Goal: Task Accomplishment & Management: Manage account settings

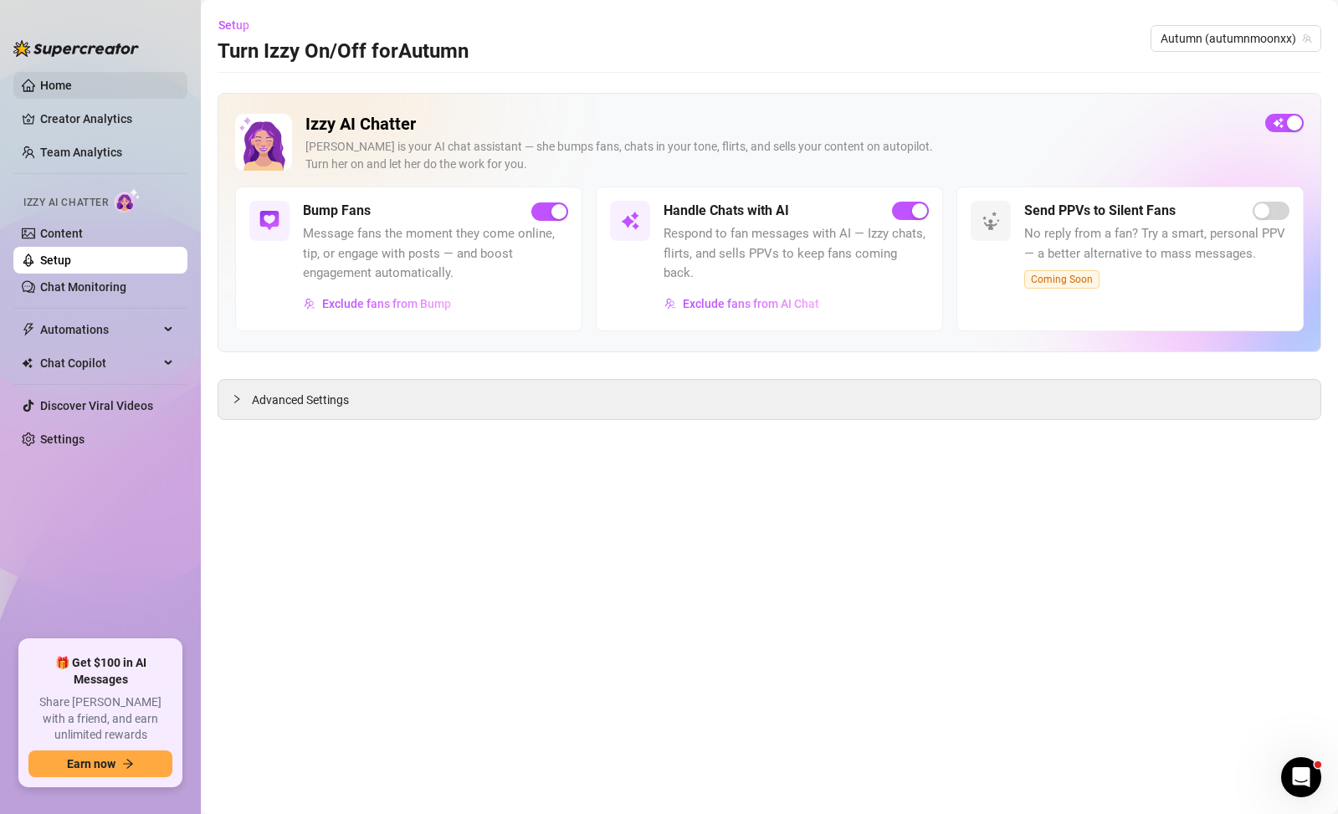
click at [40, 80] on link "Home" at bounding box center [56, 85] width 32 height 13
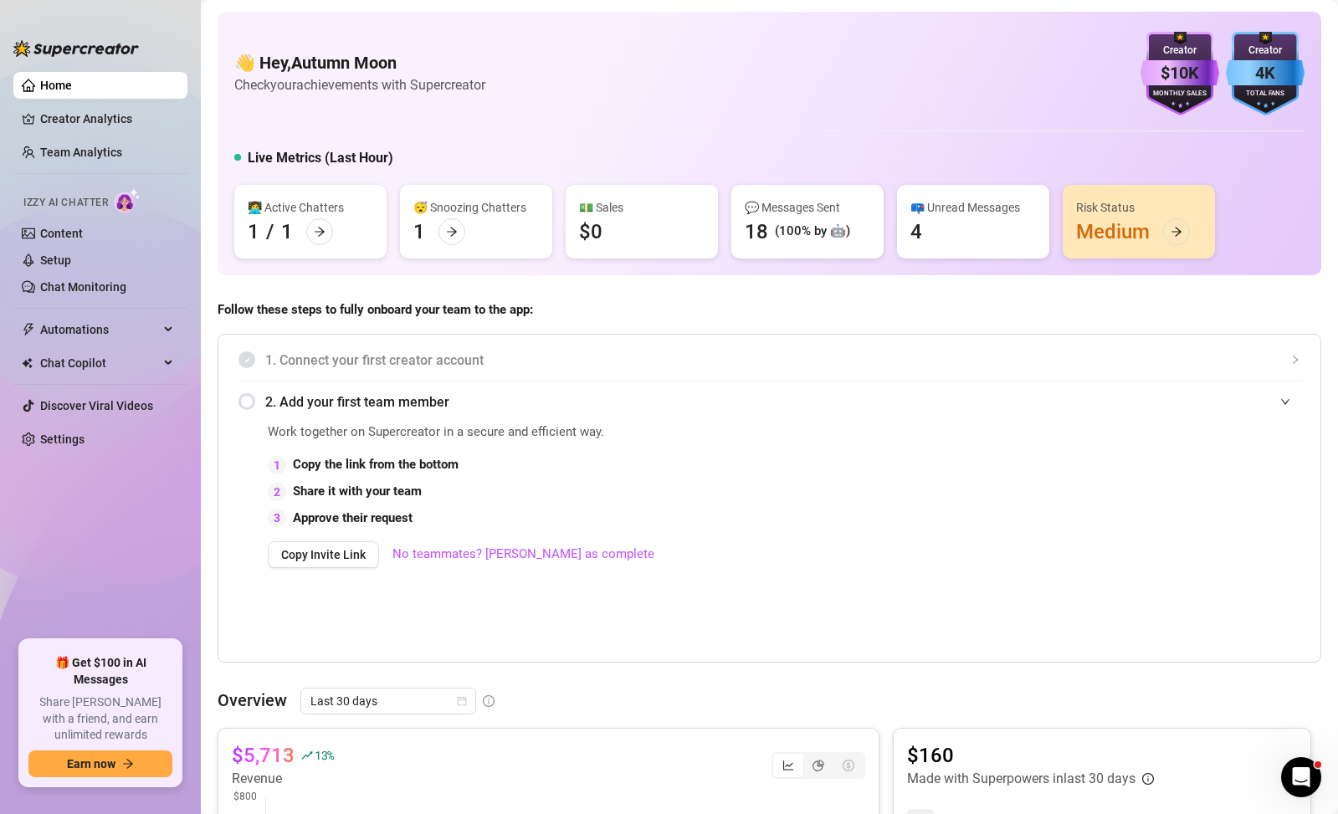
scroll to position [753, 0]
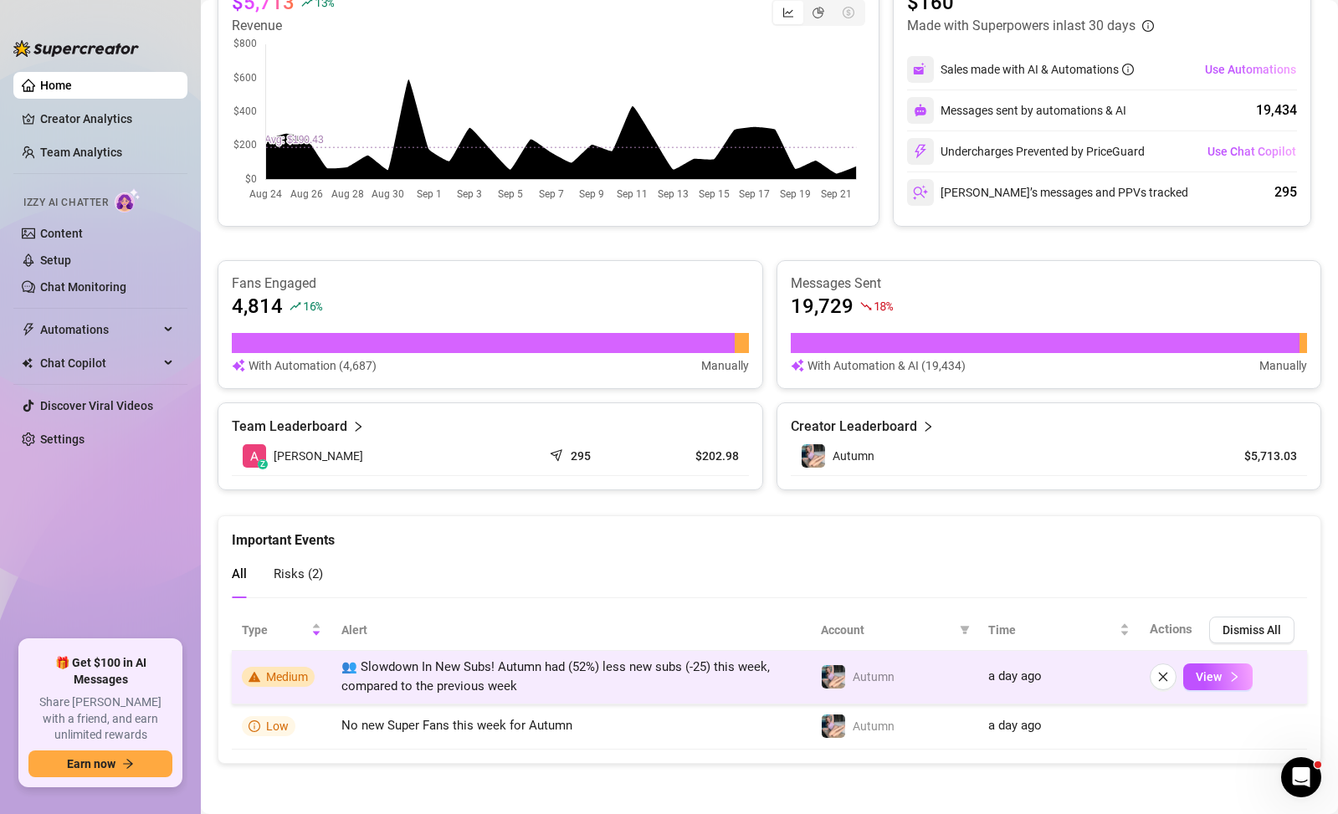
click at [598, 685] on td "👥 Slowdown In New Subs! Autumn had (52%) less new subs (-25) this week, compare…" at bounding box center [571, 678] width 480 height 54
click at [1213, 671] on button "View" at bounding box center [1217, 677] width 69 height 27
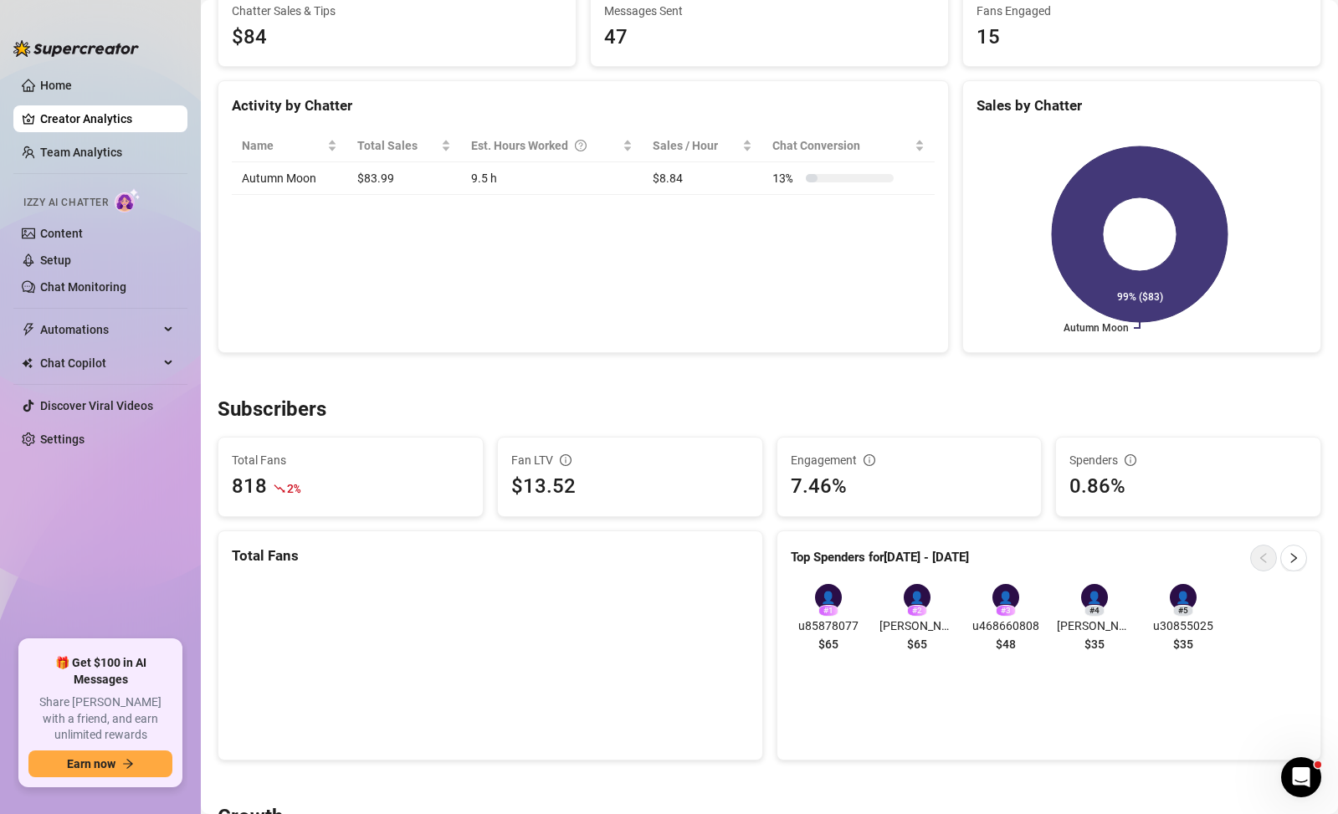
click at [906, 598] on div "👤" at bounding box center [917, 597] width 27 height 27
click at [907, 598] on div "👤" at bounding box center [917, 597] width 27 height 27
click at [916, 613] on div "# 2" at bounding box center [917, 611] width 20 height 12
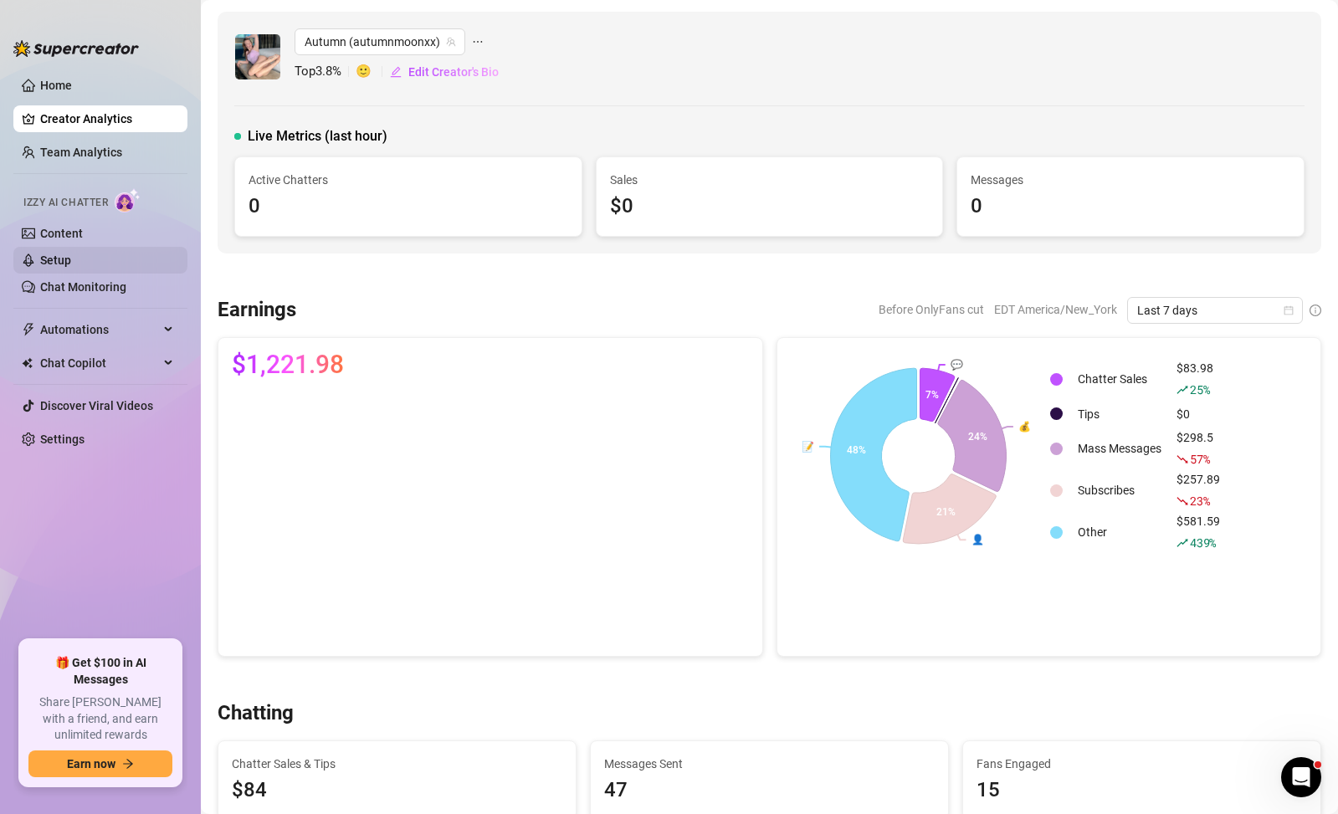
click at [71, 264] on link "Setup" at bounding box center [55, 260] width 31 height 13
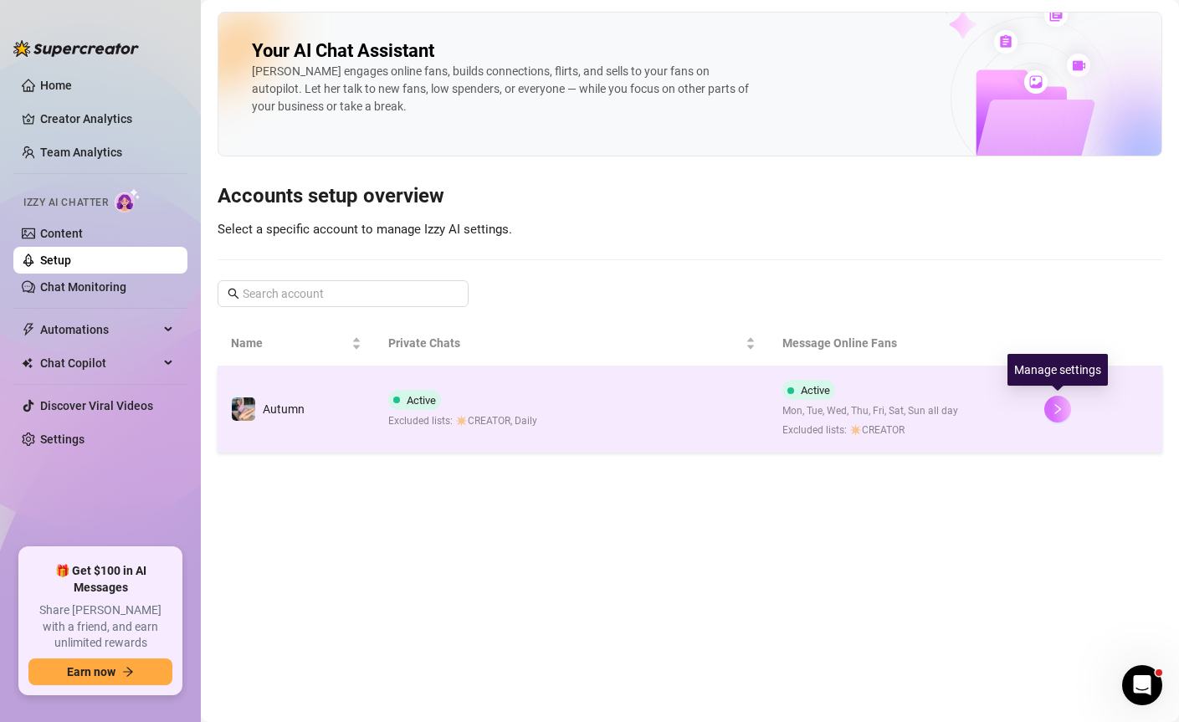
click at [1054, 416] on button "button" at bounding box center [1058, 409] width 27 height 27
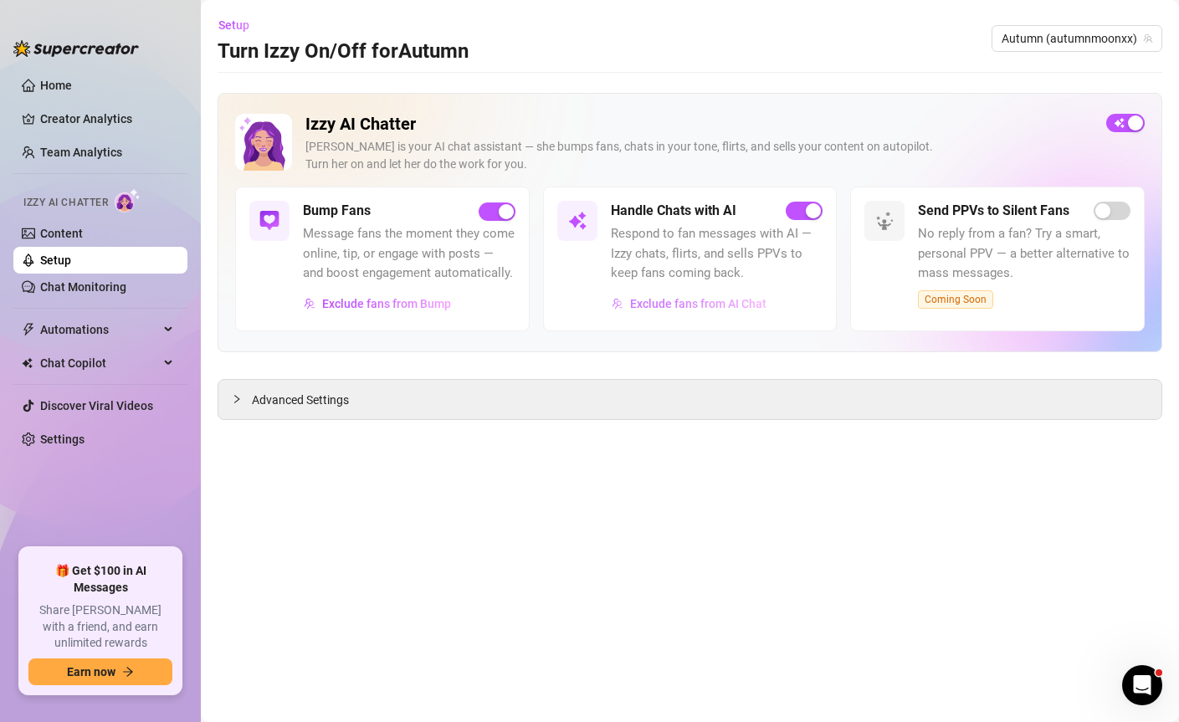
click at [737, 307] on span "Exclude fans from AI Chat" at bounding box center [698, 303] width 136 height 13
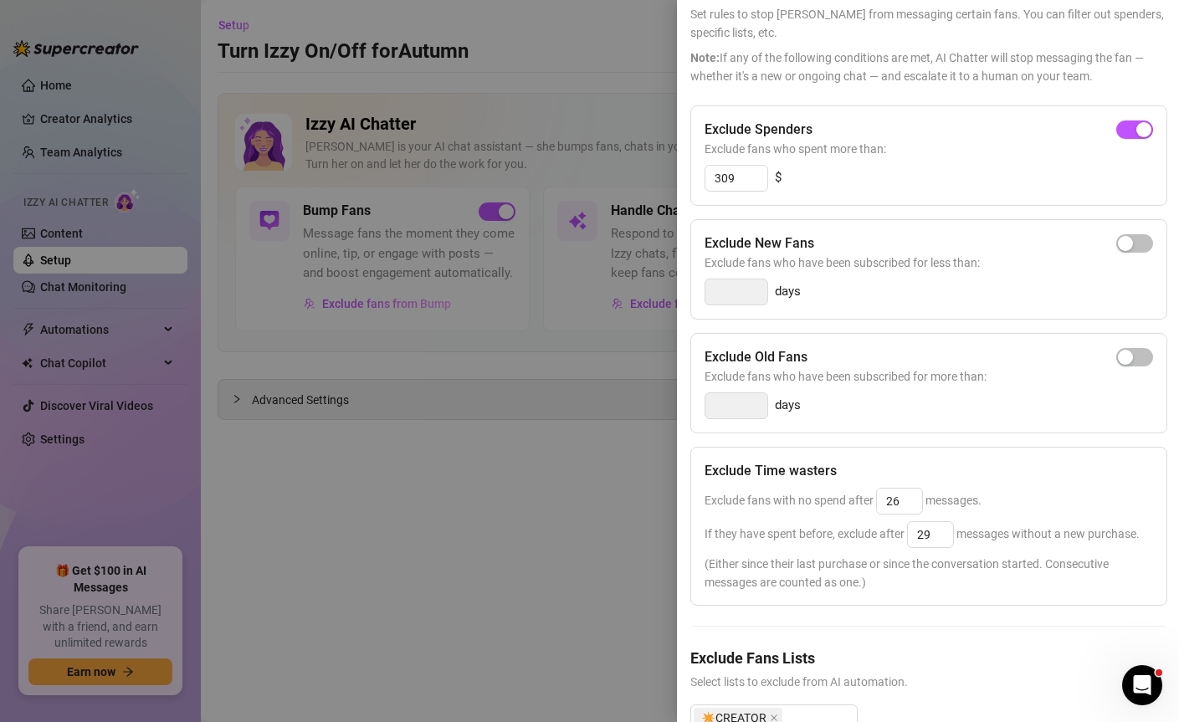
scroll to position [193, 0]
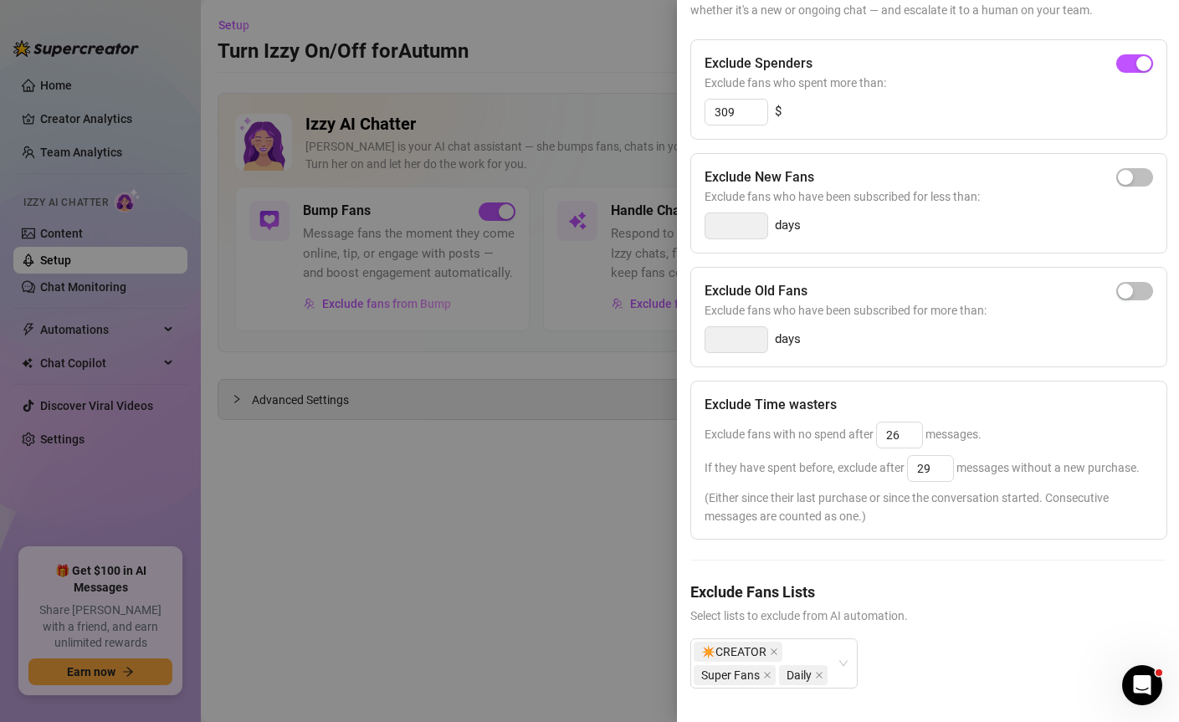
click at [831, 581] on h5 "Exclude Fans Lists" at bounding box center [927, 592] width 475 height 23
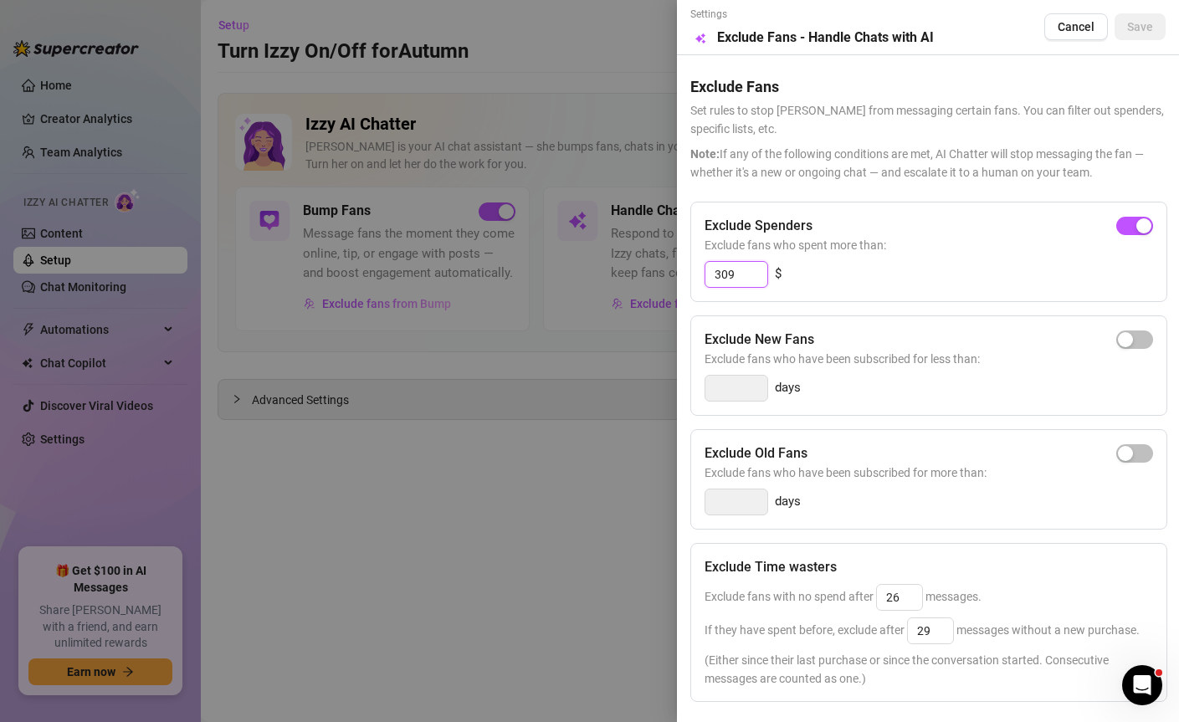
click at [757, 280] on input "309" at bounding box center [737, 274] width 62 height 25
type input "310"
click at [1127, 25] on span "Save" at bounding box center [1140, 26] width 26 height 13
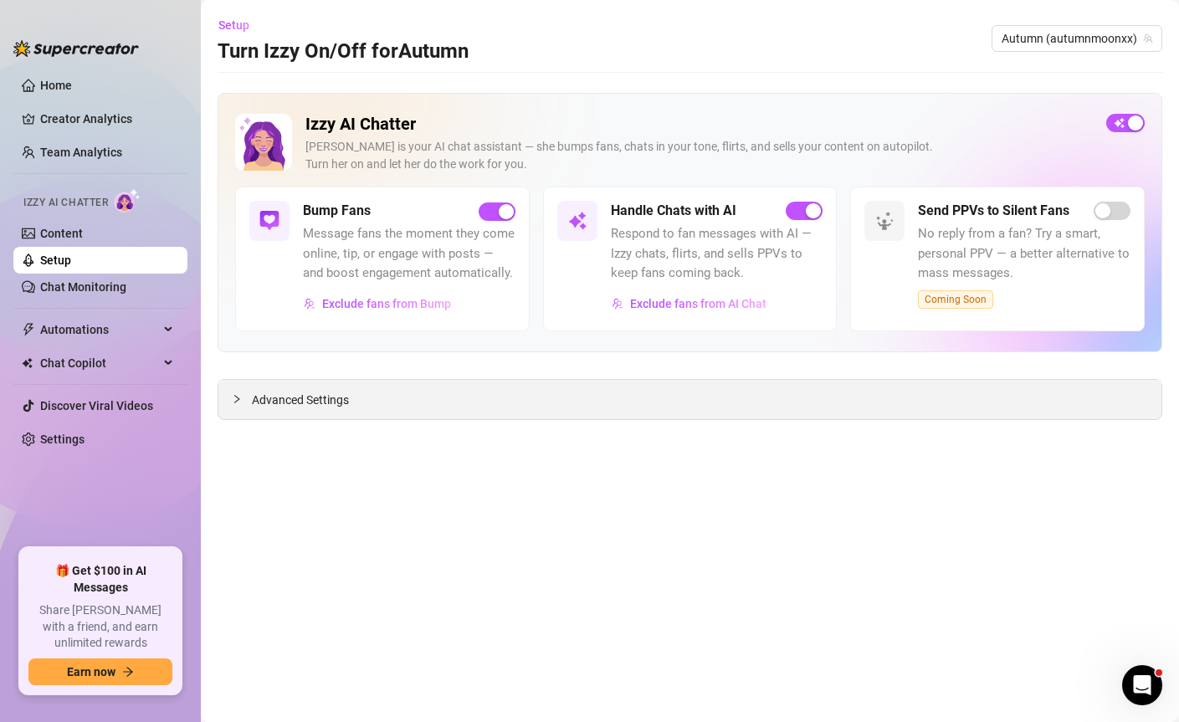
click at [844, 413] on div "Advanced Settings" at bounding box center [689, 399] width 943 height 39
click at [290, 404] on span "Advanced Settings" at bounding box center [300, 400] width 97 height 18
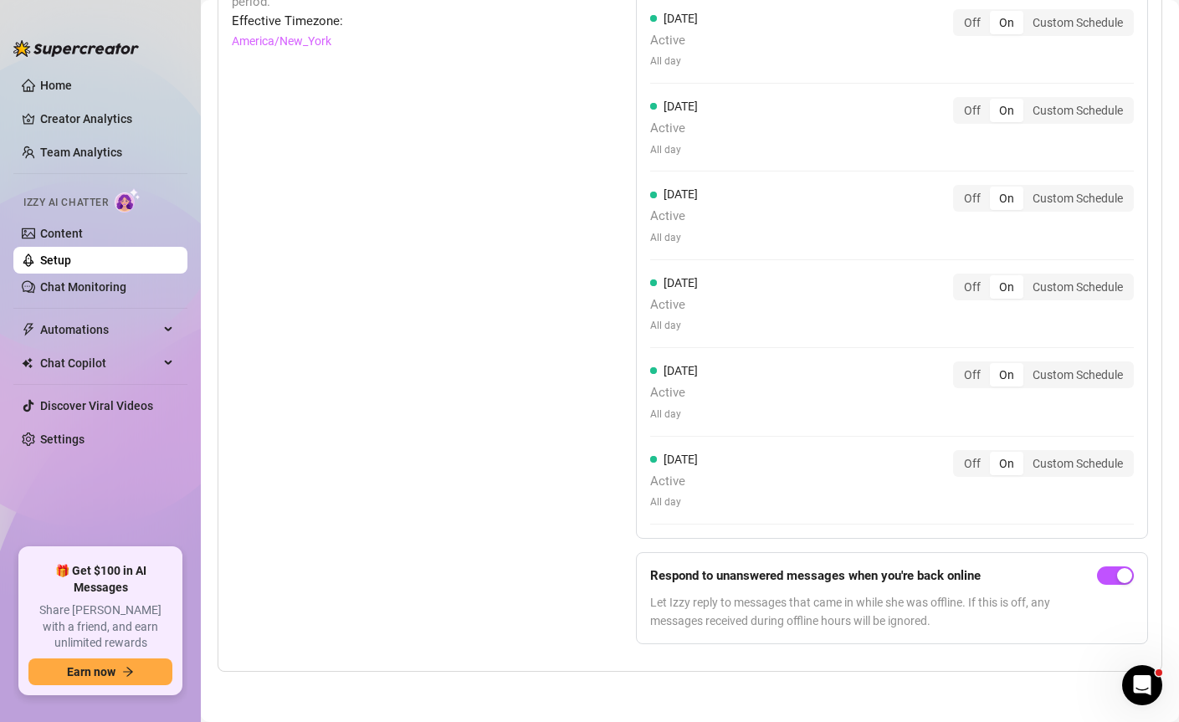
scroll to position [1435, 0]
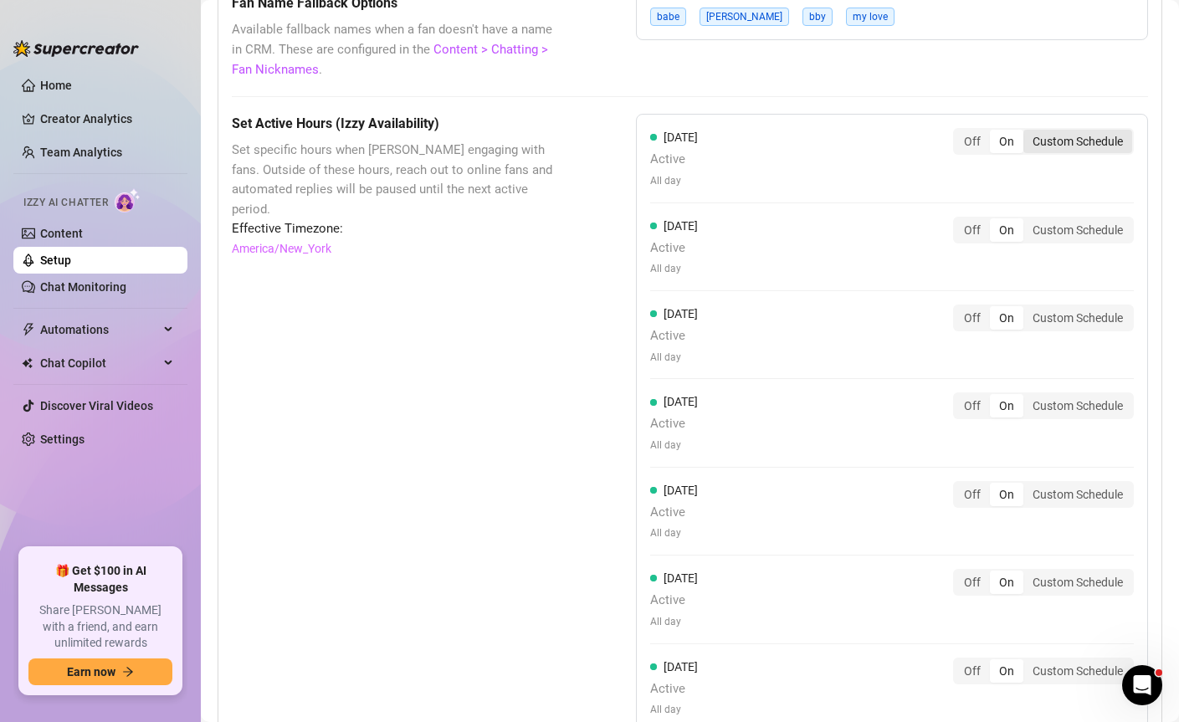
click at [1048, 153] on div "Custom Schedule" at bounding box center [1078, 141] width 109 height 23
click at [1028, 132] on input "Custom Schedule" at bounding box center [1028, 132] width 0 height 0
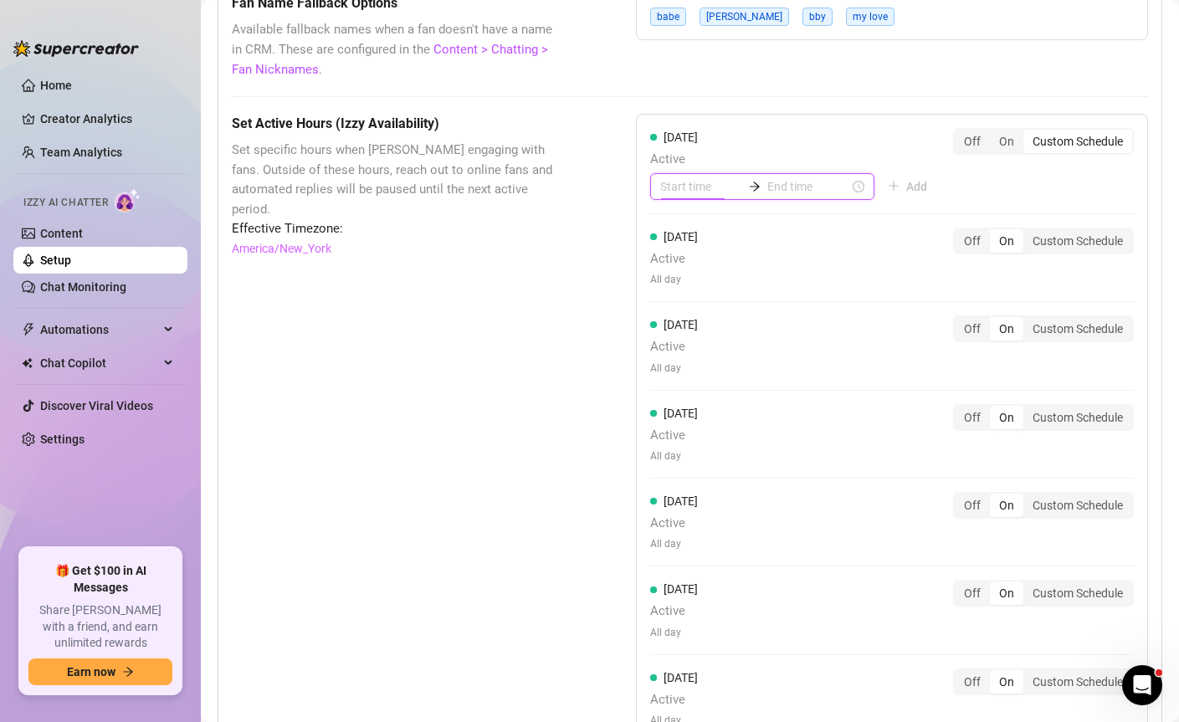
click at [698, 196] on input at bounding box center [701, 186] width 82 height 18
click at [668, 316] on div "09" at bounding box center [669, 316] width 40 height 23
type input "09:00"
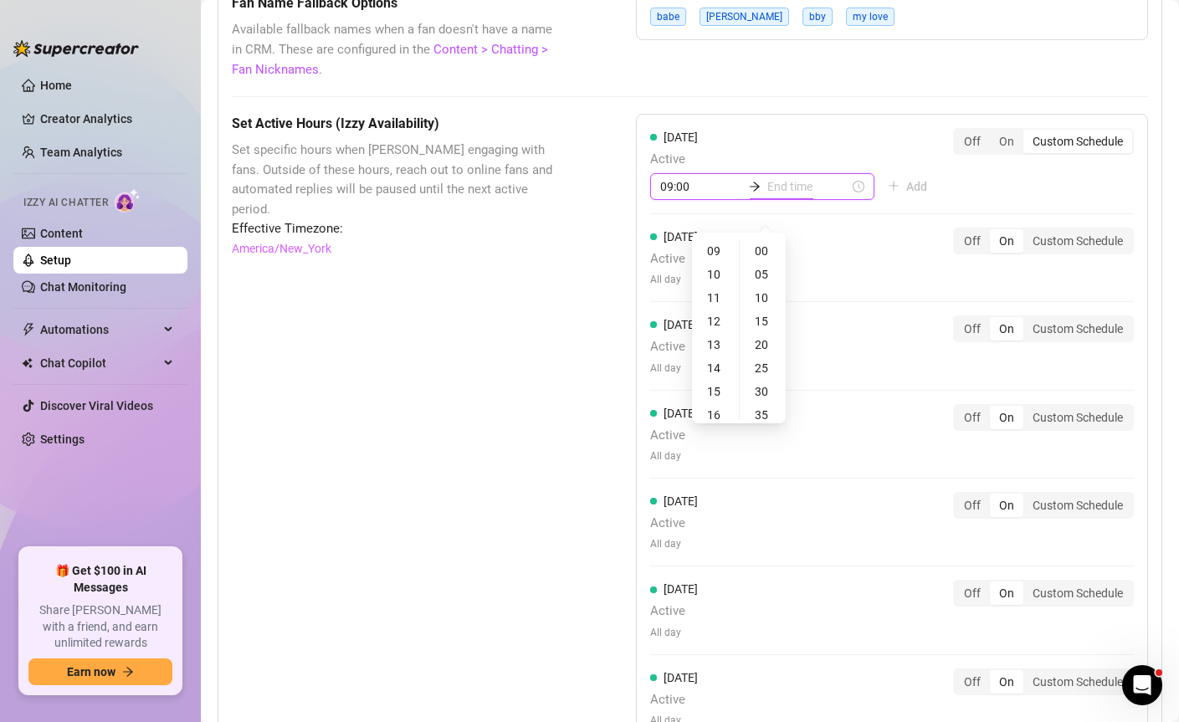
click at [778, 196] on input at bounding box center [808, 186] width 82 height 18
type input "09:20"
click at [718, 388] on div "15" at bounding box center [716, 391] width 40 height 23
type input "15:00"
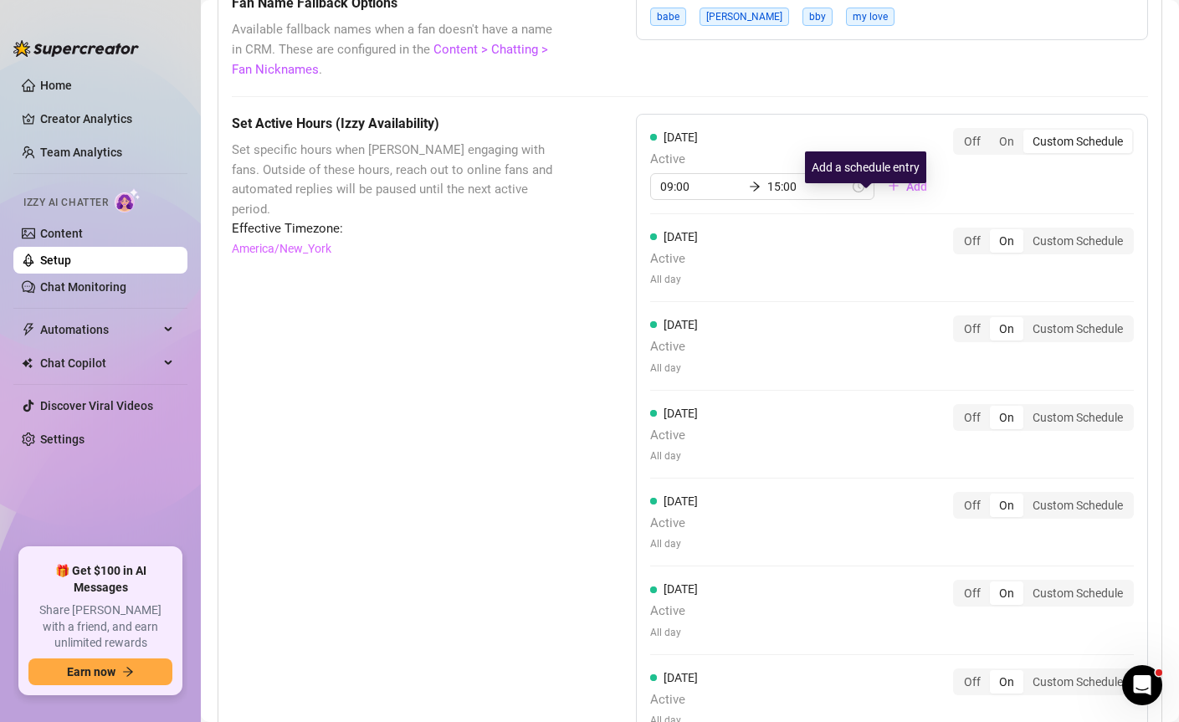
click at [875, 200] on button "Add" at bounding box center [908, 186] width 66 height 27
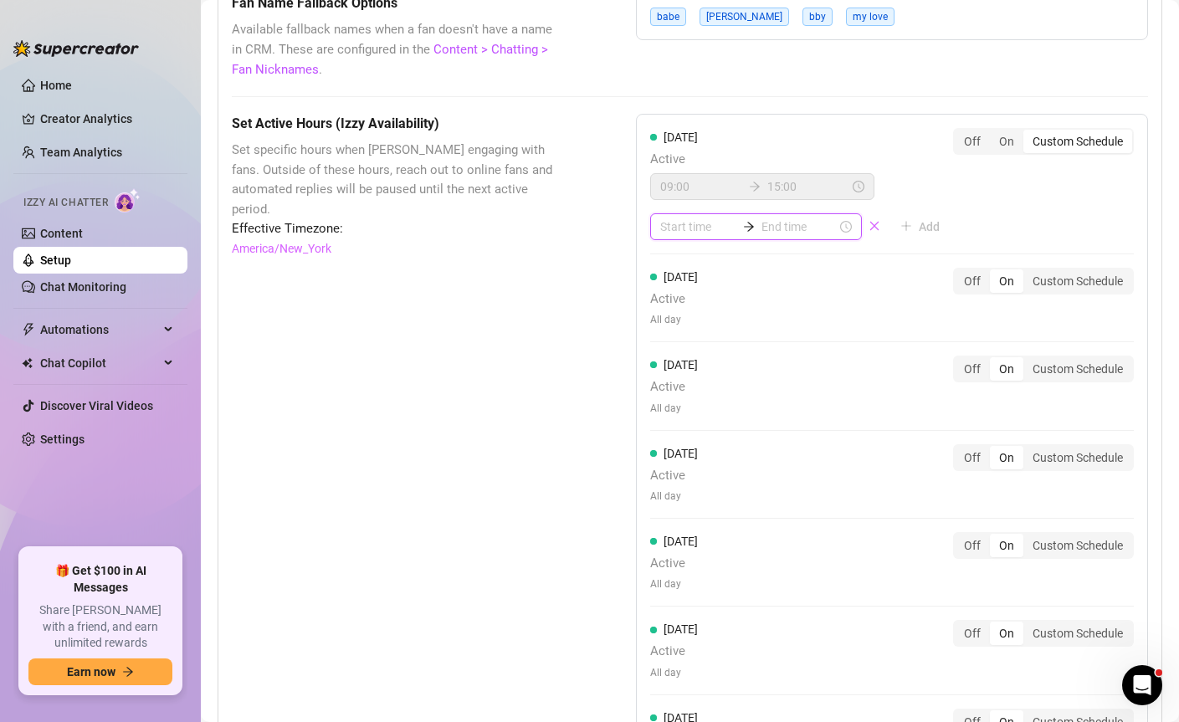
click at [707, 236] on input at bounding box center [697, 227] width 75 height 18
type input "08:00"
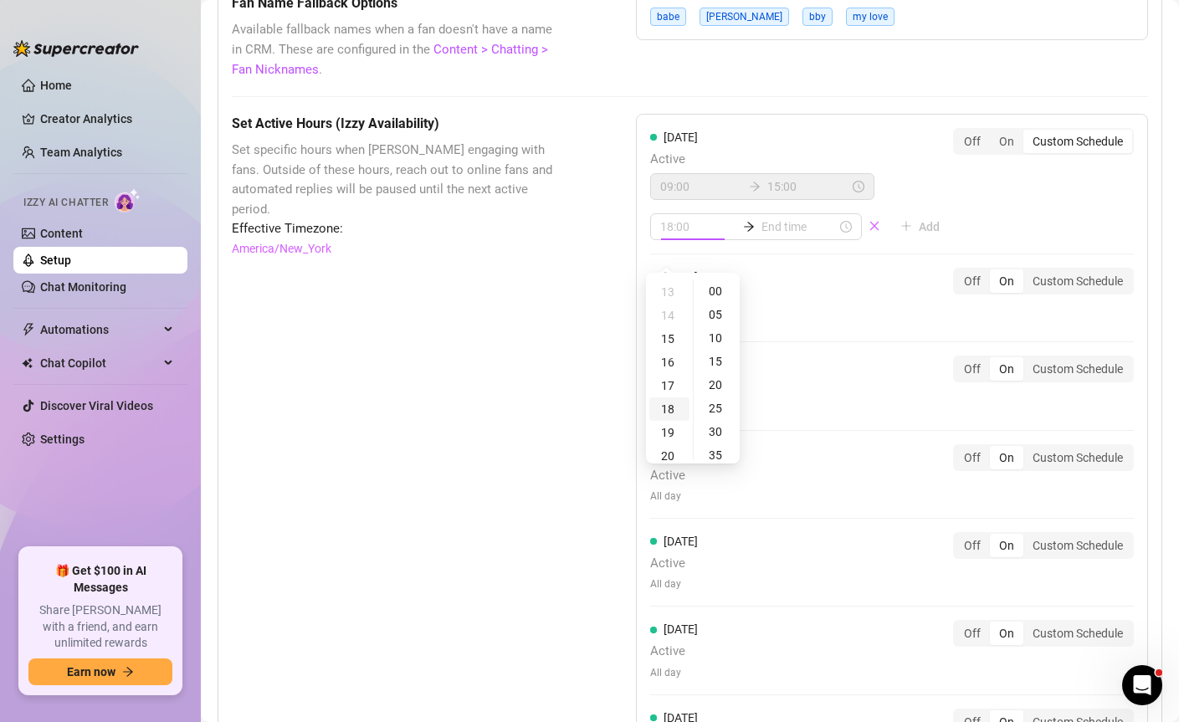
click at [670, 408] on div "18" at bounding box center [669, 409] width 40 height 23
type input "18:00"
click at [716, 294] on div "00" at bounding box center [717, 291] width 40 height 23
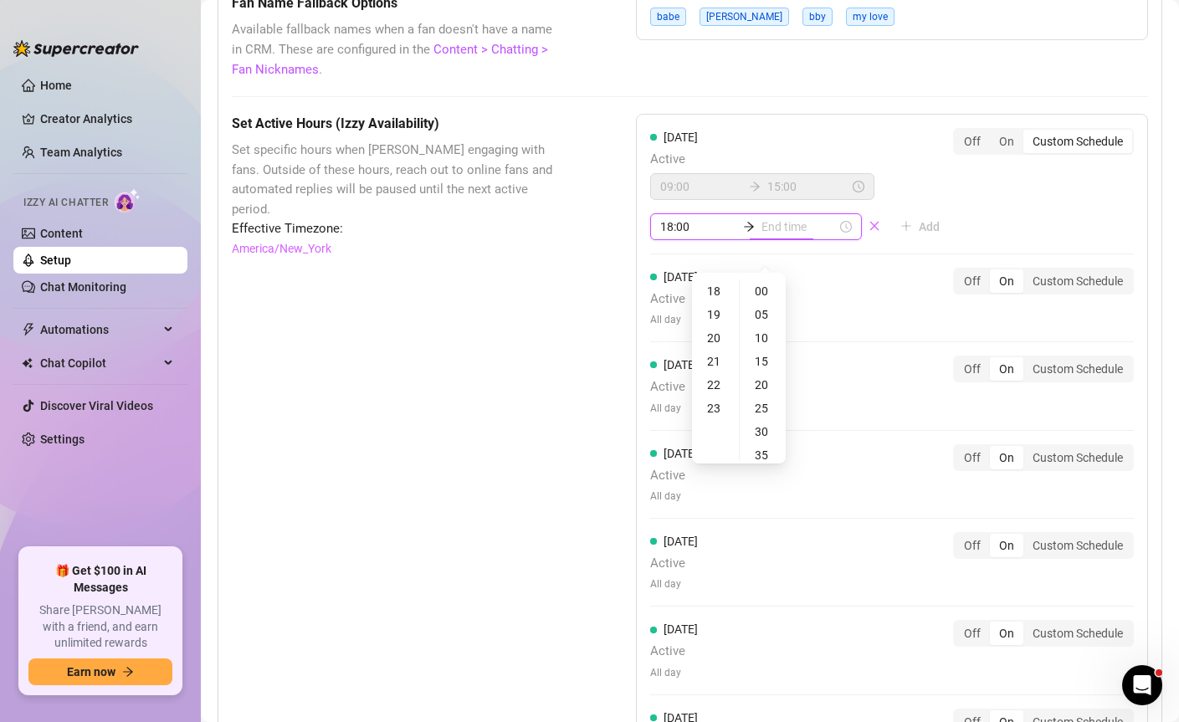
click at [762, 236] on input at bounding box center [799, 227] width 75 height 18
type input "18:20"
type input "18:00"
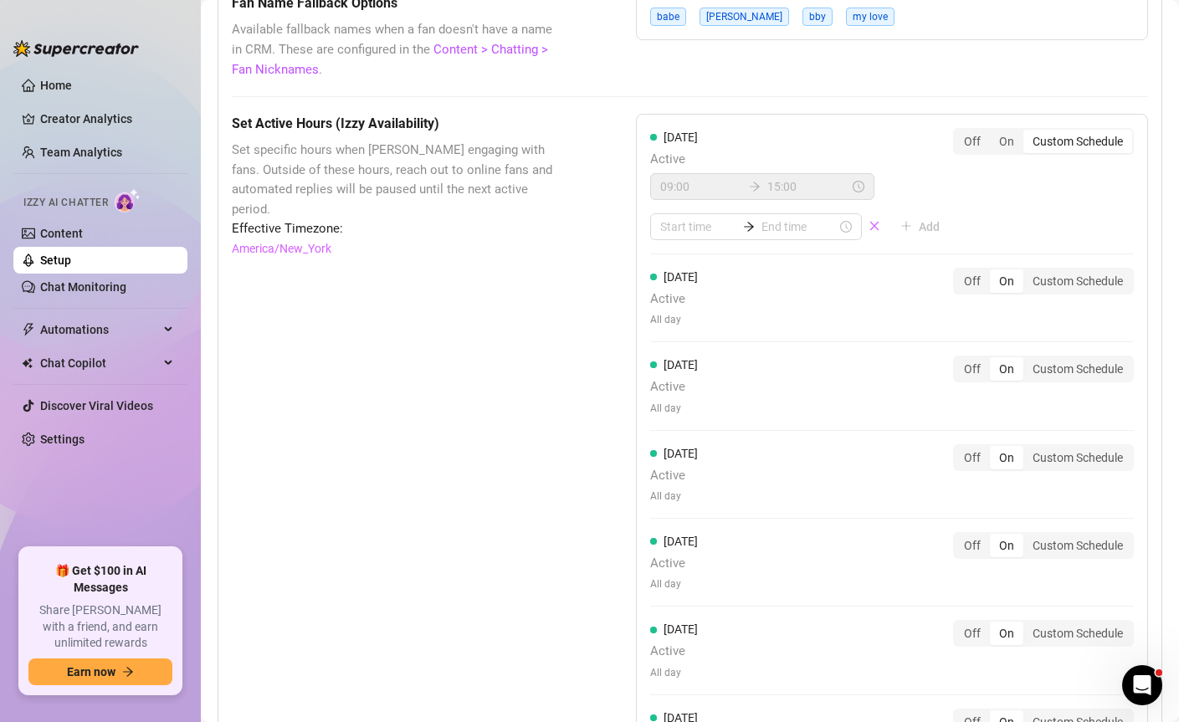
click at [543, 394] on div "Set Active Hours (Izzy Availability) Set specific hours when Izzy engaging with…" at bounding box center [392, 515] width 321 height 803
click at [696, 236] on input at bounding box center [697, 227] width 75 height 18
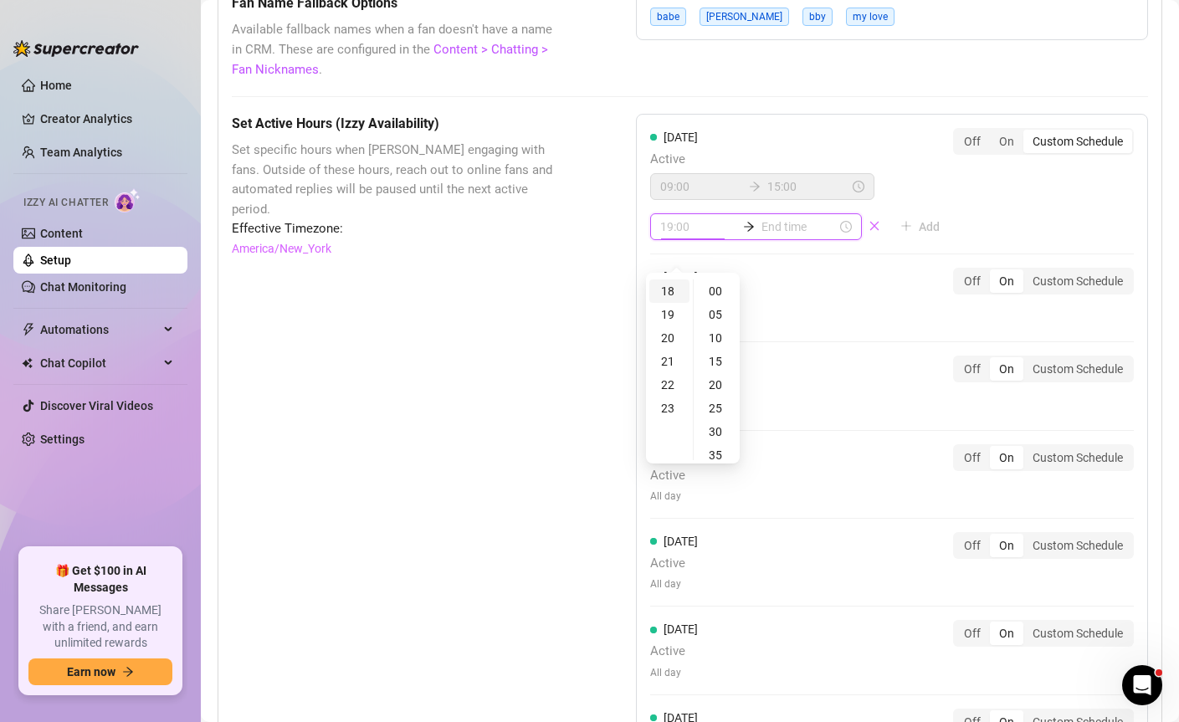
type input "18:00"
click at [670, 291] on div "18" at bounding box center [669, 291] width 40 height 23
click at [723, 290] on div "00" at bounding box center [717, 291] width 40 height 23
click at [778, 236] on input at bounding box center [799, 227] width 75 height 18
type input "18:05"
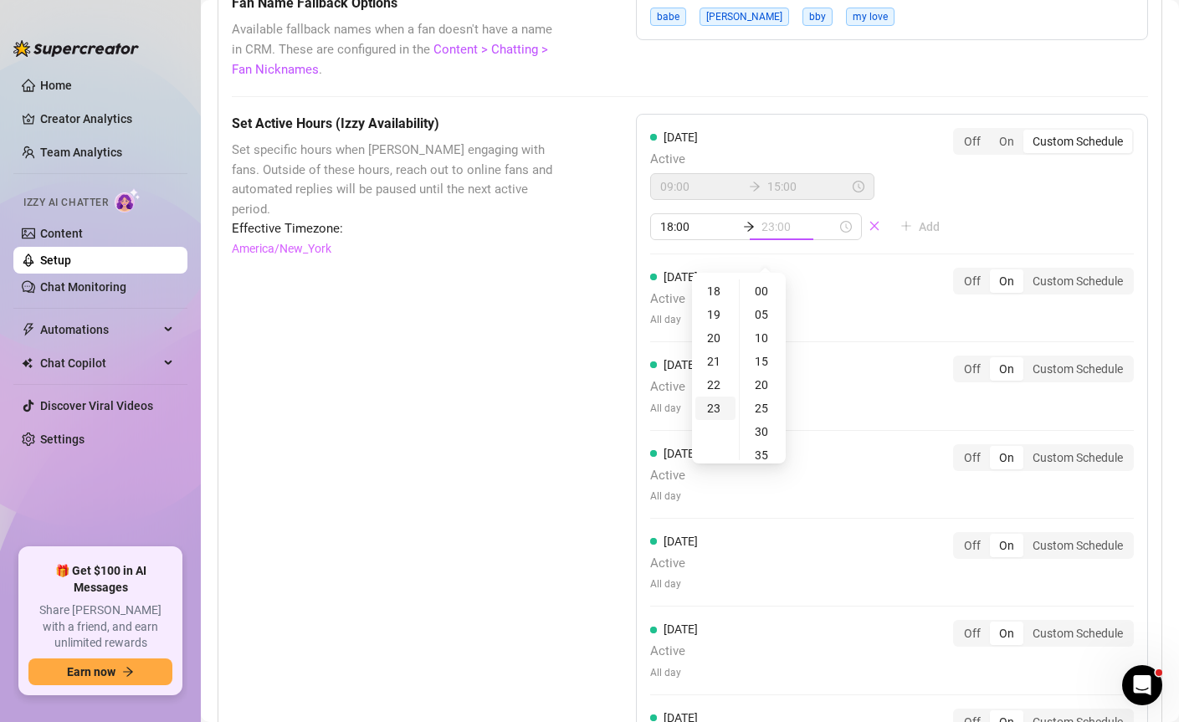
click at [714, 403] on div "23" at bounding box center [716, 408] width 40 height 23
type input "23:55"
click at [764, 296] on div "55" at bounding box center [763, 291] width 40 height 23
click at [764, 290] on div "55" at bounding box center [763, 291] width 40 height 23
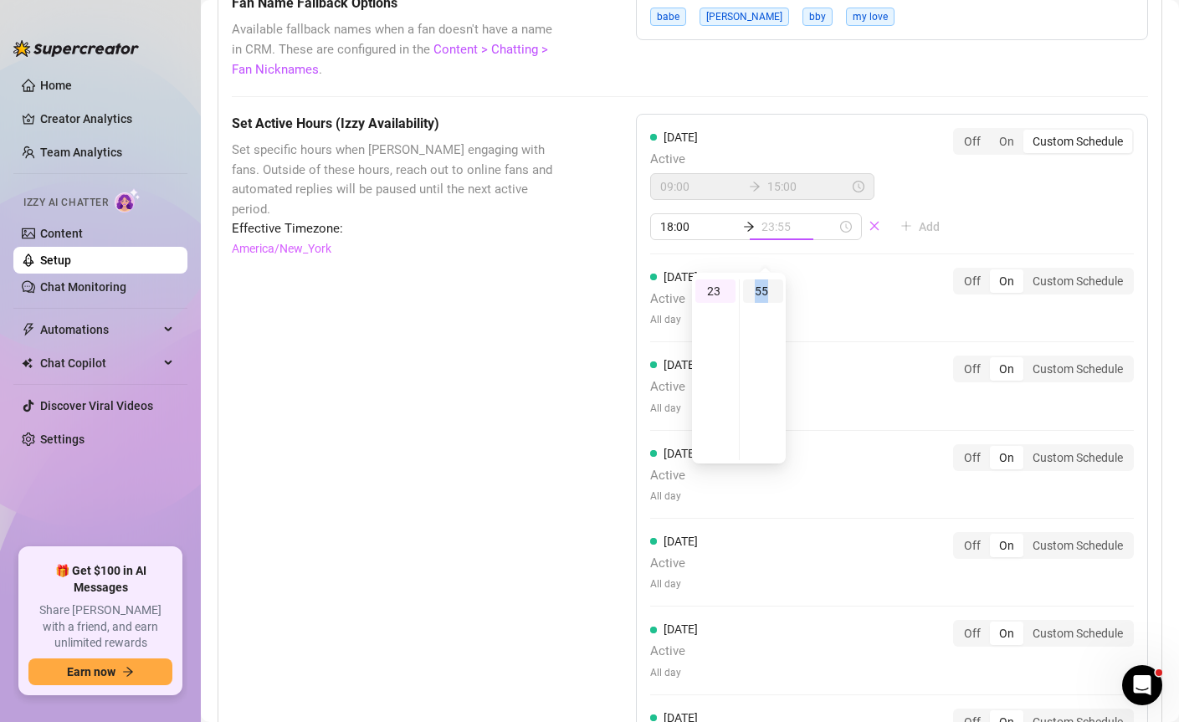
click at [764, 290] on div "55" at bounding box center [763, 291] width 40 height 23
click at [583, 301] on div "Set Active Hours (Izzy Availability) Set specific hours when Izzy engaging with…" at bounding box center [690, 515] width 916 height 803
click at [869, 232] on icon "close" at bounding box center [875, 226] width 12 height 12
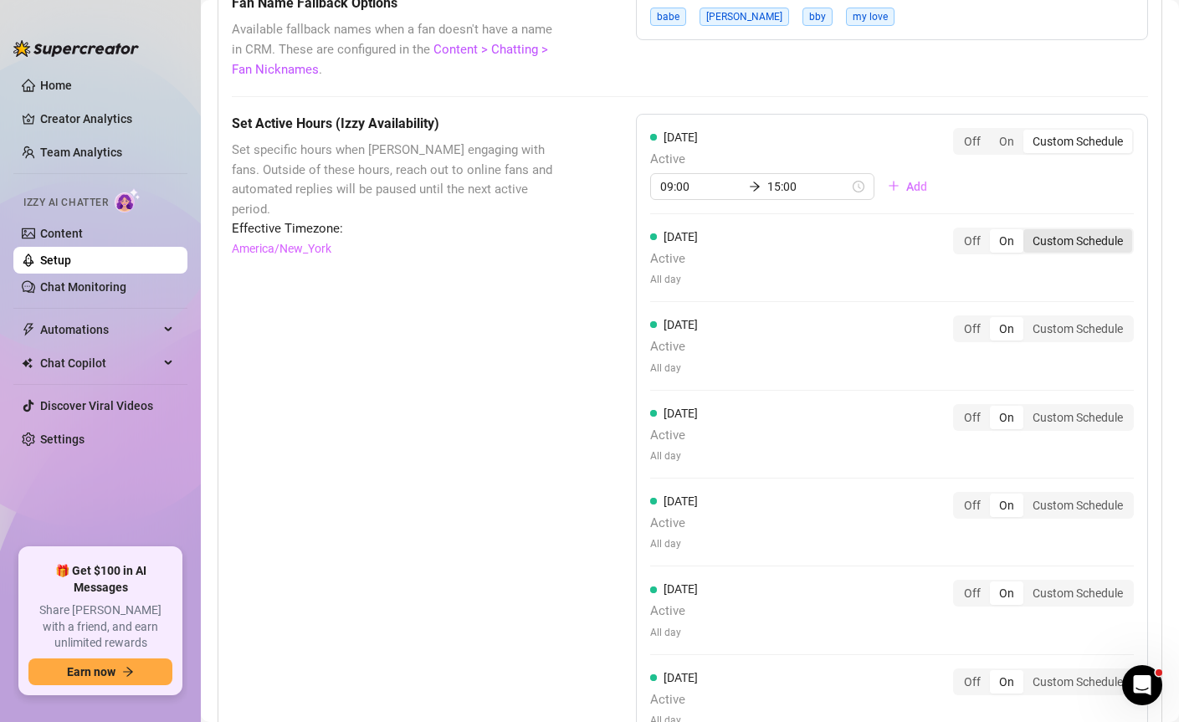
click at [1037, 253] on div "Custom Schedule" at bounding box center [1078, 240] width 109 height 23
click at [1028, 232] on input "Custom Schedule" at bounding box center [1028, 232] width 0 height 0
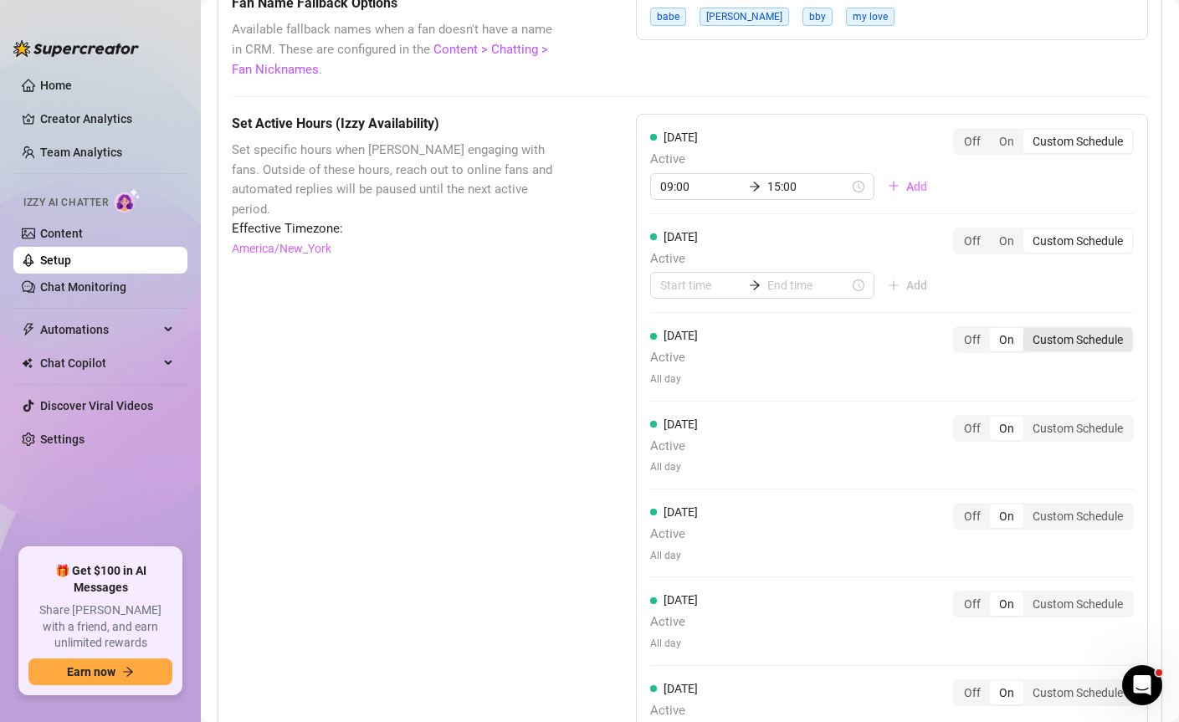
click at [1087, 352] on div "Custom Schedule" at bounding box center [1078, 339] width 109 height 23
click at [1028, 331] on input "Custom Schedule" at bounding box center [1028, 331] width 0 height 0
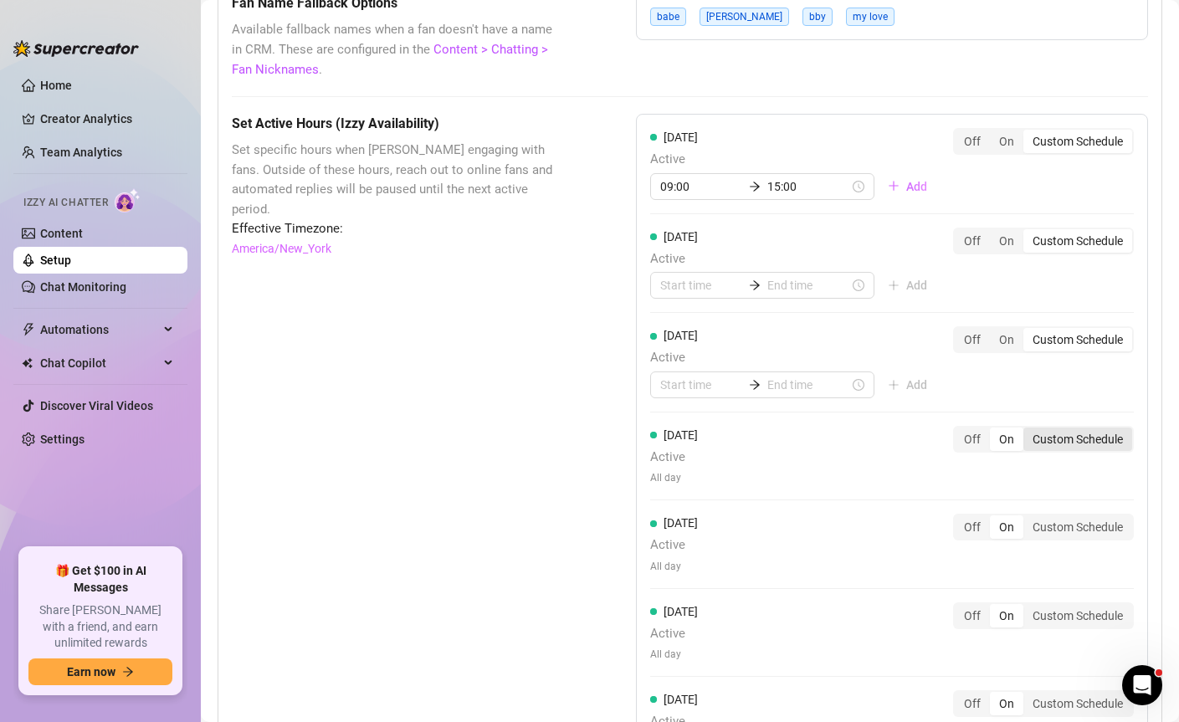
click at [1081, 451] on div "Custom Schedule" at bounding box center [1078, 439] width 109 height 23
click at [1028, 430] on input "Custom Schedule" at bounding box center [1028, 430] width 0 height 0
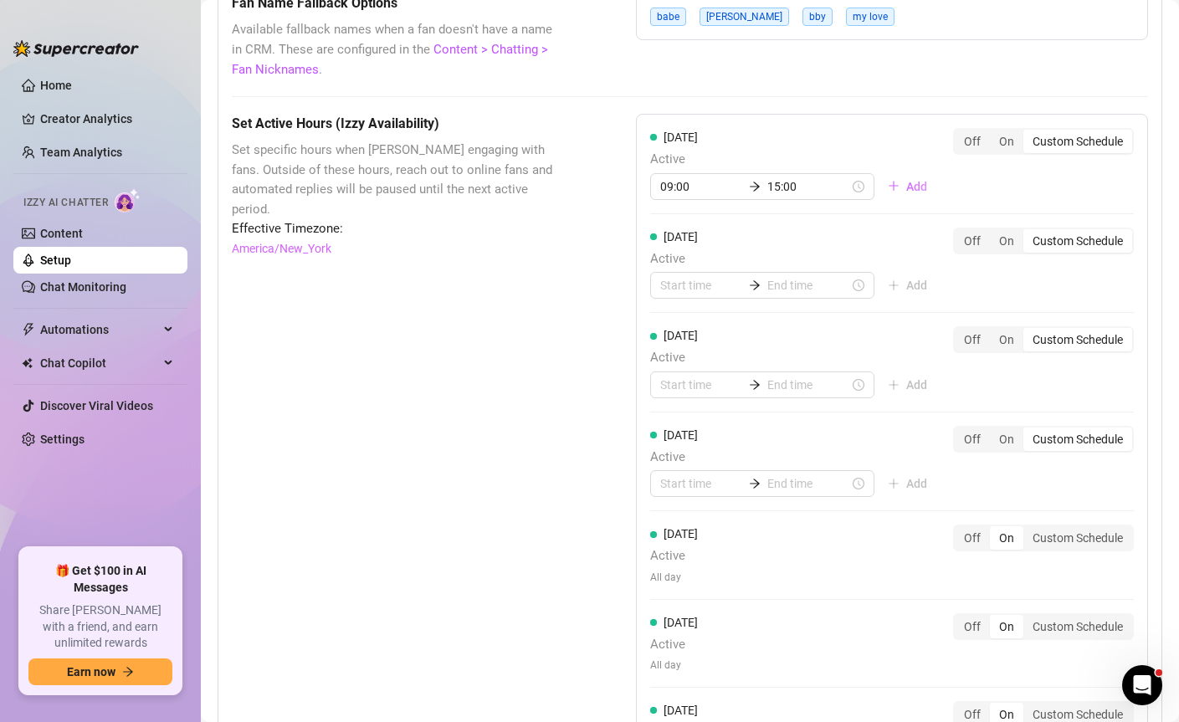
scroll to position [1707, 0]
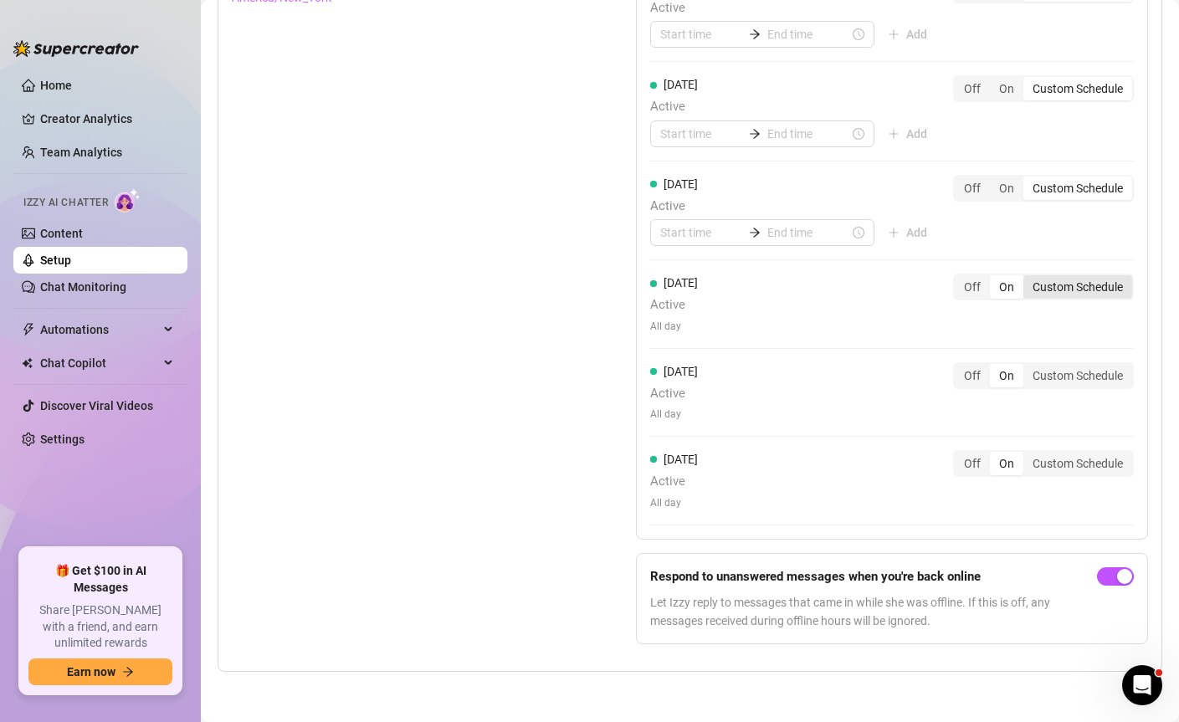
click at [1060, 285] on div "Custom Schedule" at bounding box center [1078, 286] width 109 height 23
click at [1028, 278] on input "Custom Schedule" at bounding box center [1028, 278] width 0 height 0
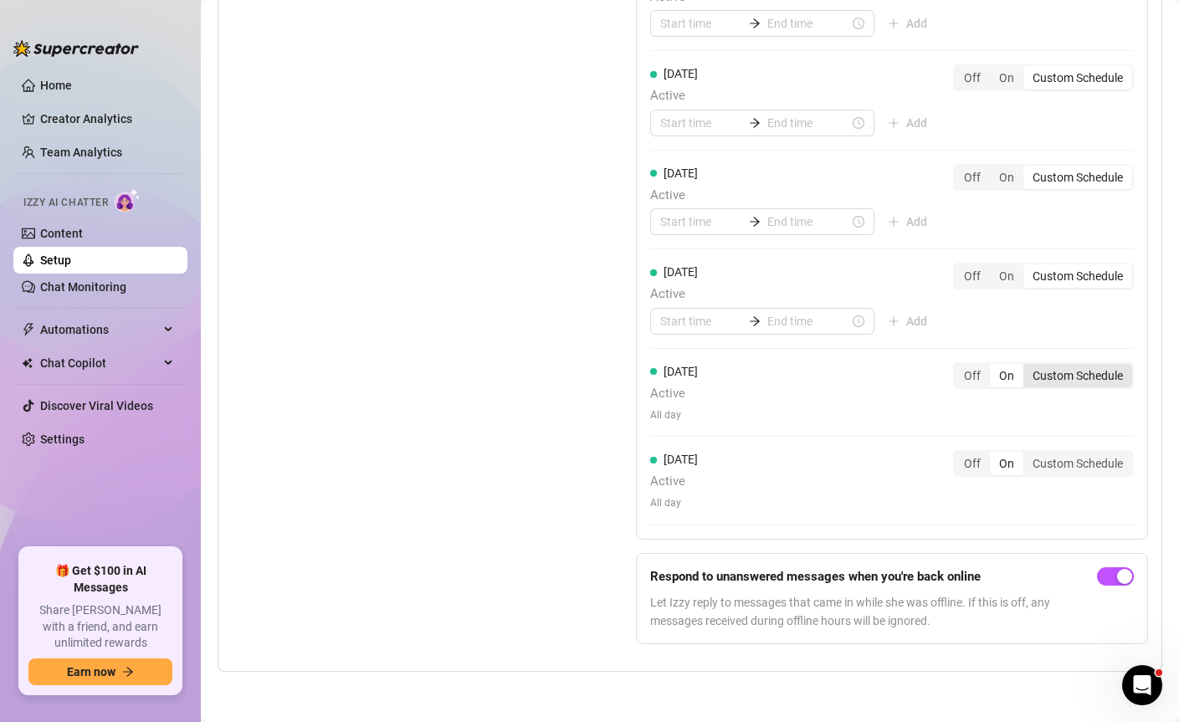
click at [1065, 388] on div "Custom Schedule" at bounding box center [1078, 375] width 109 height 23
click at [1028, 367] on input "Custom Schedule" at bounding box center [1028, 367] width 0 height 0
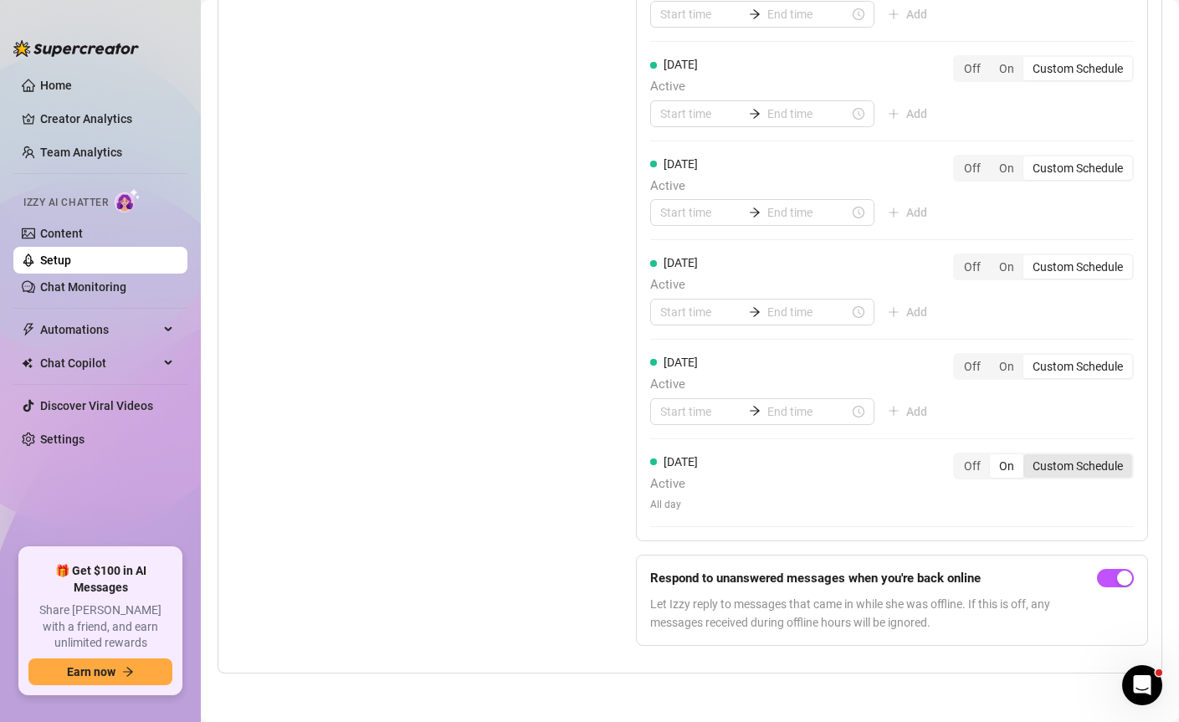
click at [1081, 478] on div "Custom Schedule" at bounding box center [1078, 465] width 109 height 23
click at [1028, 457] on input "Custom Schedule" at bounding box center [1028, 457] width 0 height 0
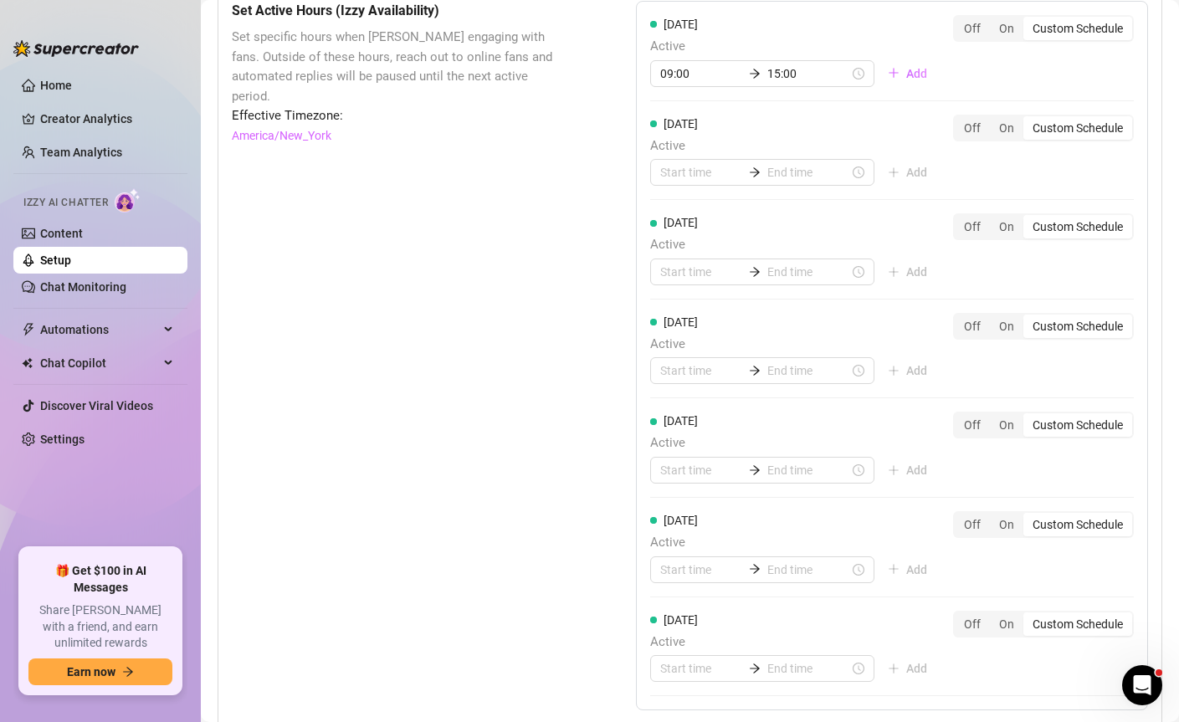
scroll to position [1357, 0]
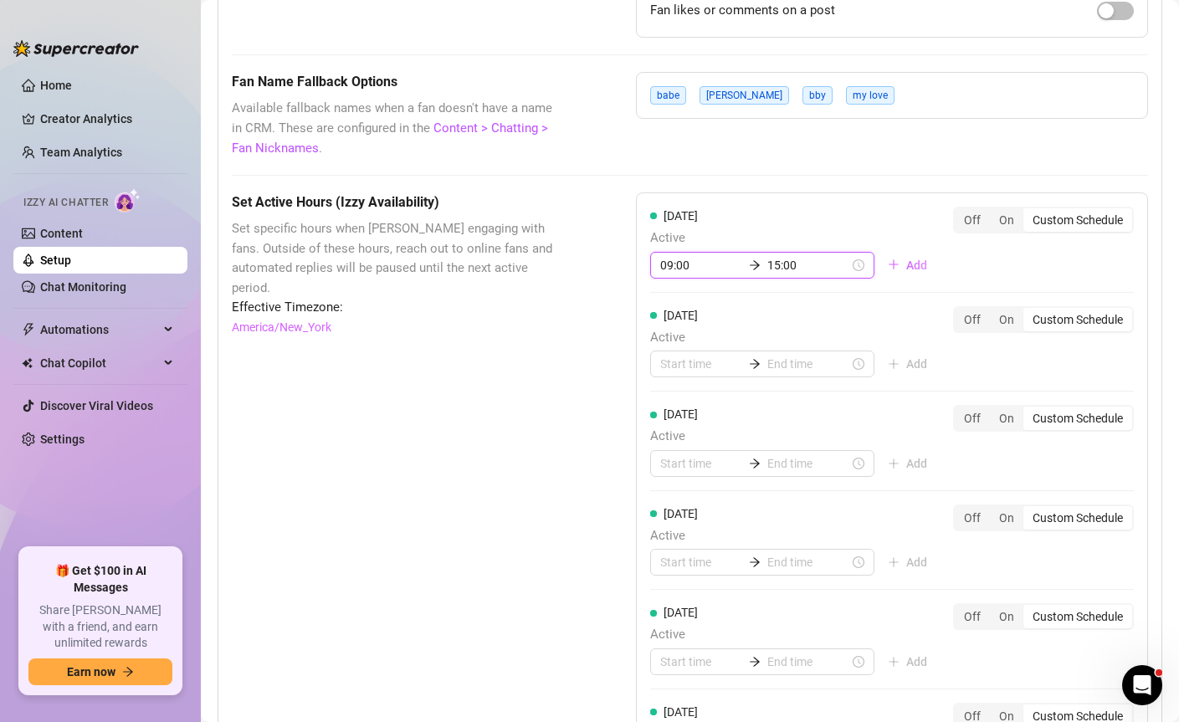
click at [667, 275] on input "09:00" at bounding box center [701, 265] width 82 height 18
click at [673, 389] on div "09" at bounding box center [669, 385] width 40 height 23
click at [673, 386] on div "09" at bounding box center [669, 385] width 40 height 23
click at [672, 386] on div "09" at bounding box center [669, 385] width 40 height 23
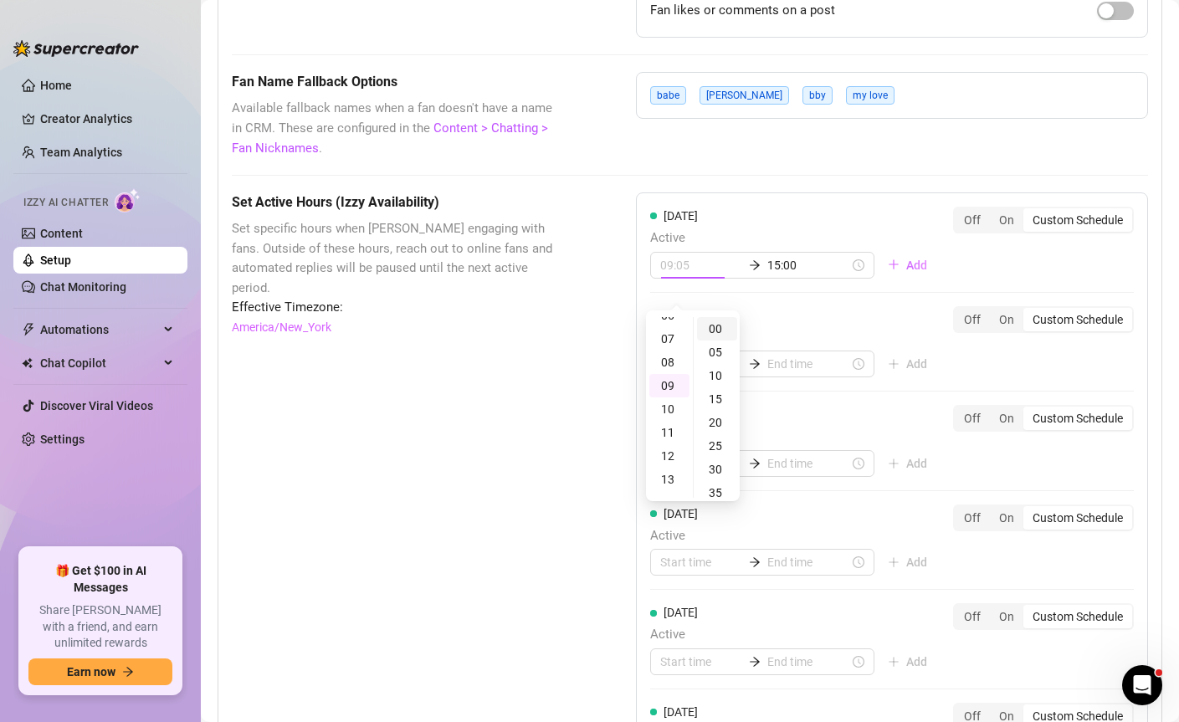
type input "09:00"
click at [710, 331] on div "00" at bounding box center [717, 328] width 40 height 23
click at [1020, 279] on div "[DATE] Active 09:00 15:00 Add Off On Custom Schedule" at bounding box center [892, 243] width 484 height 72
click at [1014, 279] on div "[DATE] Active 09:00 15:00 Add Off On Custom Schedule" at bounding box center [892, 243] width 484 height 72
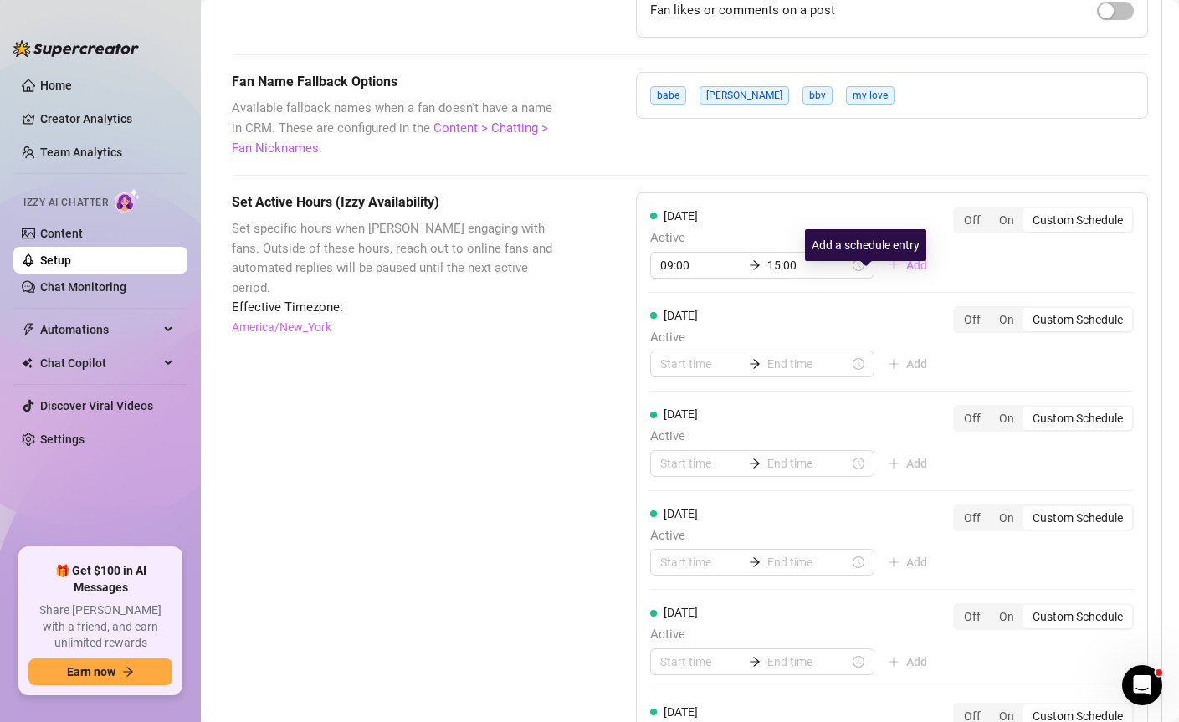
click at [906, 272] on span "Add" at bounding box center [916, 265] width 21 height 13
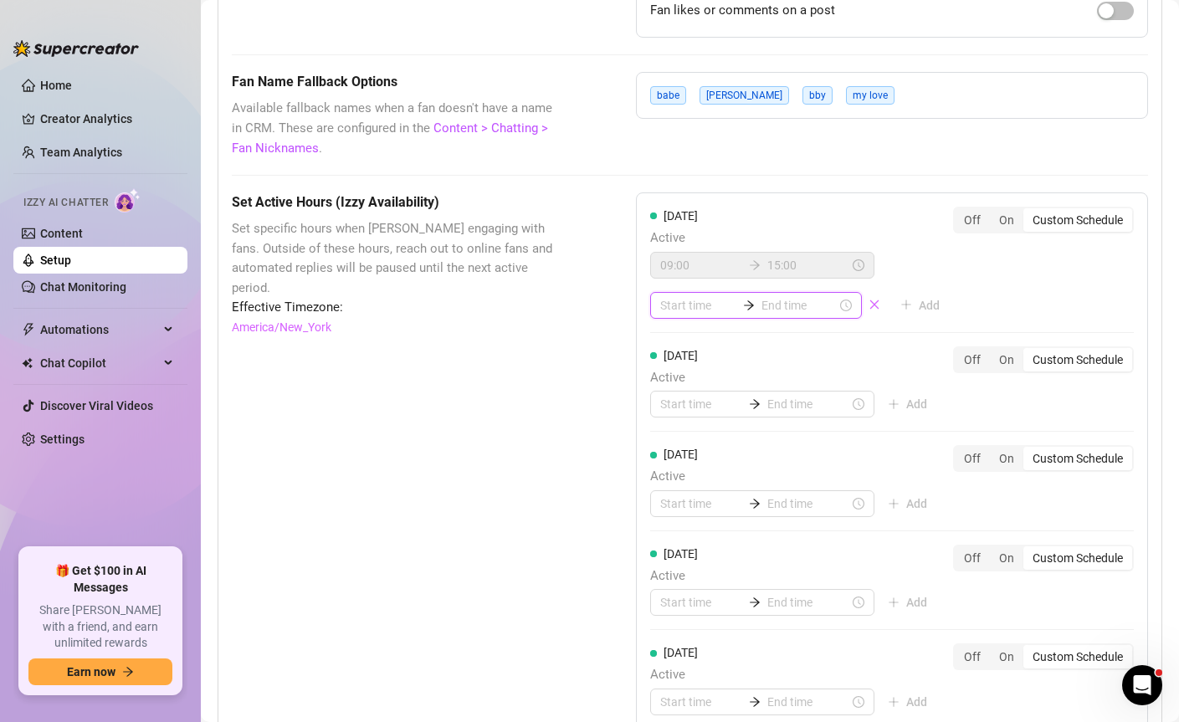
click at [698, 315] on input at bounding box center [697, 305] width 75 height 18
type input "23:00"
type input "02:00"
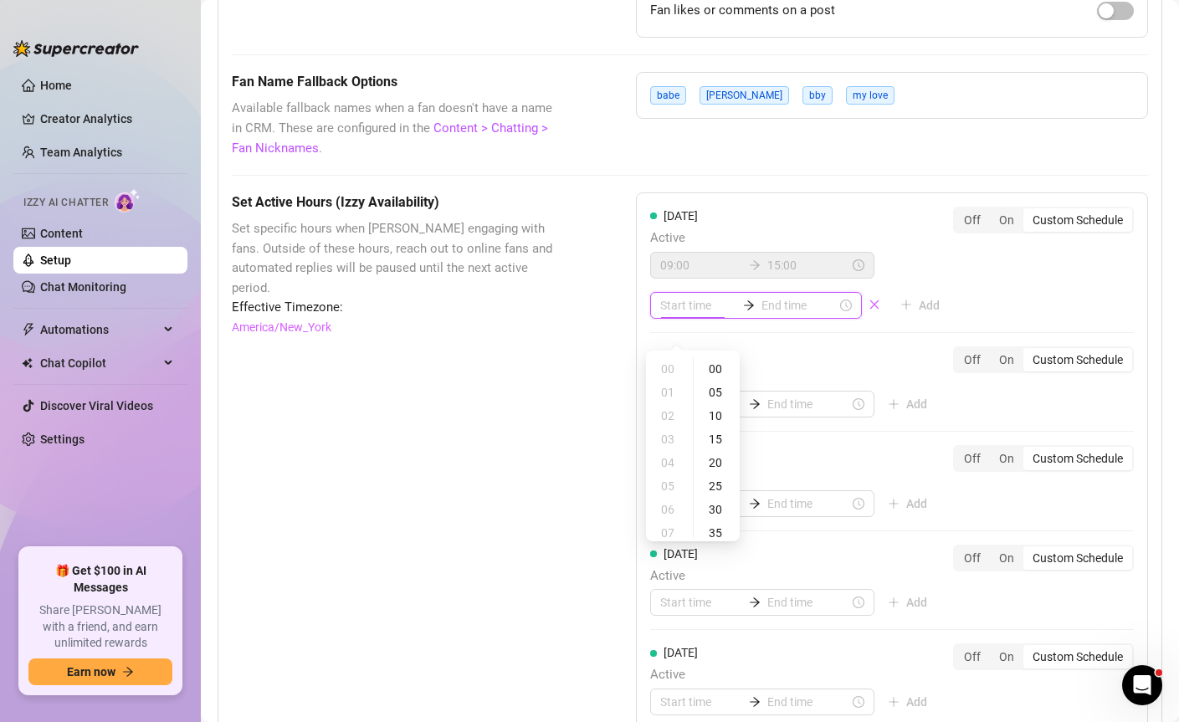
type input "00:00"
type input "01:00"
click at [869, 311] on icon "close" at bounding box center [875, 305] width 12 height 12
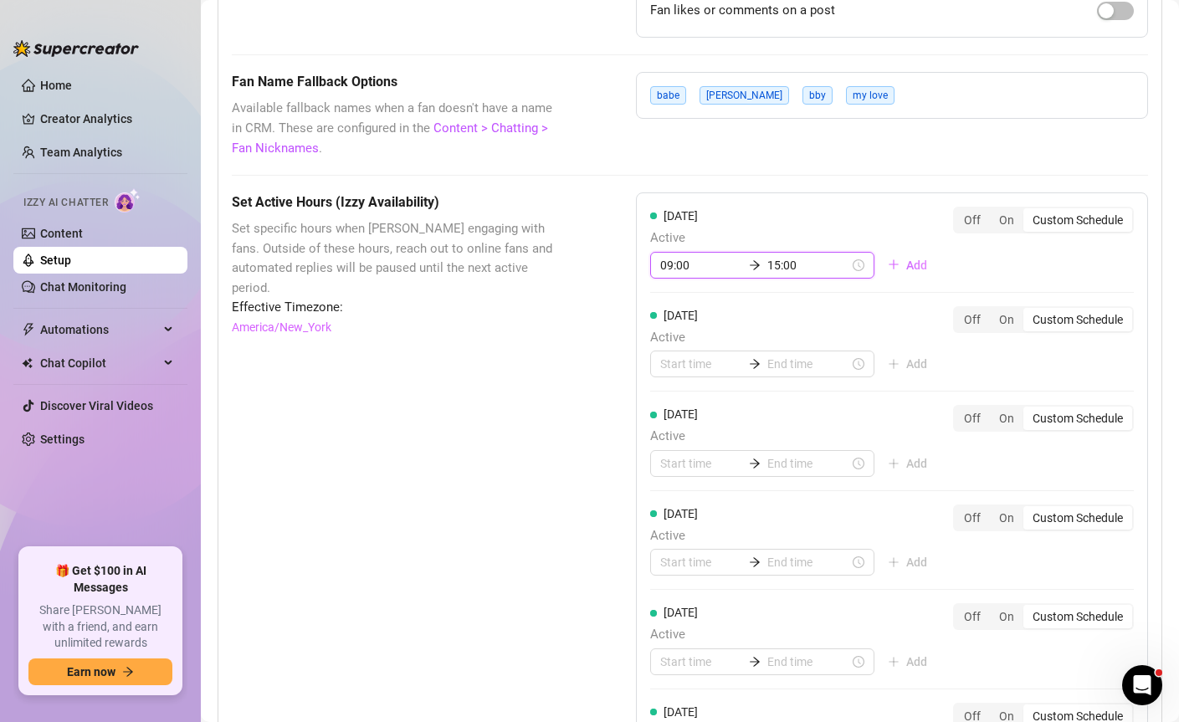
click at [661, 275] on input "09:00" at bounding box center [701, 265] width 82 height 18
click at [676, 413] on div "18" at bounding box center [669, 414] width 40 height 23
type input "18:00"
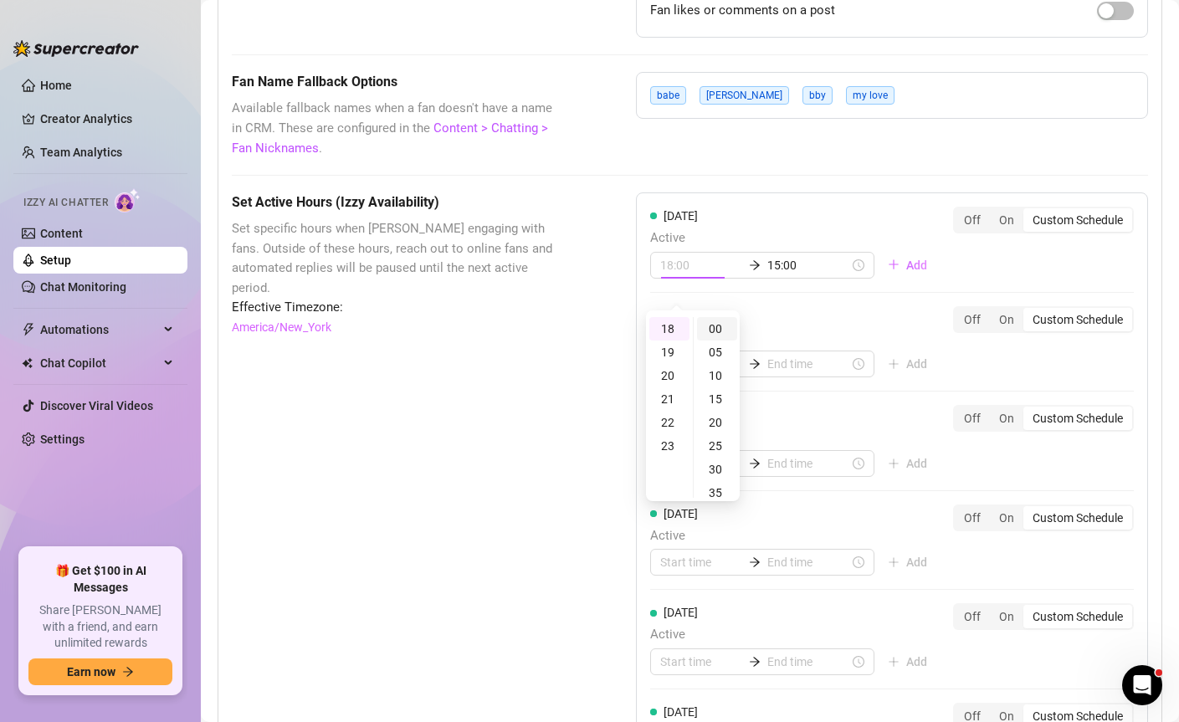
click at [719, 319] on div "00" at bounding box center [717, 328] width 40 height 23
click at [771, 275] on input "15:00" at bounding box center [808, 265] width 82 height 18
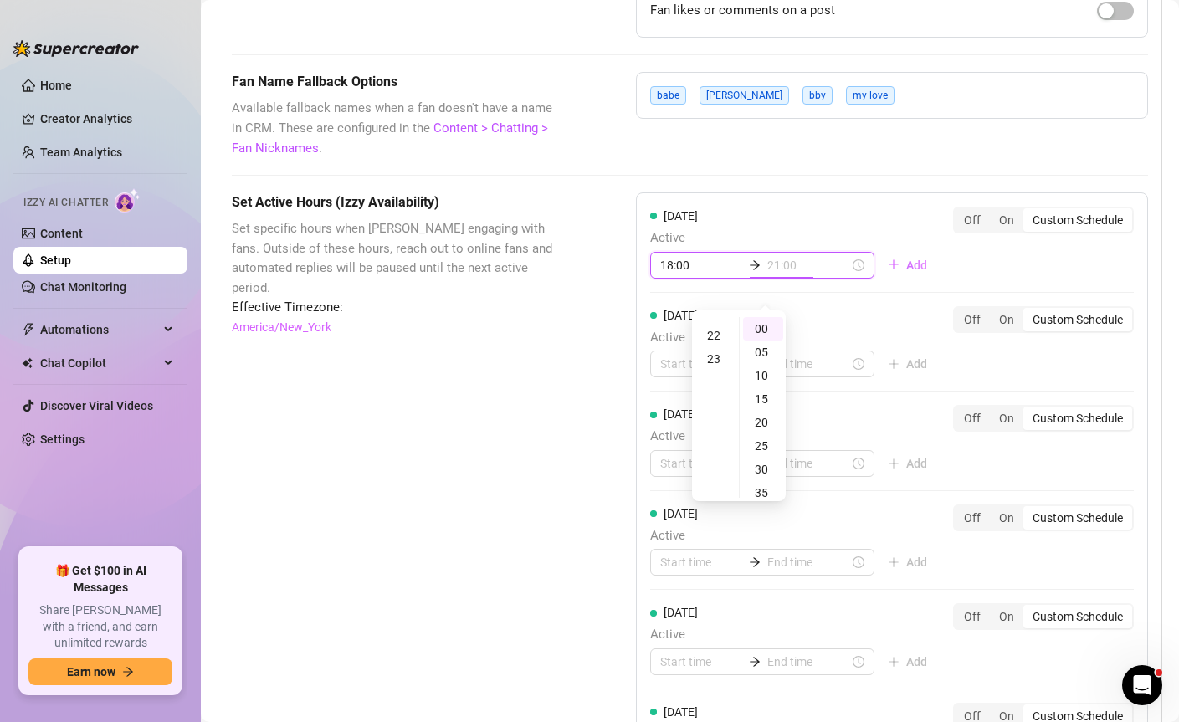
scroll to position [539, 0]
click at [721, 326] on div "23" at bounding box center [716, 328] width 40 height 23
type input "23:55"
click at [766, 336] on div "55" at bounding box center [763, 332] width 40 height 23
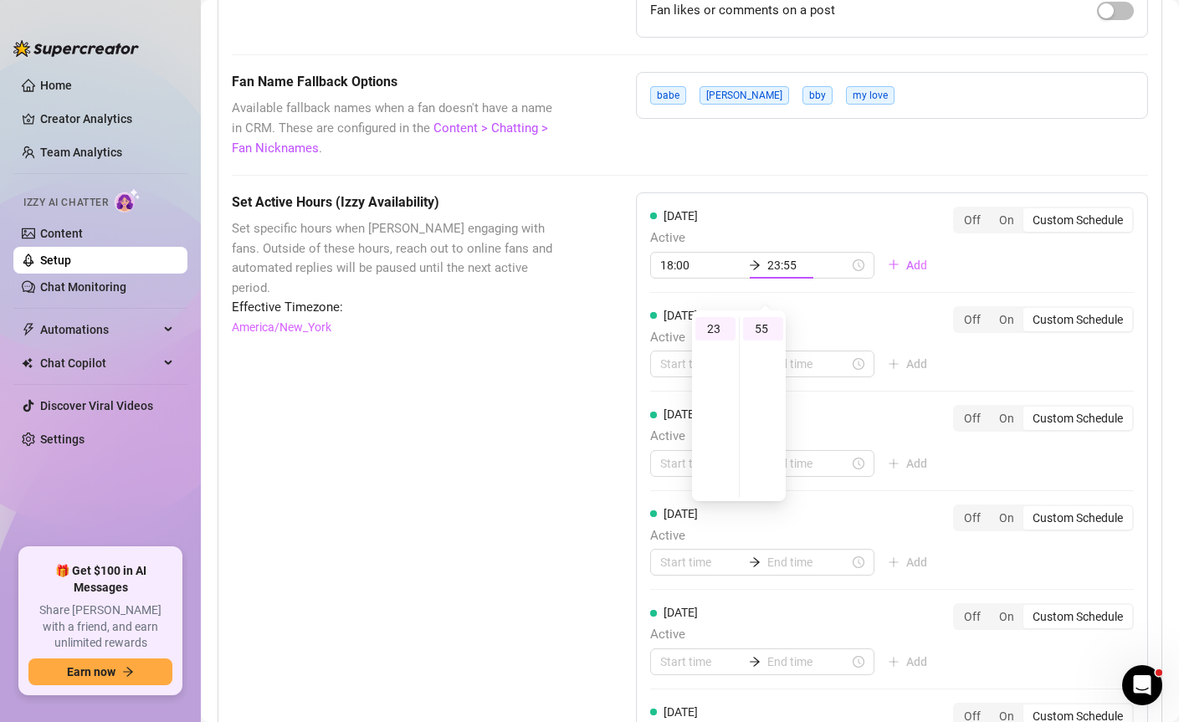
click at [856, 320] on div "[DATE] Active 18:00 23:55 Add Off On Custom Schedule [DATE] Active Add Off On C…" at bounding box center [892, 547] width 512 height 710
click at [906, 272] on span "Add" at bounding box center [916, 265] width 21 height 13
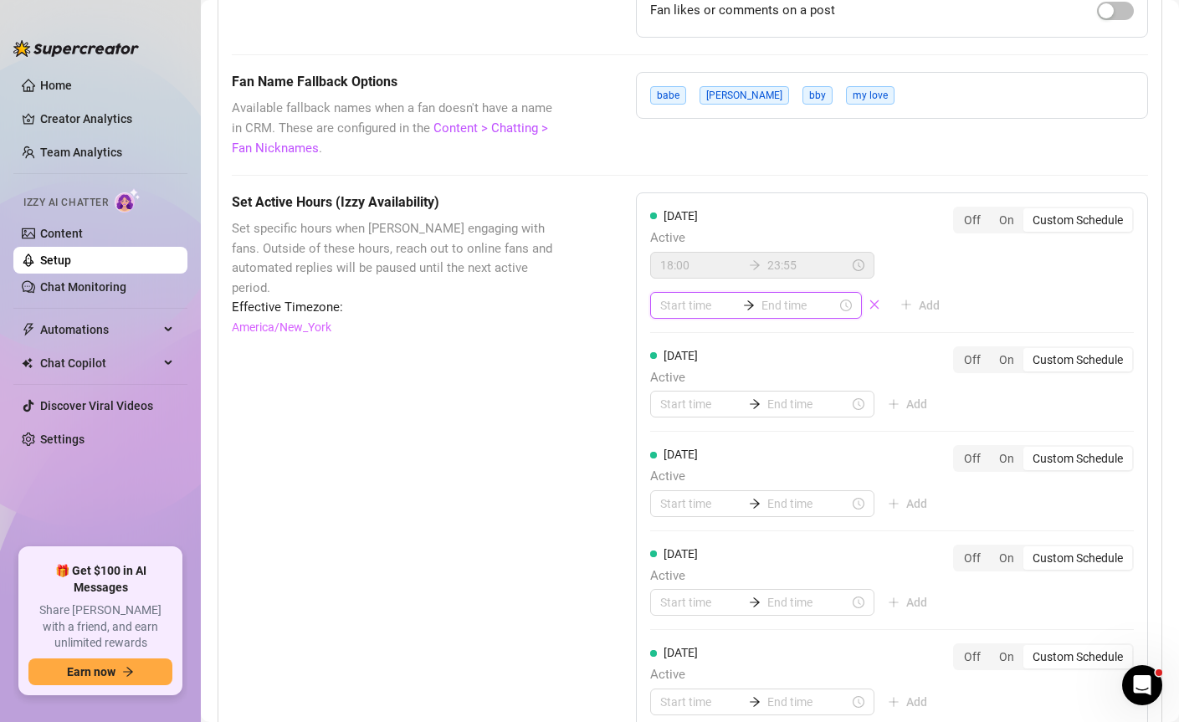
click at [711, 315] on input at bounding box center [697, 305] width 75 height 18
type input "00:00"
type input "13:00"
type input "22:00"
type input "00:10"
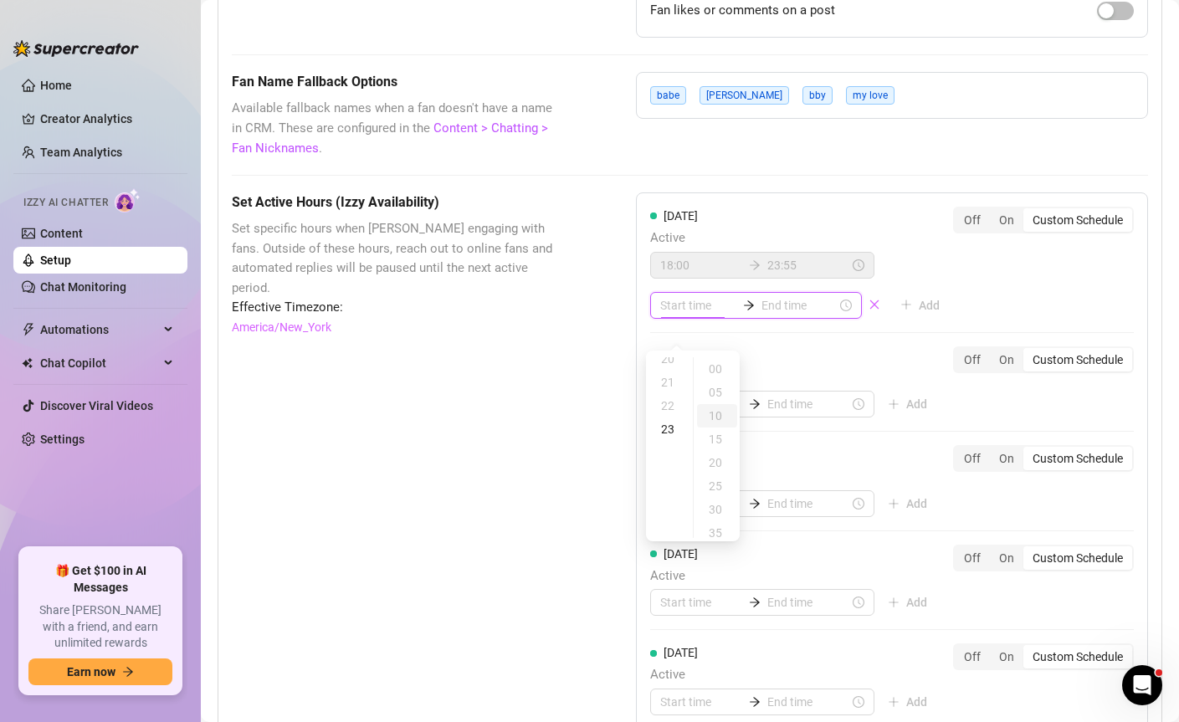
type input "00:10"
click at [672, 370] on div "00" at bounding box center [669, 368] width 40 height 23
click at [672, 383] on div "01" at bounding box center [669, 392] width 40 height 23
click at [668, 397] on div "01" at bounding box center [669, 392] width 40 height 23
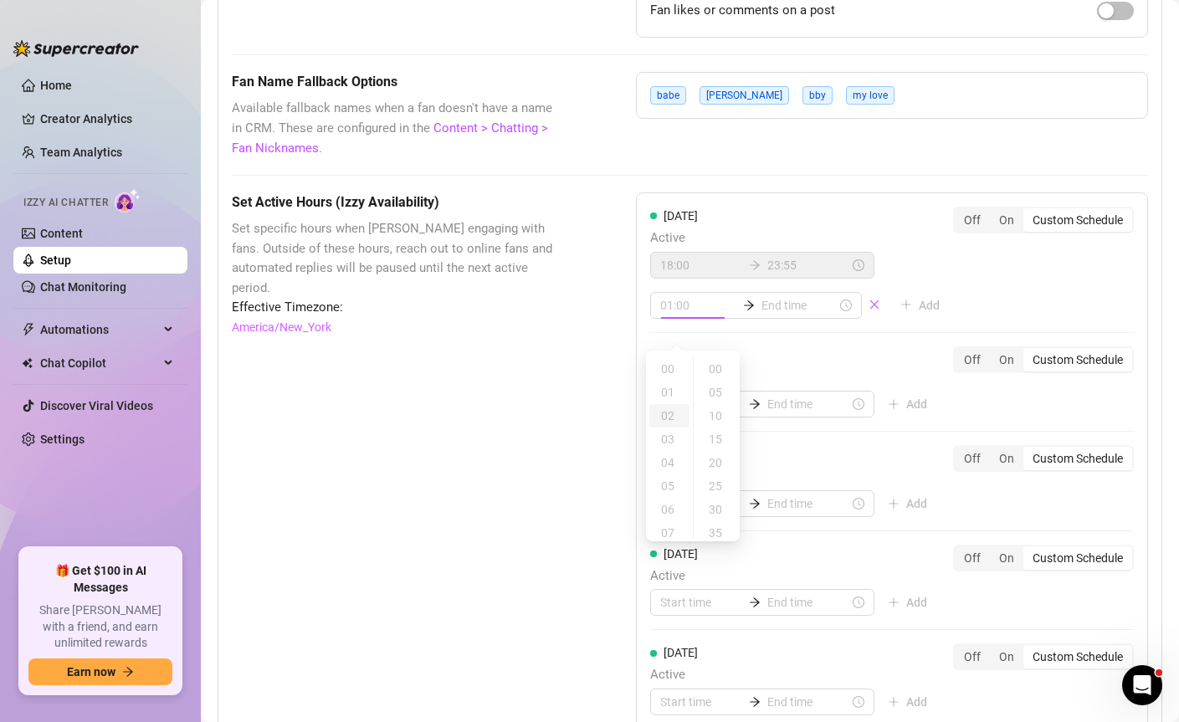
type input "02:00"
click at [670, 418] on div "02" at bounding box center [669, 415] width 40 height 23
type input "00:05"
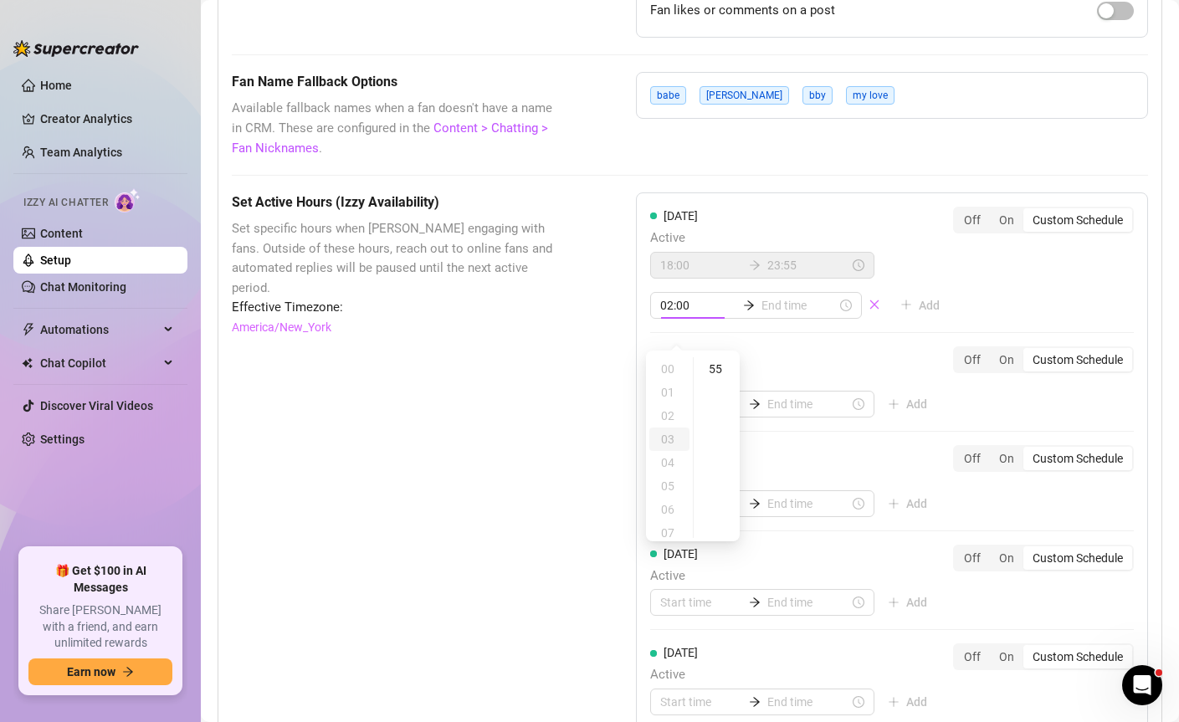
type input "03:00"
type input "23:00"
click at [870, 310] on icon "close" at bounding box center [874, 304] width 9 height 9
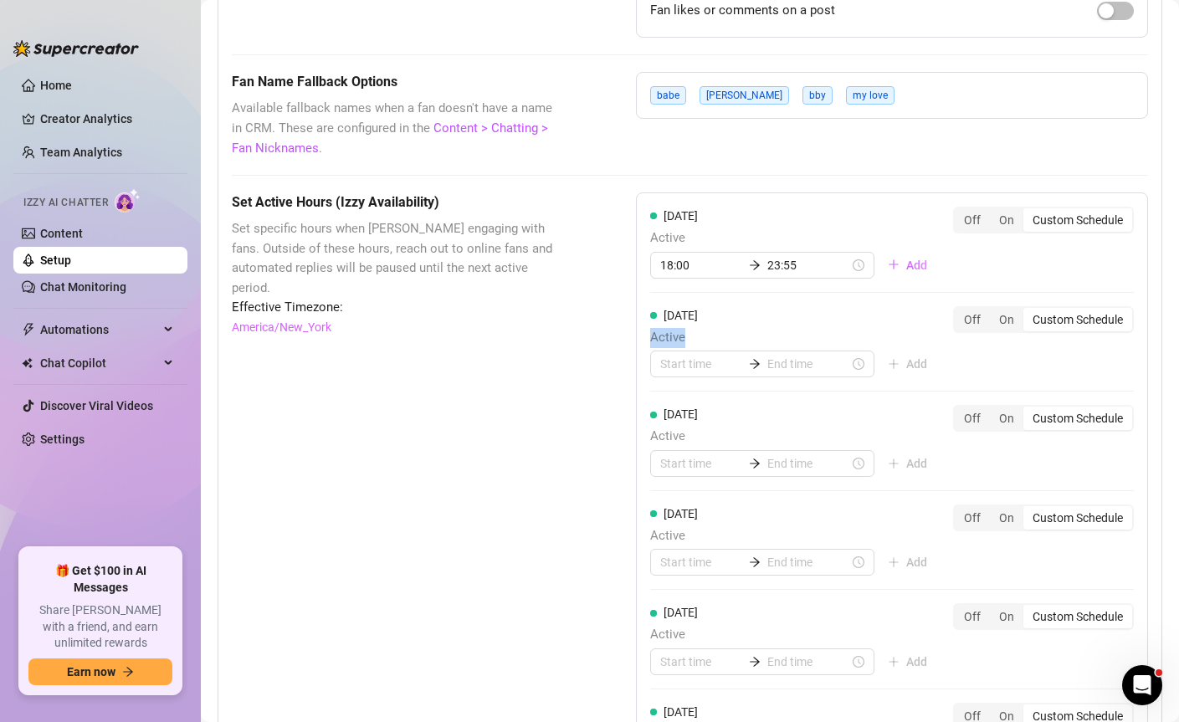
click at [847, 325] on div "[DATE] Active 18:00 23:55 Add Off On Custom Schedule [DATE] Active Add Off On C…" at bounding box center [892, 547] width 512 height 710
click at [669, 275] on input "18:00" at bounding box center [701, 265] width 82 height 18
click at [670, 405] on div "09" at bounding box center [669, 404] width 40 height 23
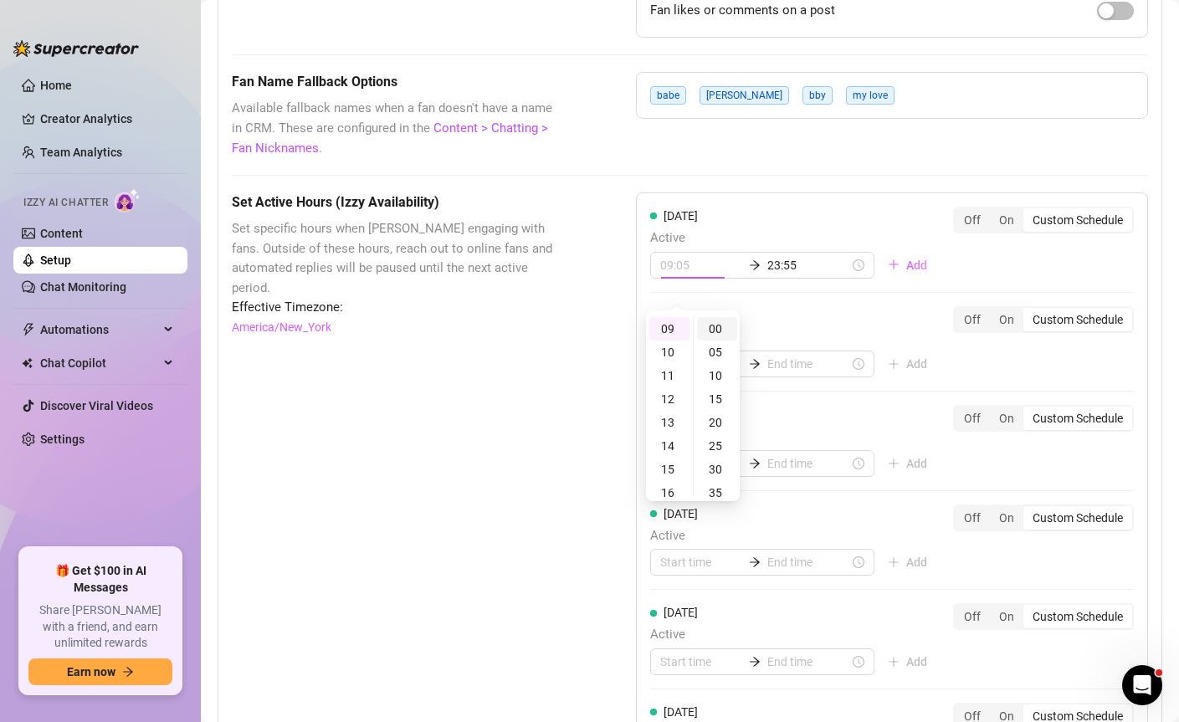
type input "09:00"
click at [723, 328] on div "00" at bounding box center [717, 328] width 40 height 23
click at [792, 275] on input "23:55" at bounding box center [808, 265] width 82 height 18
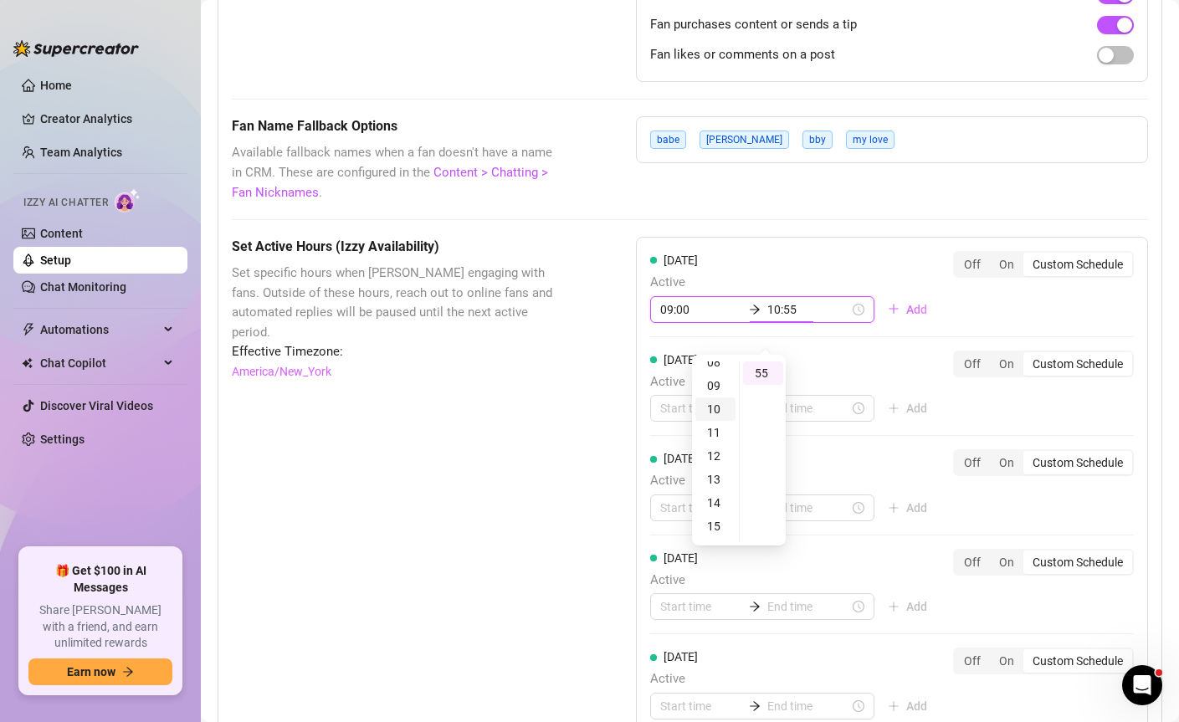
scroll to position [196, 0]
click at [717, 534] on div "15" at bounding box center [716, 528] width 40 height 23
type input "15:00"
click at [767, 370] on div "00" at bounding box center [763, 373] width 40 height 23
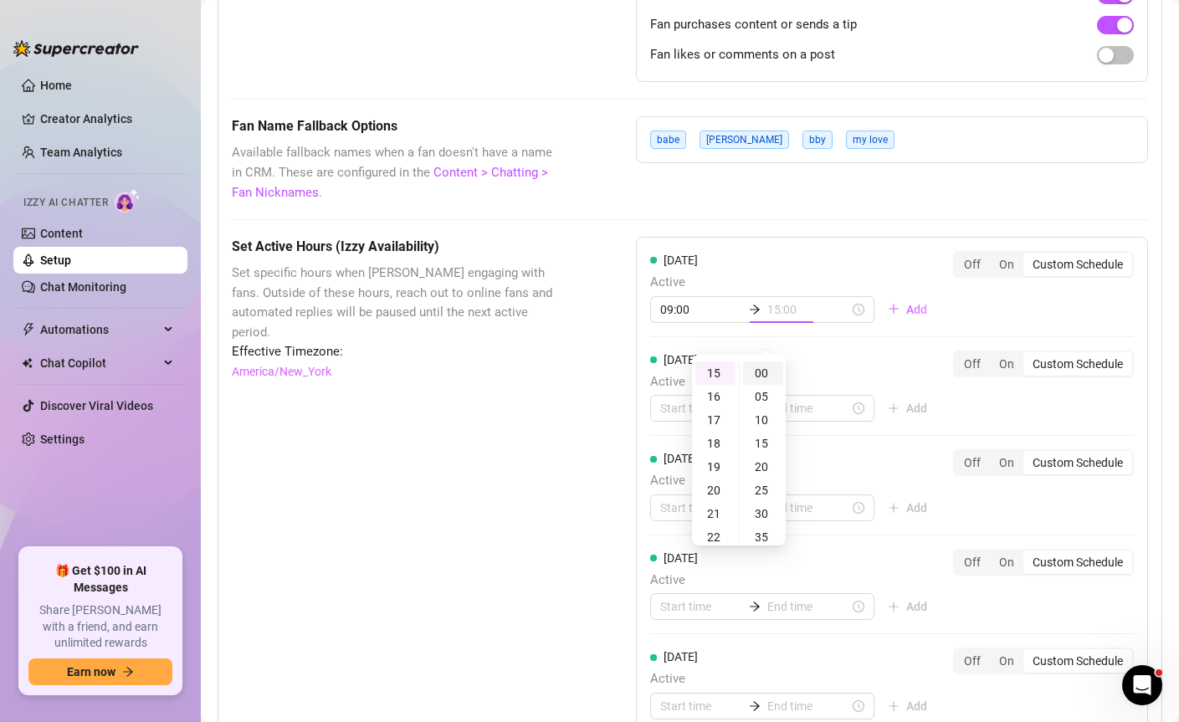
click at [767, 370] on div "00" at bounding box center [763, 373] width 40 height 23
click at [525, 425] on div "Set Active Hours (Izzy Availability) Set specific hours when Izzy engaging with…" at bounding box center [392, 651] width 321 height 829
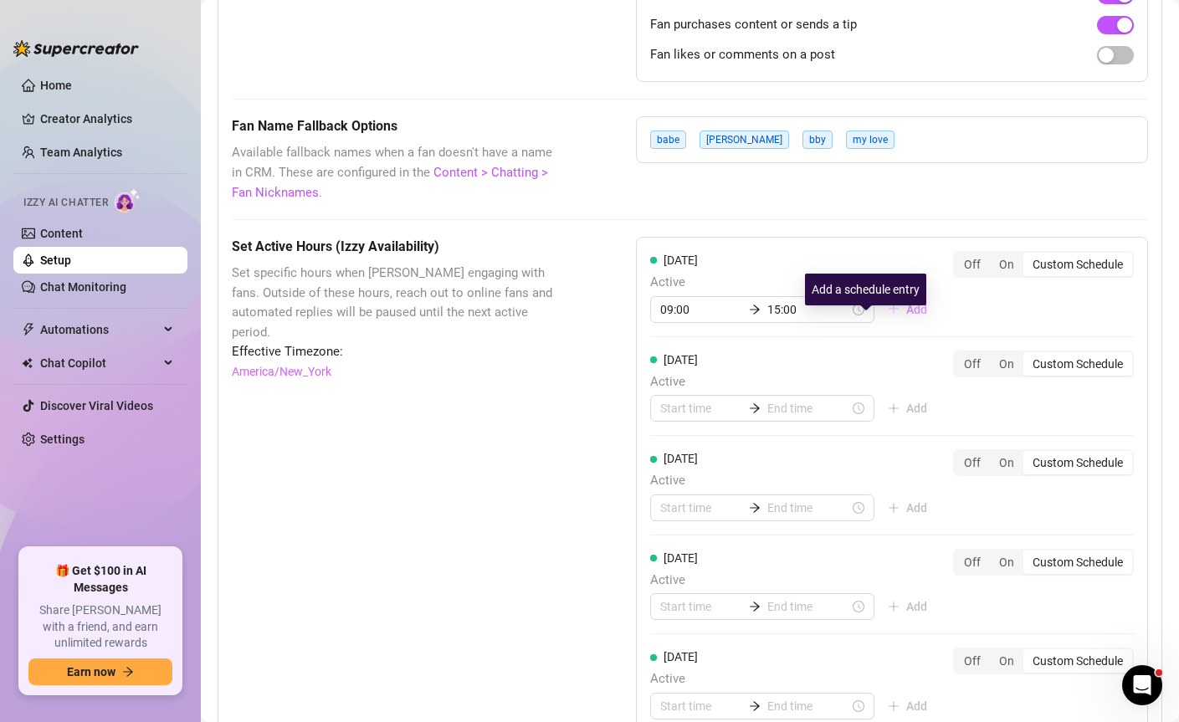
click at [906, 316] on span "Add" at bounding box center [916, 309] width 21 height 13
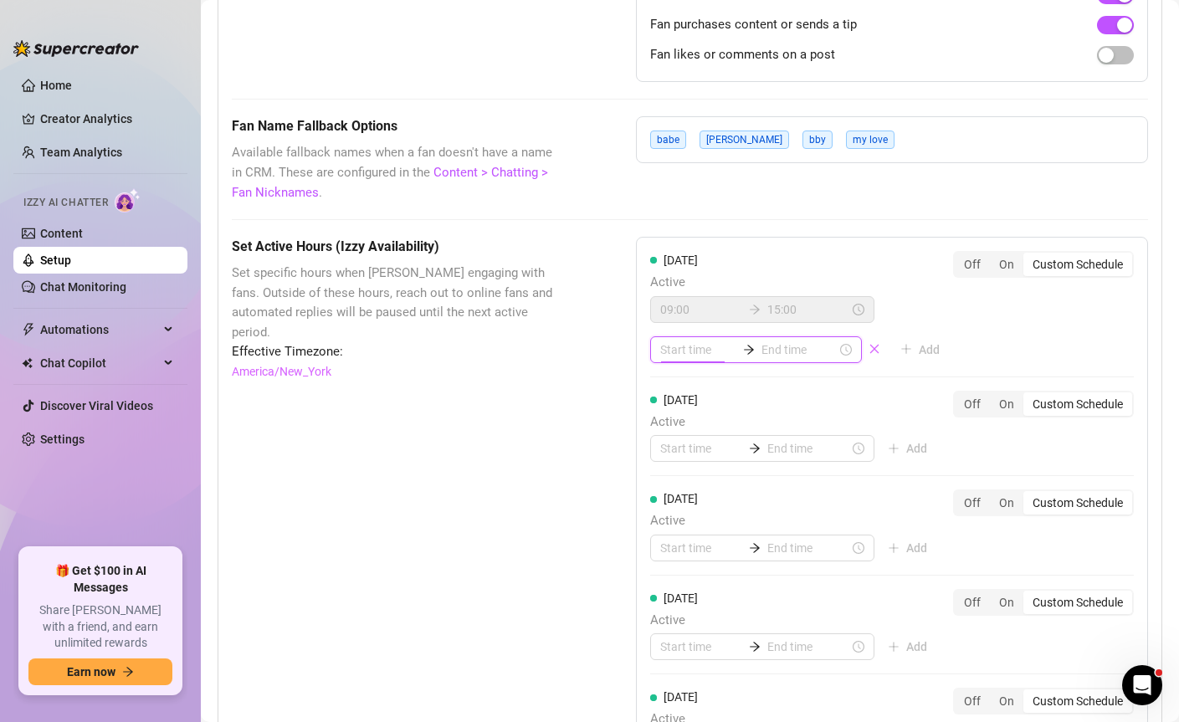
click at [683, 359] on input at bounding box center [697, 350] width 75 height 18
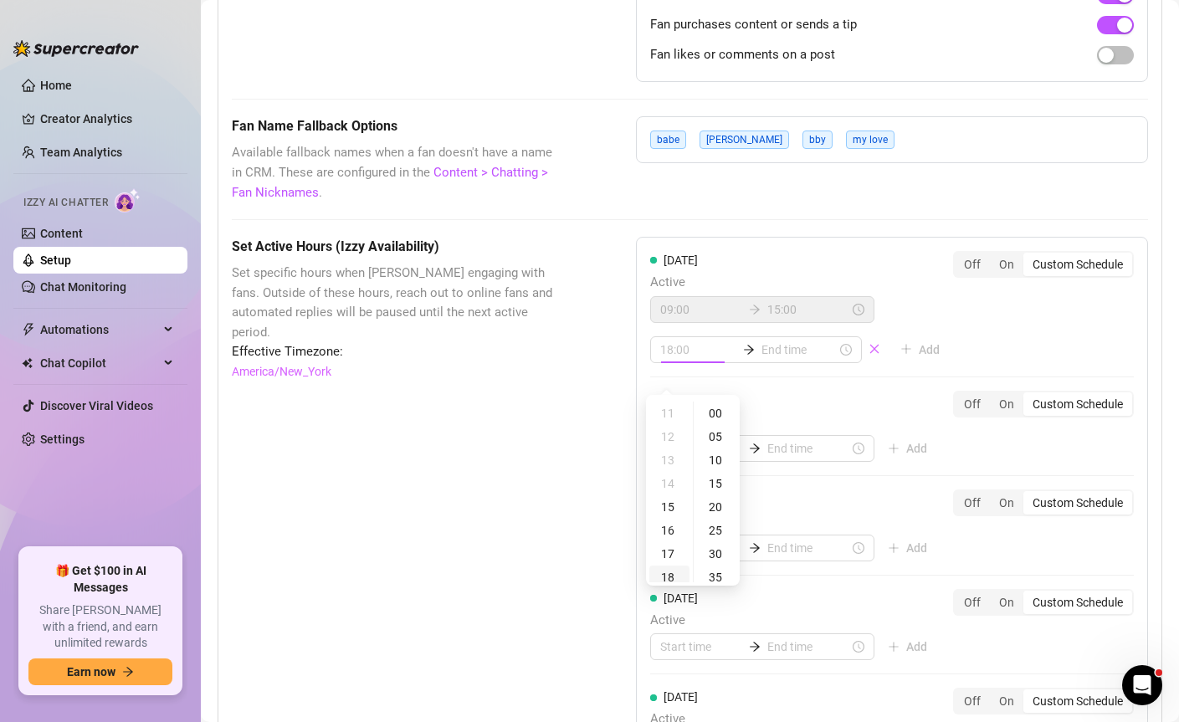
click at [670, 572] on div "18" at bounding box center [669, 577] width 40 height 23
type input "18:00"
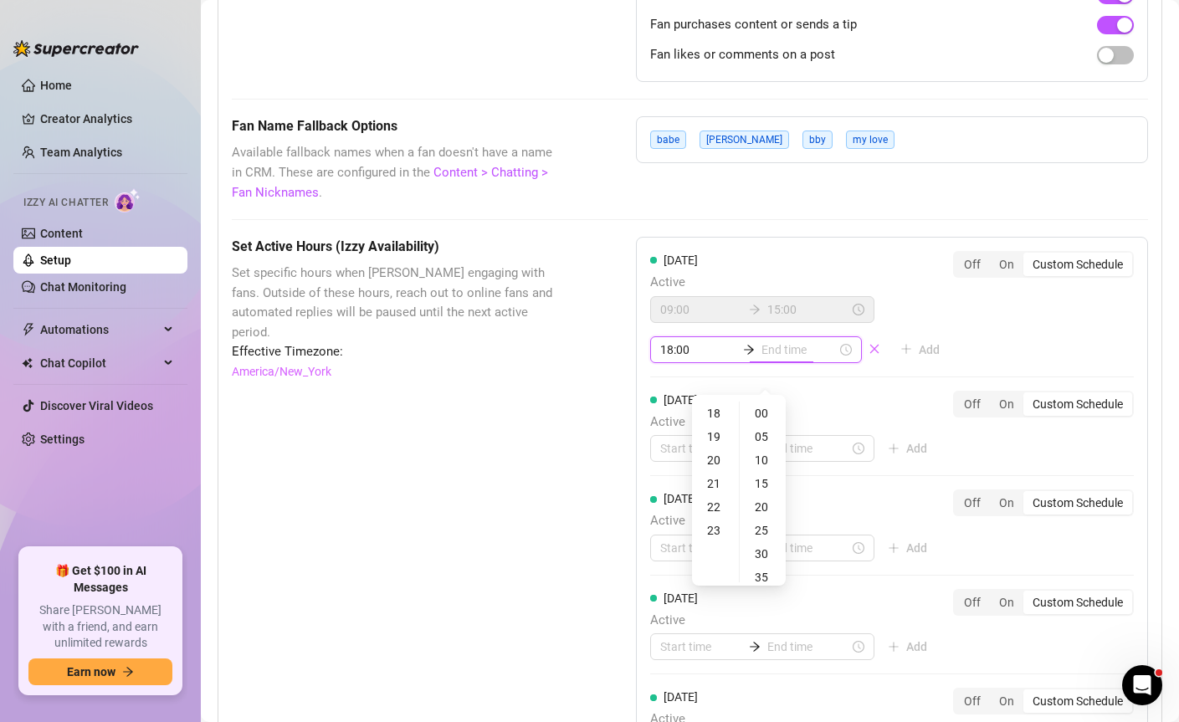
click at [780, 359] on input at bounding box center [799, 350] width 75 height 18
type input "18:10"
click at [715, 534] on div "23" at bounding box center [716, 530] width 40 height 23
type input "23:55"
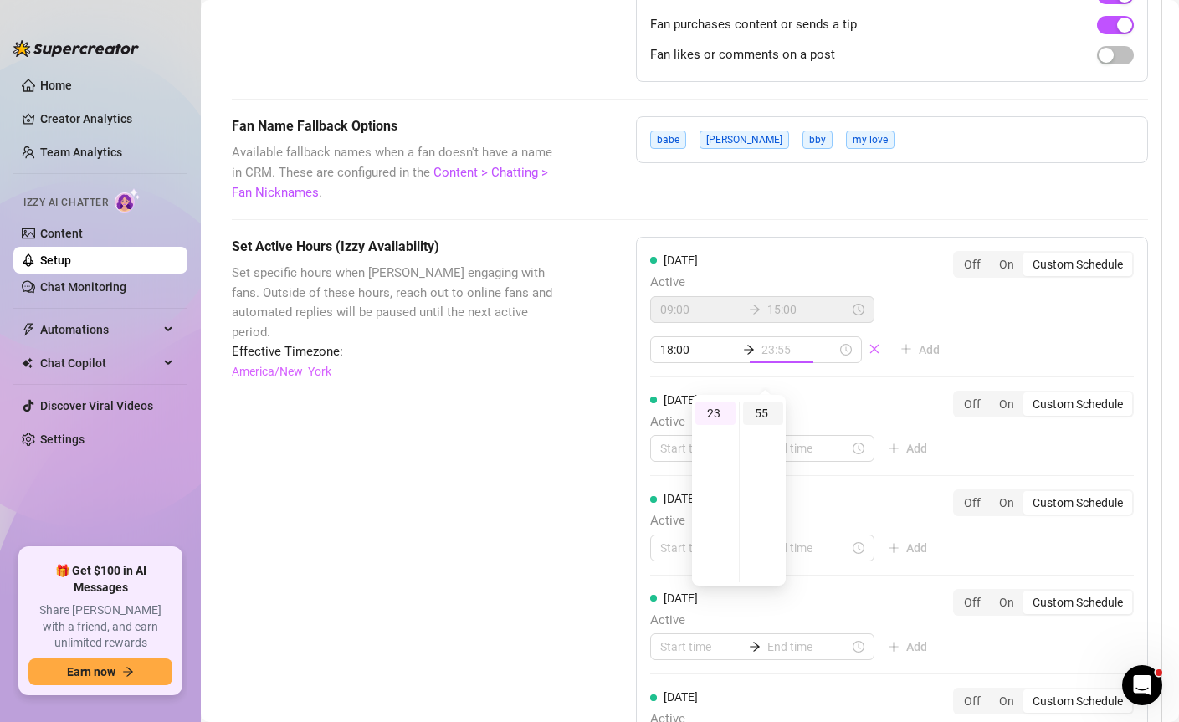
click at [769, 411] on div "55" at bounding box center [763, 413] width 40 height 23
click at [769, 410] on div "55" at bounding box center [763, 413] width 40 height 23
click at [827, 401] on div "[DATE] Active 09:00 15:00 18:00 23:55 Add Off On Custom Schedule [DATE] Active …" at bounding box center [892, 612] width 512 height 750
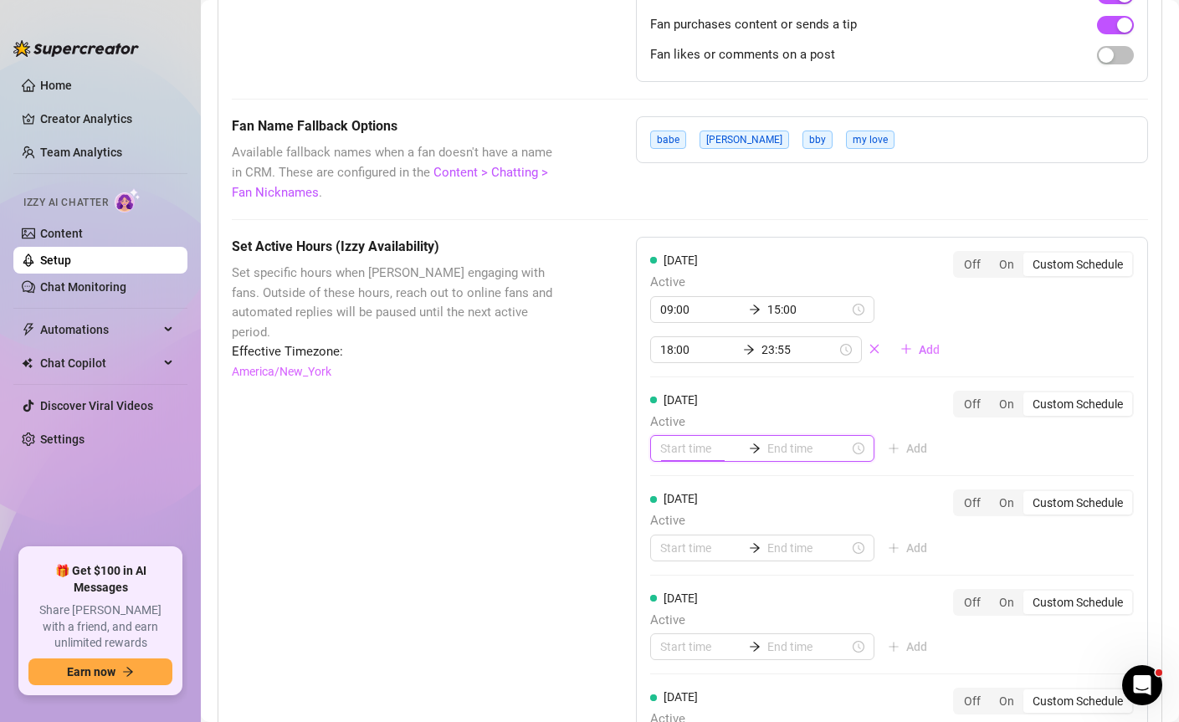
click at [689, 458] on input at bounding box center [701, 448] width 82 height 18
type input "00:00"
click at [670, 508] on div "00" at bounding box center [669, 512] width 40 height 23
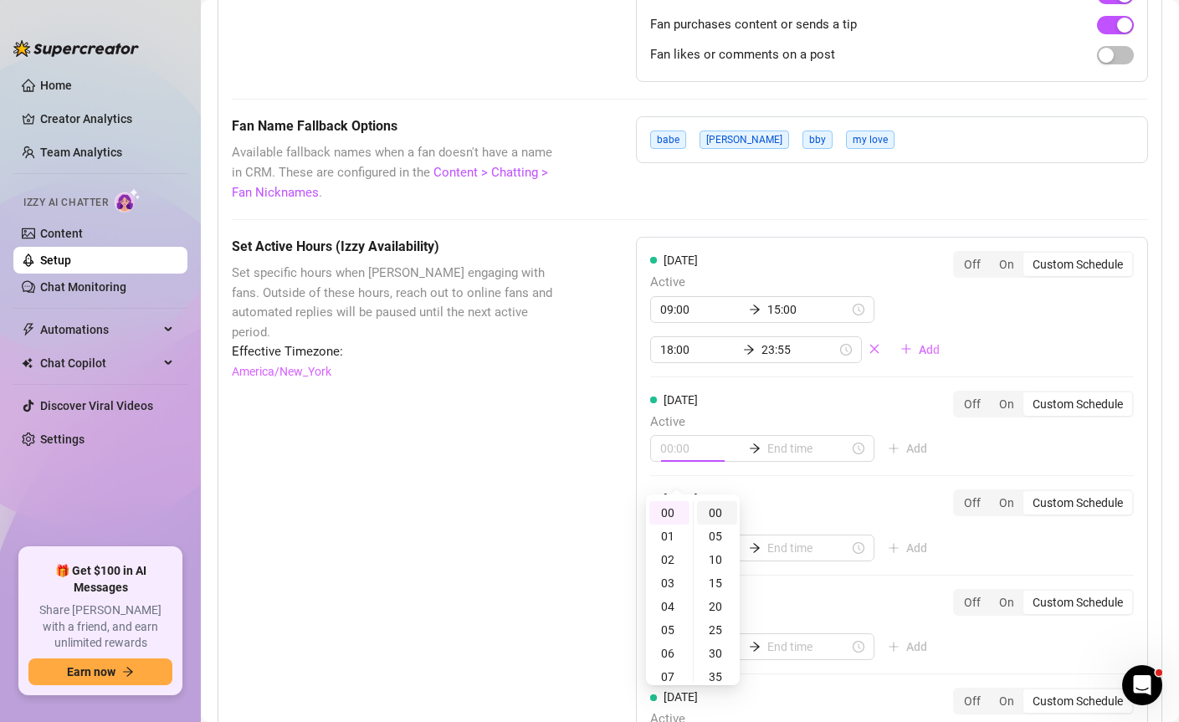
click at [707, 506] on div "00" at bounding box center [717, 512] width 40 height 23
click at [767, 458] on input at bounding box center [808, 448] width 82 height 18
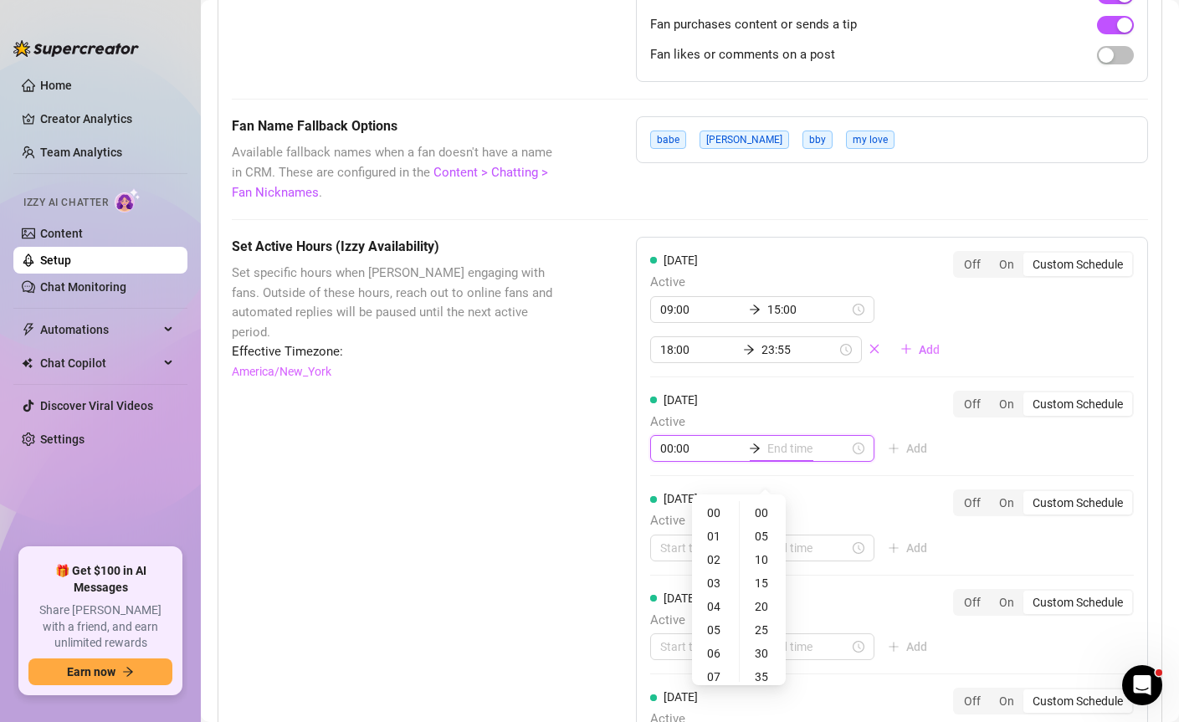
type input "00:00"
click at [718, 562] on div "02" at bounding box center [716, 559] width 40 height 23
type input "02:00"
click at [760, 516] on div "00" at bounding box center [763, 512] width 40 height 23
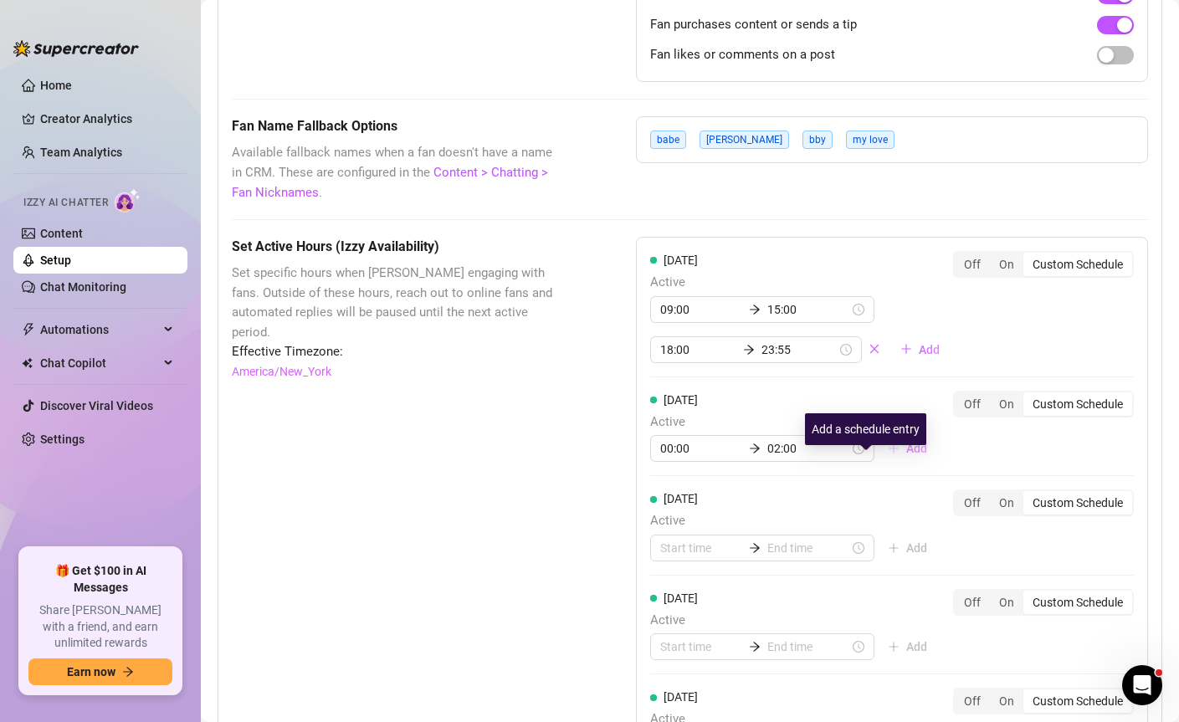
click at [888, 454] on icon "plus" at bounding box center [894, 449] width 12 height 12
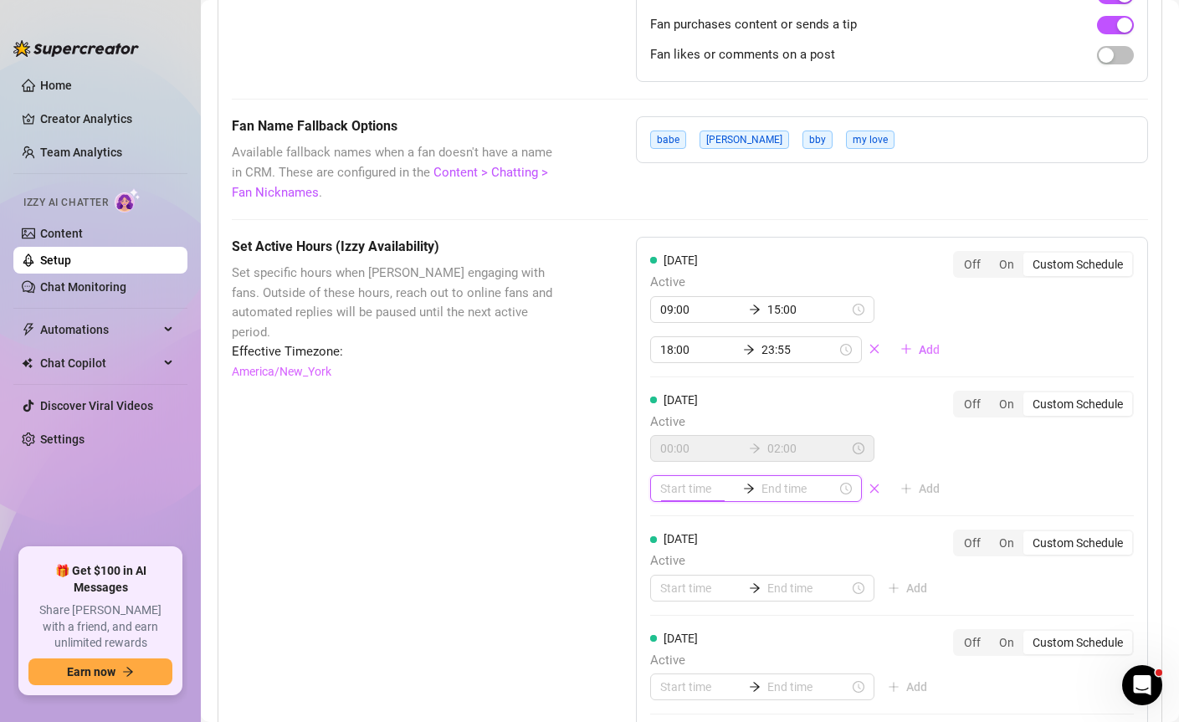
click at [681, 498] on input at bounding box center [697, 489] width 75 height 18
click at [680, 498] on input at bounding box center [697, 489] width 75 height 18
click at [606, 500] on div "Set Active Hours (Izzy Availability) Set specific hours when Izzy engaging with…" at bounding box center [690, 691] width 916 height 909
click at [694, 498] on input at bounding box center [697, 489] width 75 height 18
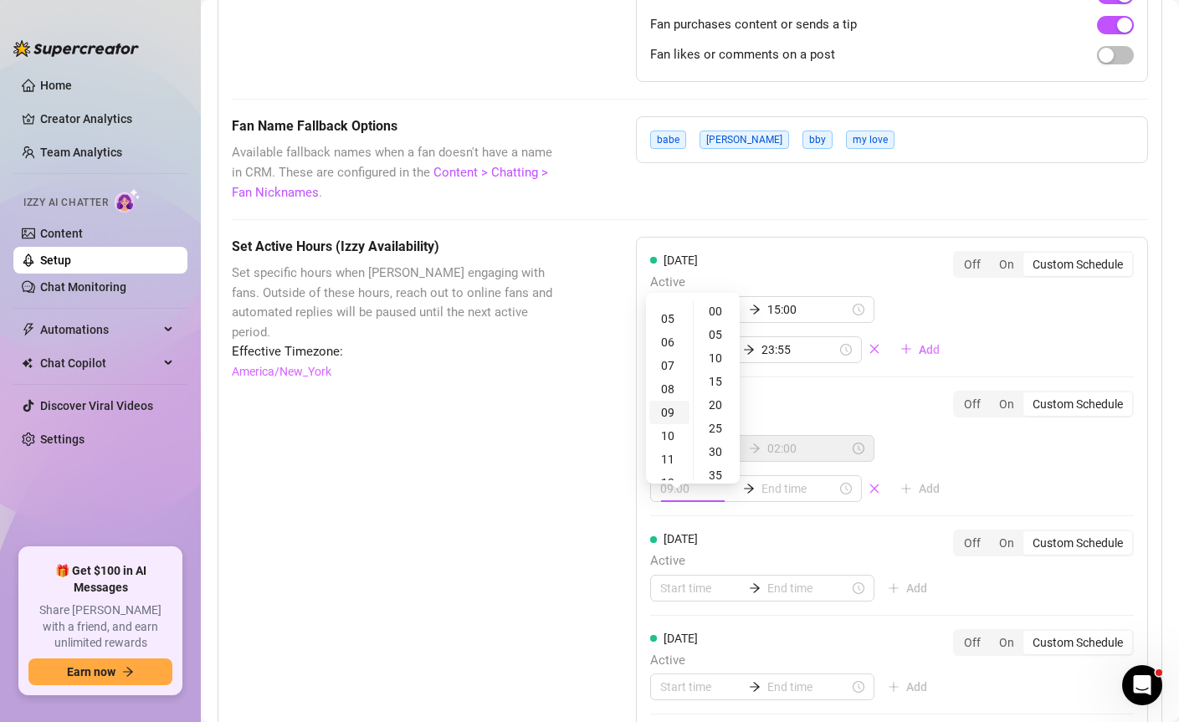
click at [668, 413] on div "09" at bounding box center [669, 412] width 40 height 23
type input "09:00"
click at [714, 303] on div "00" at bounding box center [717, 311] width 40 height 23
click at [716, 309] on div "00" at bounding box center [717, 311] width 40 height 23
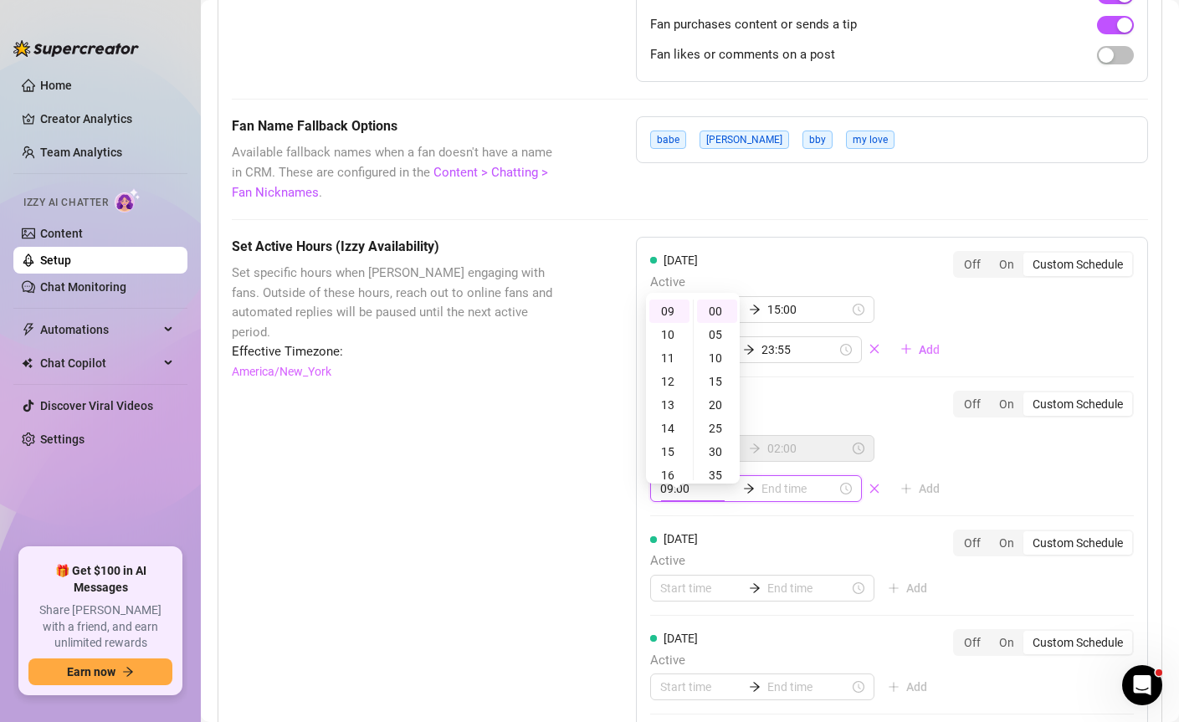
click at [772, 498] on input at bounding box center [799, 489] width 75 height 18
type input "09:35"
click at [719, 446] on div "15" at bounding box center [716, 451] width 40 height 23
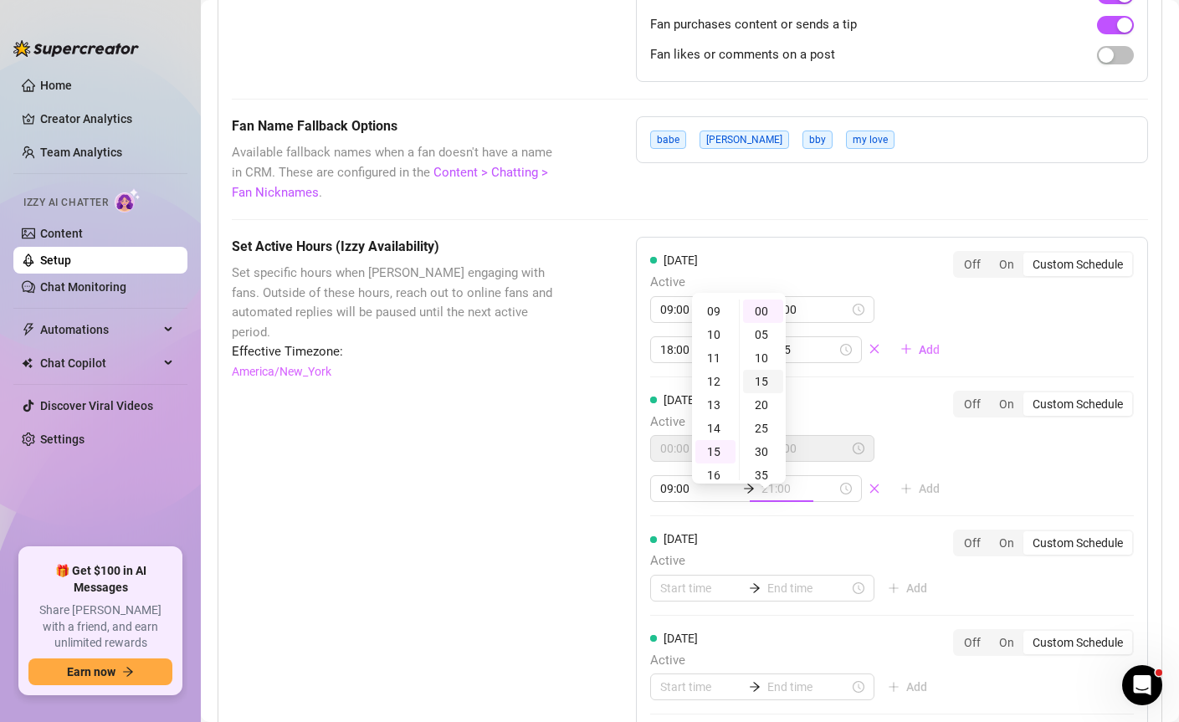
scroll to position [352, 0]
type input "15:00"
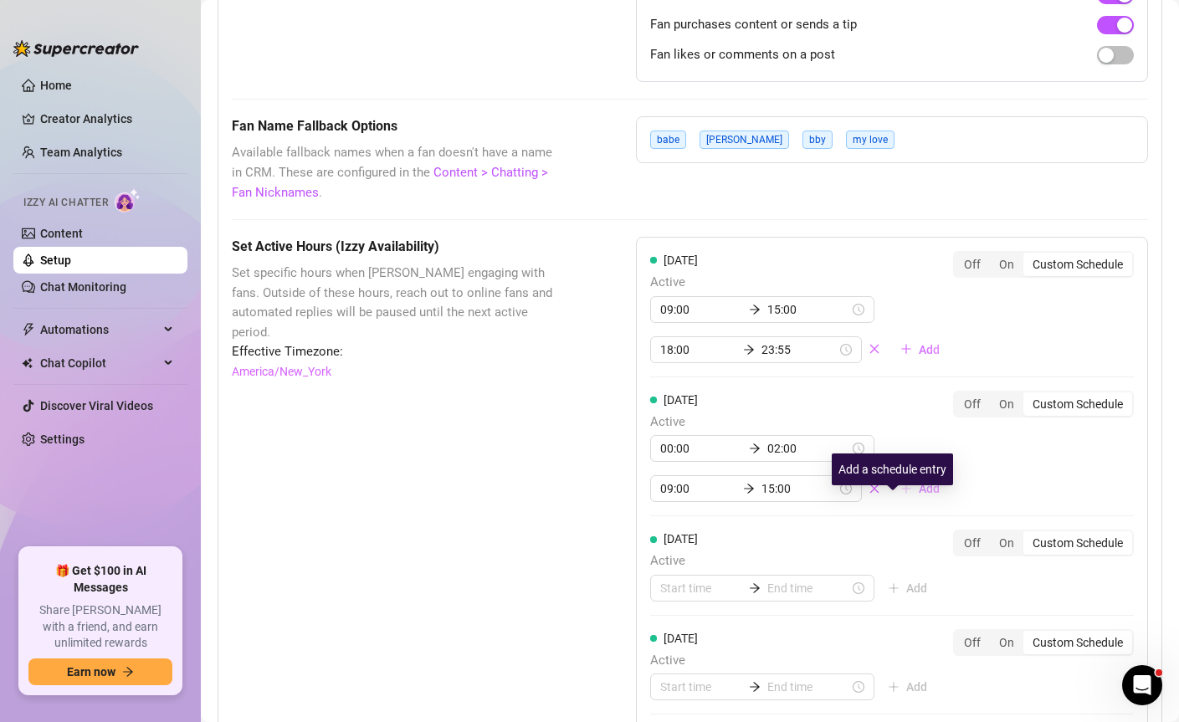
click at [890, 502] on button "Add" at bounding box center [920, 488] width 66 height 27
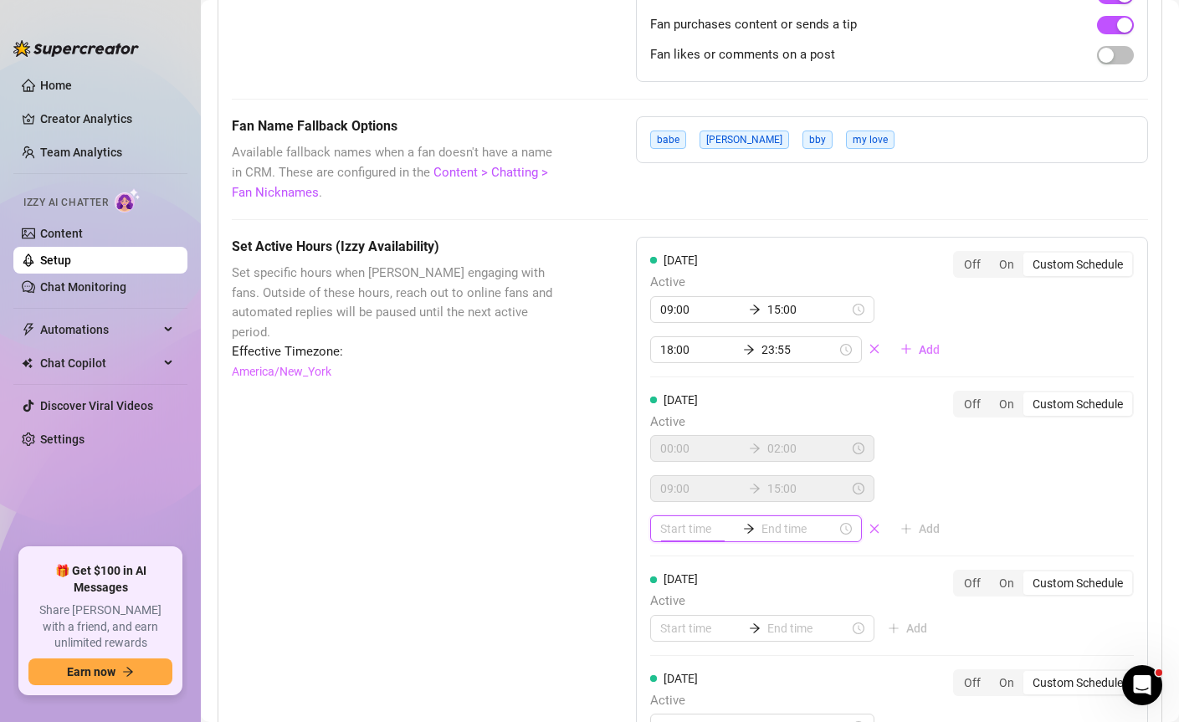
click at [701, 538] on input at bounding box center [697, 529] width 75 height 18
type input "18:00"
click at [672, 438] on div "18" at bounding box center [669, 439] width 40 height 23
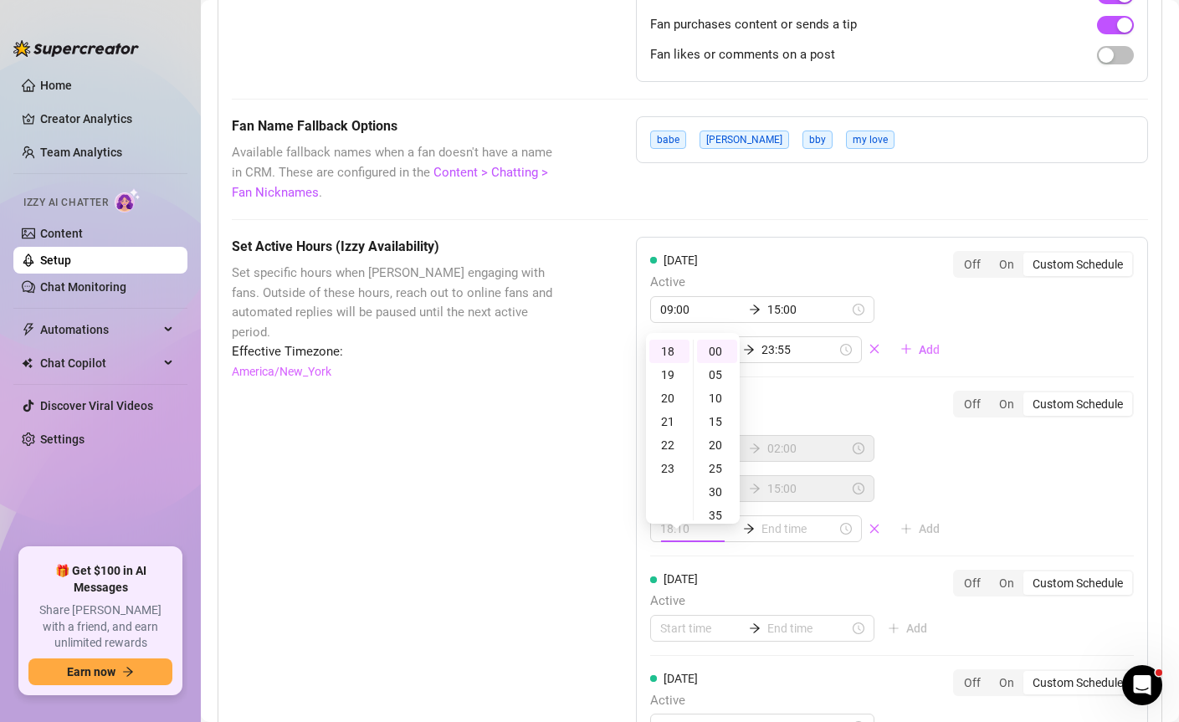
type input "18:00"
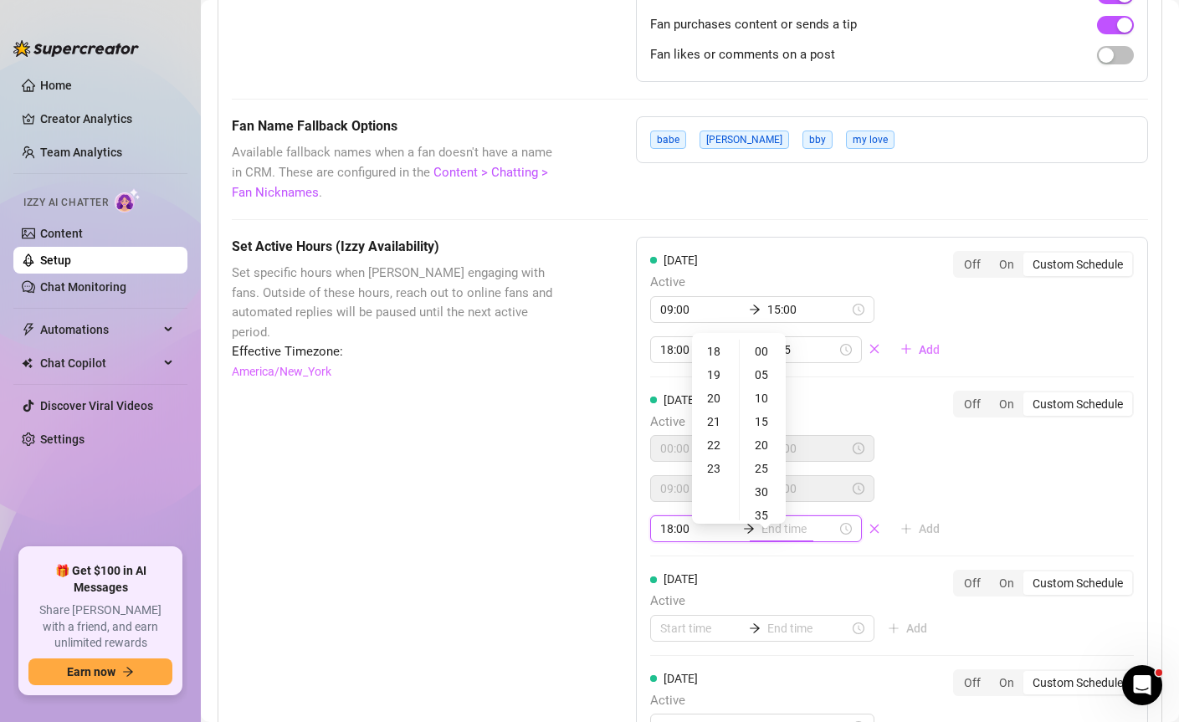
click at [774, 538] on input at bounding box center [799, 529] width 75 height 18
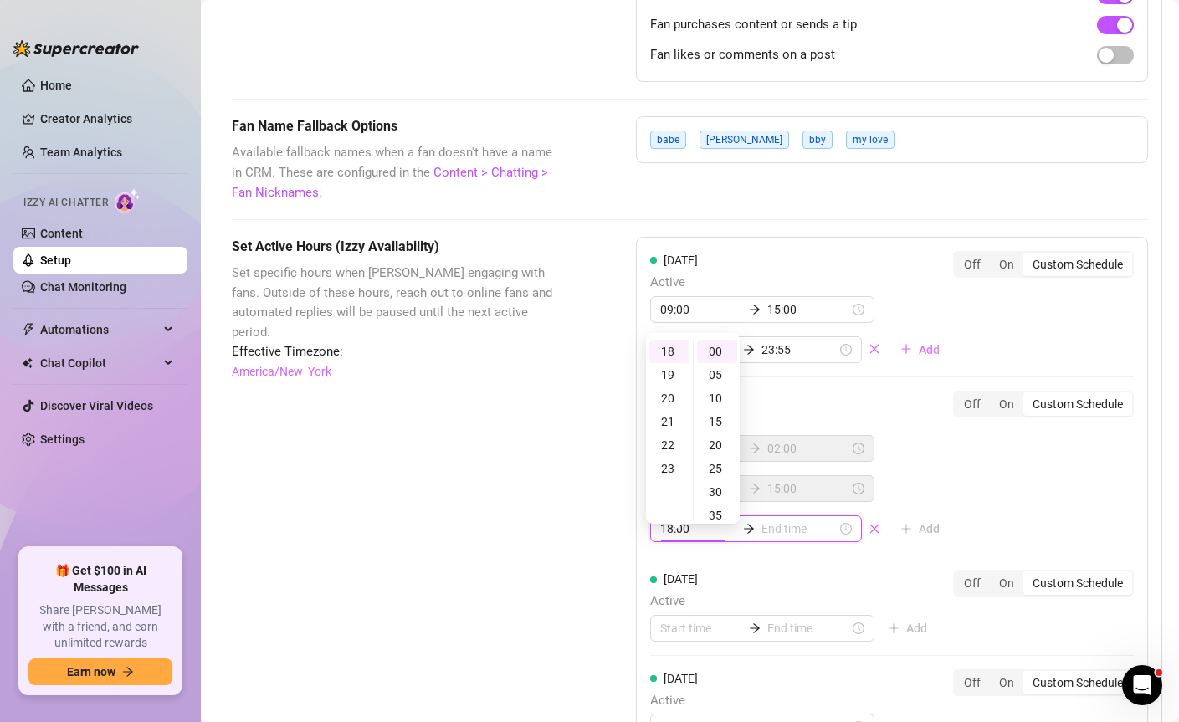
click at [695, 538] on input "18:00" at bounding box center [697, 529] width 75 height 18
click at [775, 538] on input at bounding box center [799, 529] width 75 height 18
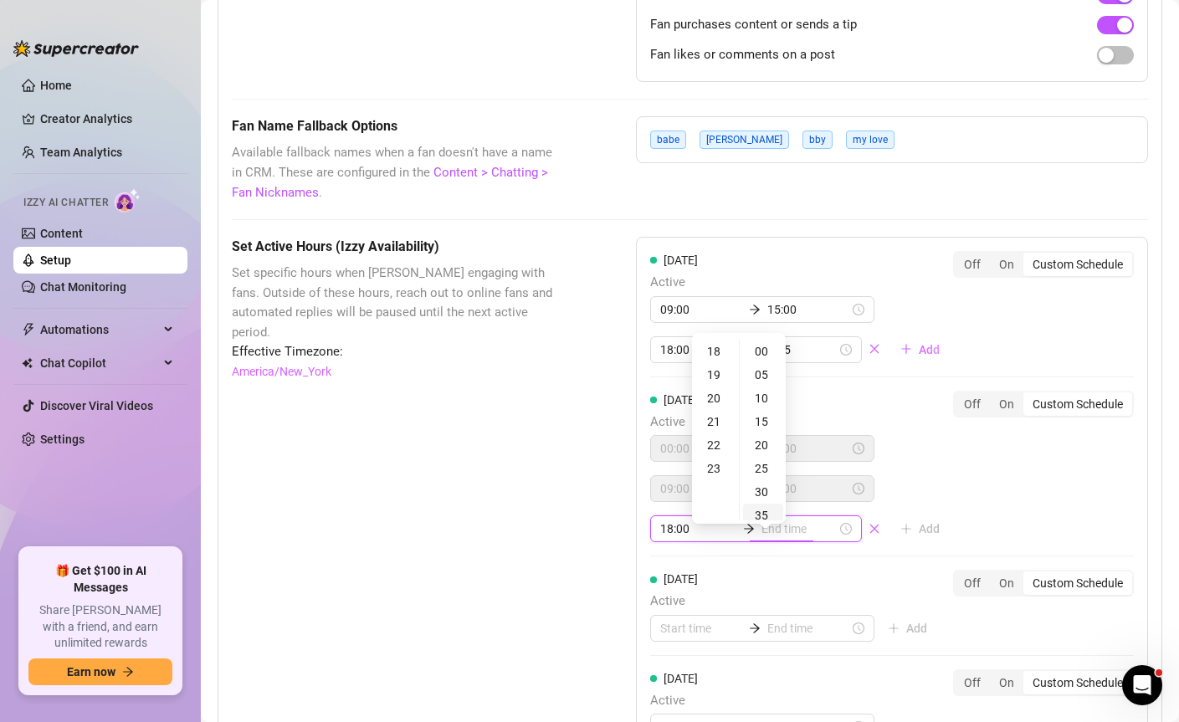
type input "18:35"
click at [716, 469] on div "23" at bounding box center [716, 468] width 40 height 23
type input "23:55"
click at [763, 351] on div "55" at bounding box center [763, 351] width 40 height 23
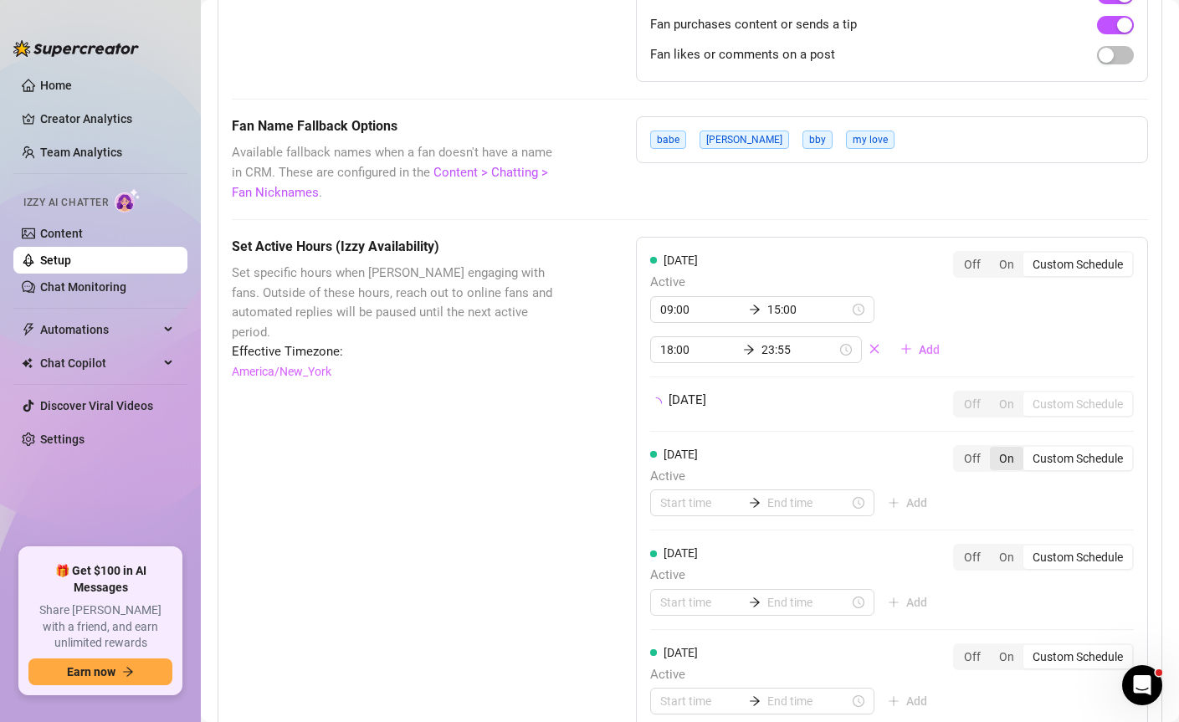
click at [977, 467] on div "[DATE] Active 09:00 15:00 18:00 23:55 Add Off On Custom Schedule [DATE] Off On …" at bounding box center [892, 589] width 512 height 705
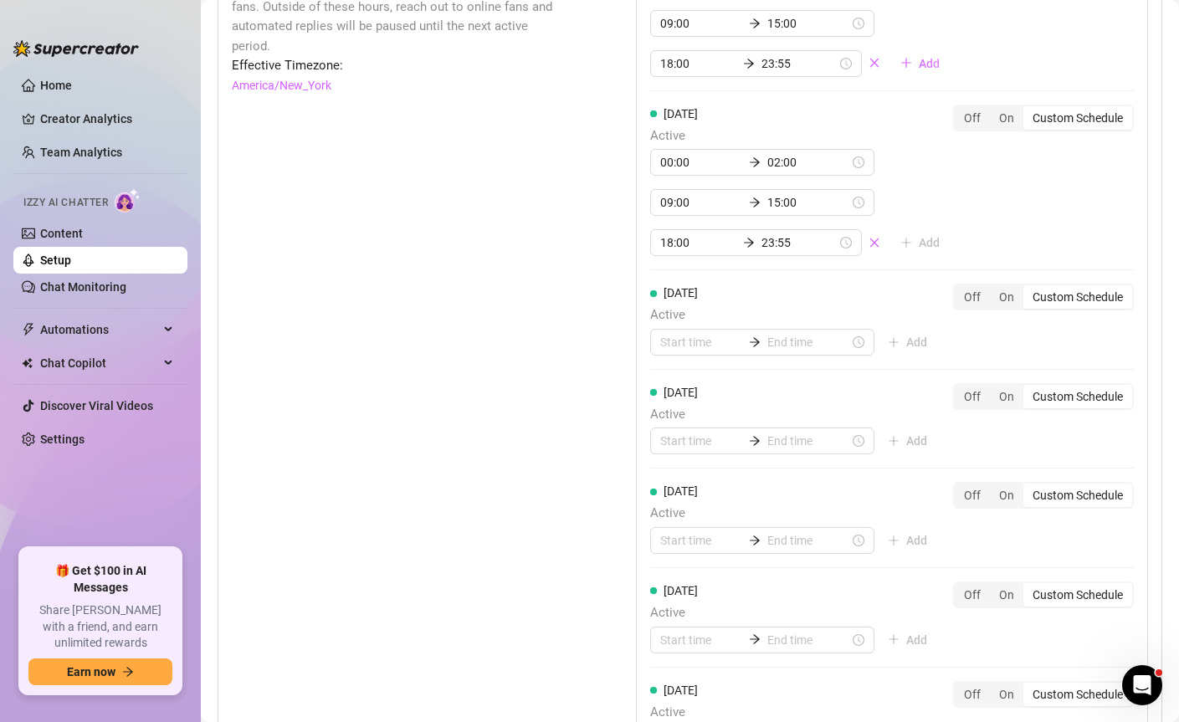
scroll to position [1600, 0]
click at [680, 350] on input at bounding box center [701, 340] width 82 height 18
type input "00:00"
click at [665, 401] on div "00" at bounding box center [669, 404] width 40 height 23
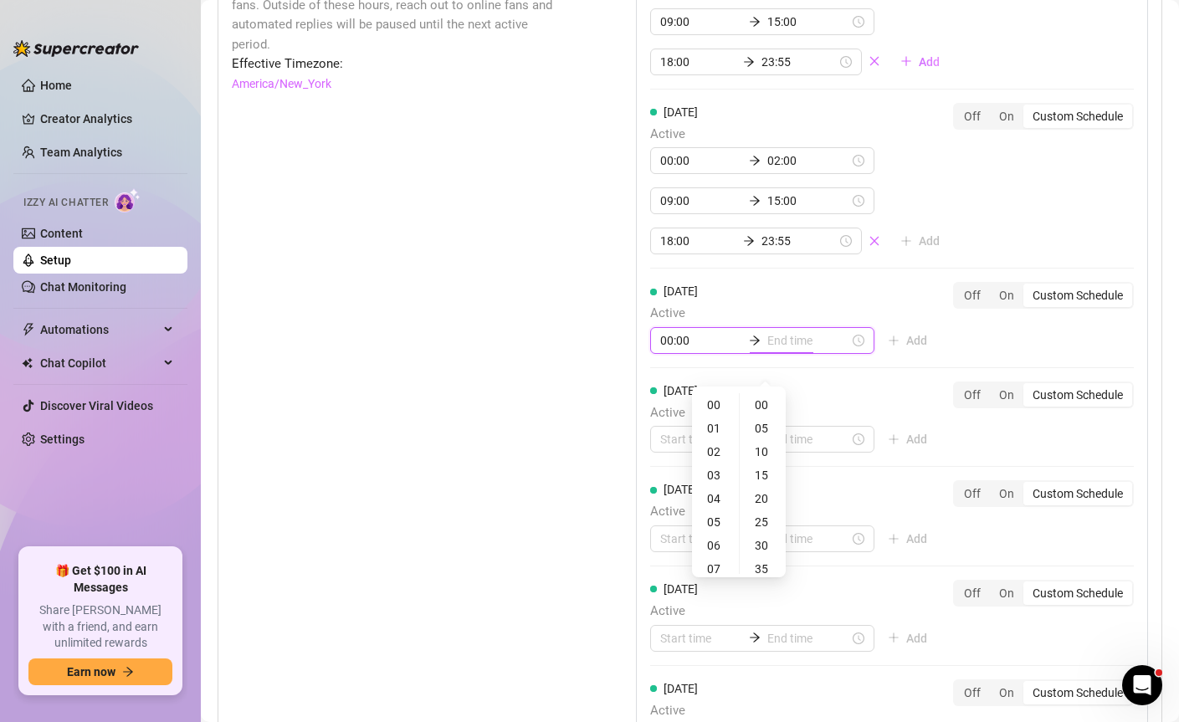
click at [780, 350] on input at bounding box center [808, 340] width 82 height 18
type input "00:00"
click at [721, 450] on div "02" at bounding box center [716, 451] width 40 height 23
type input "02:00"
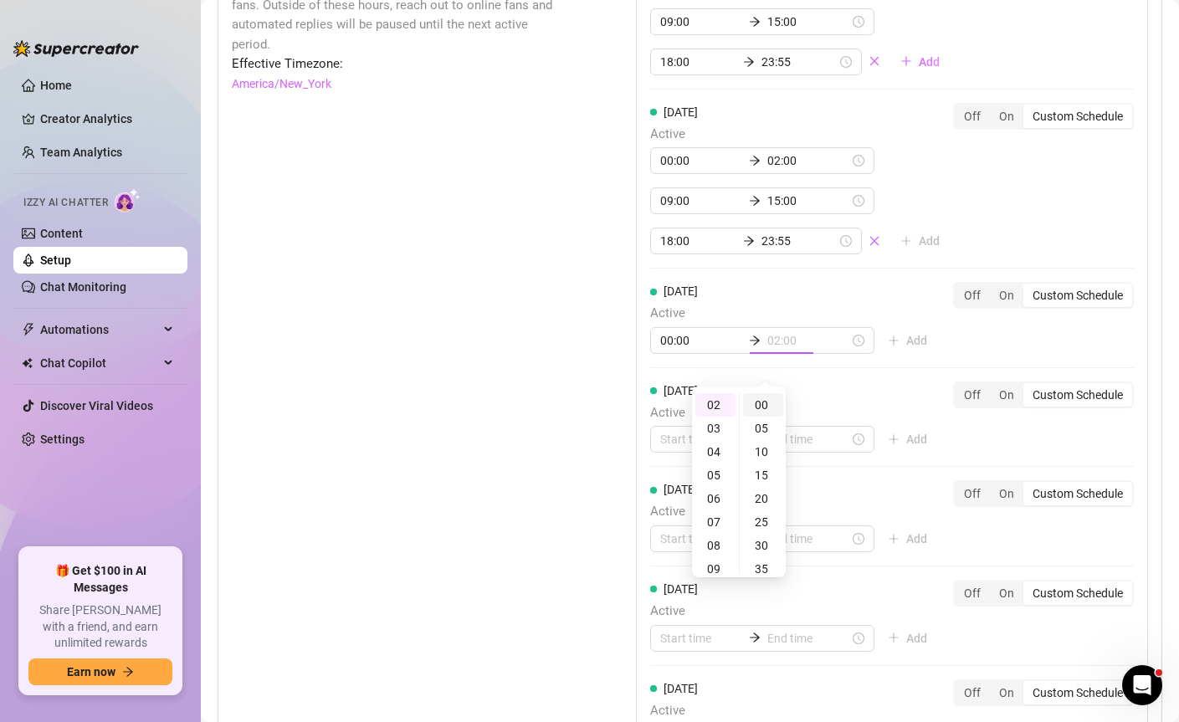
click at [763, 410] on div "00" at bounding box center [763, 404] width 40 height 23
click at [491, 384] on div "Set Active Hours (Izzy Availability) Set specific hours when Izzy engaging with…" at bounding box center [392, 423] width 321 height 949
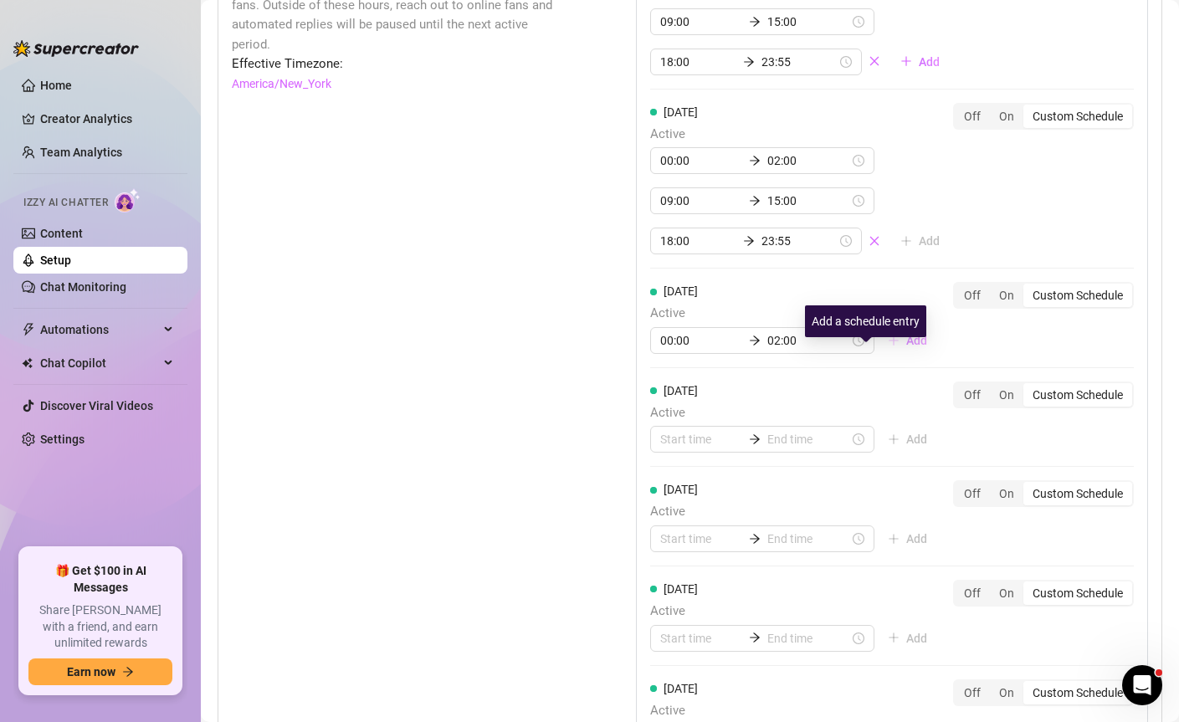
click at [875, 354] on button "Add" at bounding box center [908, 340] width 66 height 27
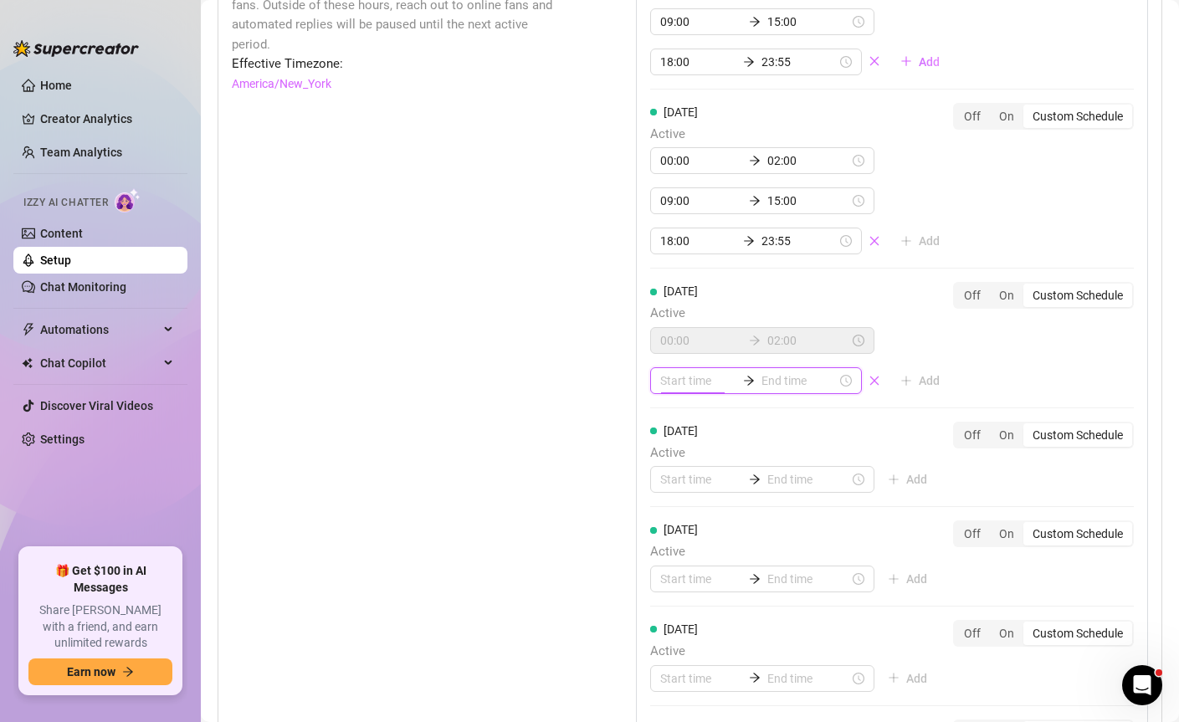
click at [710, 390] on input at bounding box center [697, 381] width 75 height 18
type input "07:00"
click at [673, 602] on div "09" at bounding box center [669, 601] width 40 height 23
type input "09:00"
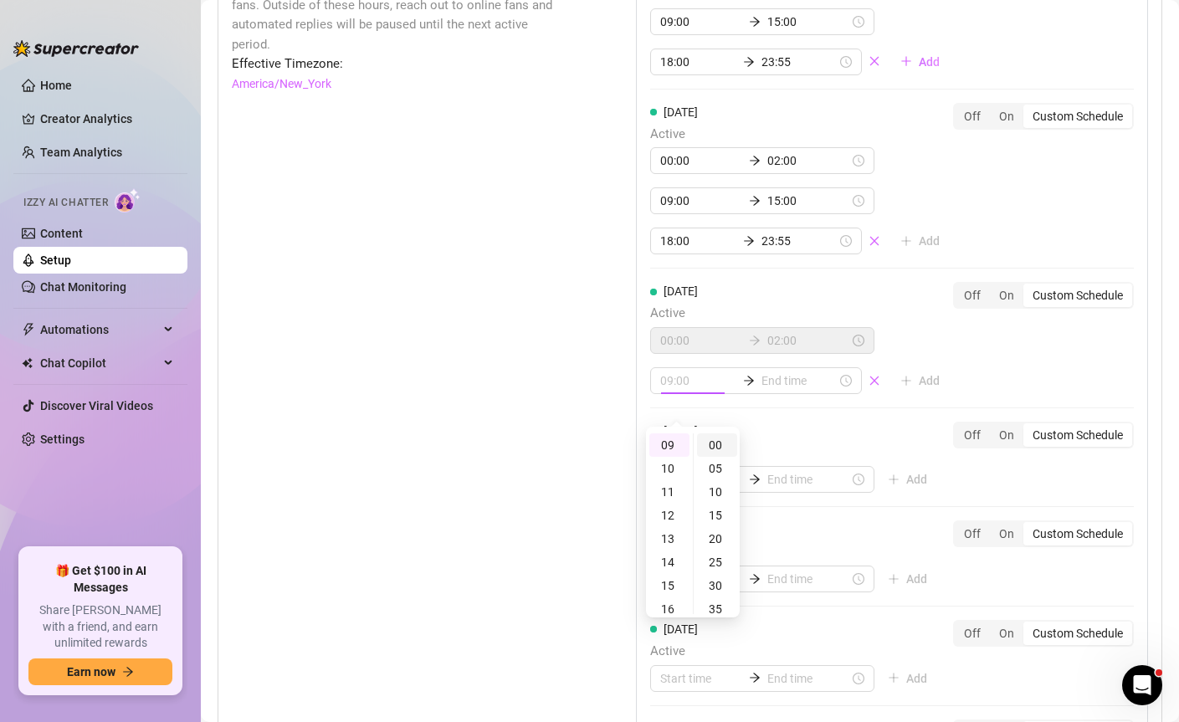
click at [721, 441] on div "00" at bounding box center [717, 445] width 40 height 23
click at [796, 390] on input at bounding box center [799, 381] width 75 height 18
click at [721, 586] on div "15" at bounding box center [716, 585] width 40 height 23
type input "15:00"
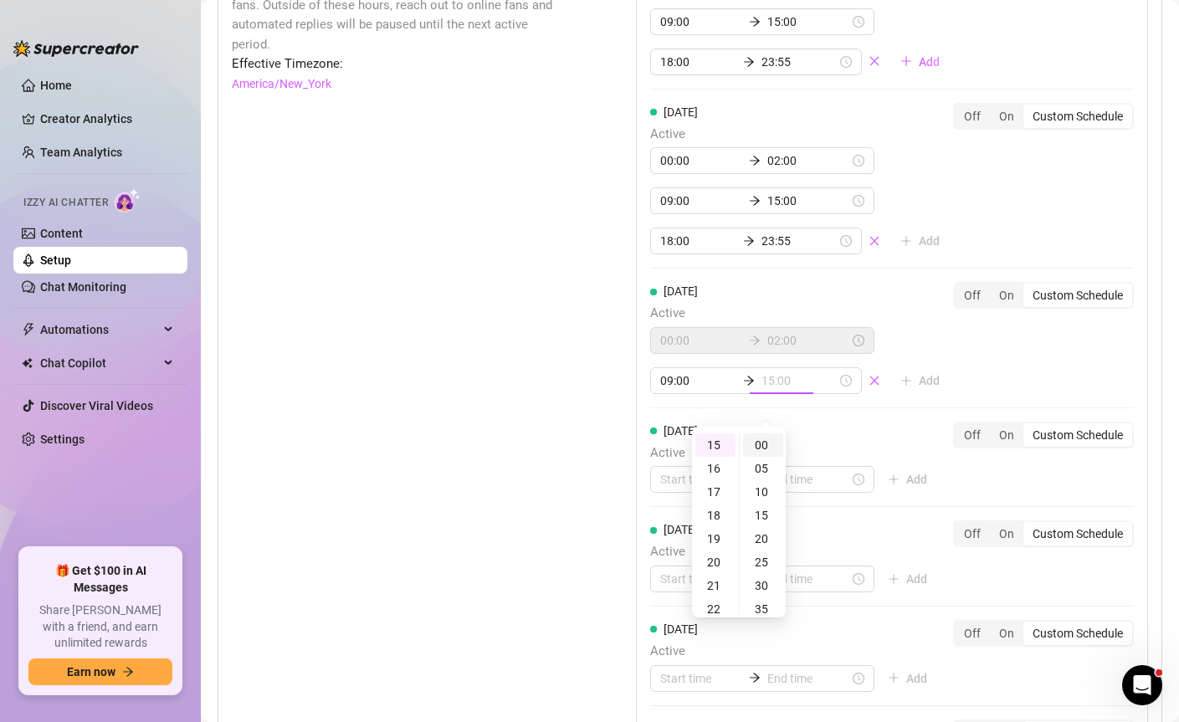
click at [759, 447] on div "00" at bounding box center [763, 445] width 40 height 23
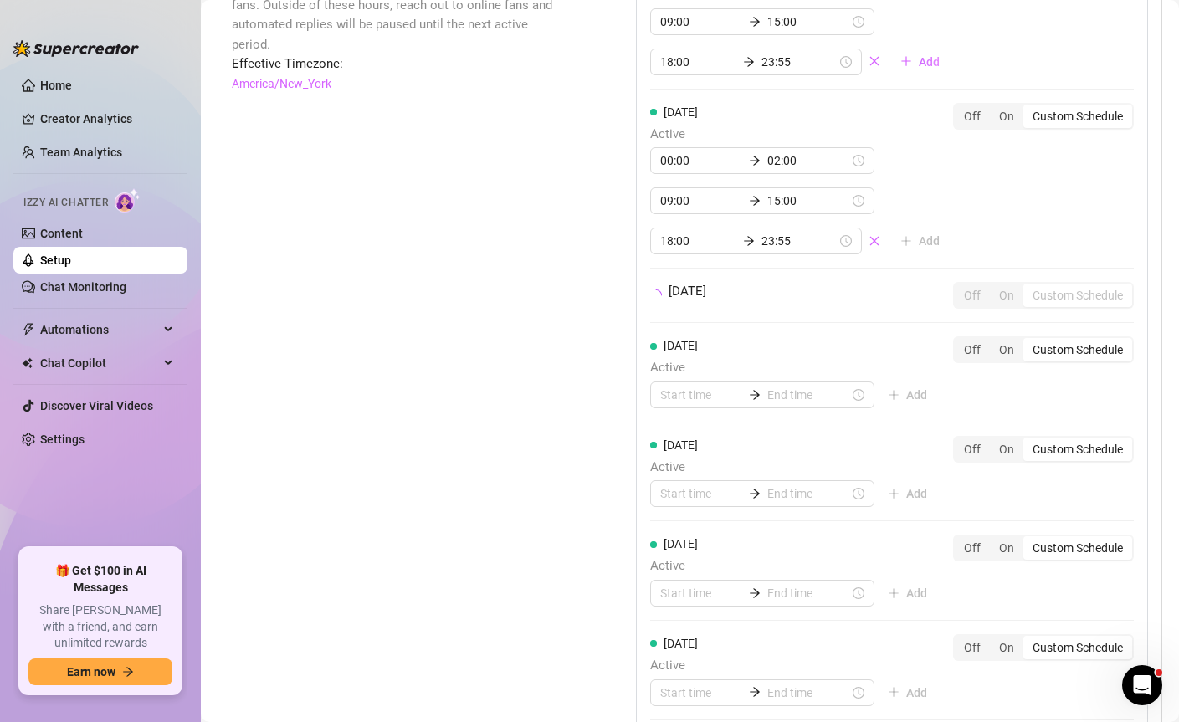
click at [486, 440] on div "Set Active Hours (Izzy Availability) Set specific hours when Izzy engaging with…" at bounding box center [392, 401] width 321 height 904
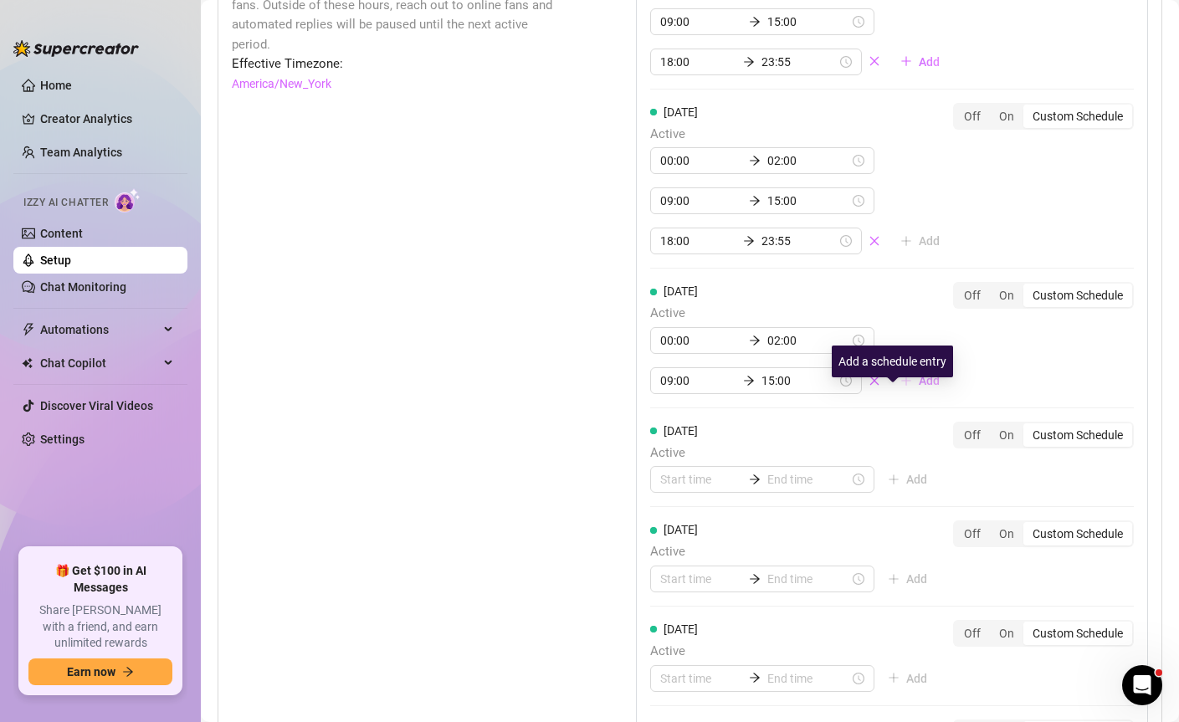
click at [901, 387] on icon "plus" at bounding box center [907, 381] width 12 height 12
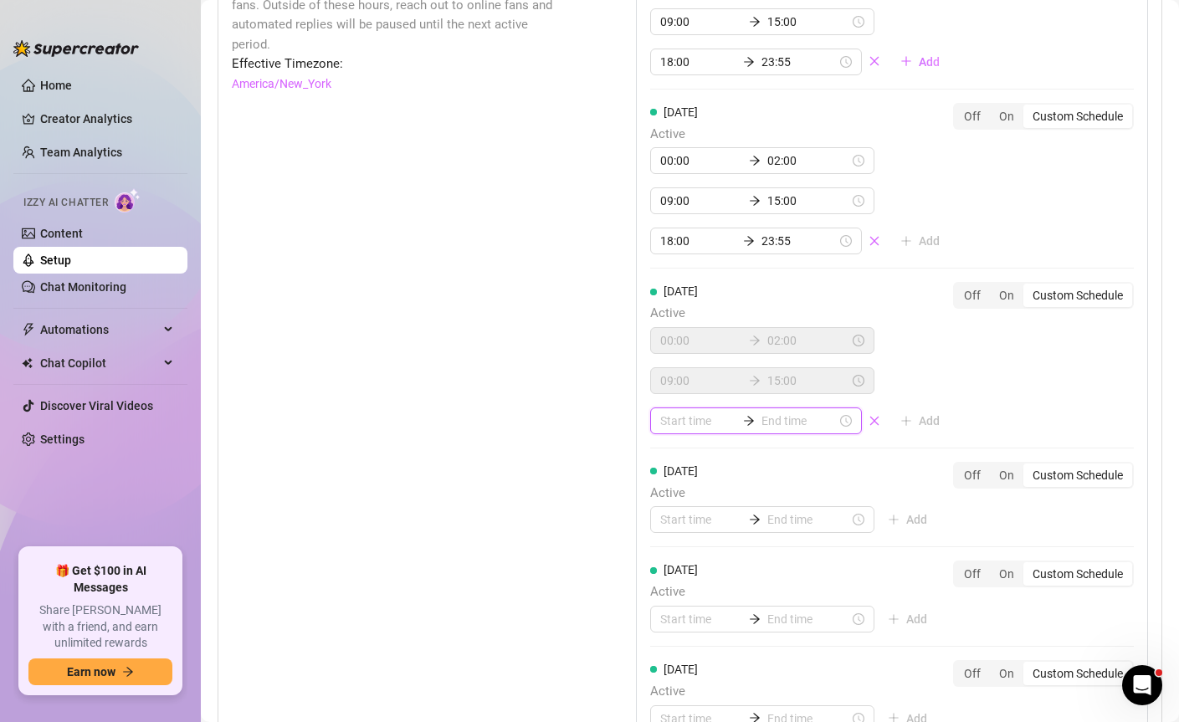
click at [692, 430] on input at bounding box center [697, 421] width 75 height 18
click at [677, 562] on div "18" at bounding box center [669, 557] width 40 height 23
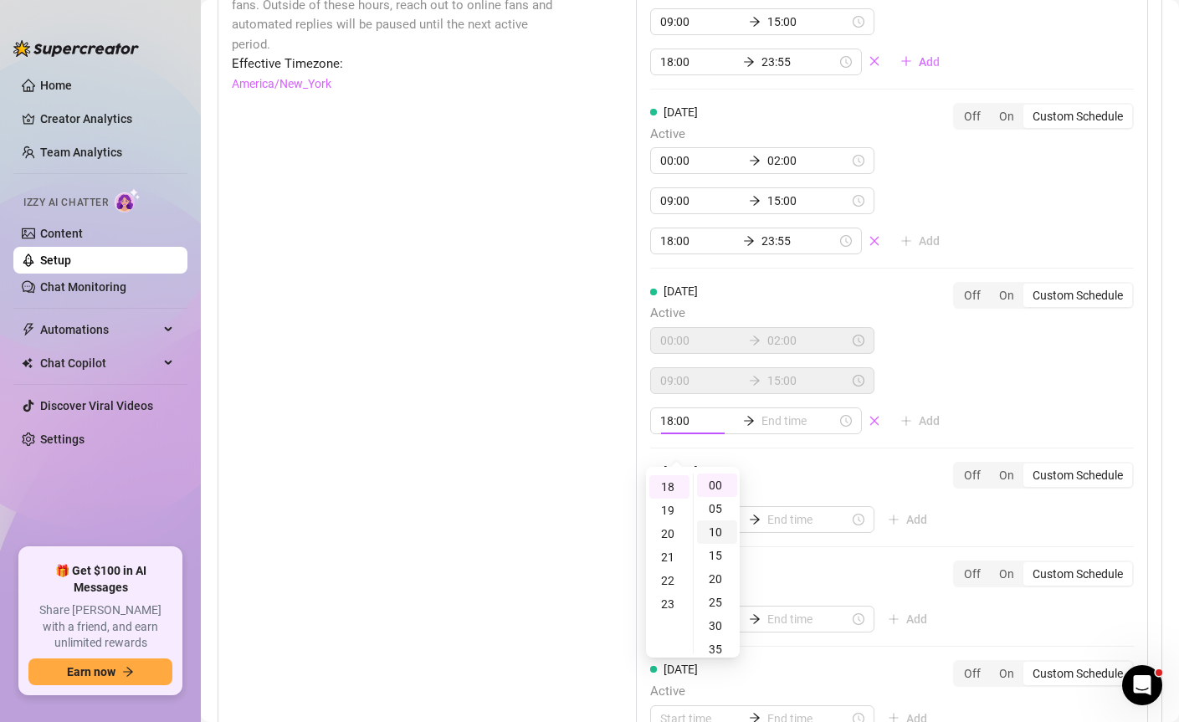
scroll to position [422, 0]
type input "18:00"
click at [719, 487] on div "00" at bounding box center [717, 485] width 40 height 23
click at [767, 430] on input at bounding box center [799, 421] width 75 height 18
click at [709, 602] on div "23" at bounding box center [716, 602] width 40 height 23
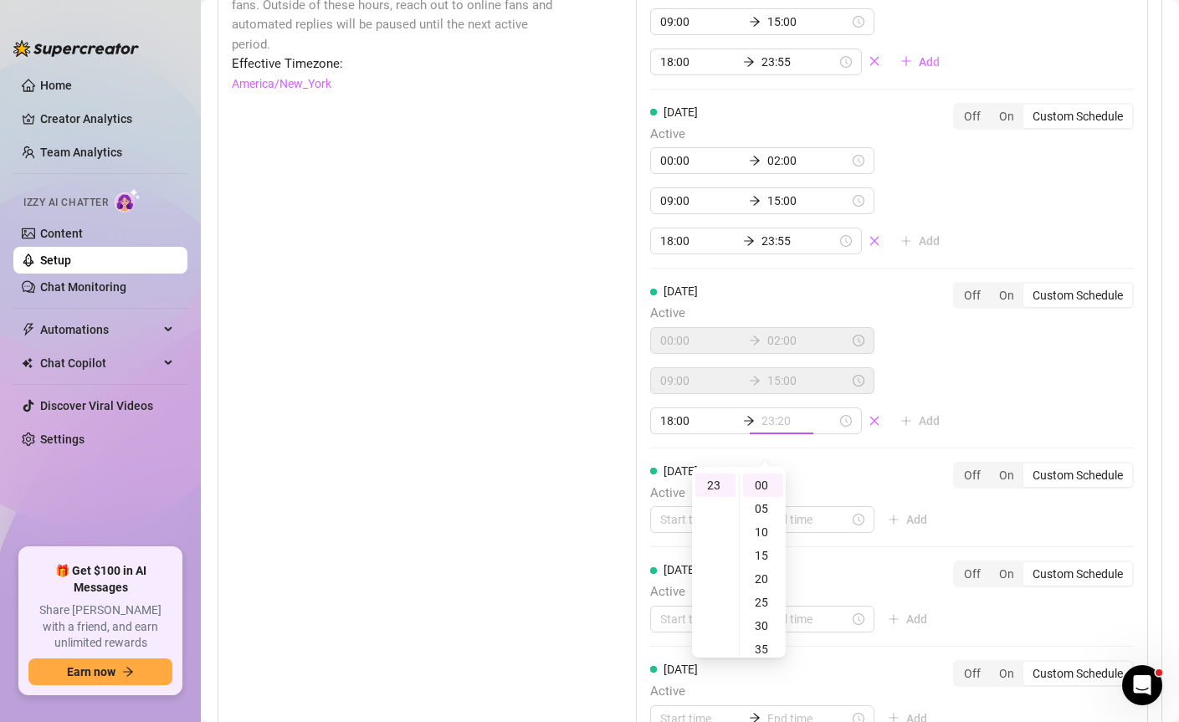
scroll to position [258, 0]
type input "23:55"
click at [769, 485] on div "55" at bounding box center [763, 485] width 40 height 23
click at [993, 414] on div "[DATE] Active 09:00 15:00 18:00 23:55 Add Off On Custom Schedule [DATE] Active …" at bounding box center [892, 404] width 512 height 911
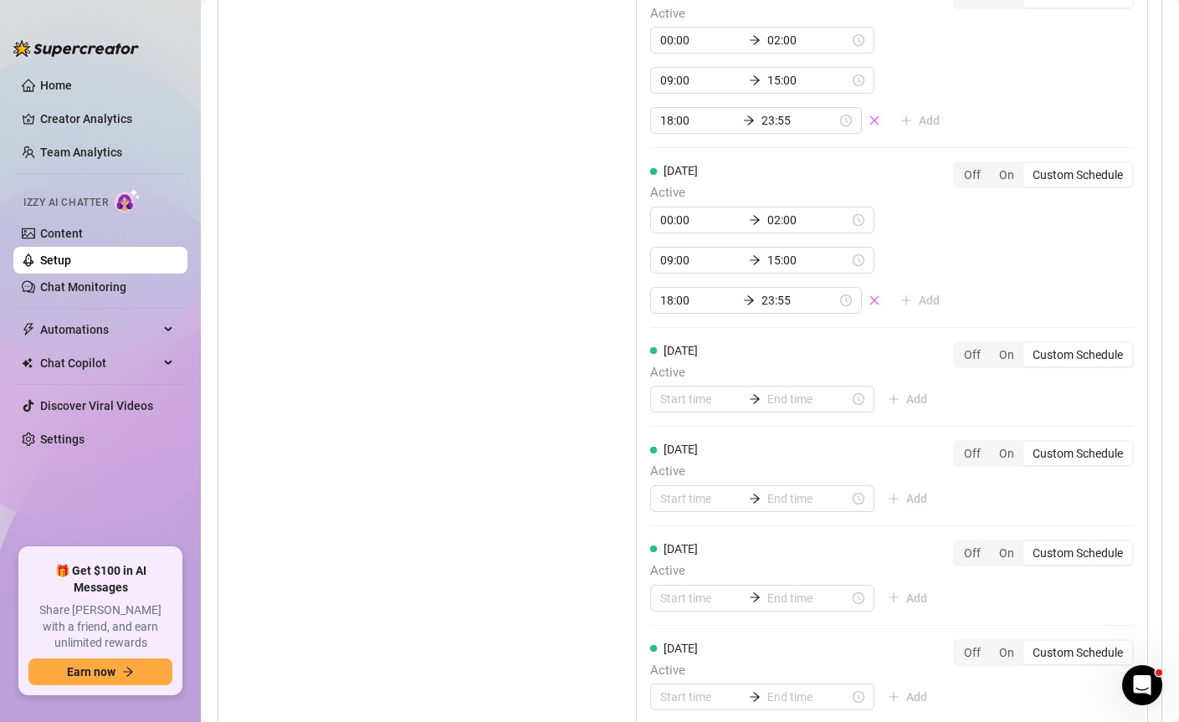
scroll to position [1724, 0]
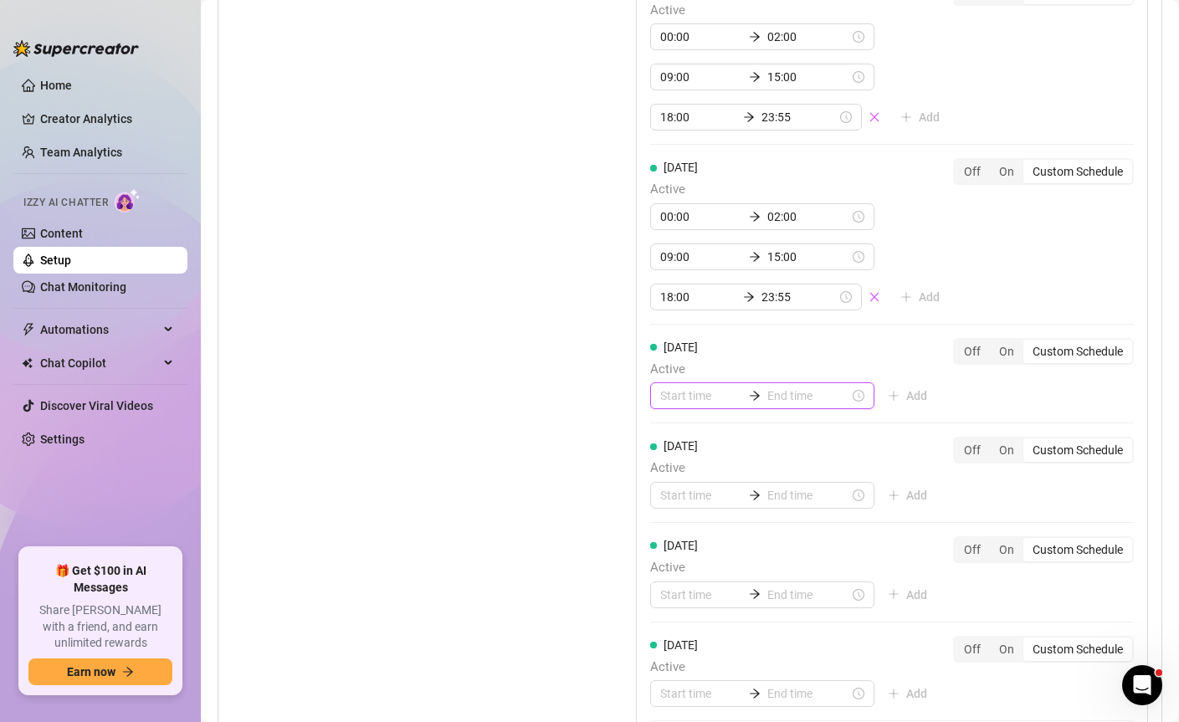
click at [684, 405] on input at bounding box center [701, 396] width 82 height 18
type input "00:00"
click at [660, 462] on div "00" at bounding box center [669, 460] width 40 height 23
click at [720, 463] on div "00" at bounding box center [717, 460] width 40 height 23
click at [780, 405] on input at bounding box center [808, 396] width 82 height 18
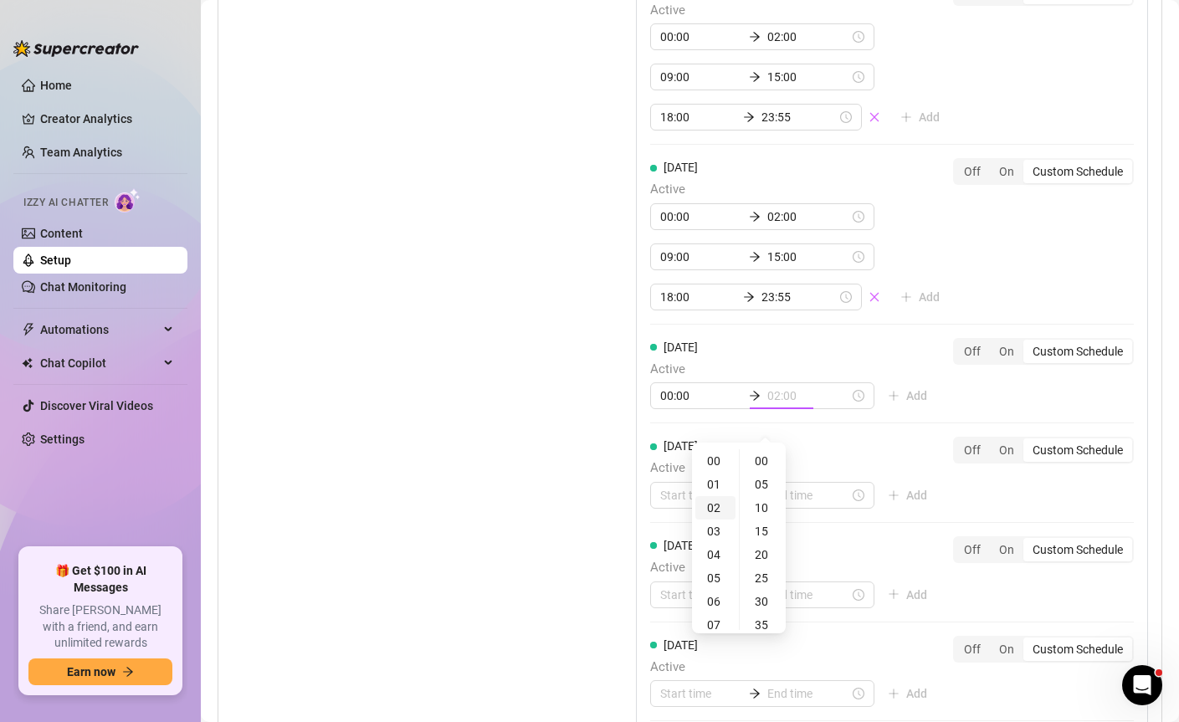
click at [713, 510] on div "02" at bounding box center [716, 507] width 40 height 23
type input "02:00"
click at [766, 456] on div "00" at bounding box center [763, 460] width 40 height 23
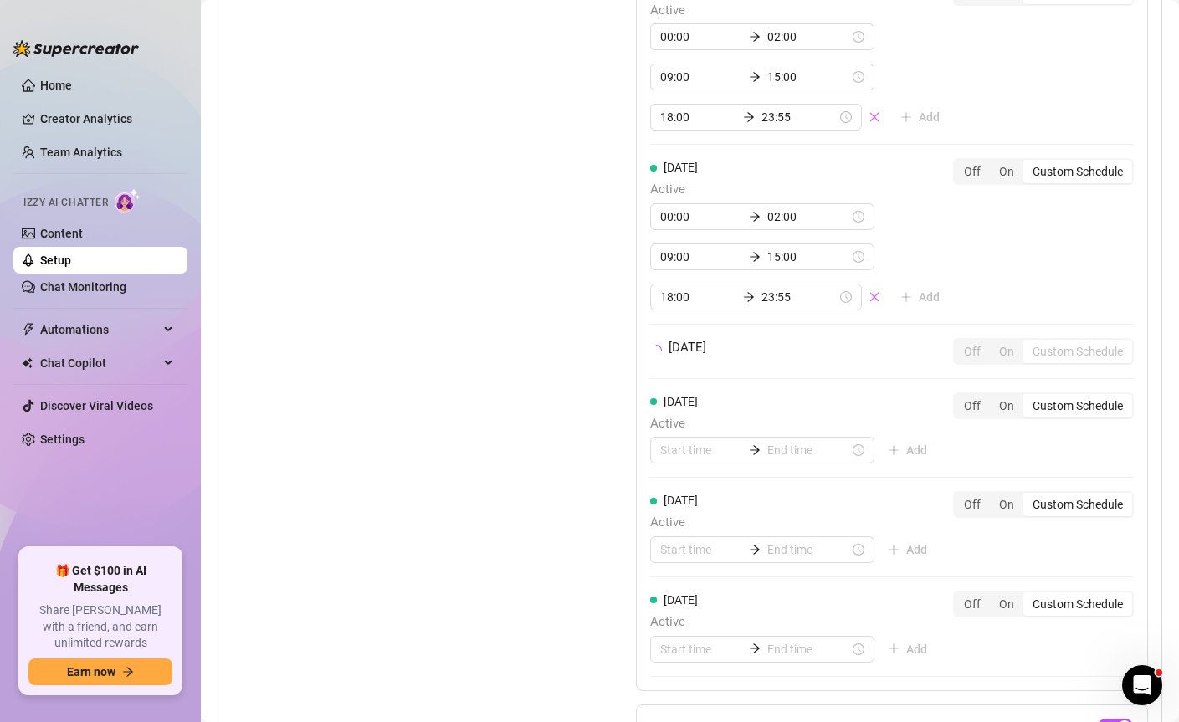
click at [485, 433] on div "Set Active Hours (Izzy Availability) Set specific hours when Izzy engaging with…" at bounding box center [392, 317] width 321 height 984
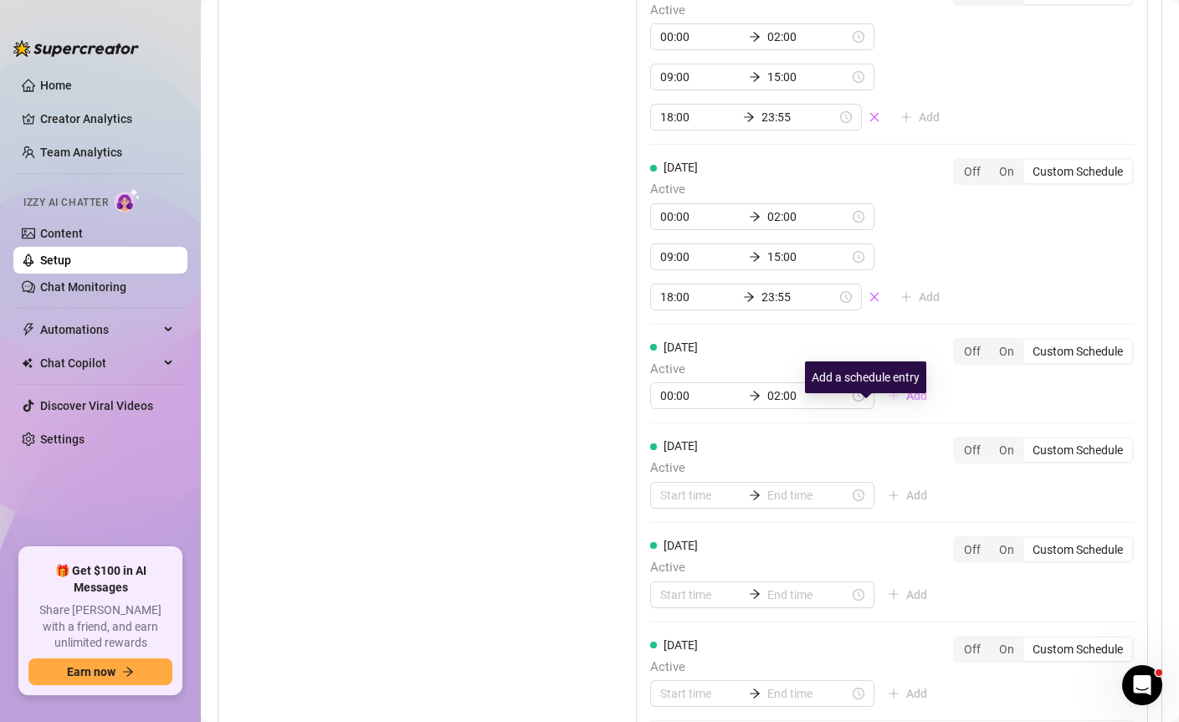
click at [906, 403] on span "Add" at bounding box center [916, 395] width 21 height 13
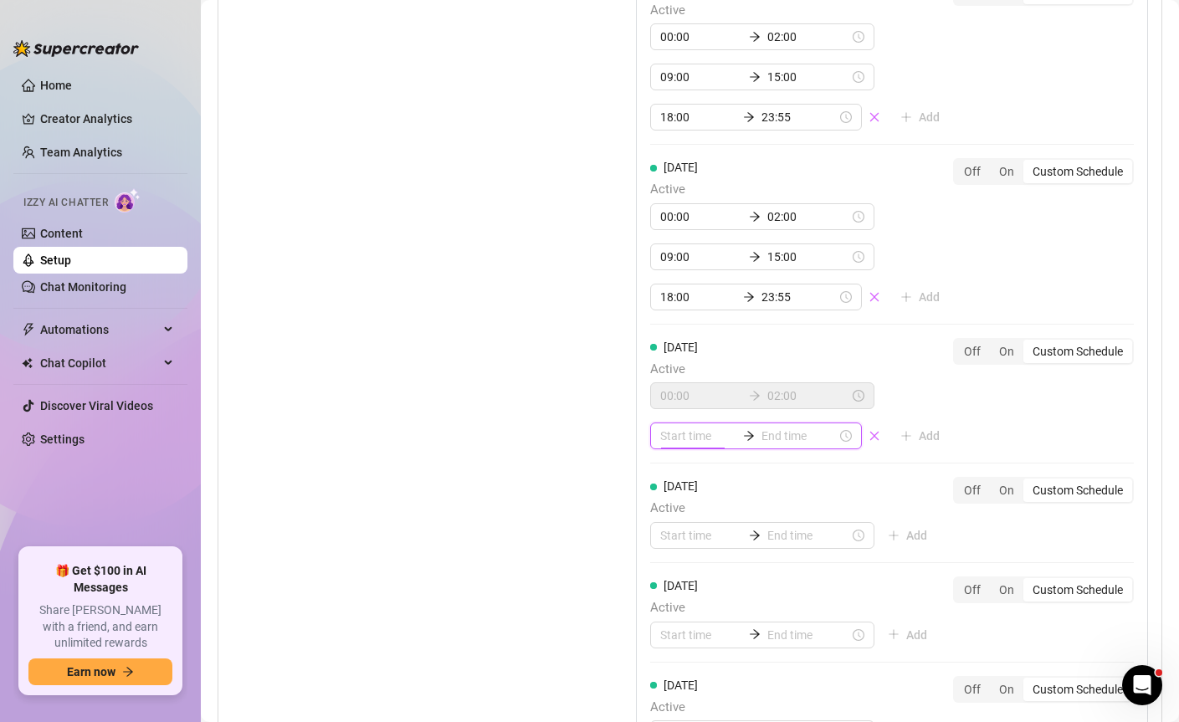
click at [695, 445] on input at bounding box center [697, 436] width 75 height 18
type input "15:00"
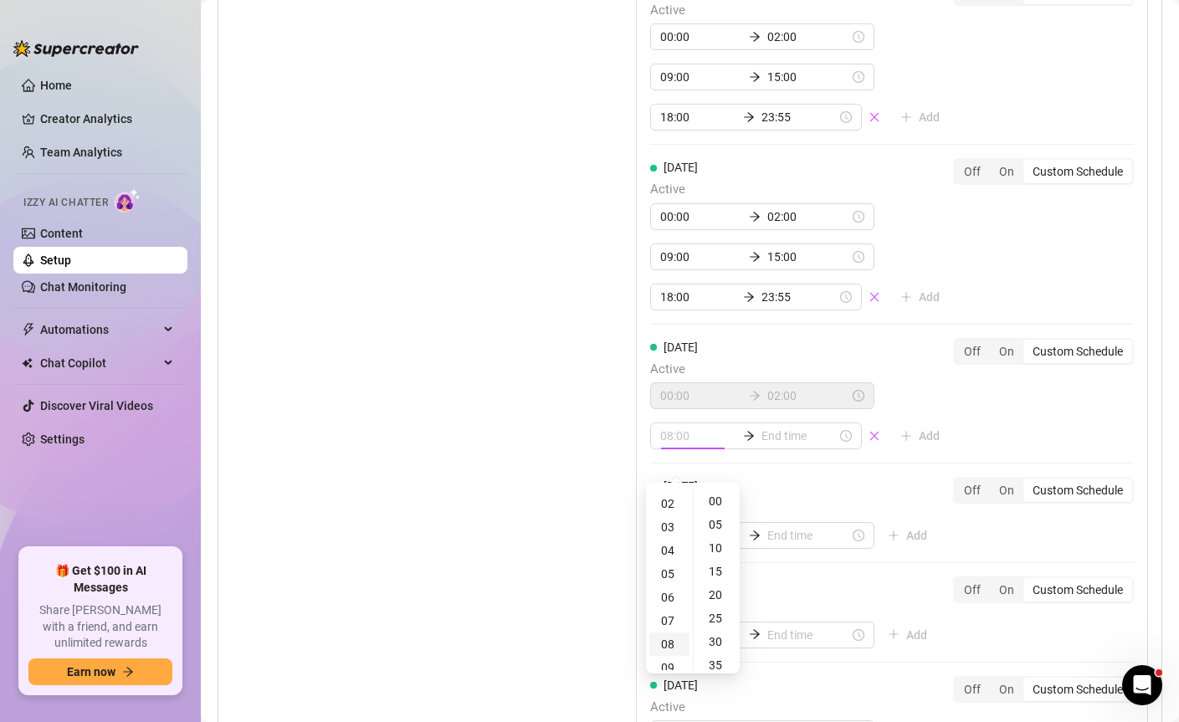
click at [669, 646] on div "08" at bounding box center [669, 644] width 40 height 23
type input "08:00"
click at [725, 502] on div "00" at bounding box center [717, 501] width 40 height 23
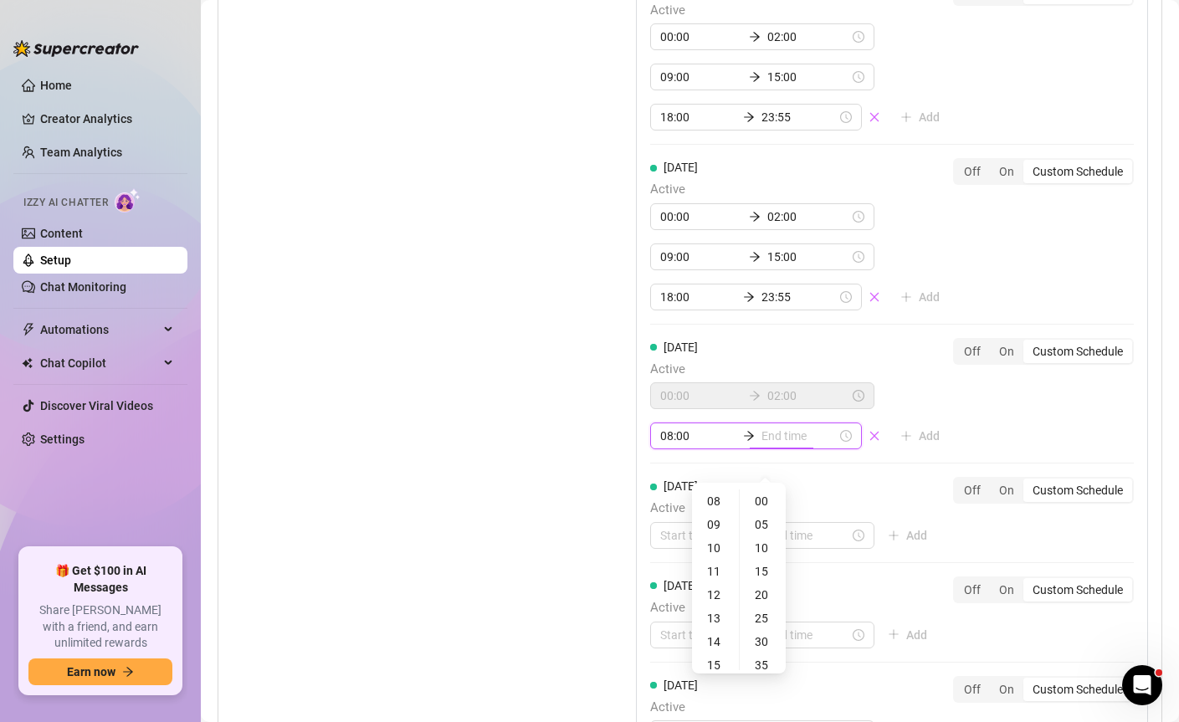
click at [786, 445] on input at bounding box center [799, 436] width 75 height 18
type input "08:05"
type input "01:00"
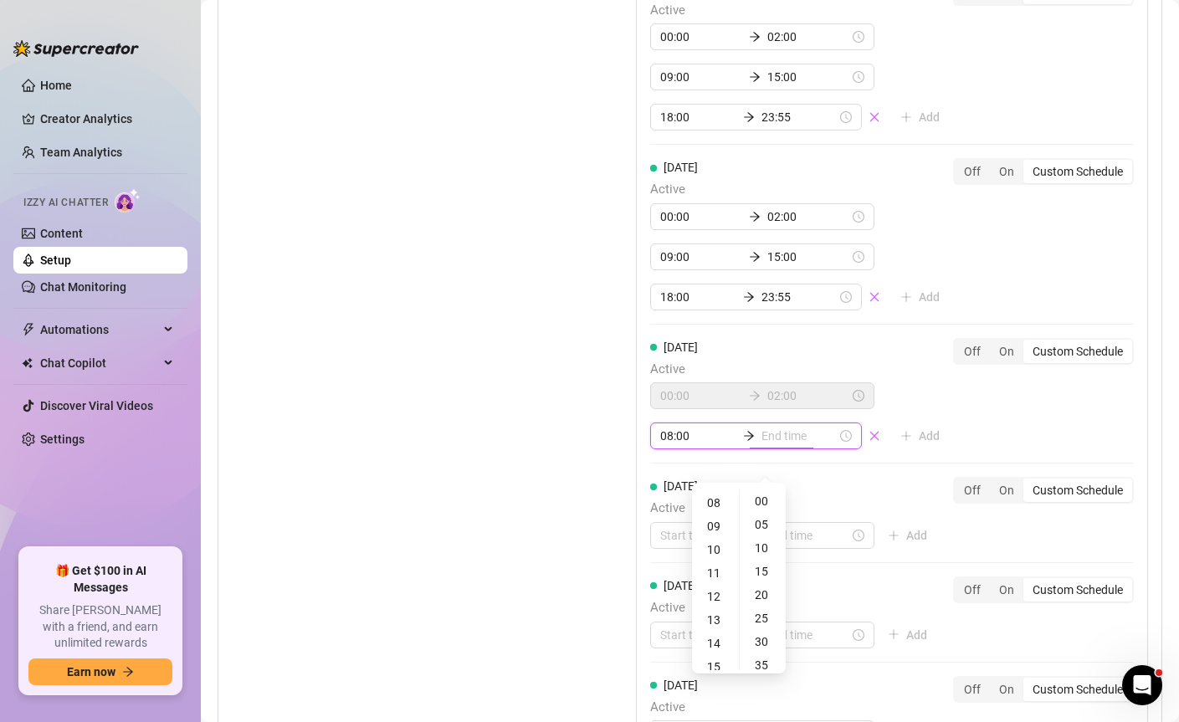
click at [687, 445] on input "08:00" at bounding box center [697, 436] width 75 height 18
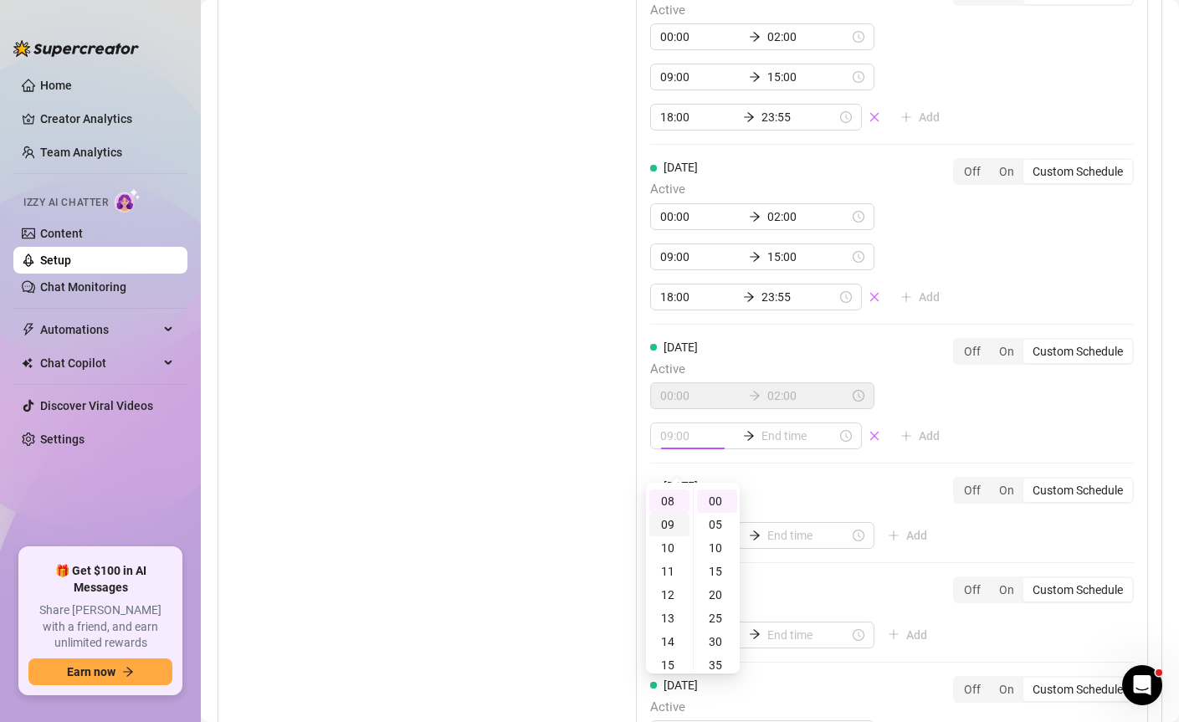
click at [669, 524] on div "09" at bounding box center [669, 524] width 40 height 23
type input "09:00"
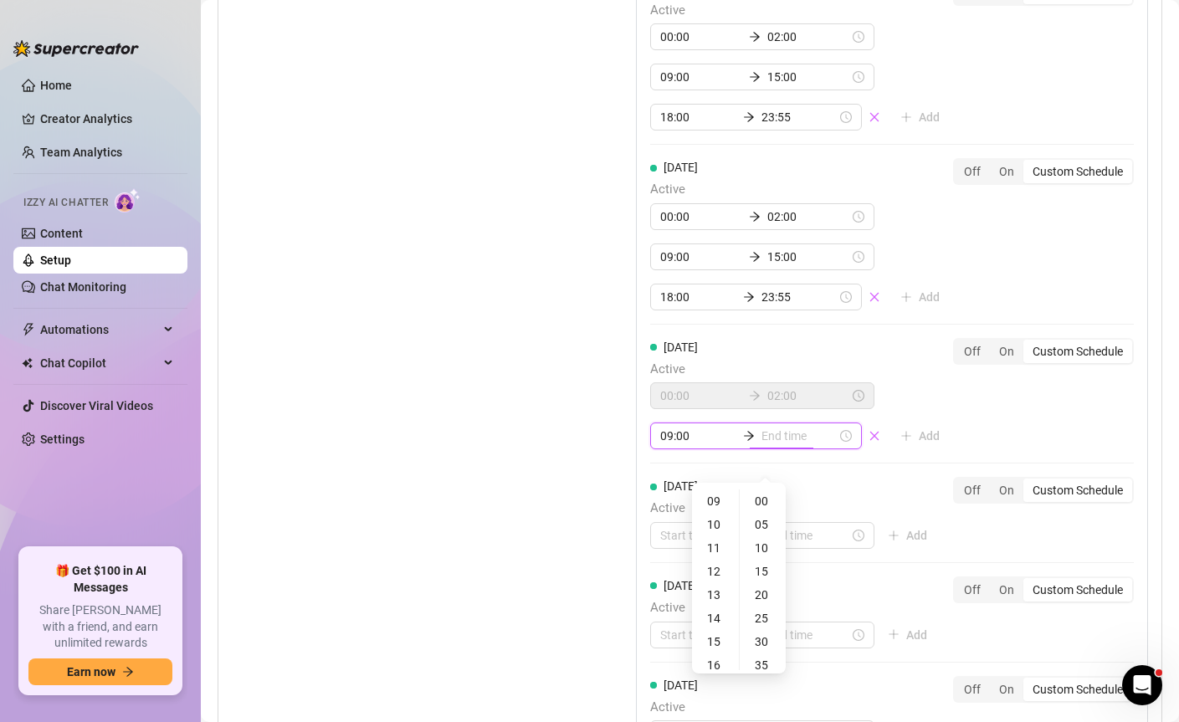
click at [762, 445] on input at bounding box center [799, 436] width 75 height 18
type input "09:00"
click at [721, 642] on div "15" at bounding box center [716, 641] width 40 height 23
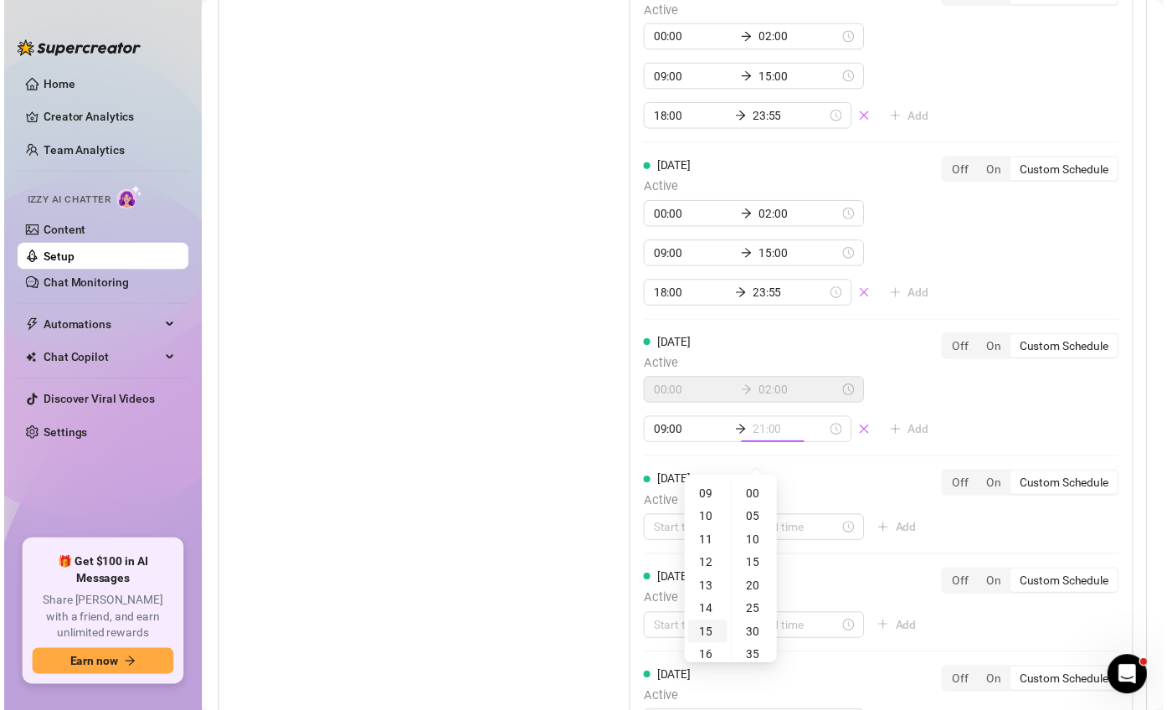
scroll to position [352, 0]
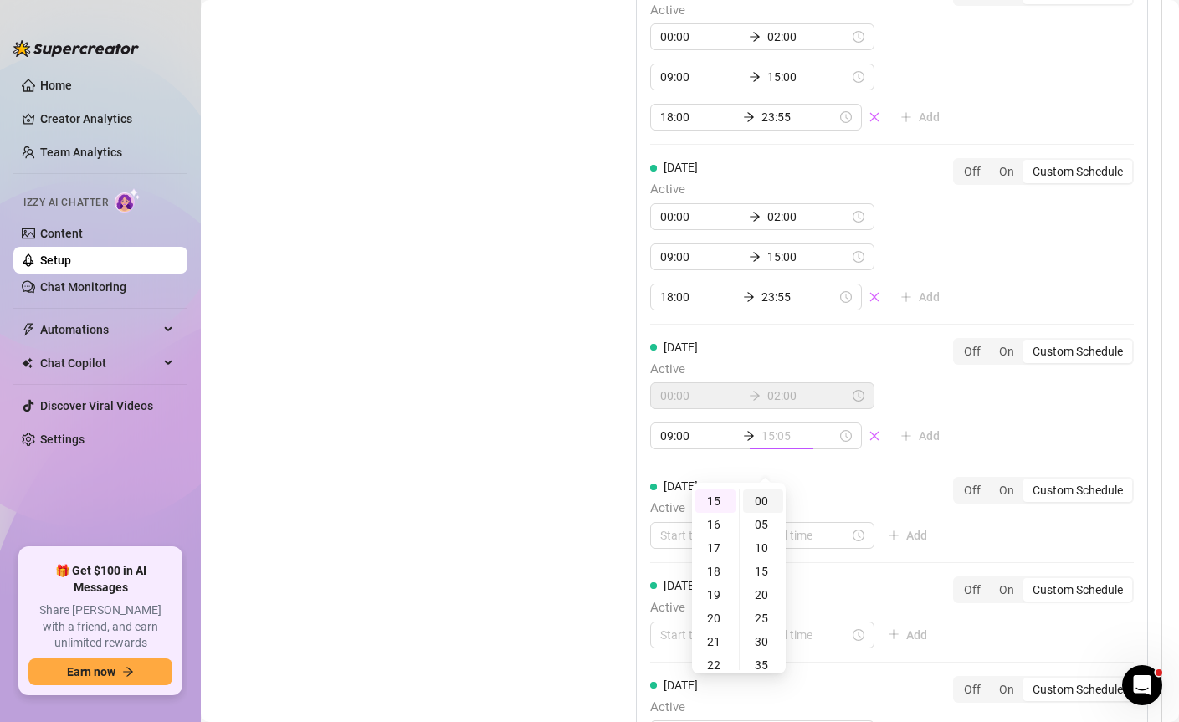
type input "15:00"
click at [772, 500] on div "00" at bounding box center [763, 501] width 40 height 23
click at [952, 460] on div "[DATE] Active 09:00 15:00 18:00 23:55 Add Off On Custom Schedule [DATE] Active …" at bounding box center [892, 300] width 512 height 951
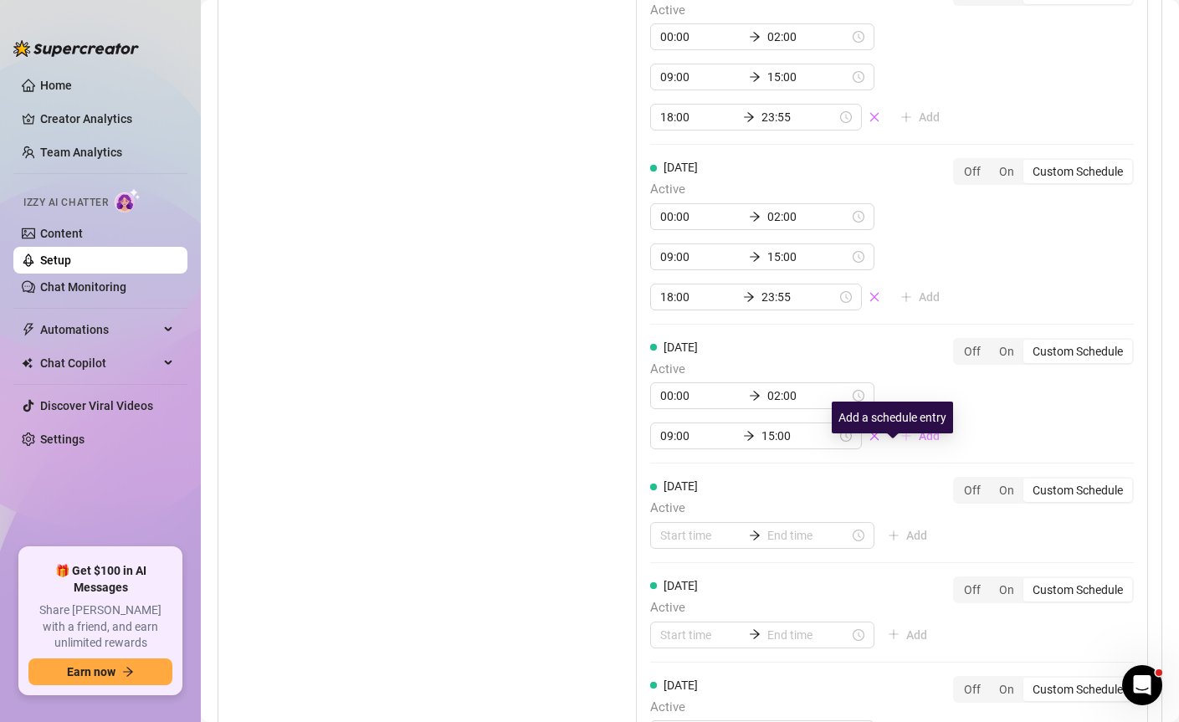
click at [919, 443] on span "Add" at bounding box center [929, 435] width 21 height 13
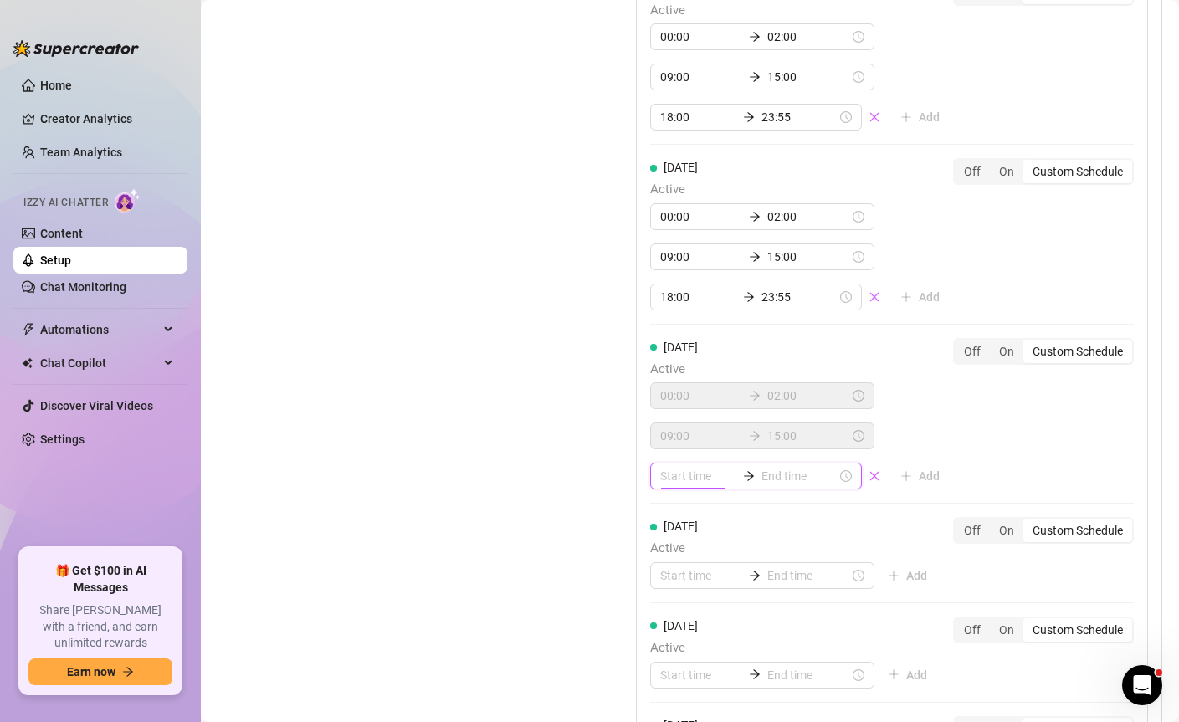
click at [711, 485] on input at bounding box center [697, 476] width 75 height 18
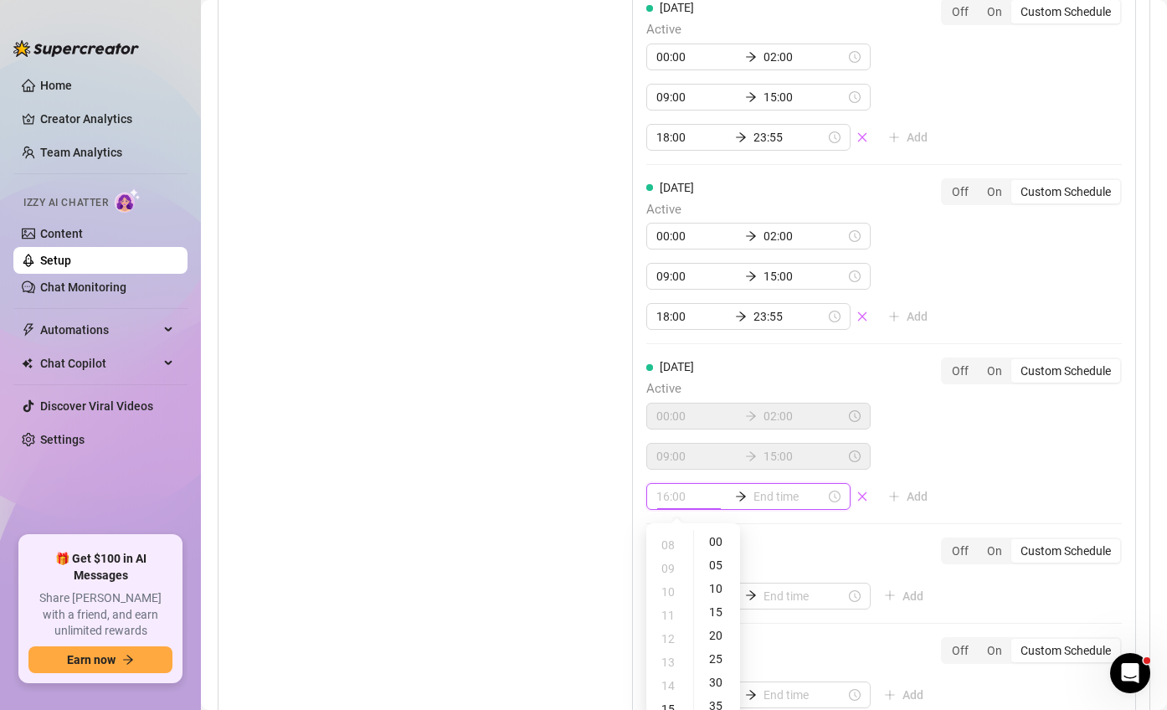
scroll to position [356, 0]
click at [673, 612] on div "18" at bounding box center [669, 607] width 40 height 23
type input "18:00"
click at [712, 545] on div "00" at bounding box center [717, 541] width 40 height 23
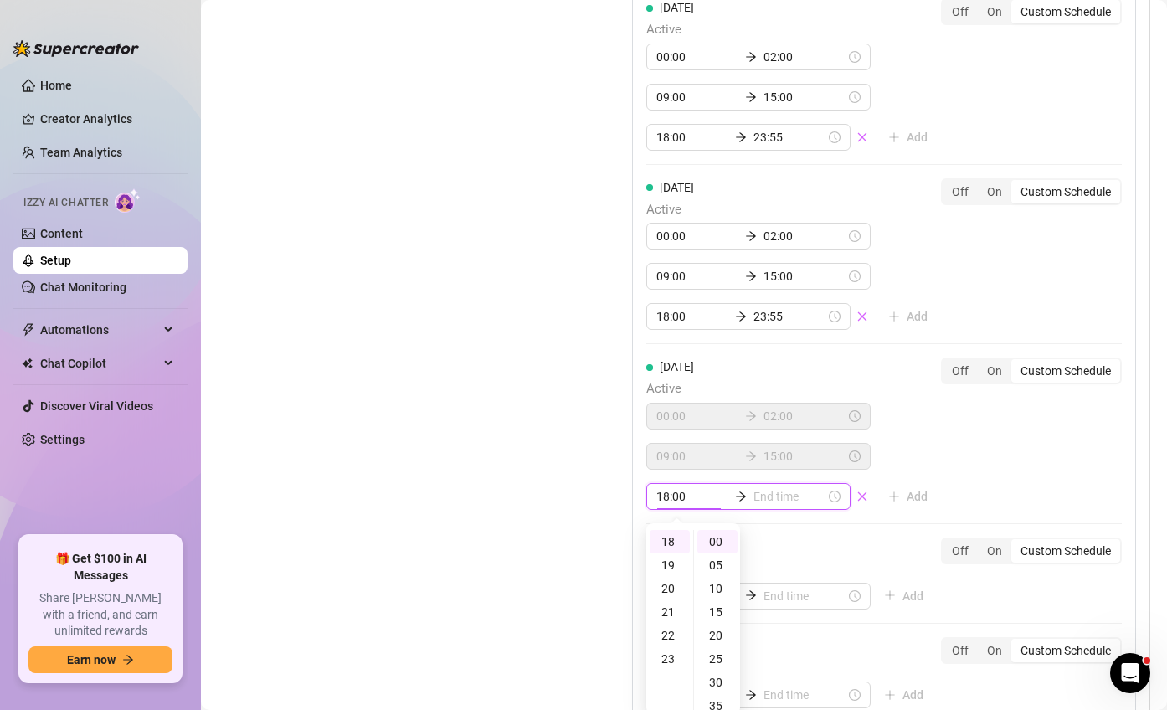
click at [771, 503] on input at bounding box center [789, 496] width 72 height 18
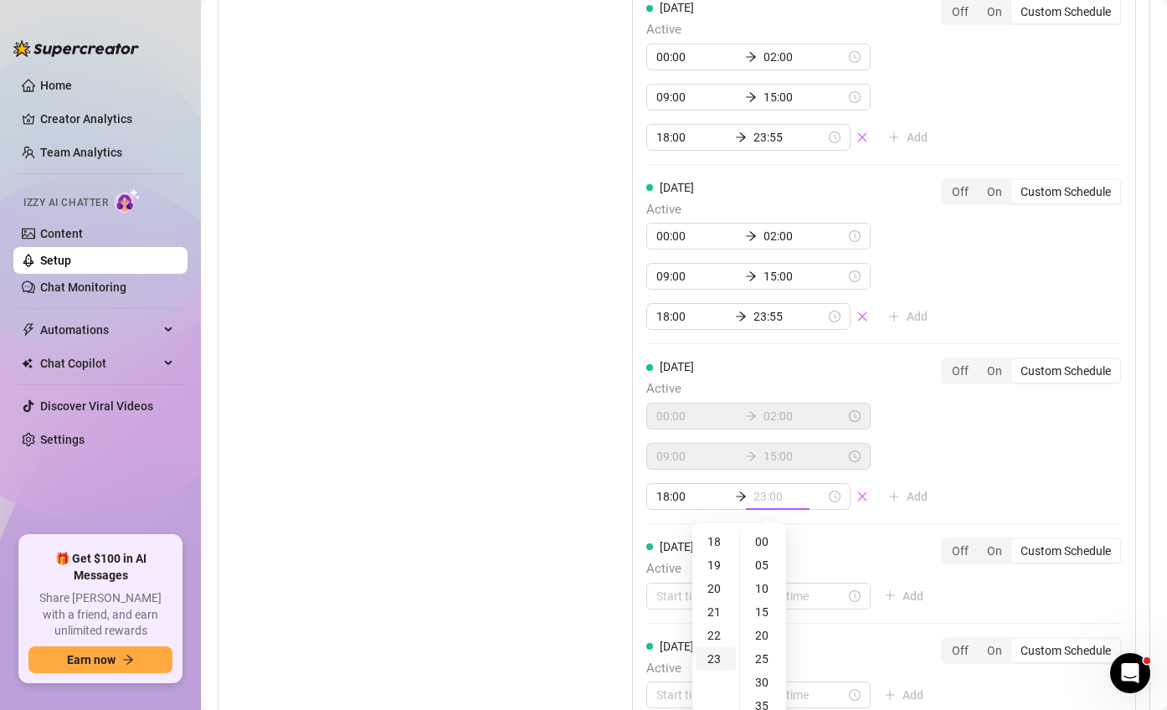
click at [715, 655] on div "23" at bounding box center [716, 658] width 40 height 23
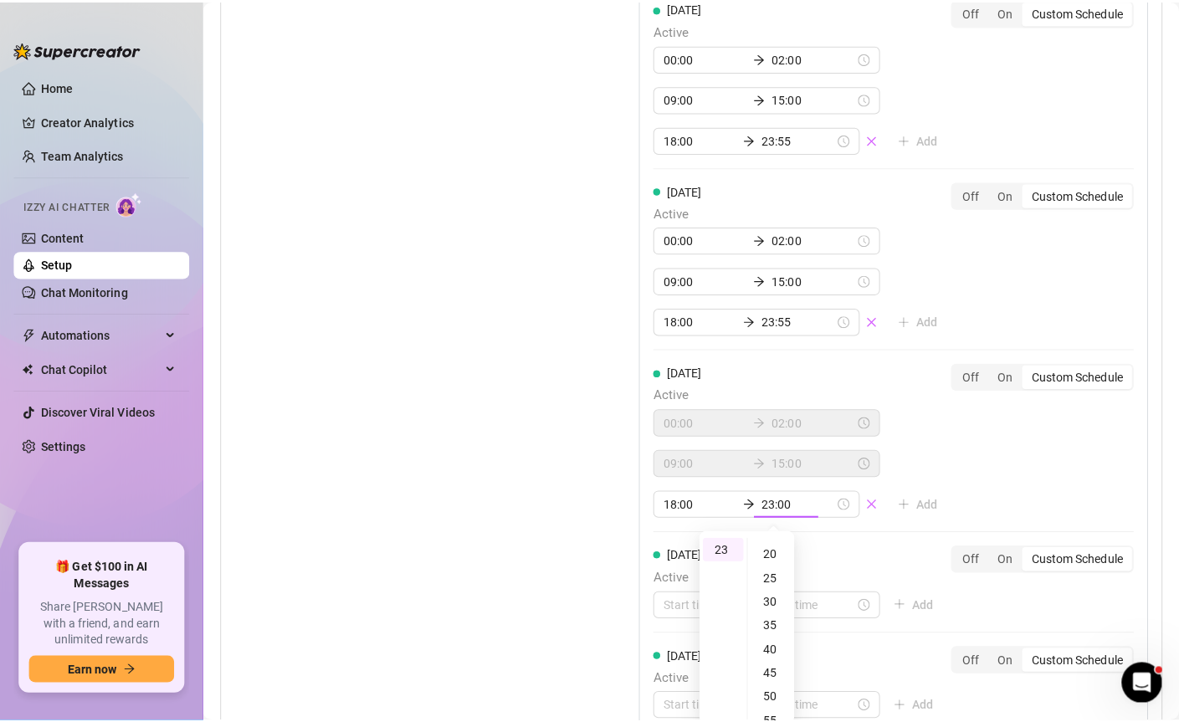
scroll to position [258, 0]
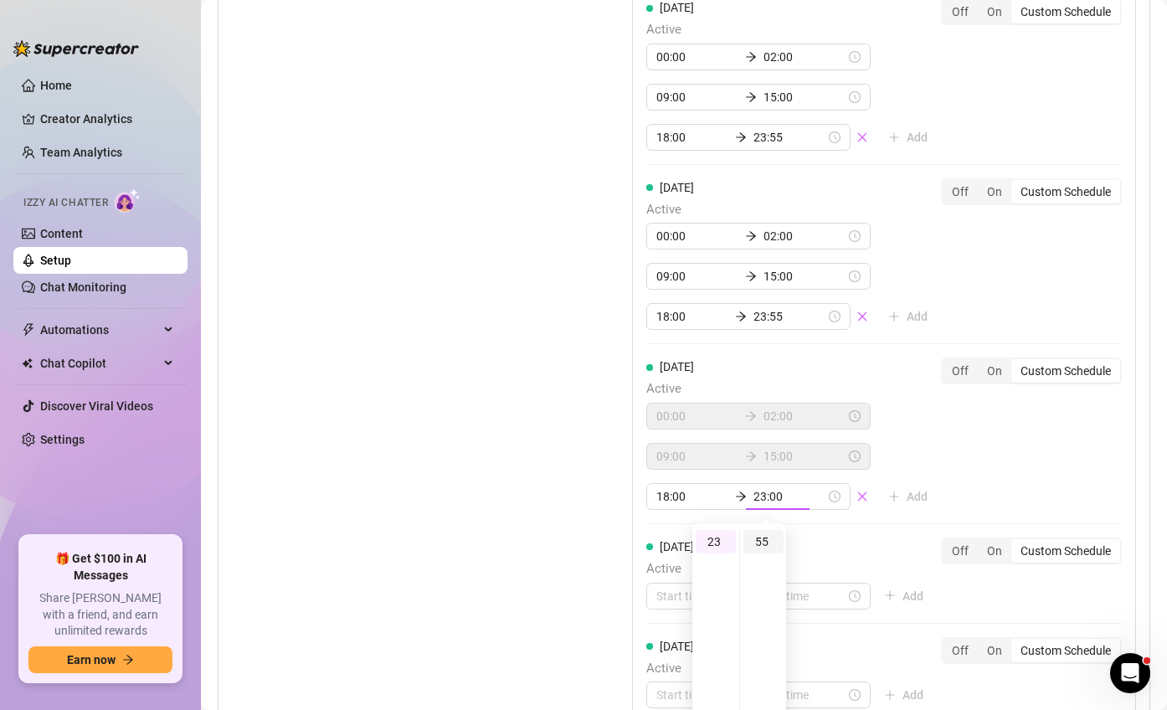
type input "23:55"
click at [766, 538] on div "55" at bounding box center [763, 541] width 40 height 23
click at [998, 496] on div "[DATE] Active 09:00 15:00 18:00 23:55 Add Off On Custom Schedule [DATE] Active …" at bounding box center [884, 340] width 504 height 991
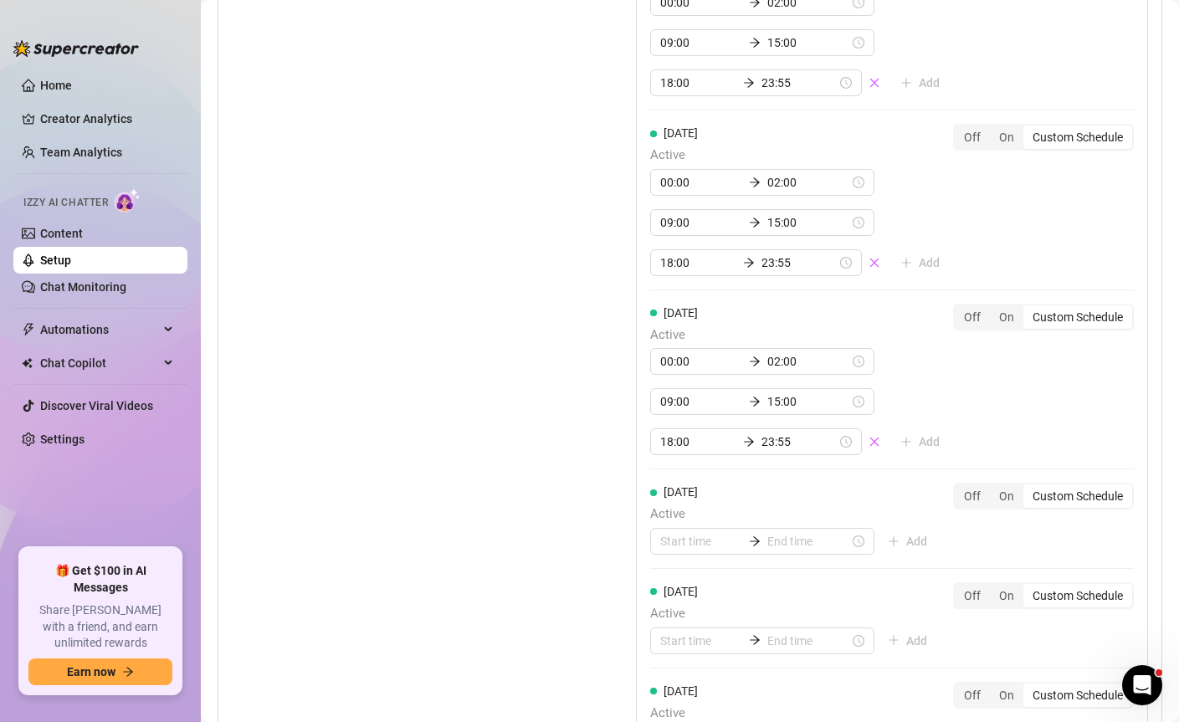
scroll to position [1765, 0]
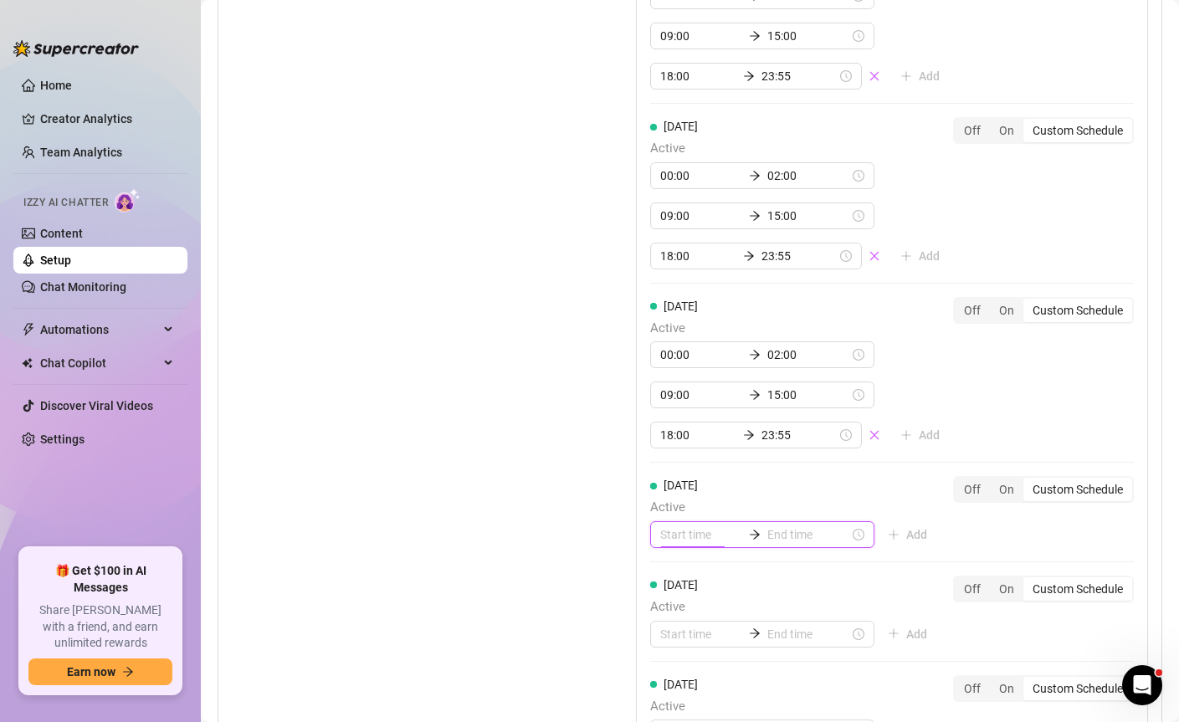
click at [663, 544] on input at bounding box center [701, 535] width 82 height 18
type input "06:00"
click at [675, 356] on div "00" at bounding box center [669, 356] width 40 height 23
click at [714, 353] on div "00" at bounding box center [717, 356] width 40 height 23
type input "00:00"
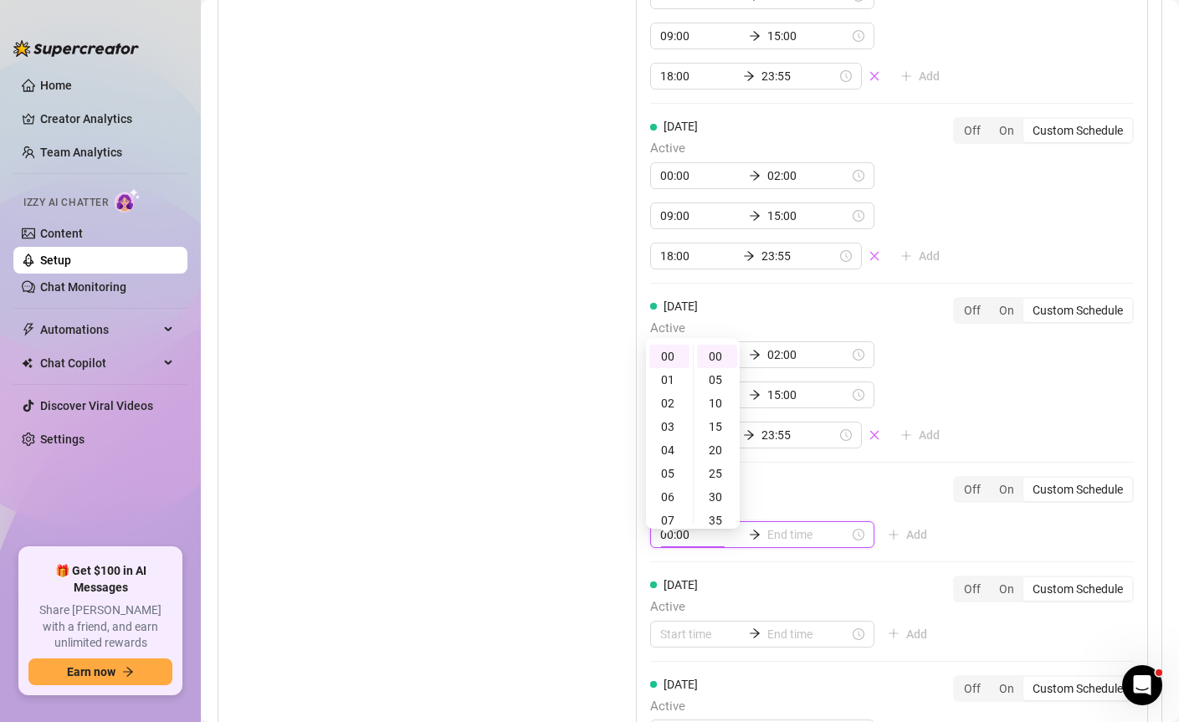
click at [768, 544] on input at bounding box center [808, 535] width 82 height 18
type input "00:20"
click at [721, 405] on div "02" at bounding box center [716, 403] width 40 height 23
type input "02:00"
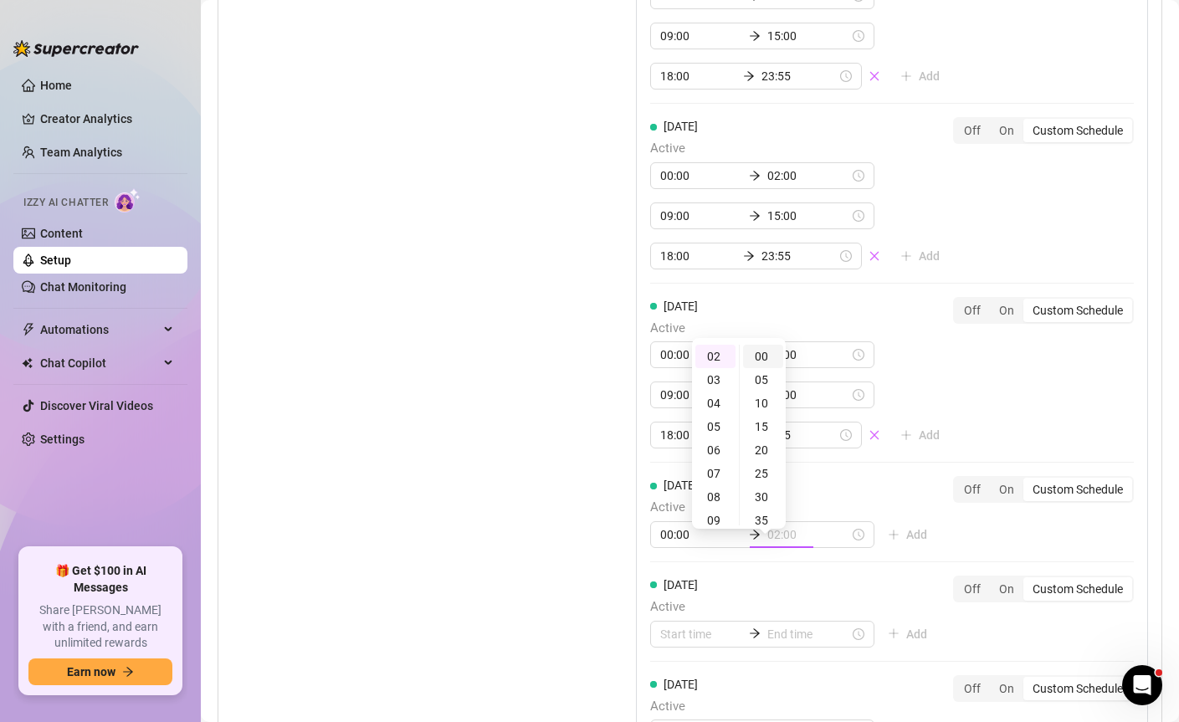
click at [765, 353] on div "00" at bounding box center [763, 356] width 40 height 23
click at [508, 364] on div "Set Active Hours (Izzy Availability) Set specific hours when Izzy engaging with…" at bounding box center [392, 339] width 321 height 1110
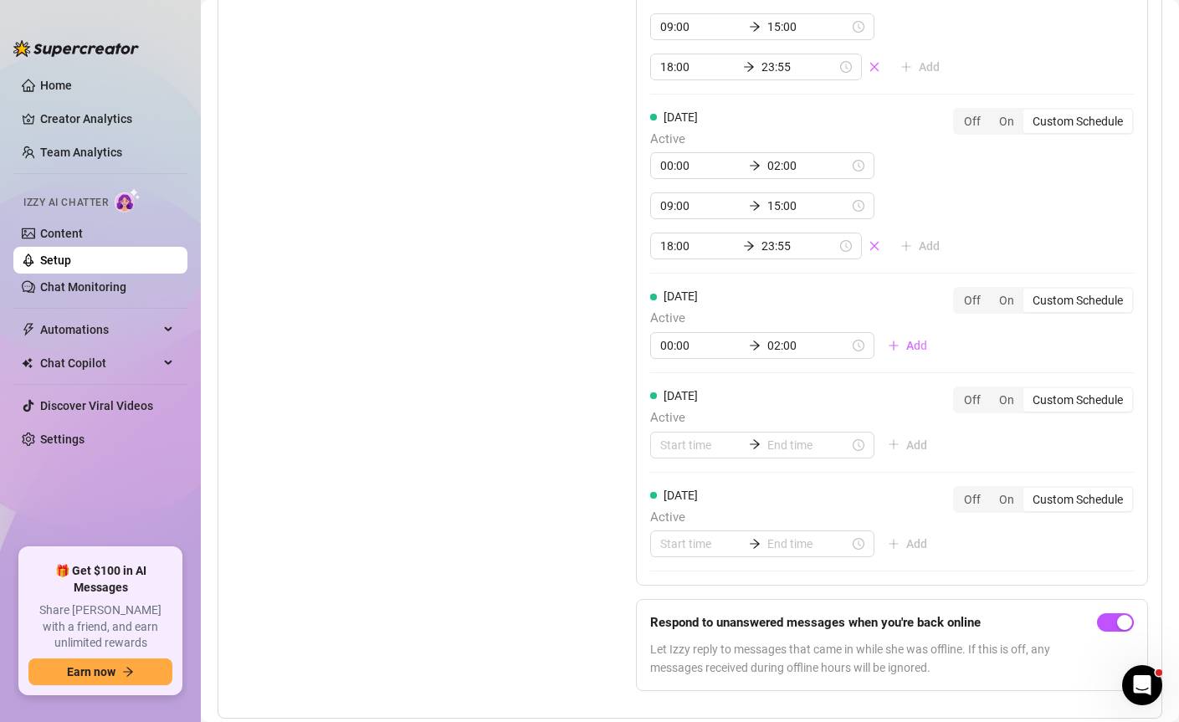
scroll to position [1946, 0]
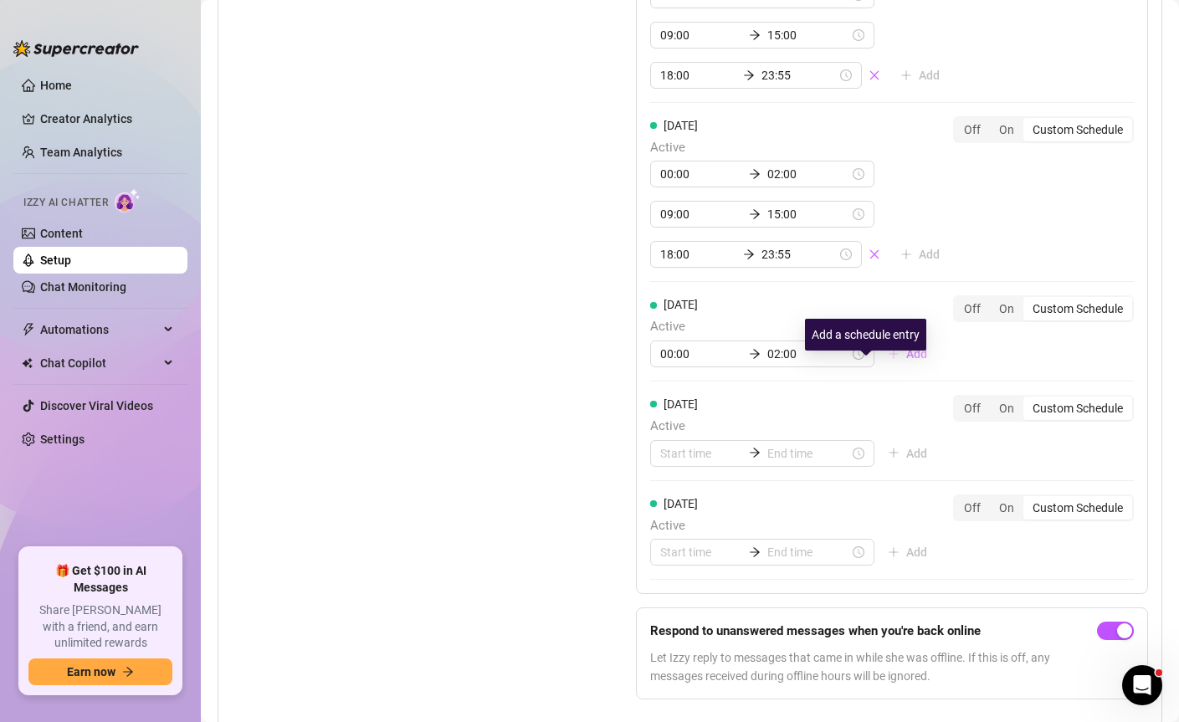
click at [906, 361] on span "Add" at bounding box center [916, 353] width 21 height 13
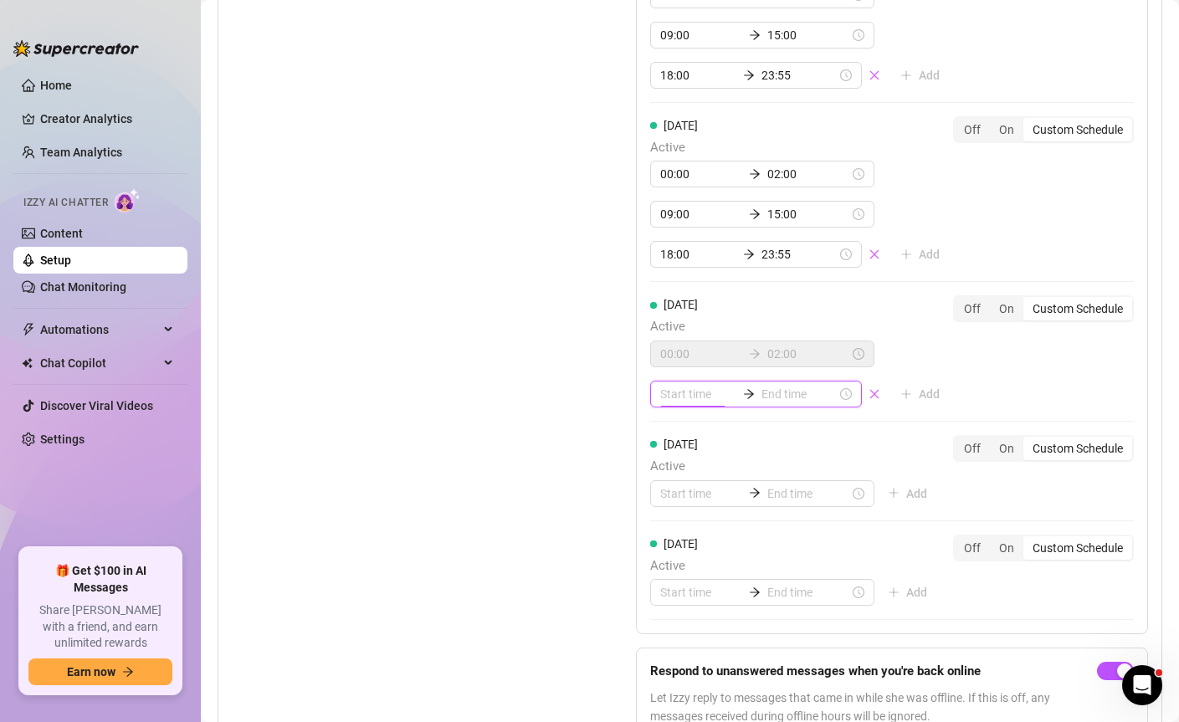
click at [698, 403] on input at bounding box center [697, 394] width 75 height 18
click at [670, 591] on div "09" at bounding box center [669, 589] width 40 height 23
type input "09:00"
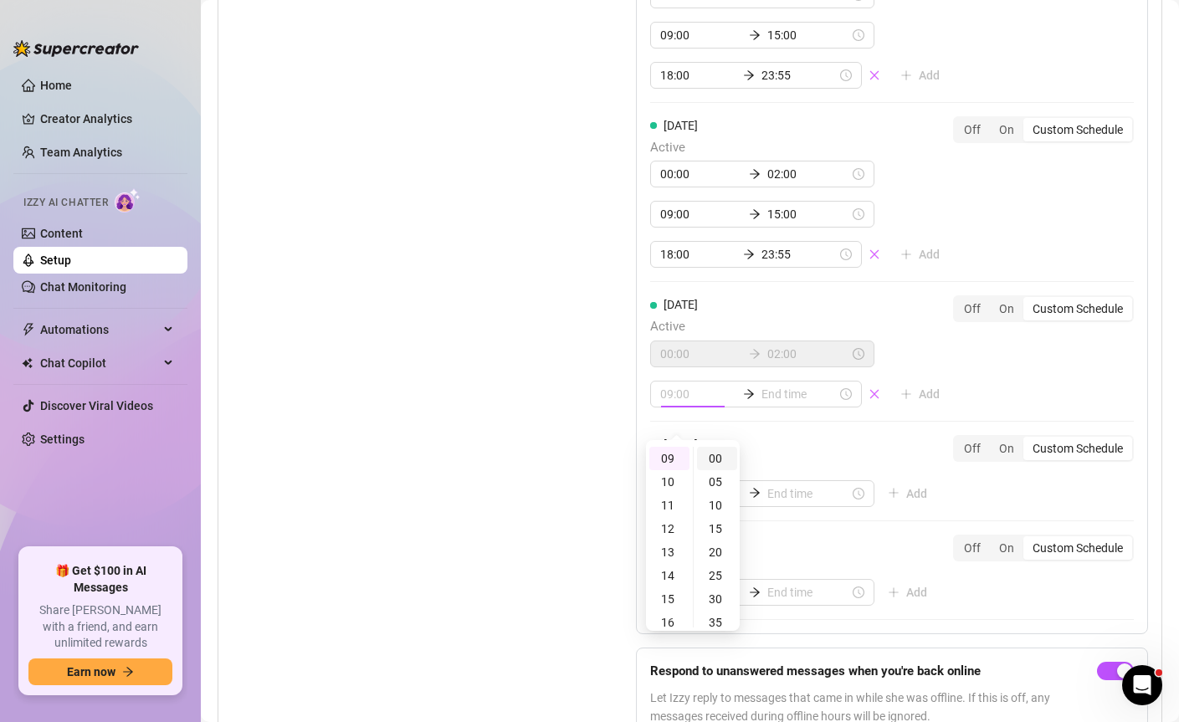
click at [727, 461] on div "00" at bounding box center [717, 458] width 40 height 23
click at [765, 403] on input at bounding box center [799, 394] width 75 height 18
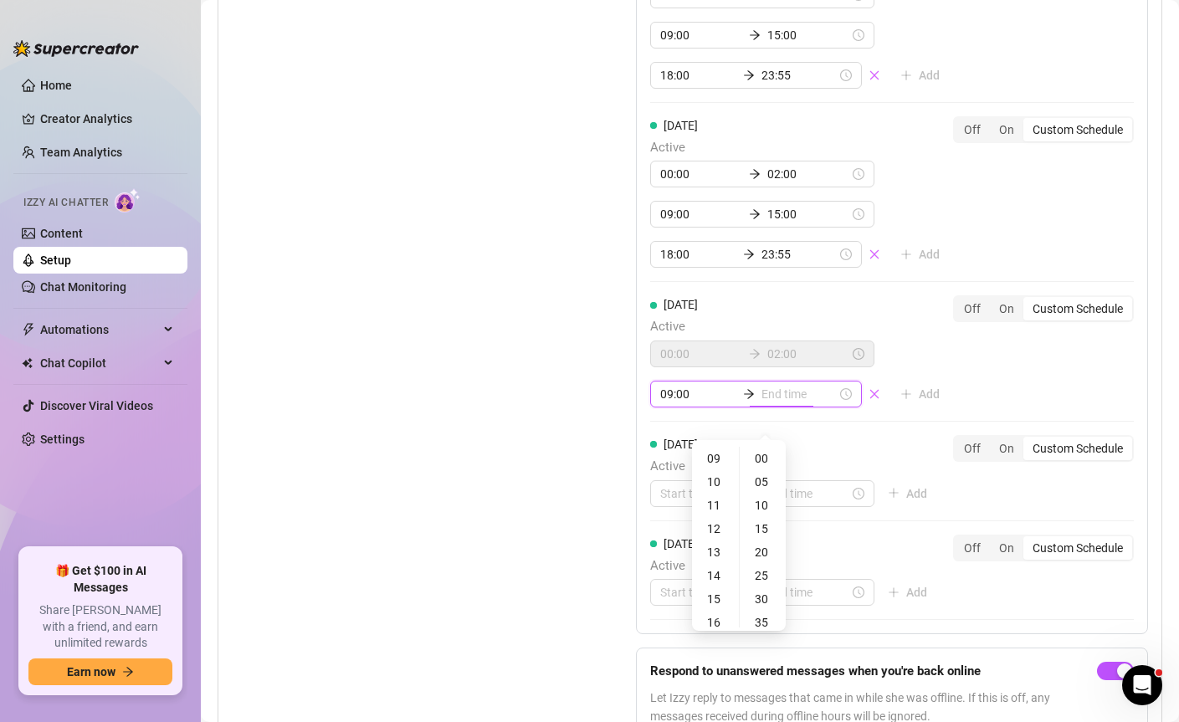
type input "09:00"
click at [718, 605] on div "15" at bounding box center [716, 599] width 40 height 23
type input "15:00"
click at [769, 463] on div "00" at bounding box center [763, 458] width 40 height 23
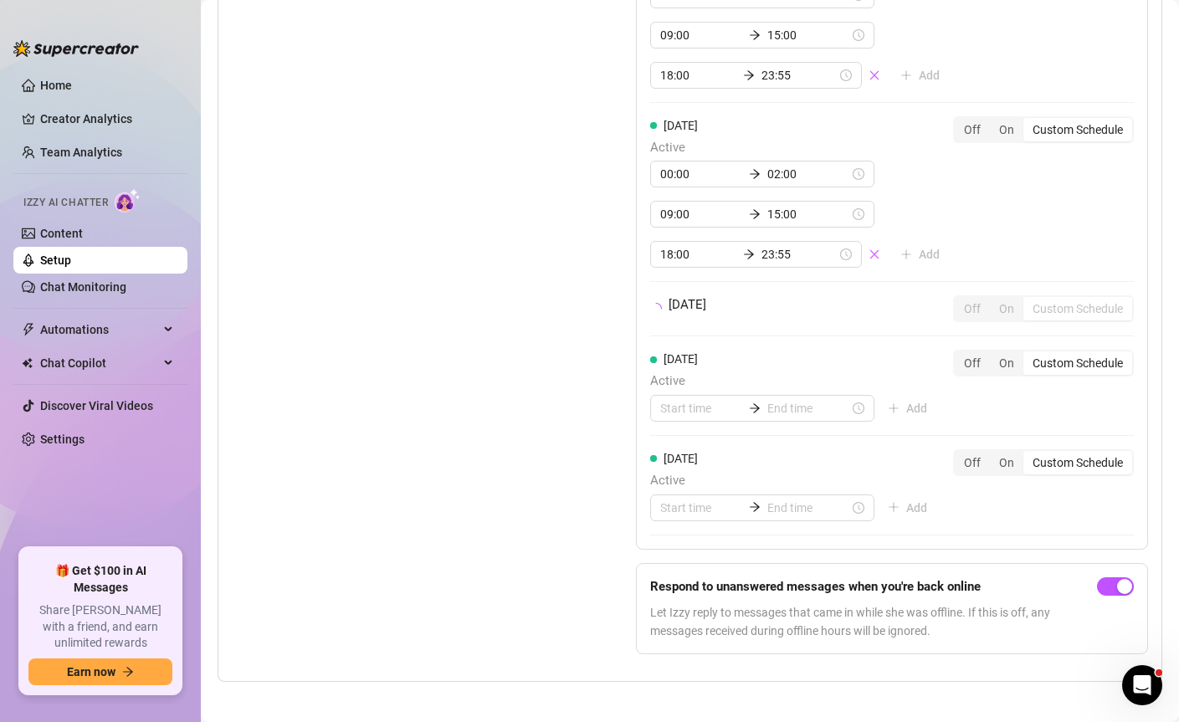
click at [565, 440] on div "Set Active Hours (Izzy Availability) Set specific hours when Izzy engaging with…" at bounding box center [690, 135] width 916 height 1065
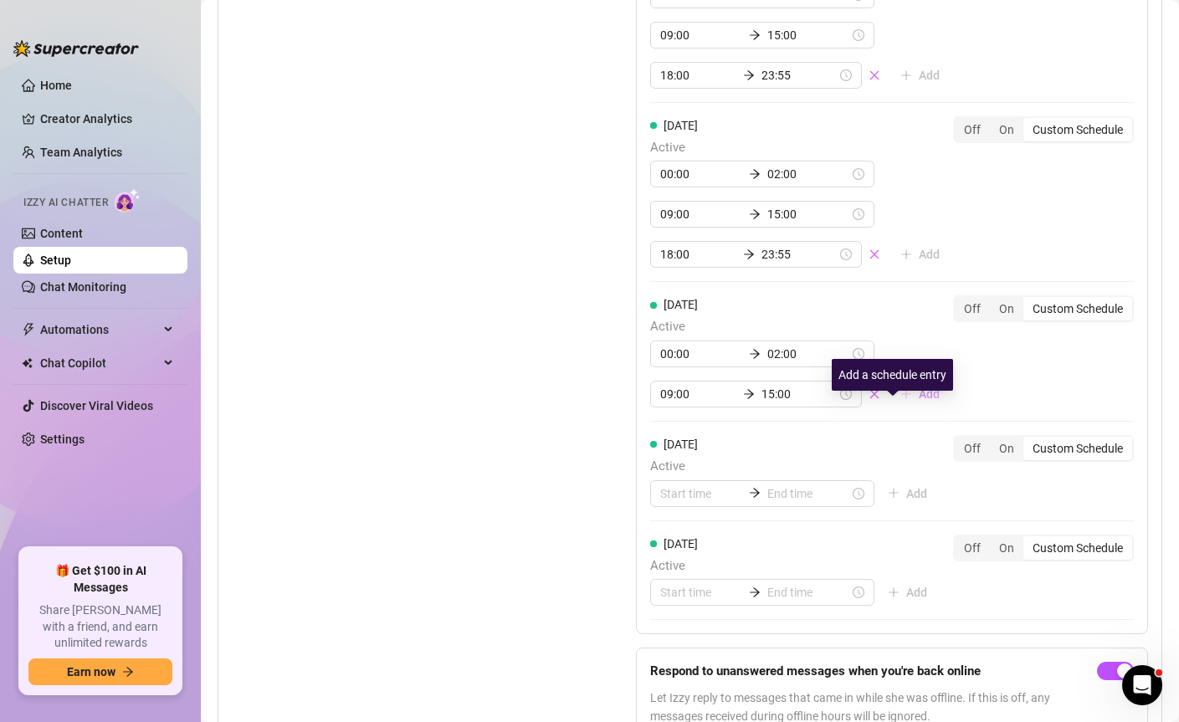
click at [919, 401] on span "Add" at bounding box center [929, 394] width 21 height 13
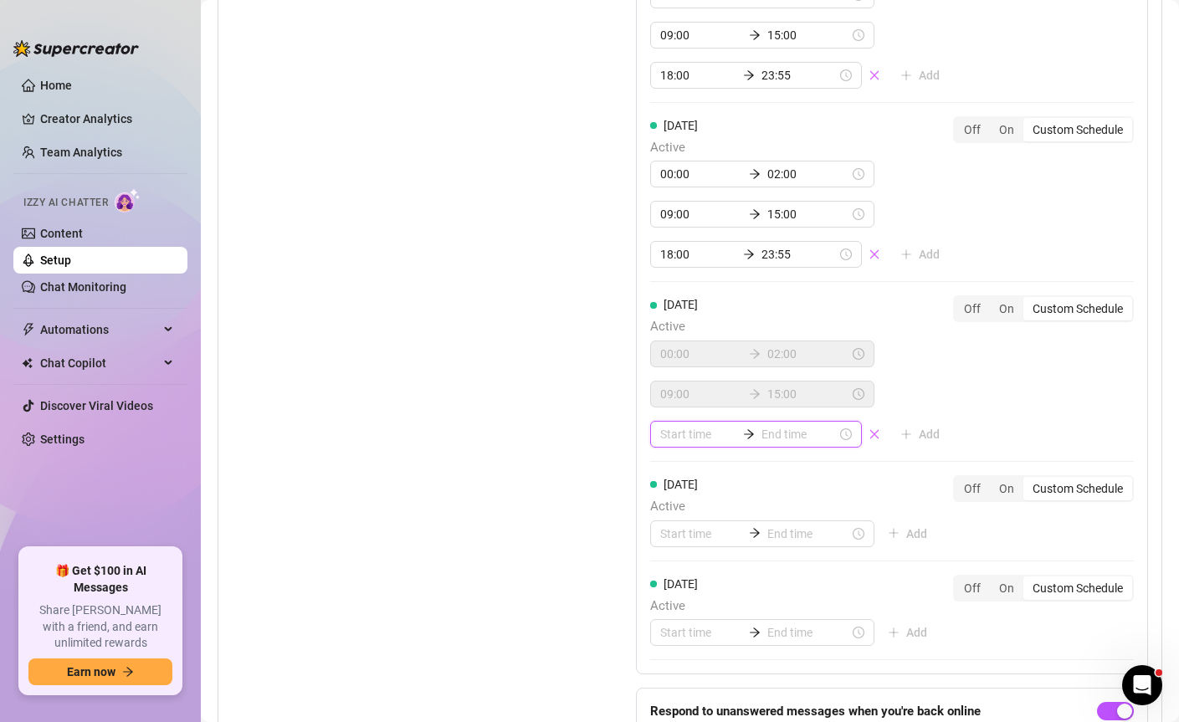
click at [696, 444] on input at bounding box center [697, 434] width 75 height 18
click at [670, 557] on div "18" at bounding box center [669, 555] width 40 height 23
type input "18:00"
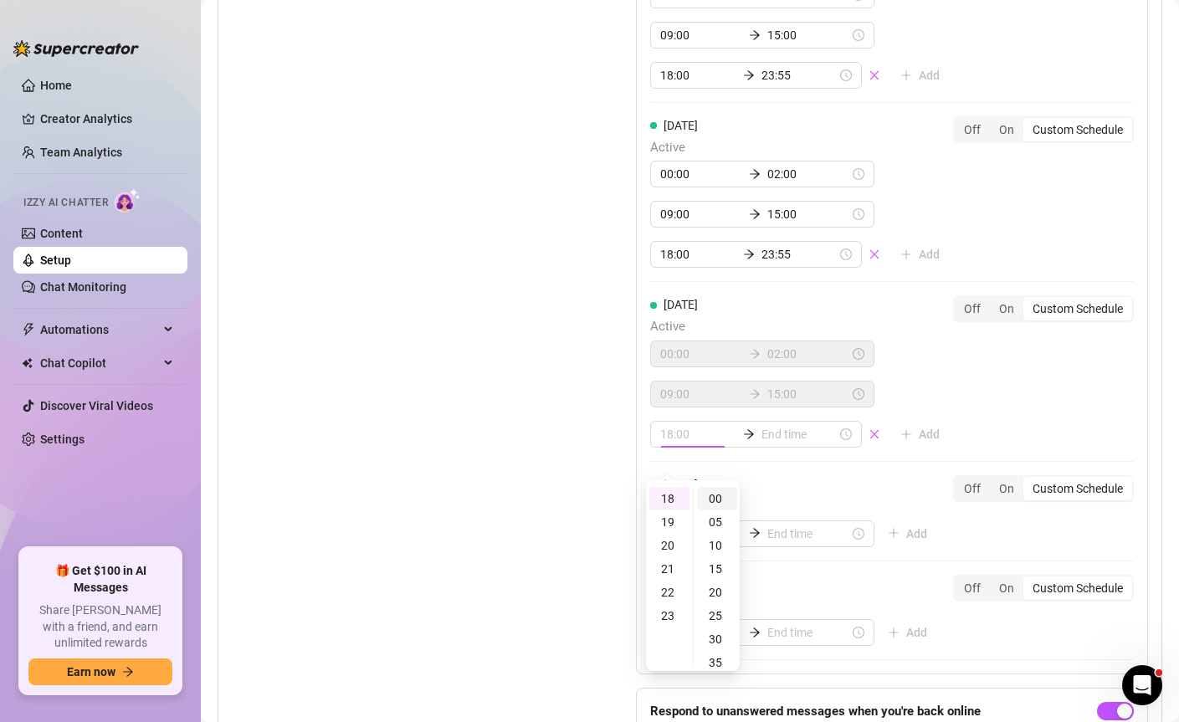
click at [703, 495] on div "00" at bounding box center [717, 498] width 40 height 23
click at [713, 498] on div "00" at bounding box center [717, 498] width 40 height 23
click at [777, 444] on input at bounding box center [799, 434] width 75 height 18
type input "18:05"
click at [715, 614] on div "23" at bounding box center [716, 615] width 40 height 23
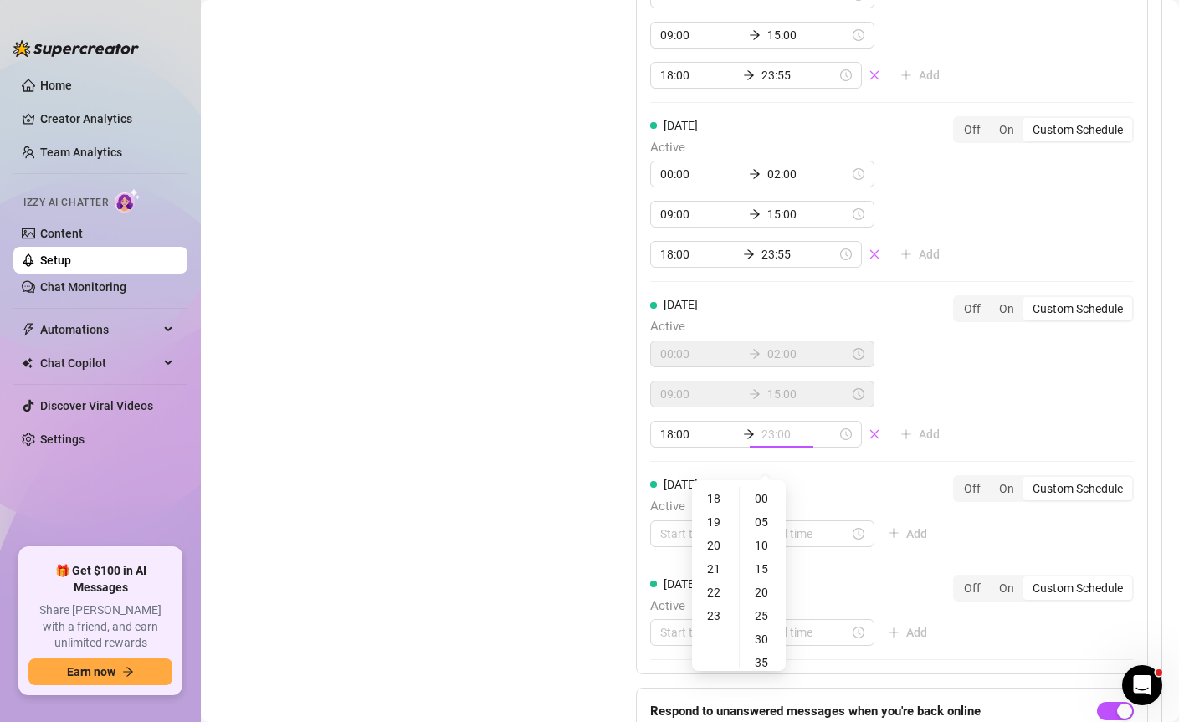
scroll to position [539, 0]
click at [766, 660] on div "35" at bounding box center [763, 662] width 40 height 23
type input "23:55"
click at [773, 500] on div "55" at bounding box center [763, 498] width 40 height 23
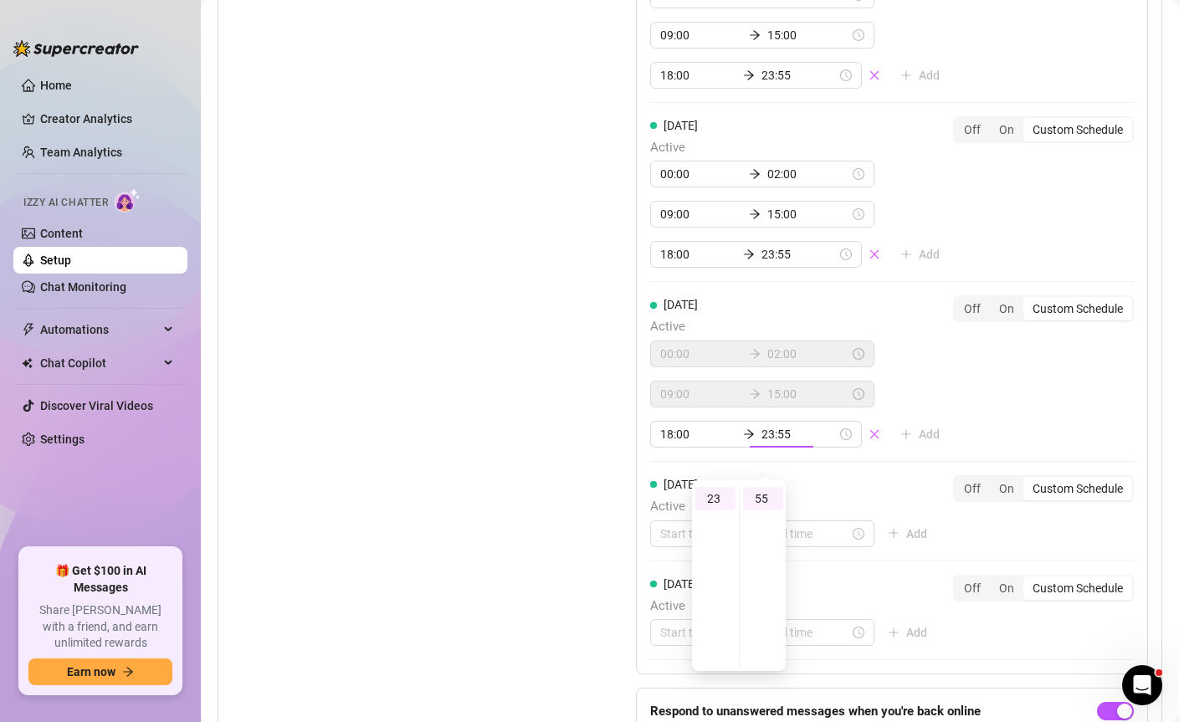
click at [517, 494] on div "Set Active Hours (Izzy Availability) Set specific hours when Izzy engaging with…" at bounding box center [392, 198] width 321 height 1190
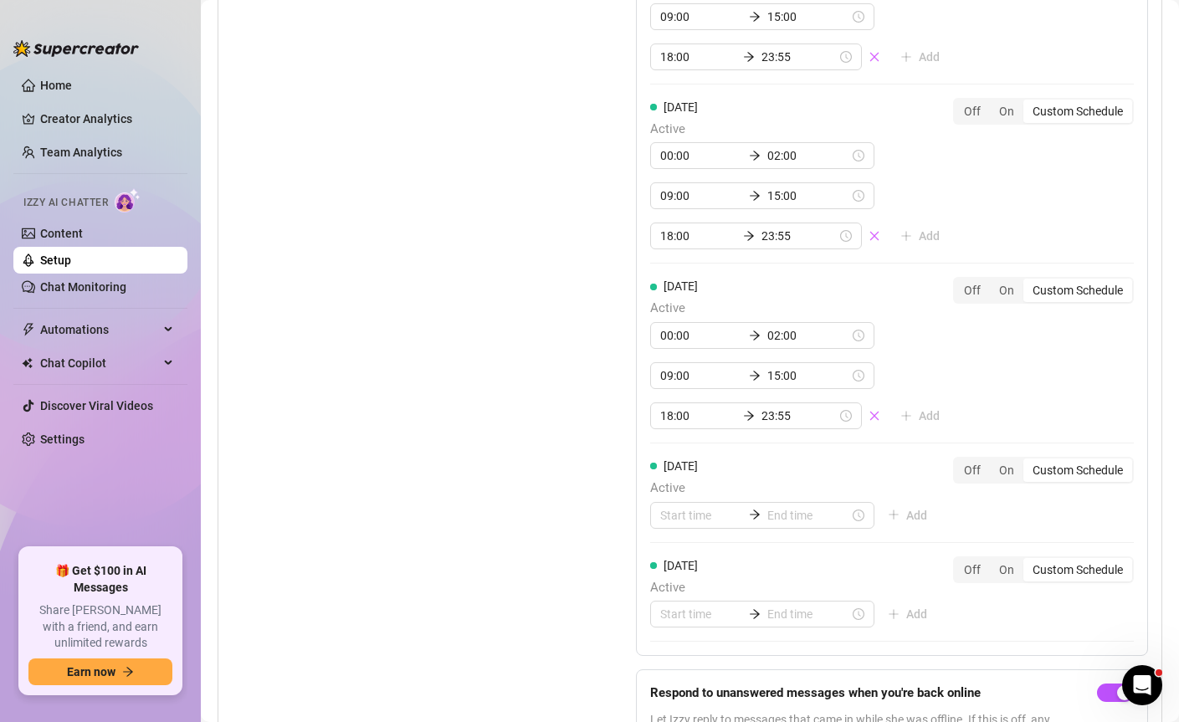
scroll to position [1969, 0]
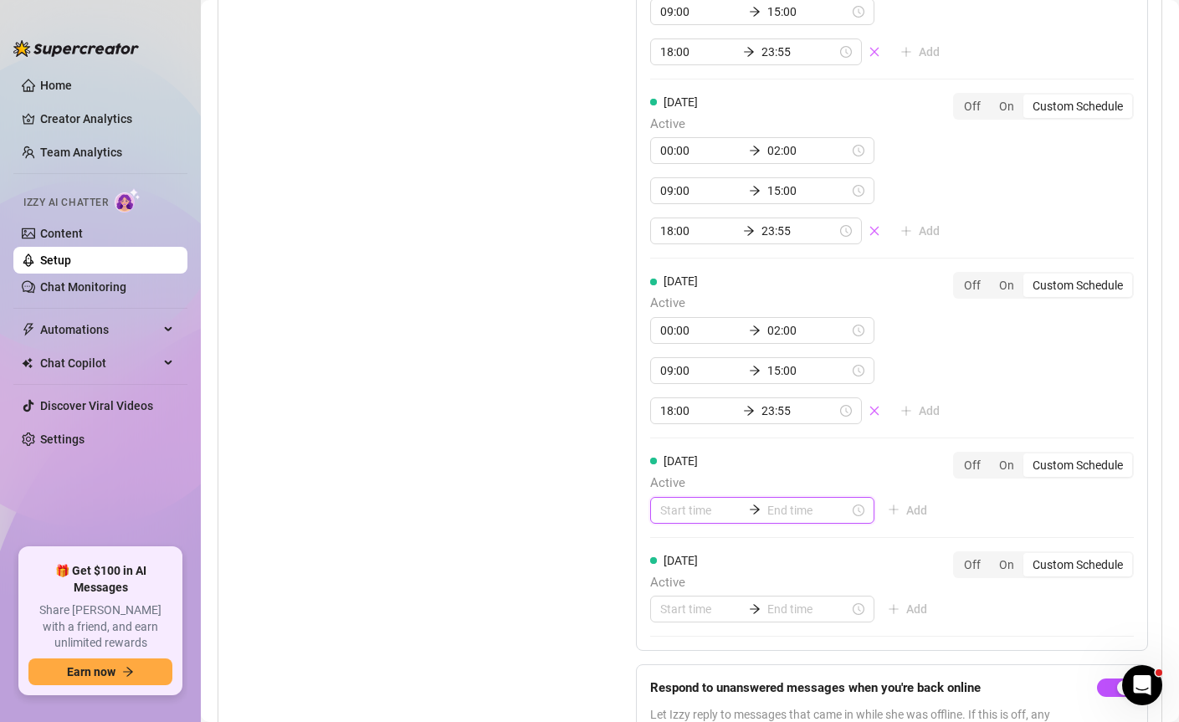
click at [673, 520] on input at bounding box center [701, 510] width 82 height 18
click at [672, 475] on div "14" at bounding box center [669, 478] width 40 height 23
click at [722, 331] on div "00" at bounding box center [717, 332] width 40 height 23
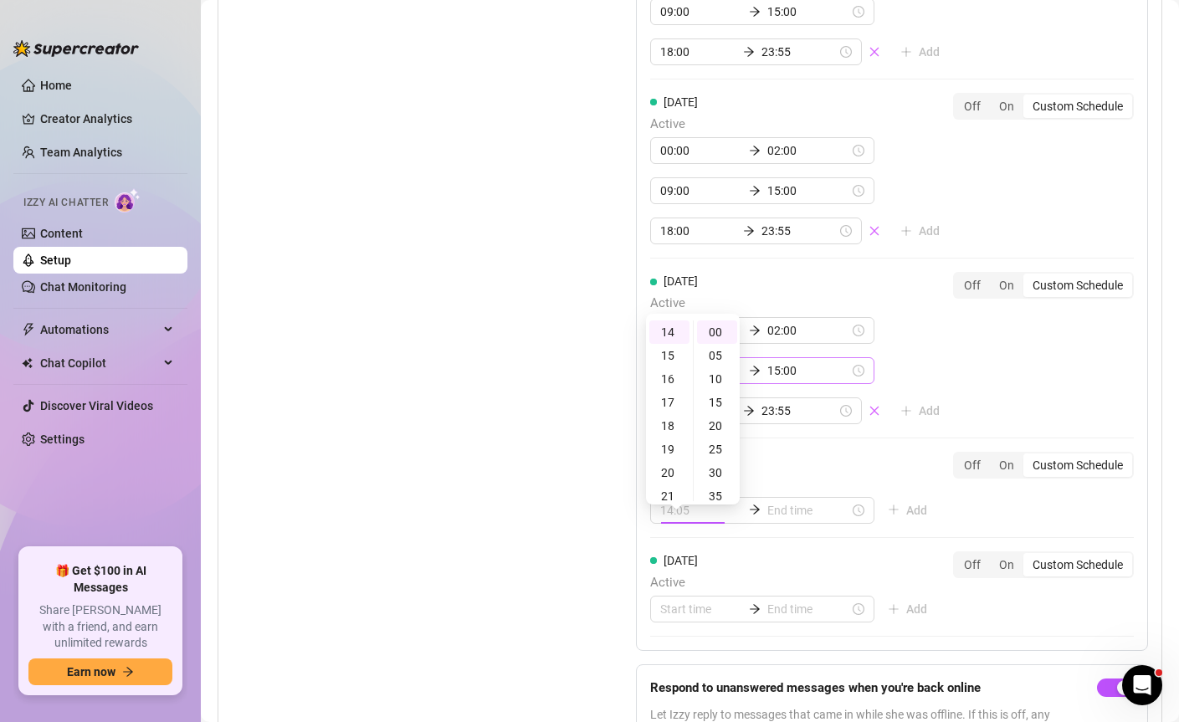
type input "14:00"
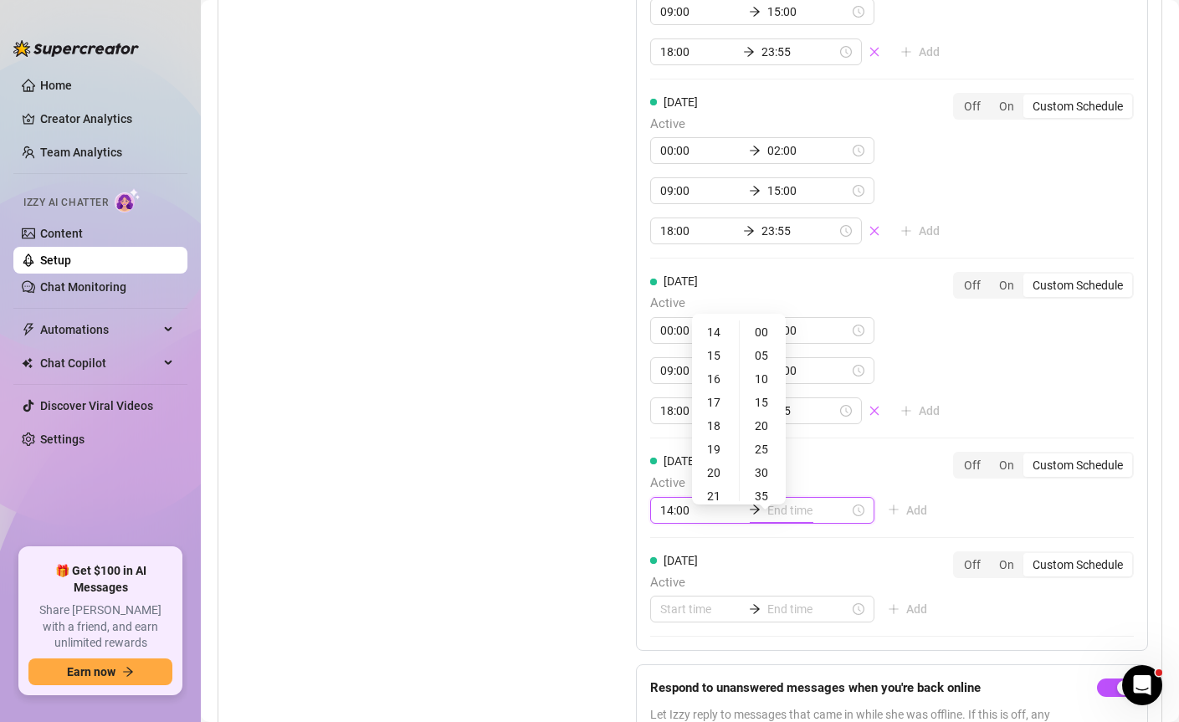
click at [770, 520] on input at bounding box center [808, 510] width 82 height 18
type input "14:35"
type input "23:00"
click at [718, 334] on div "23" at bounding box center [716, 332] width 40 height 23
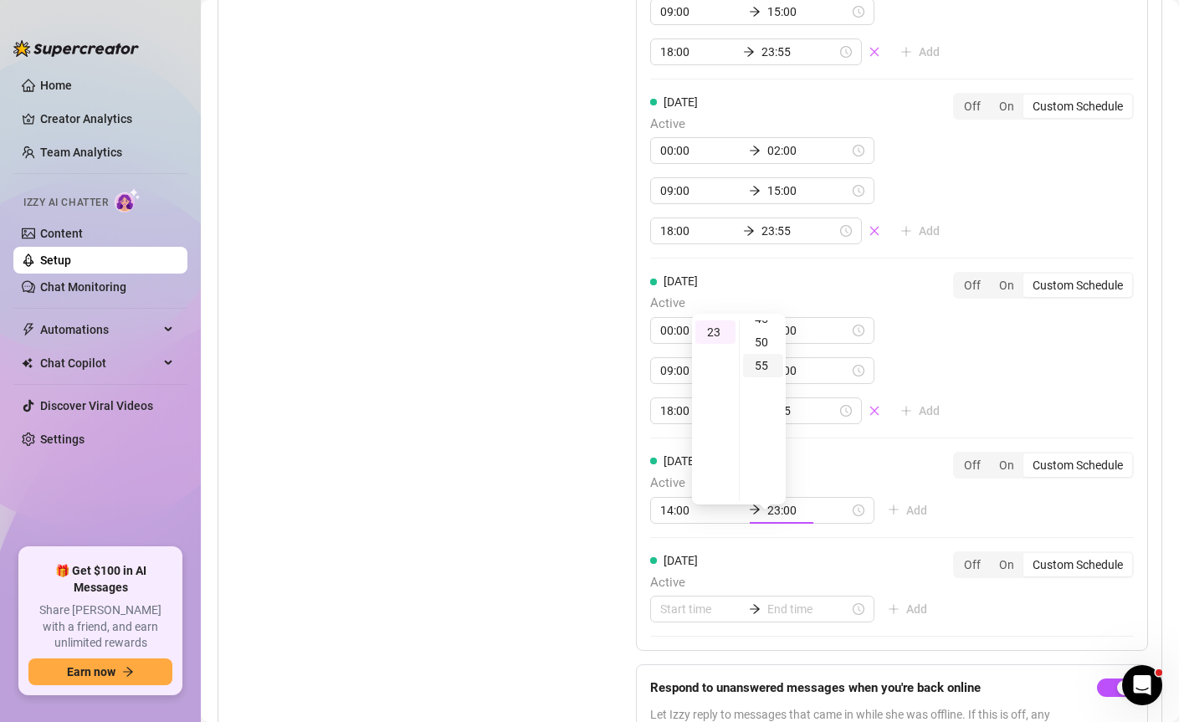
type input "23:55"
click at [763, 364] on div "55" at bounding box center [763, 365] width 40 height 23
click at [494, 372] on div "Set Active Hours (Izzy Availability) Set specific hours when Izzy engaging with…" at bounding box center [392, 175] width 321 height 1190
click at [906, 517] on span "Add" at bounding box center [916, 510] width 21 height 13
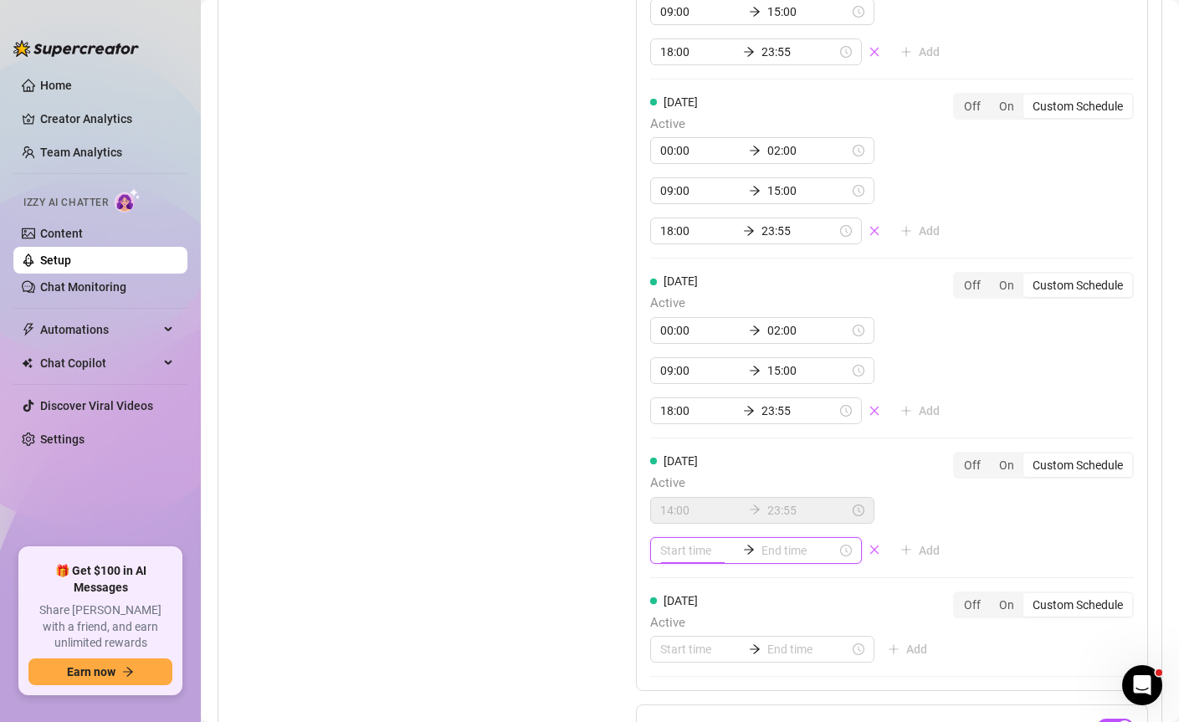
click at [708, 560] on input at bounding box center [697, 551] width 75 height 18
type input "00:30"
type input "06:00"
click at [542, 485] on div "Set Active Hours (Izzy Availability) Set specific hours when Izzy engaging with…" at bounding box center [392, 195] width 321 height 1230
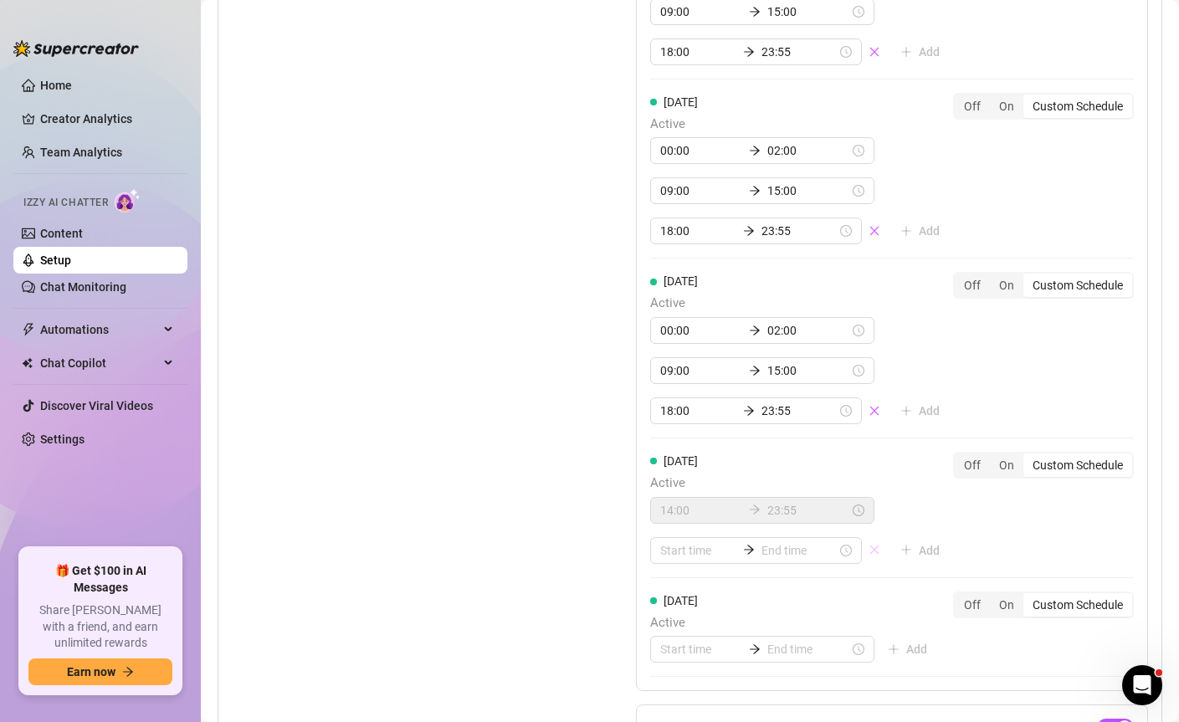
click at [869, 556] on icon "close" at bounding box center [875, 550] width 12 height 12
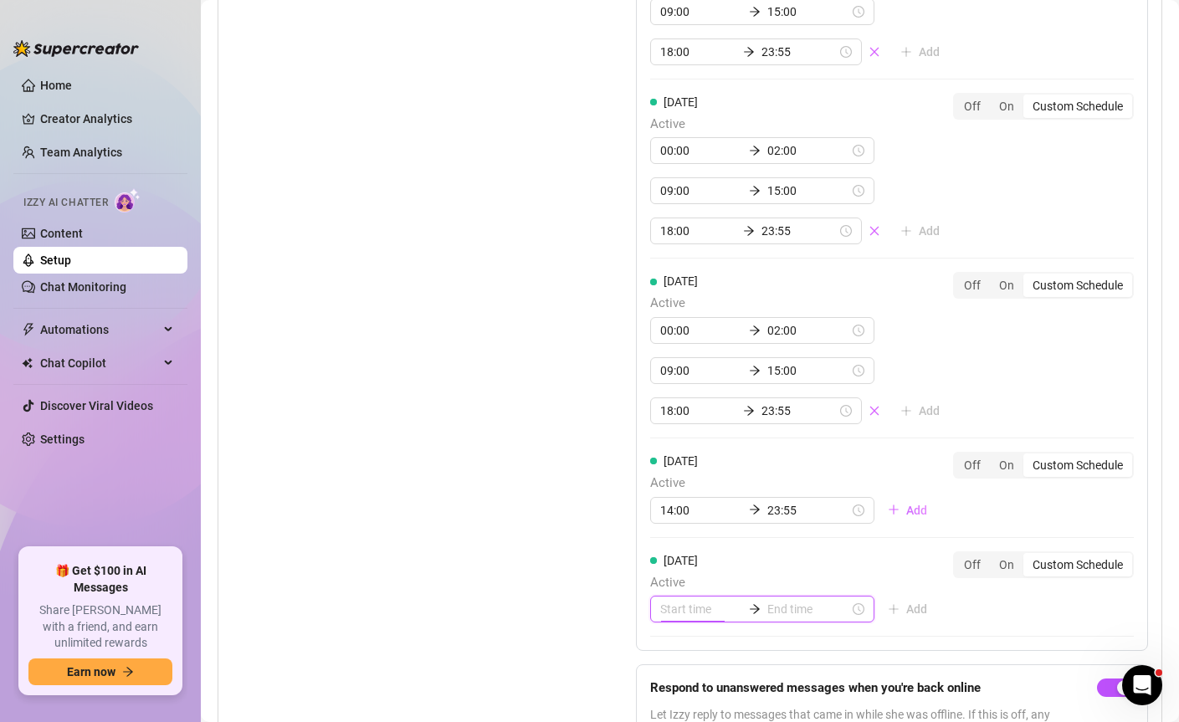
click at [678, 619] on input at bounding box center [701, 609] width 82 height 18
type input "00:00"
drag, startPoint x: 672, startPoint y: 425, endPoint x: 703, endPoint y: 431, distance: 31.5
click at [673, 427] on div "00" at bounding box center [669, 431] width 40 height 23
click at [706, 432] on div "00" at bounding box center [717, 431] width 40 height 23
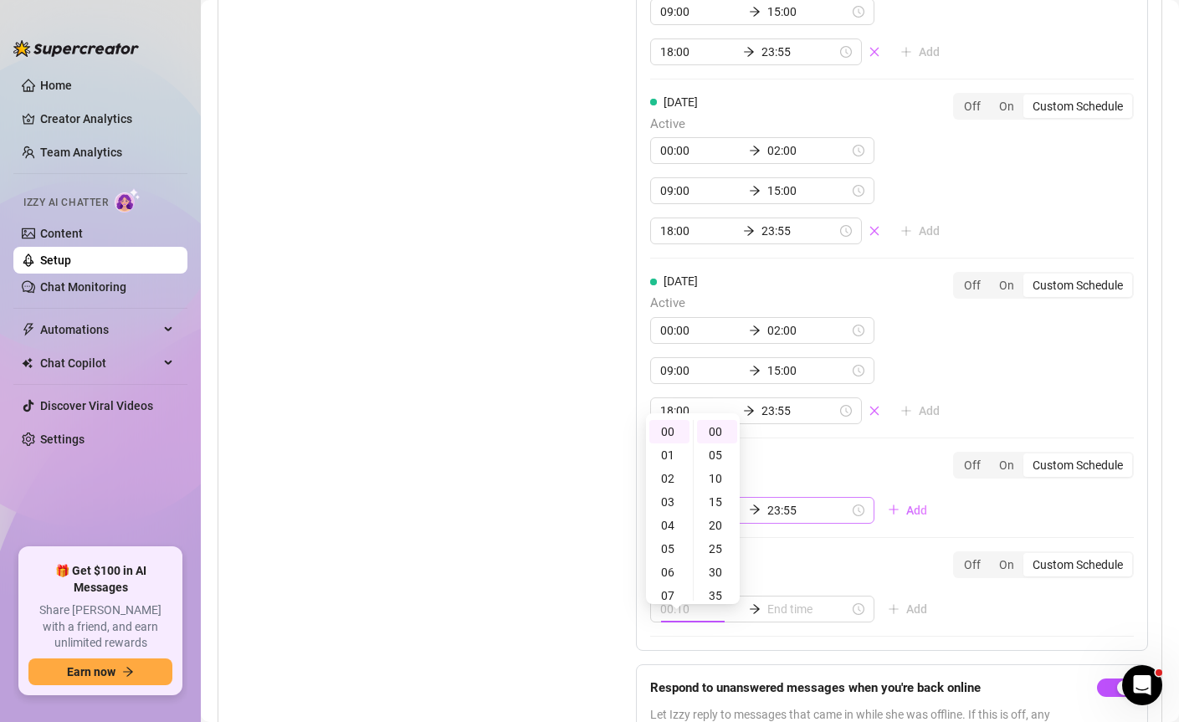
type input "00:00"
click at [767, 619] on input at bounding box center [808, 609] width 82 height 18
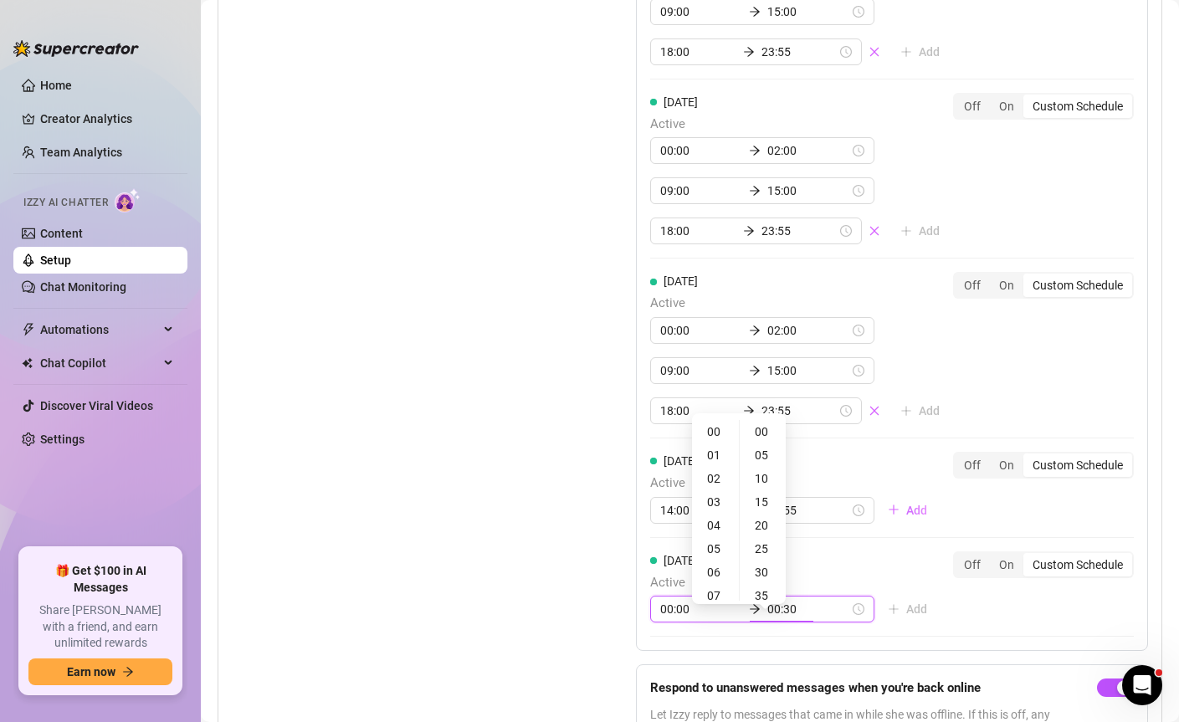
type input "00:25"
type input "02:00"
click at [714, 505] on div "03" at bounding box center [716, 501] width 40 height 23
click at [762, 431] on div "00" at bounding box center [763, 431] width 40 height 23
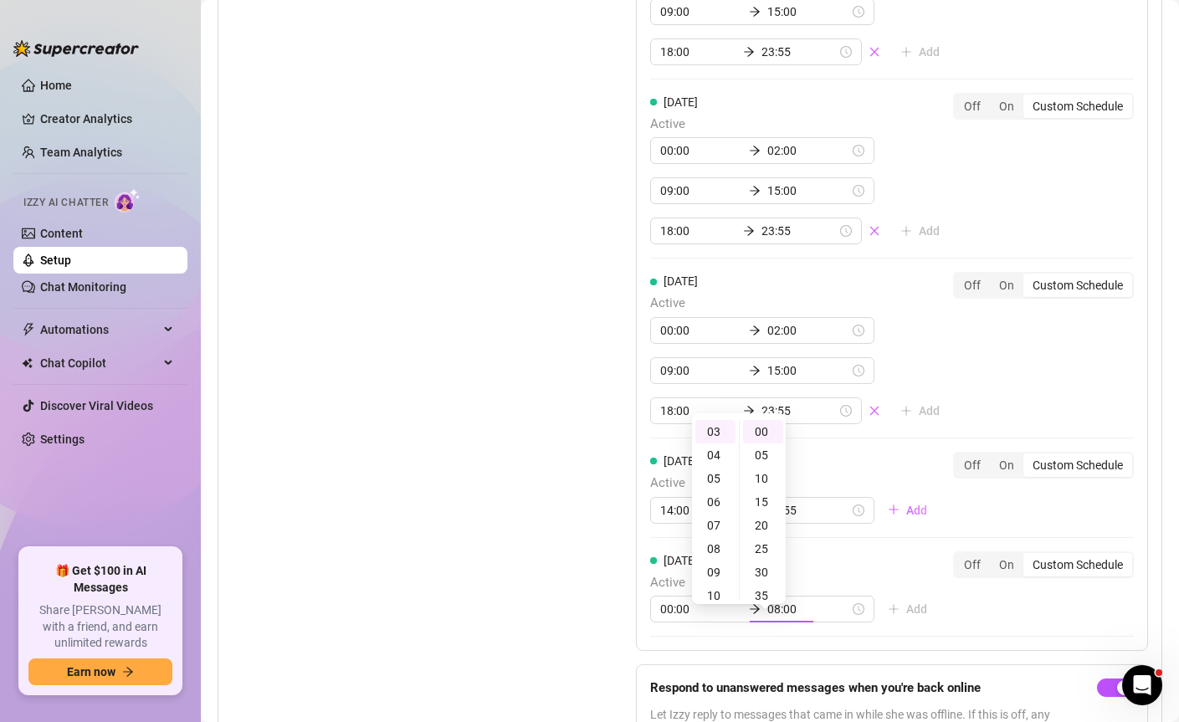
type input "03:00"
click at [522, 514] on div "Set Active Hours (Izzy Availability) Set specific hours when Izzy engaging with…" at bounding box center [392, 175] width 321 height 1190
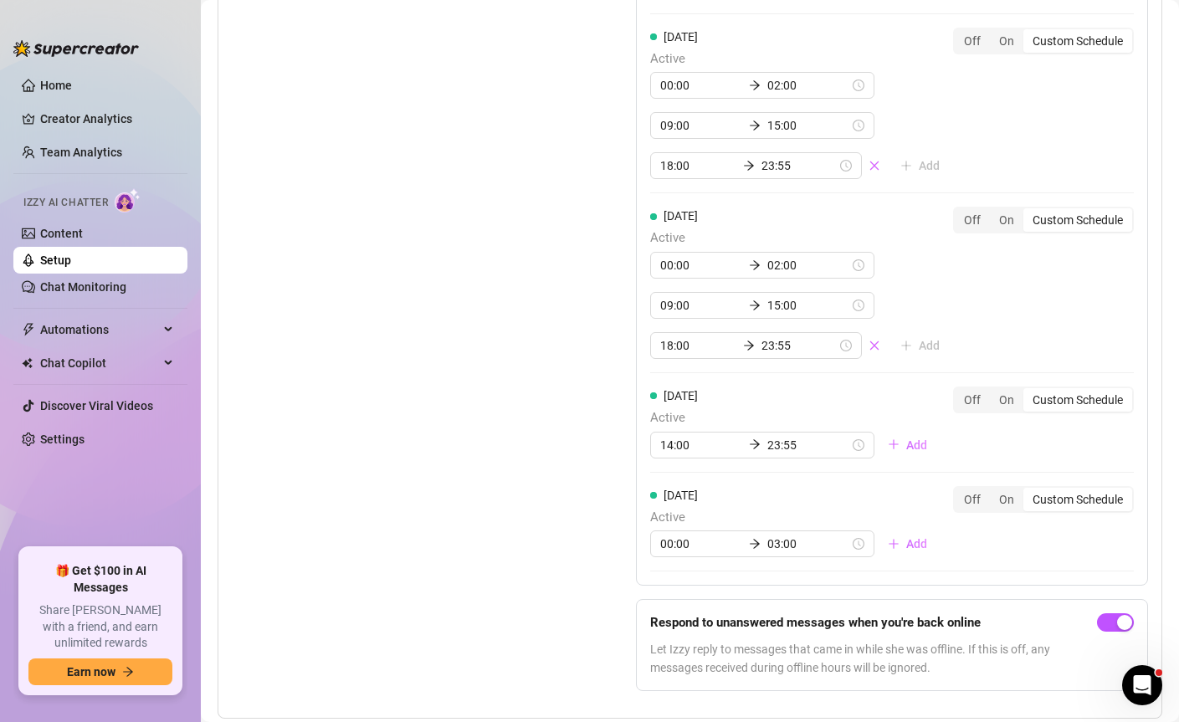
scroll to position [2045, 0]
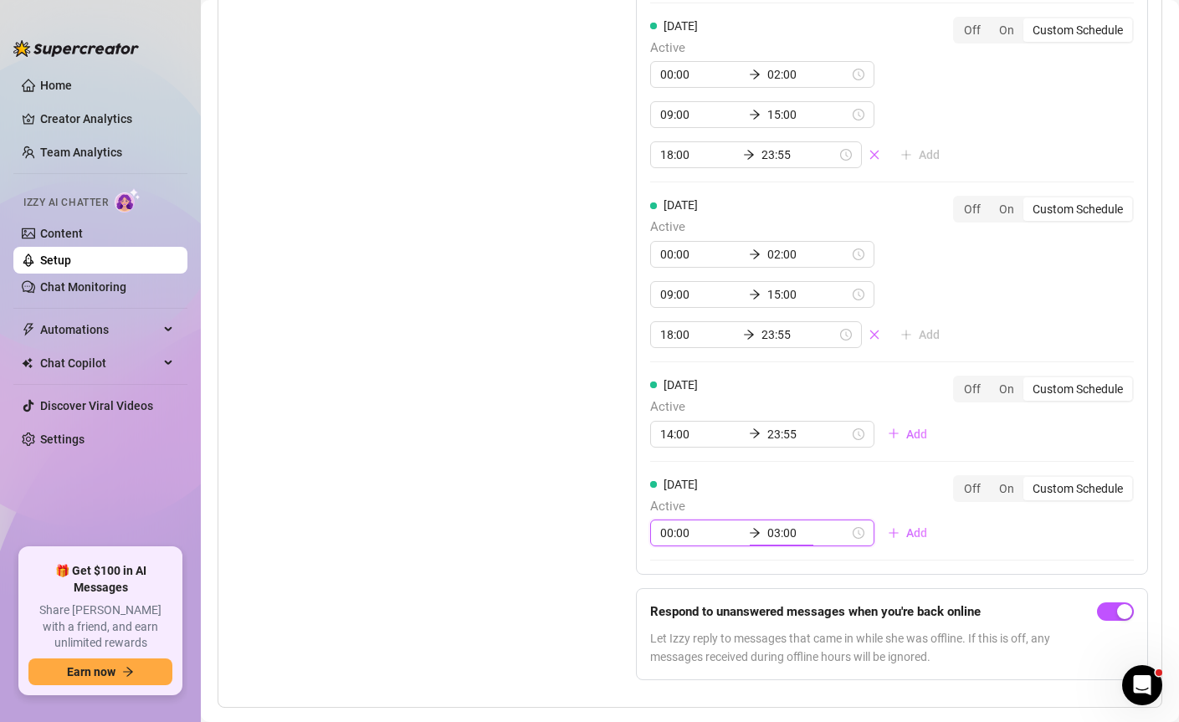
click at [767, 542] on input "03:00" at bounding box center [808, 533] width 82 height 18
type input "03:00"
click at [896, 497] on div "[DATE] Active 00:00 03:00 Add" at bounding box center [795, 511] width 290 height 72
click at [906, 540] on span "Add" at bounding box center [916, 532] width 21 height 13
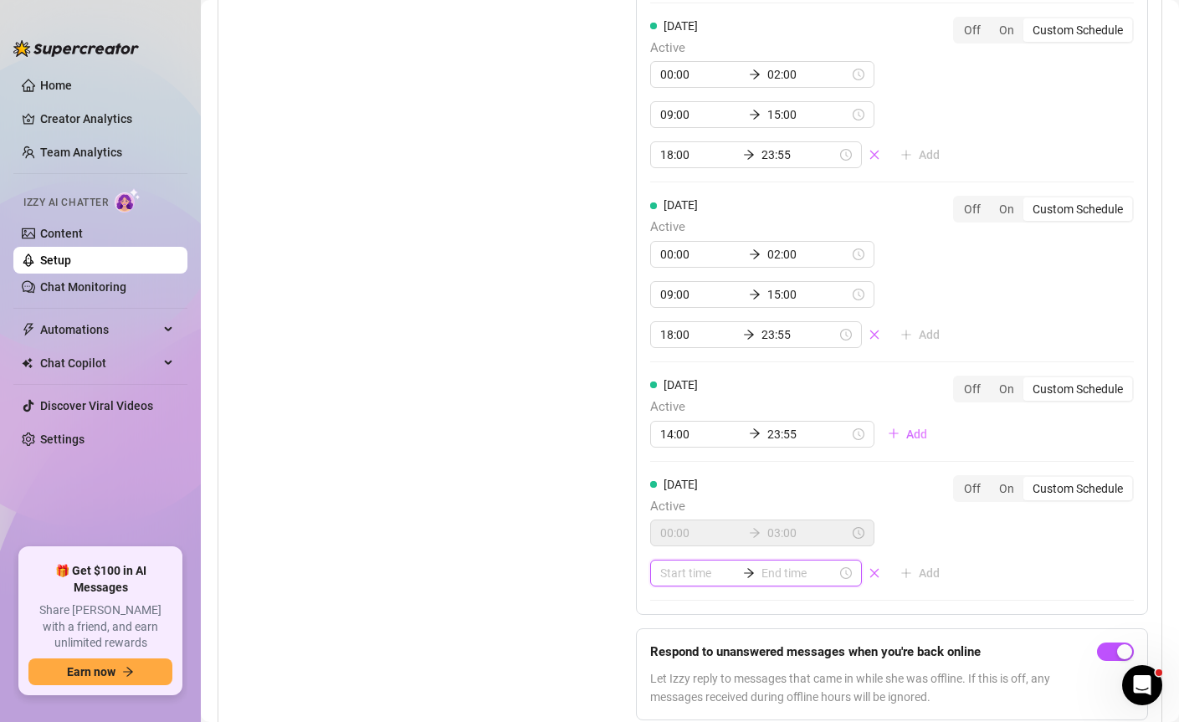
click at [685, 583] on input at bounding box center [697, 573] width 75 height 18
click at [670, 522] on div "17" at bounding box center [669, 518] width 40 height 23
type input "17:00"
click at [762, 583] on input at bounding box center [799, 573] width 75 height 18
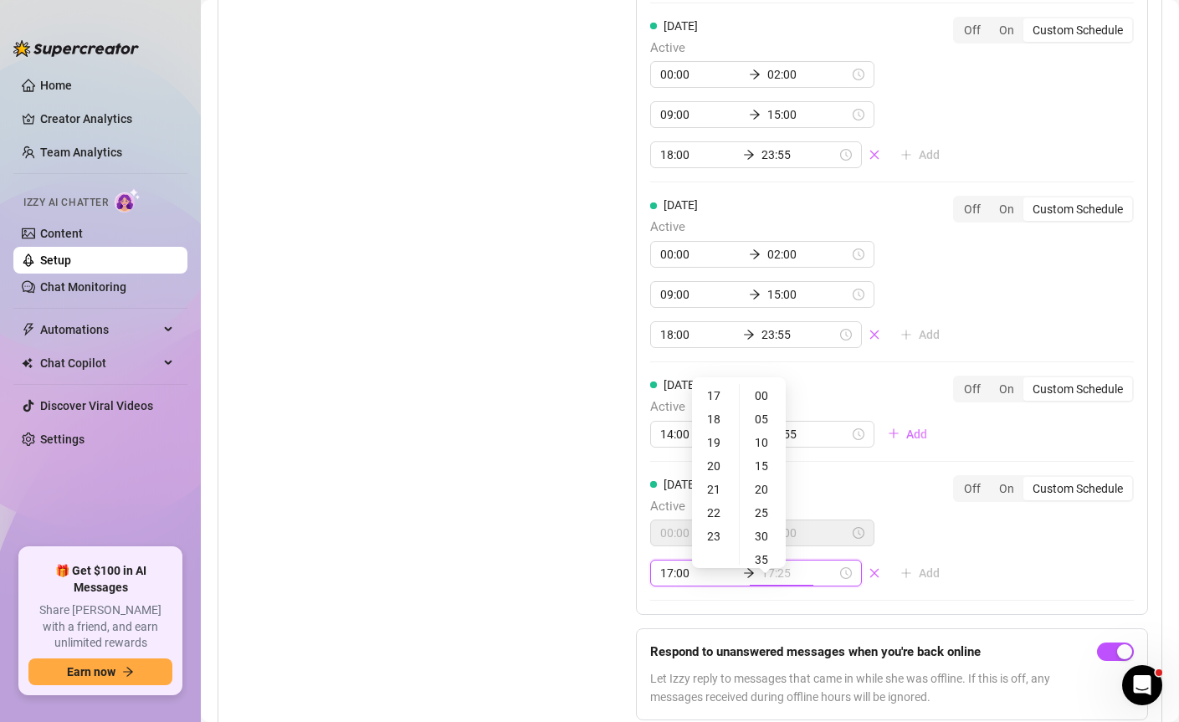
type input "17:30"
type input "23:00"
click at [706, 398] on div "23" at bounding box center [716, 395] width 40 height 23
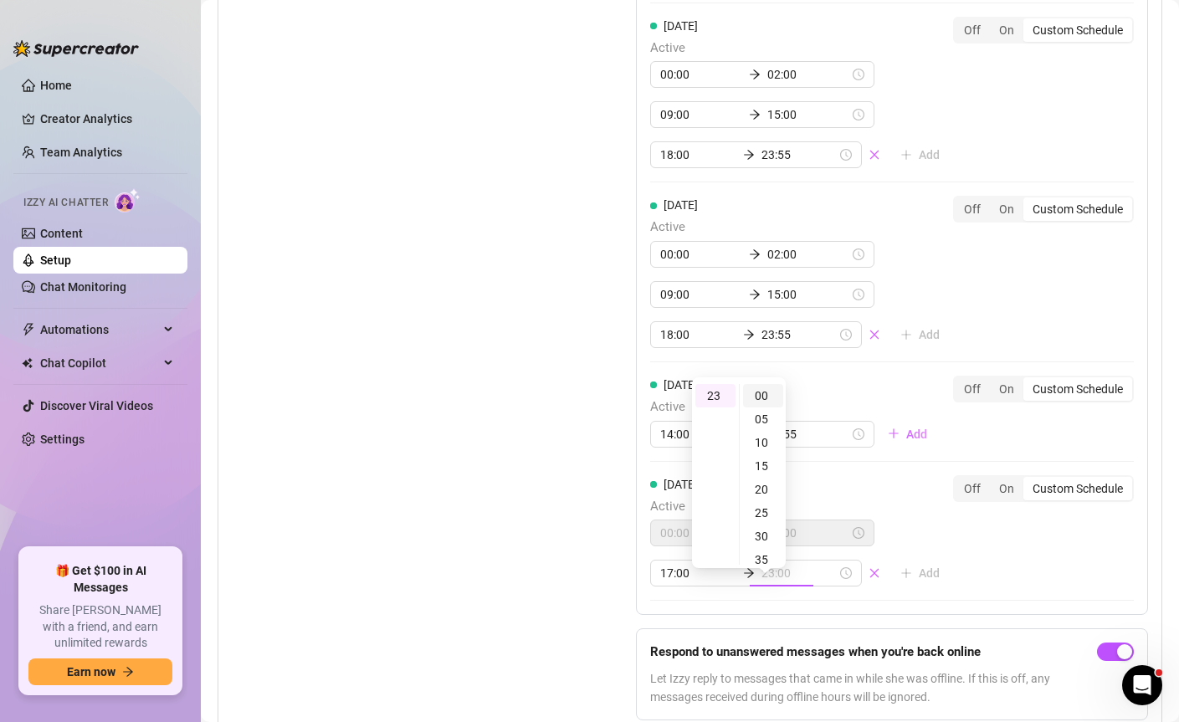
click at [754, 391] on div "00" at bounding box center [763, 395] width 40 height 23
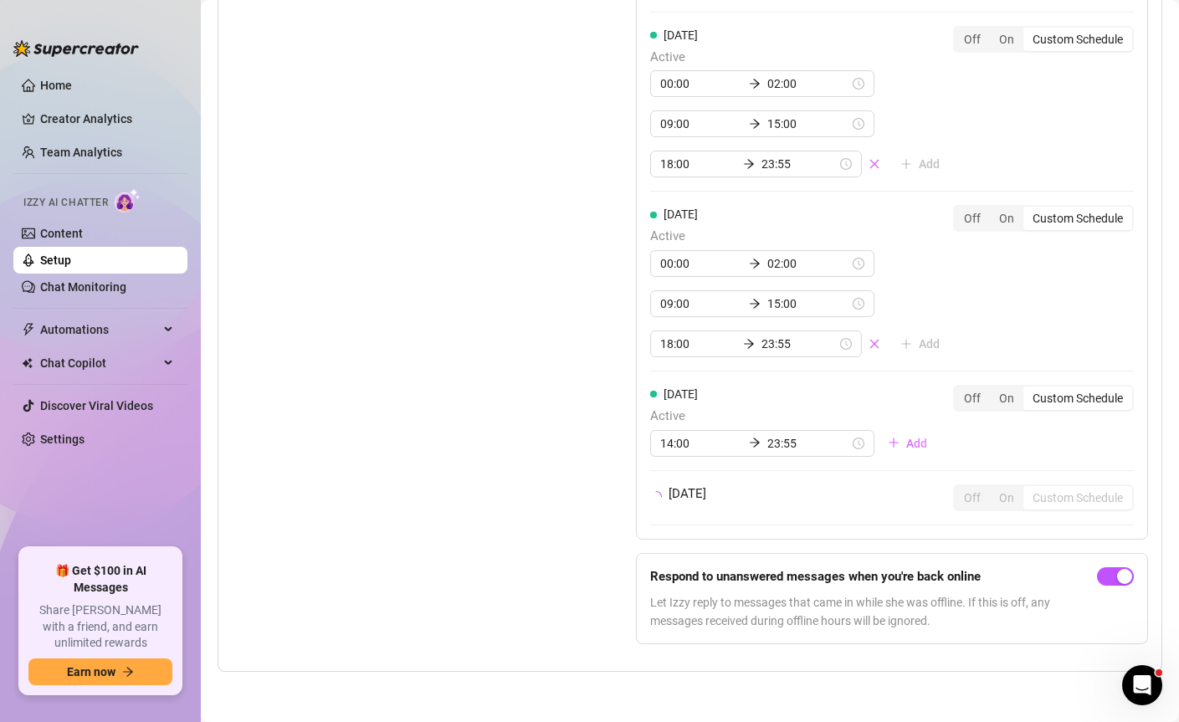
click at [621, 392] on div "Set Active Hours (Izzy Availability) Set specific hours when Izzy engaging with…" at bounding box center [690, 85] width 916 height 1145
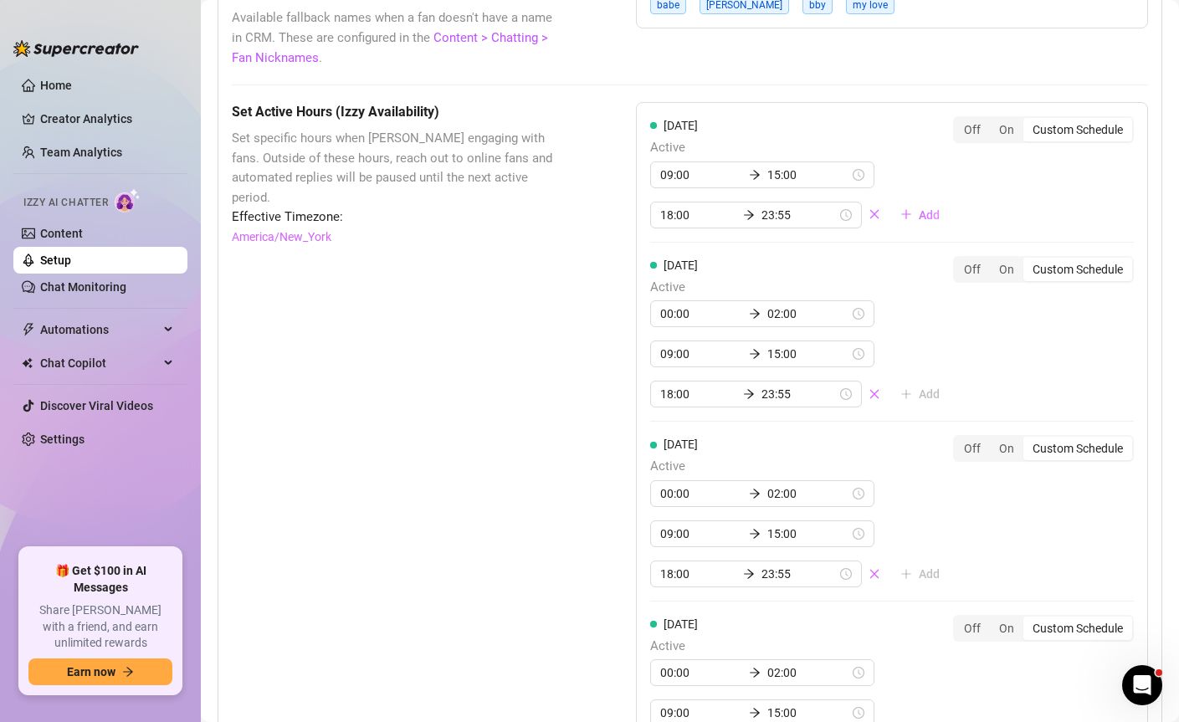
scroll to position [1445, 0]
click at [919, 223] on span "Add" at bounding box center [929, 216] width 21 height 13
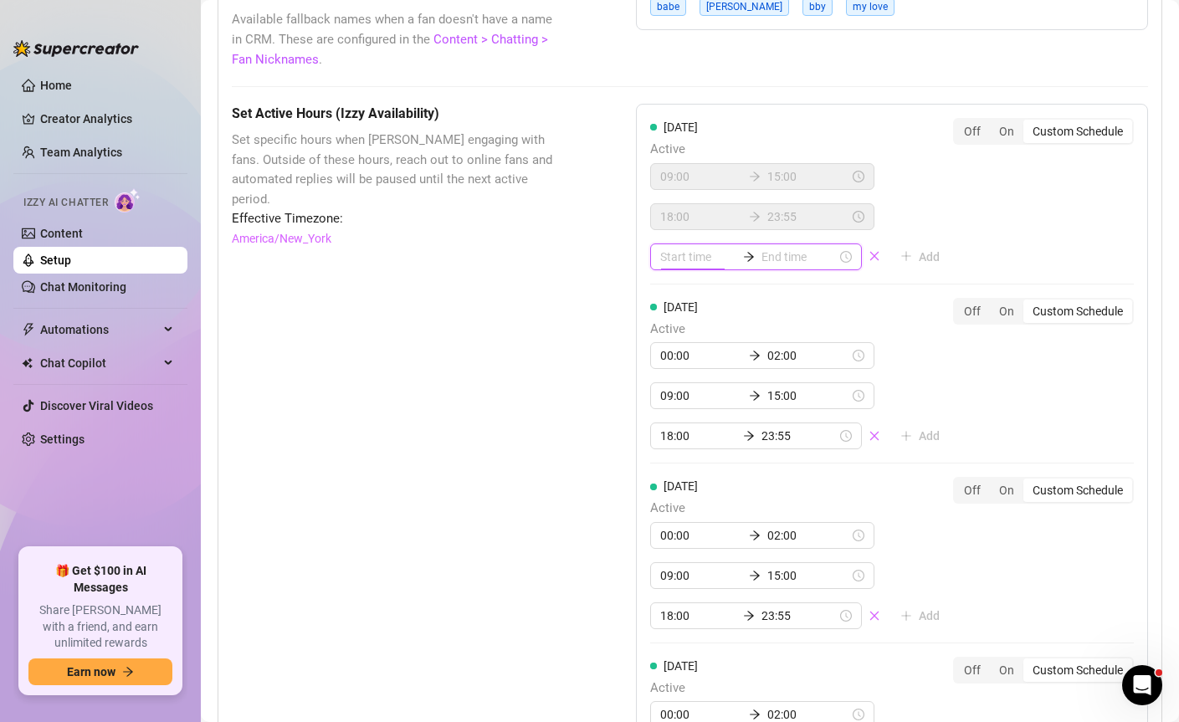
drag, startPoint x: 679, startPoint y: 269, endPoint x: 650, endPoint y: 182, distance: 91.6
click at [650, 182] on div "[DATE] Active 09:00 15:00 18:00 23:55 Add" at bounding box center [801, 194] width 303 height 152
drag, startPoint x: 671, startPoint y: 267, endPoint x: 672, endPoint y: 275, distance: 8.4
click at [671, 266] on input at bounding box center [697, 257] width 75 height 18
type input "00:00"
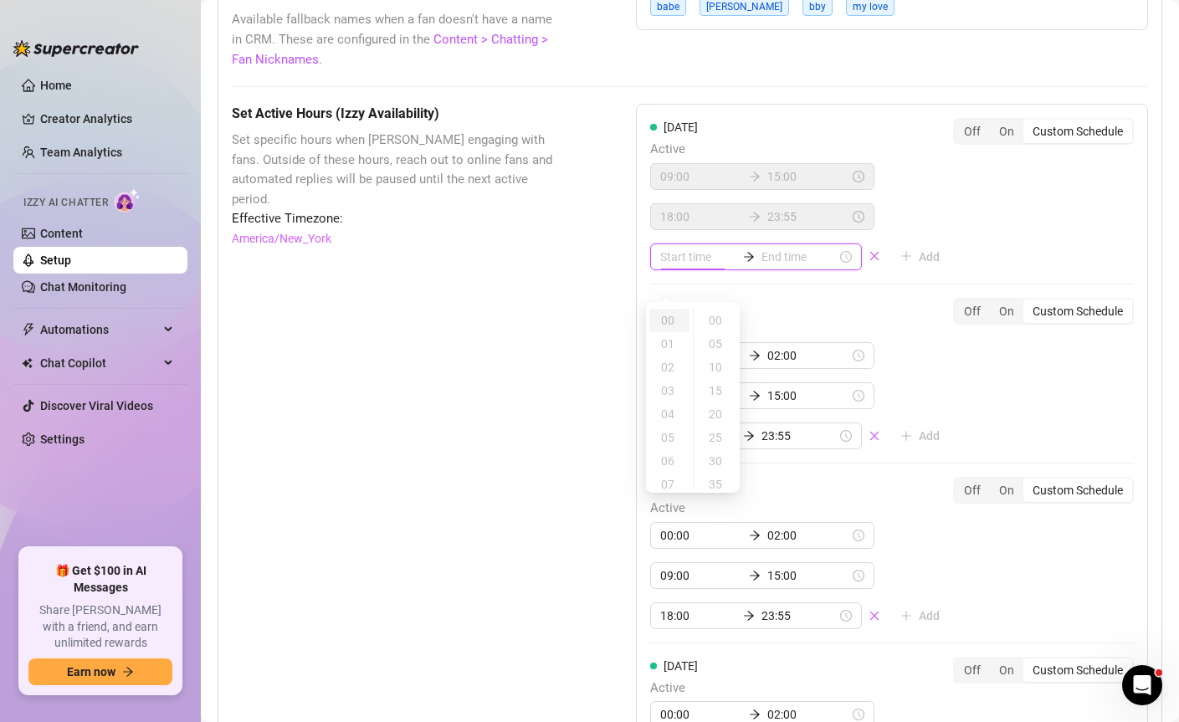
type input "00:00"
click at [869, 262] on icon "close" at bounding box center [875, 256] width 12 height 12
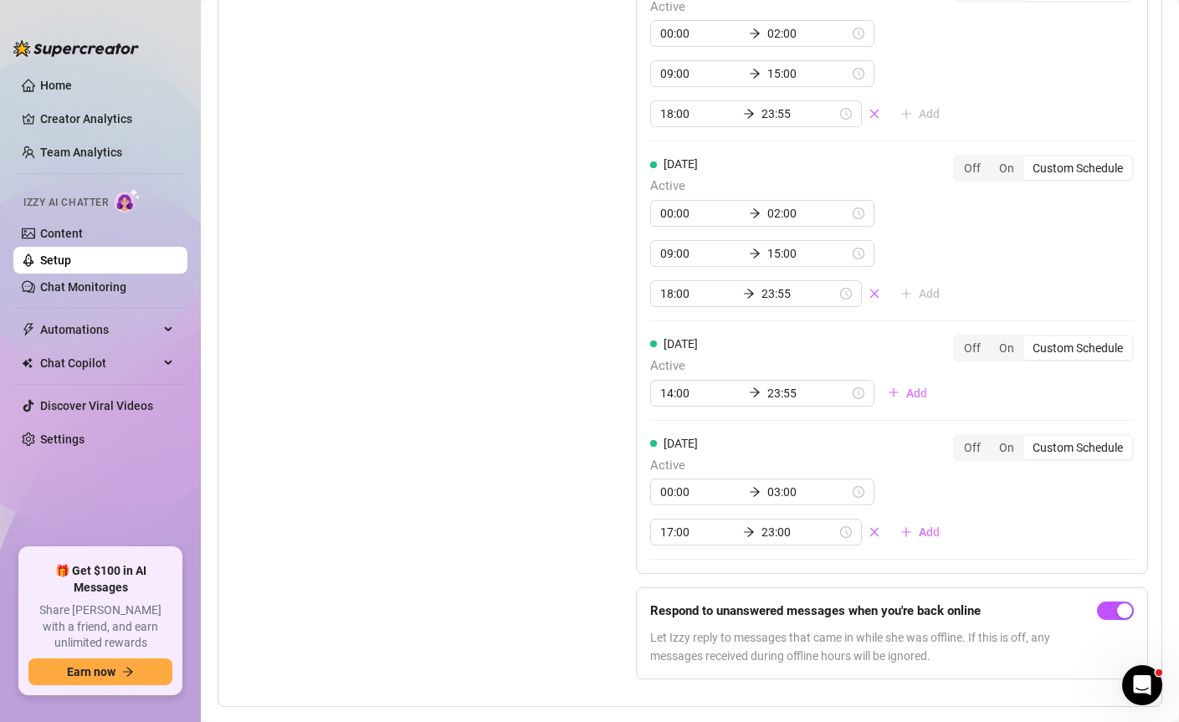
scroll to position [2142, 0]
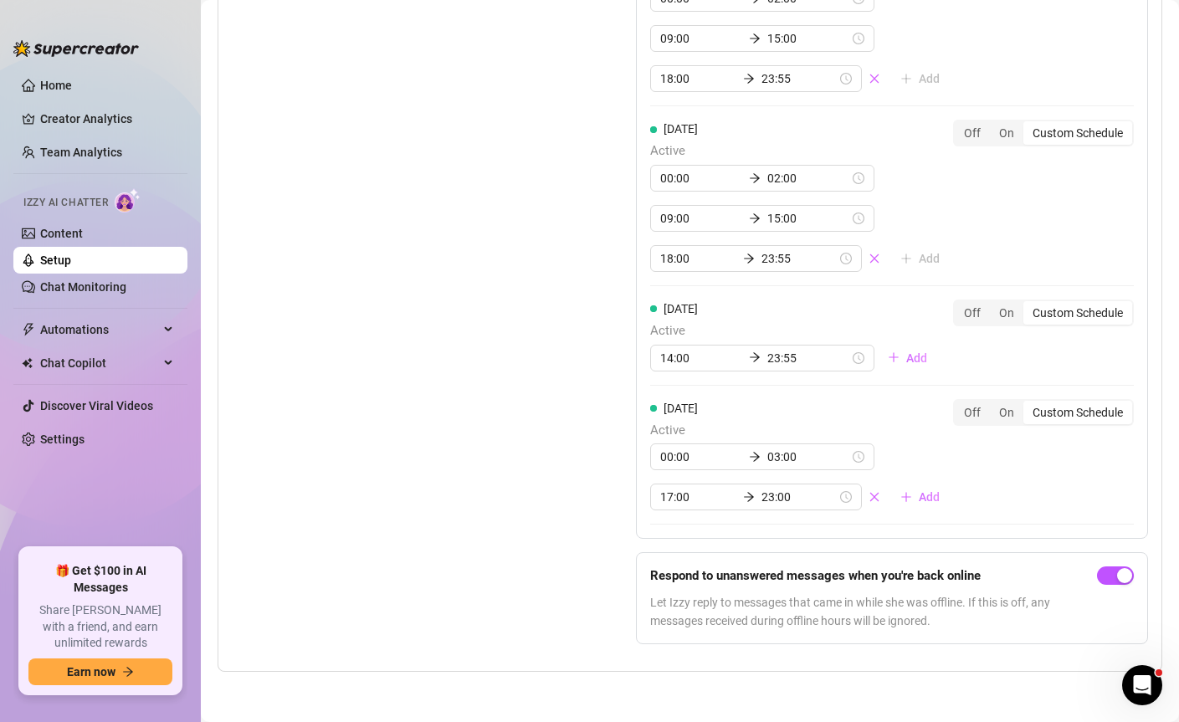
click at [523, 522] on div "Set Active Hours (Izzy Availability) Set specific hours when Izzy engaging with…" at bounding box center [392, 43] width 321 height 1230
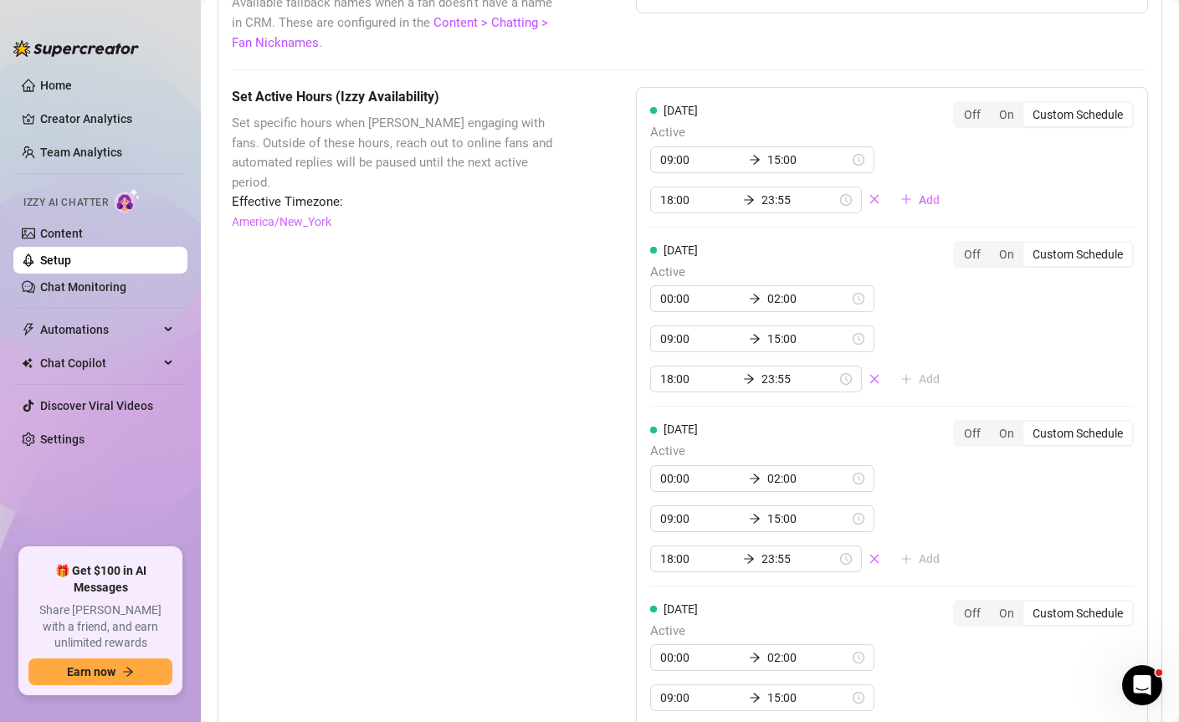
scroll to position [1385, 0]
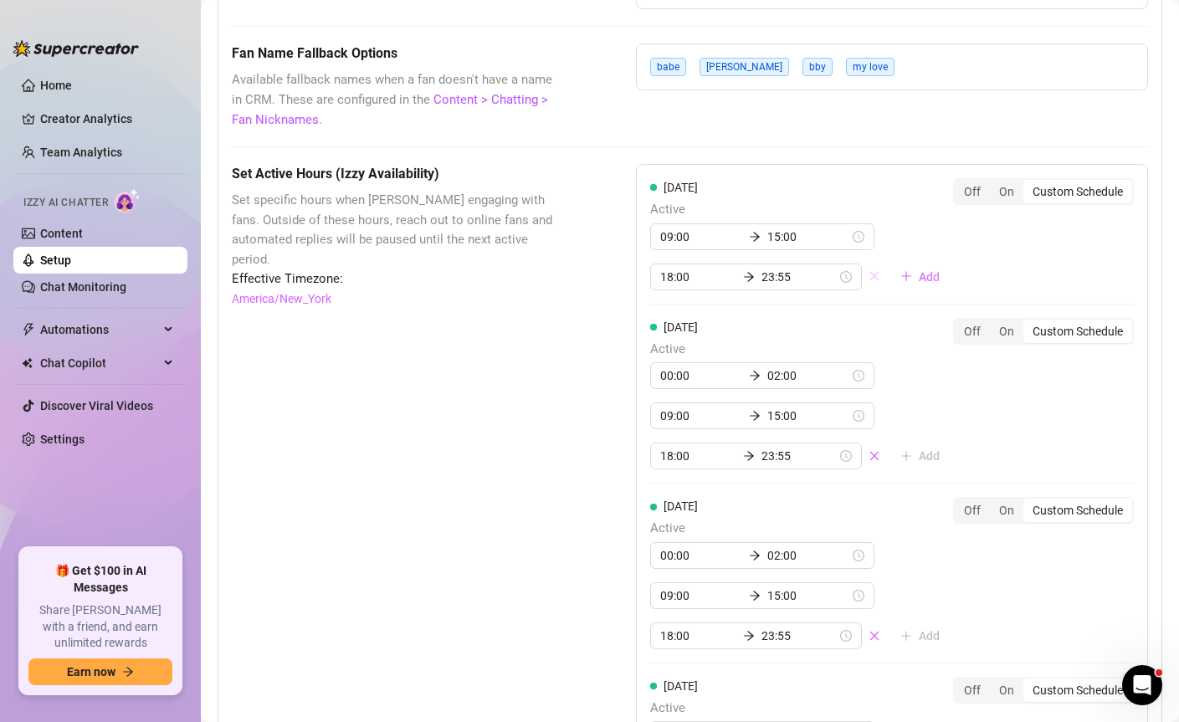
click at [869, 282] on icon "close" at bounding box center [875, 276] width 12 height 12
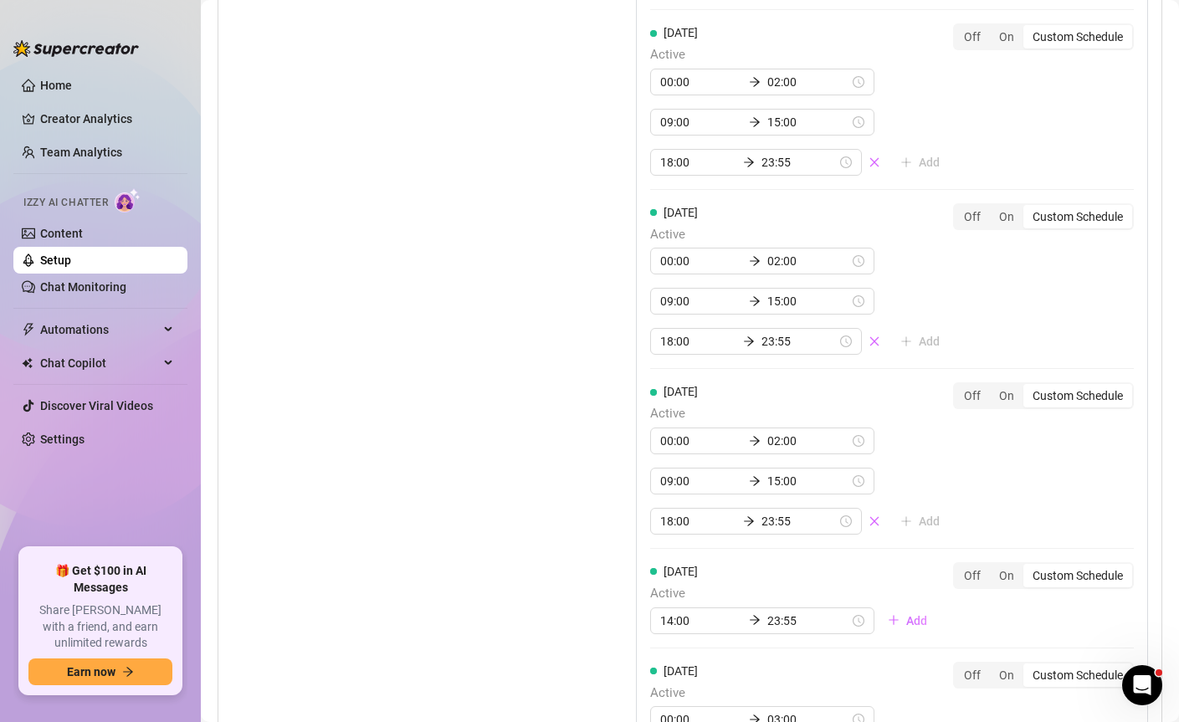
scroll to position [1524, 0]
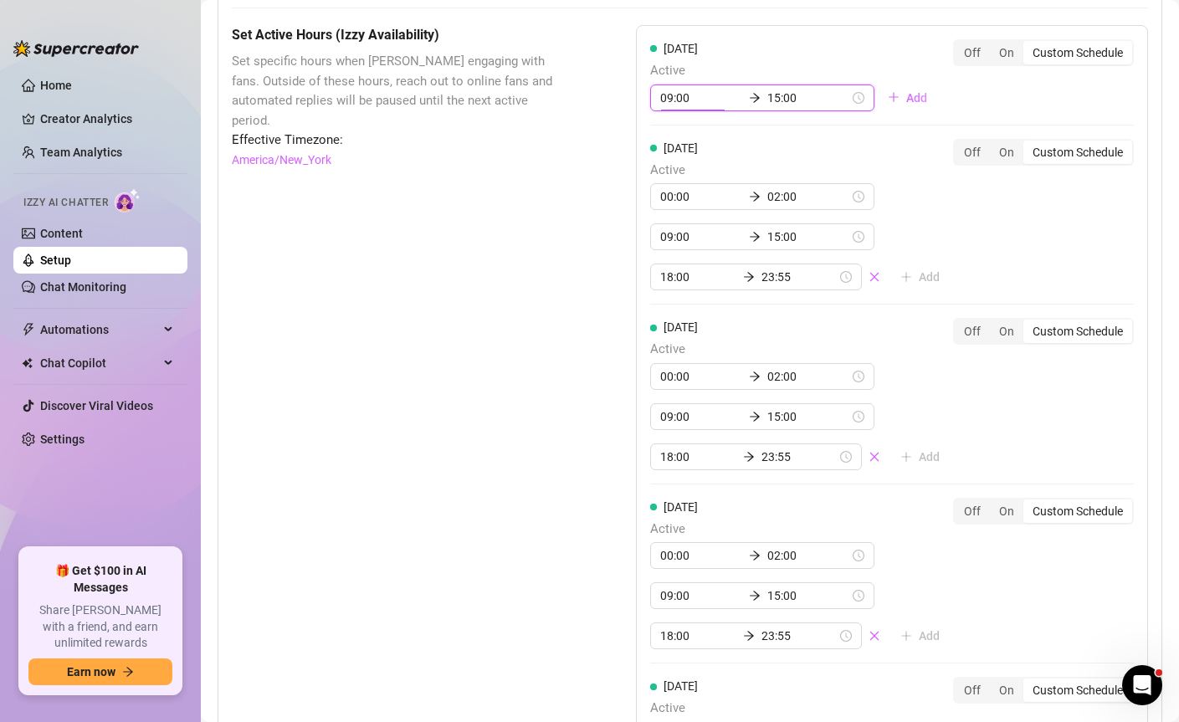
click at [685, 107] on input "09:00" at bounding box center [701, 98] width 82 height 18
click at [673, 212] on div "02" at bounding box center [669, 209] width 40 height 23
type input "02:00"
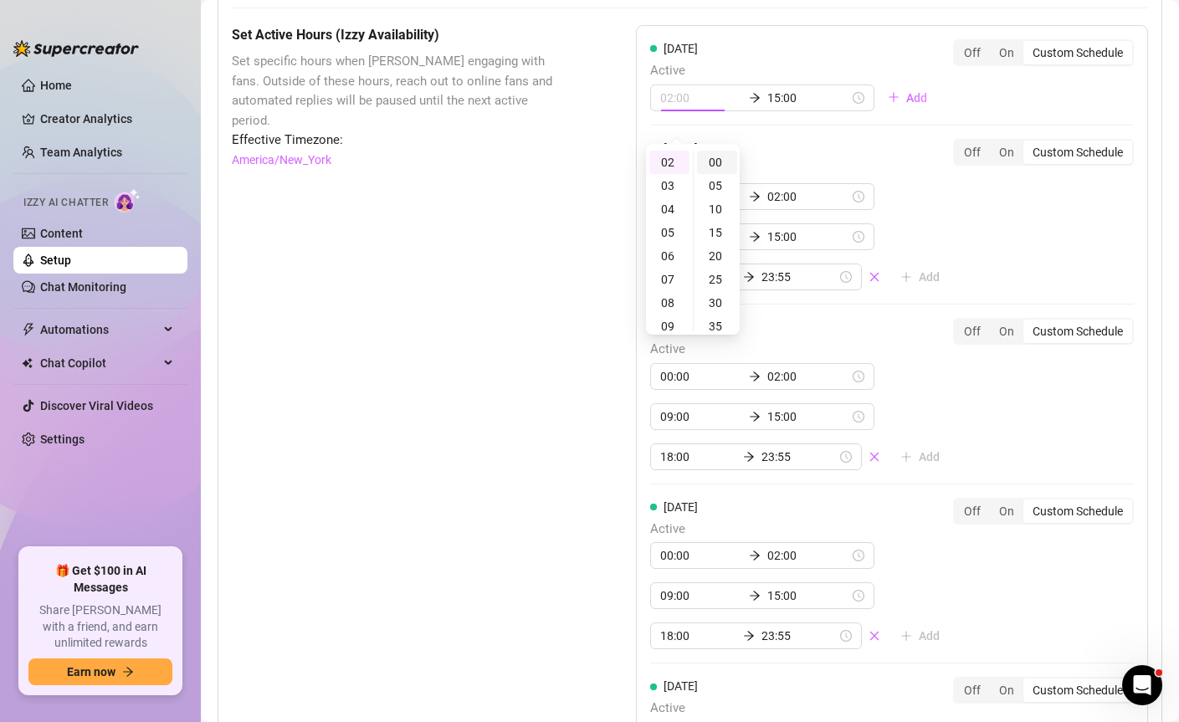
click at [711, 162] on div "00" at bounding box center [717, 162] width 40 height 23
click at [782, 107] on input "15:00" at bounding box center [808, 98] width 82 height 18
click at [717, 203] on div "04" at bounding box center [716, 208] width 40 height 23
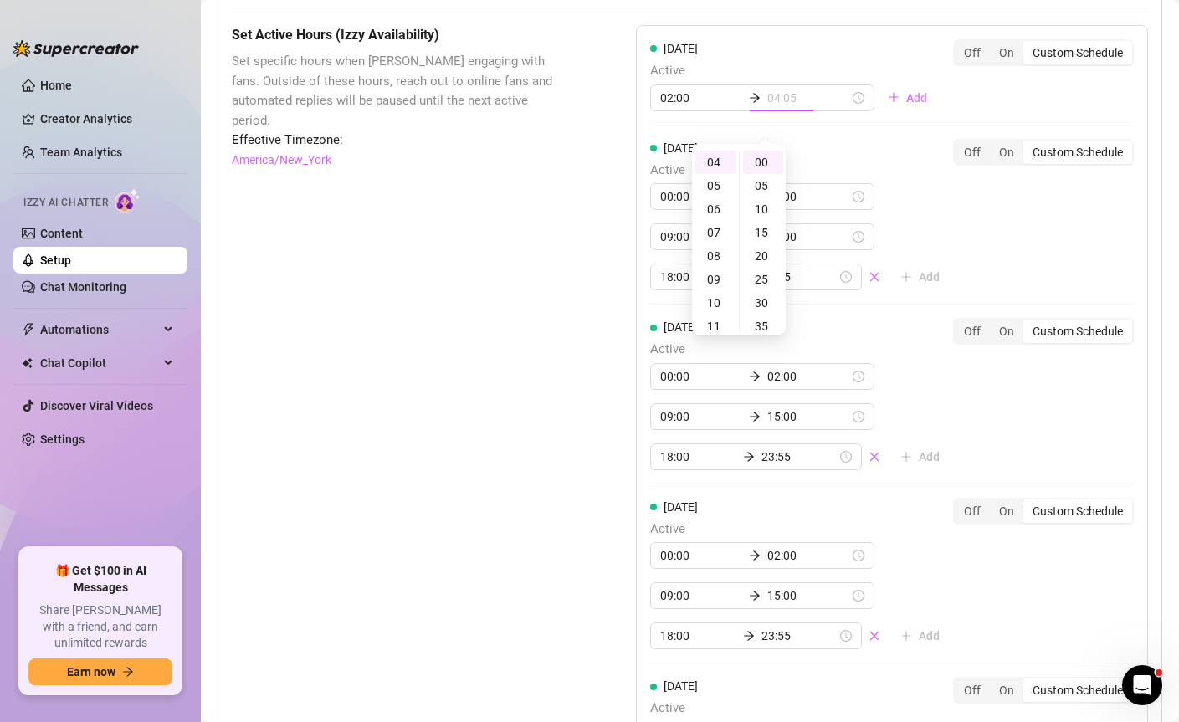
type input "04:00"
click at [776, 160] on div "00" at bounding box center [763, 162] width 40 height 23
click at [839, 162] on div "[DATE] Active 00:00 02:00 09:00 15:00 18:00 23:55 Add" at bounding box center [801, 215] width 303 height 152
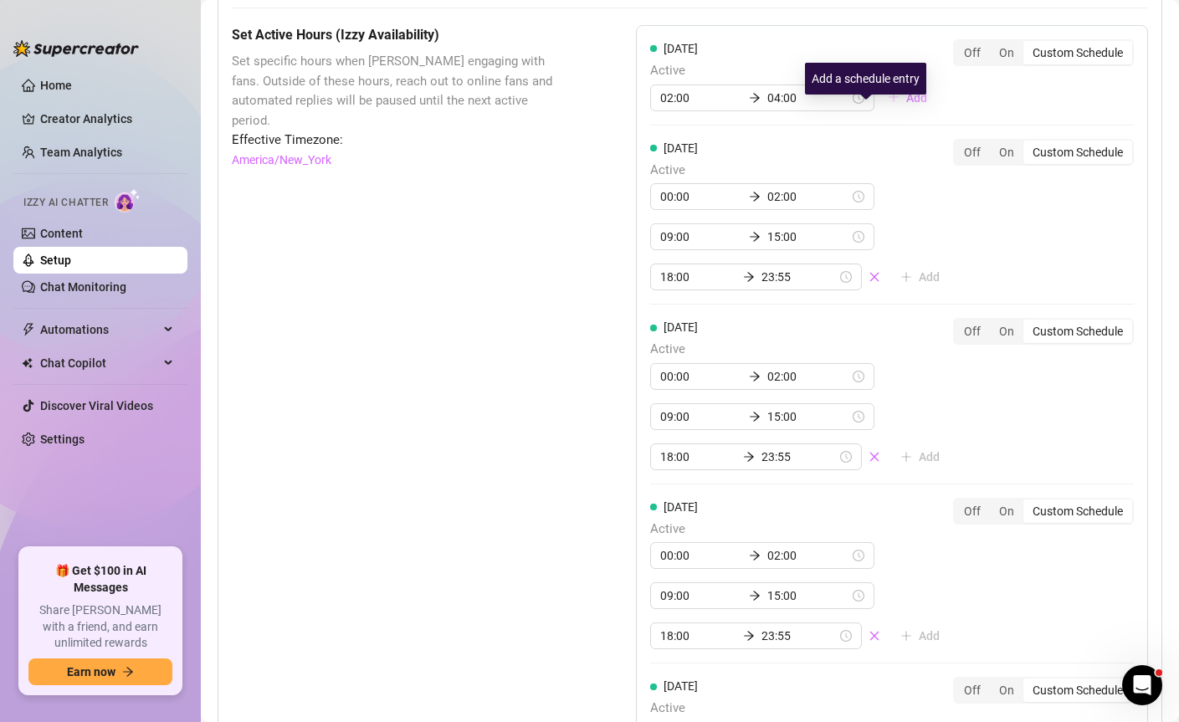
click at [906, 105] on span "Add" at bounding box center [916, 97] width 21 height 13
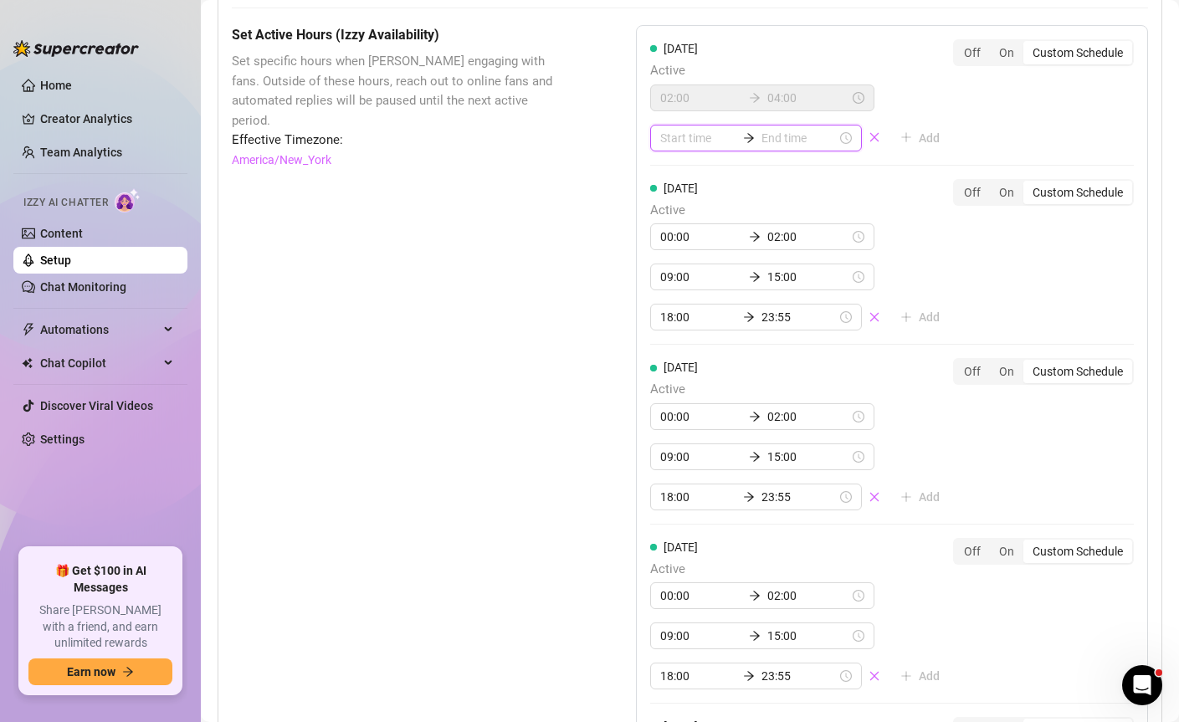
click at [693, 147] on input at bounding box center [697, 138] width 75 height 18
type input "07:00"
type input "08:00"
click at [675, 353] on div "09" at bounding box center [669, 357] width 40 height 23
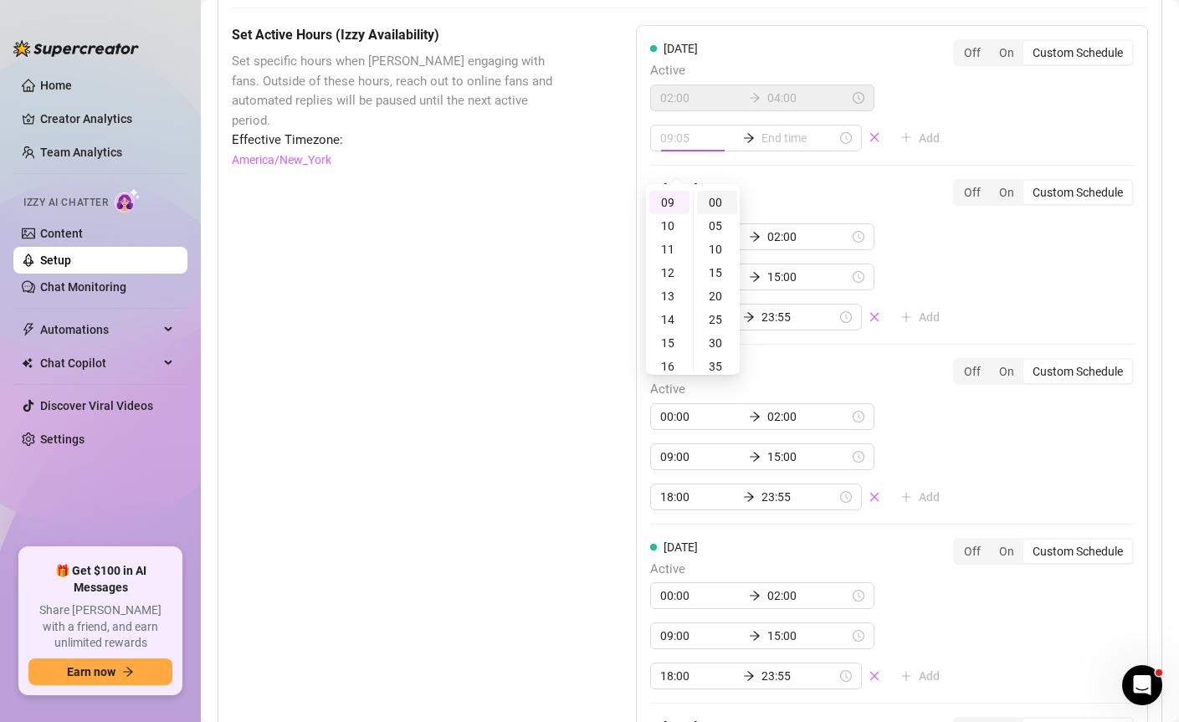
type input "09:00"
click at [720, 204] on div "00" at bounding box center [717, 202] width 40 height 23
click at [911, 243] on div "[DATE] Active 00:00 02:00 09:00 15:00 18:00 23:55 Add" at bounding box center [801, 255] width 303 height 152
type input "09:00"
click at [671, 345] on div "15" at bounding box center [669, 342] width 40 height 23
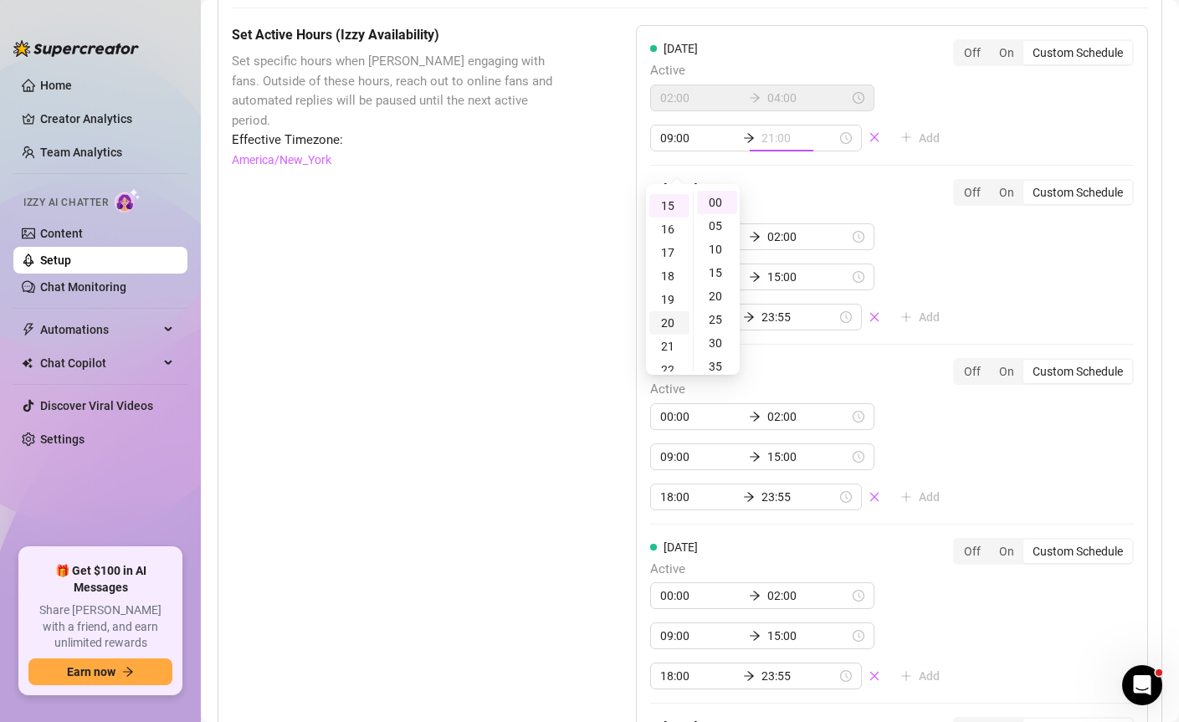
scroll to position [352, 0]
type input "15:00"
click at [721, 200] on div "00" at bounding box center [717, 202] width 40 height 23
click at [897, 182] on div "[DATE] Active 02:00 04:00 09:00 15:00 Add Off On Custom Schedule [DATE] Active …" at bounding box center [892, 580] width 512 height 1111
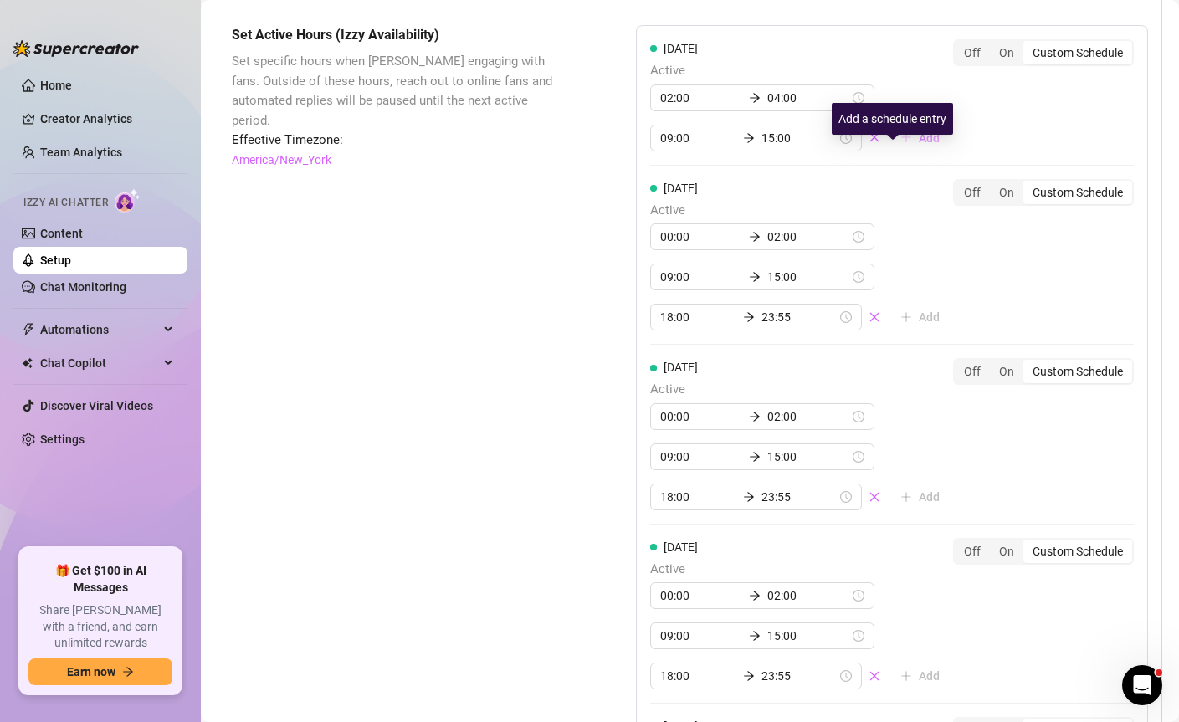
click at [919, 145] on span "Add" at bounding box center [929, 137] width 21 height 13
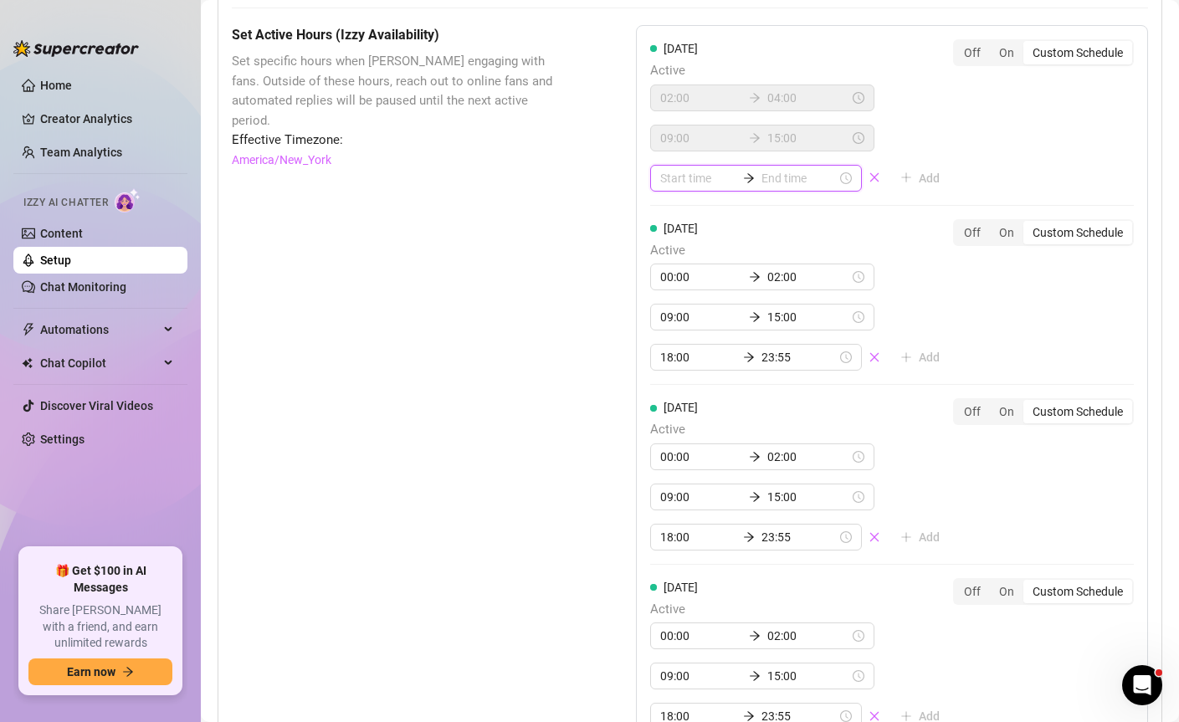
click at [696, 187] on input at bounding box center [697, 178] width 75 height 18
type input "00:00"
type input "22:00"
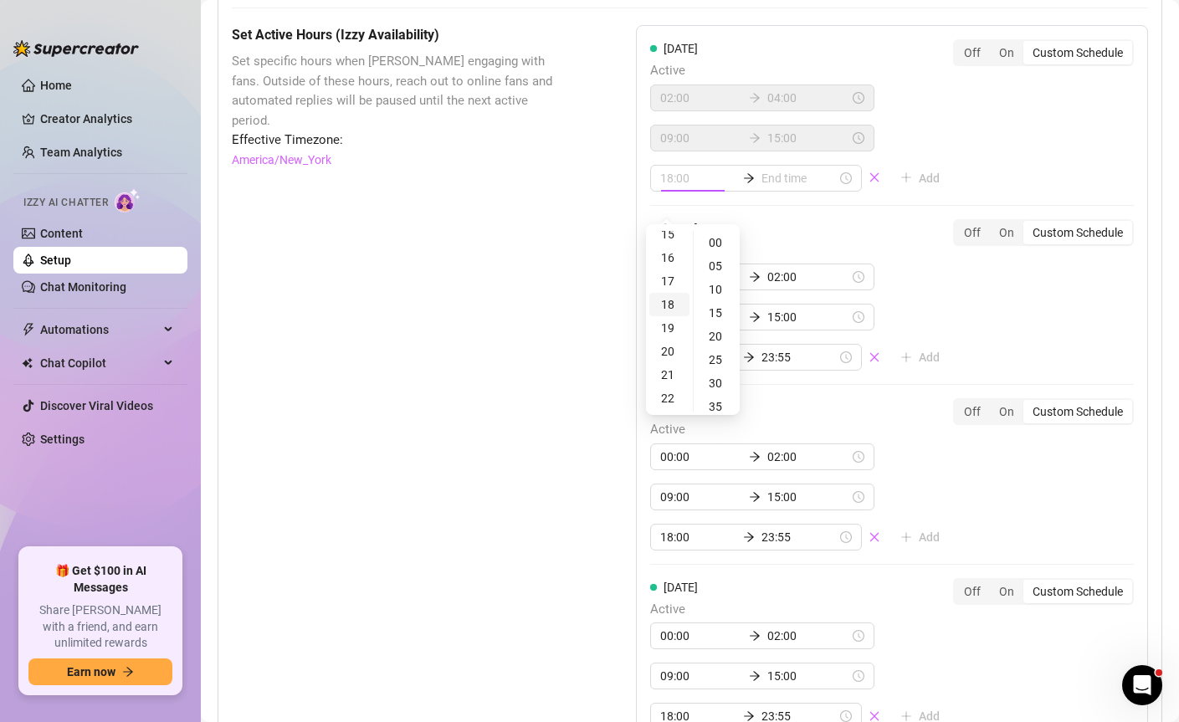
click at [672, 305] on div "18" at bounding box center [669, 304] width 40 height 23
type input "18:00"
click at [714, 244] on div "00" at bounding box center [717, 242] width 40 height 23
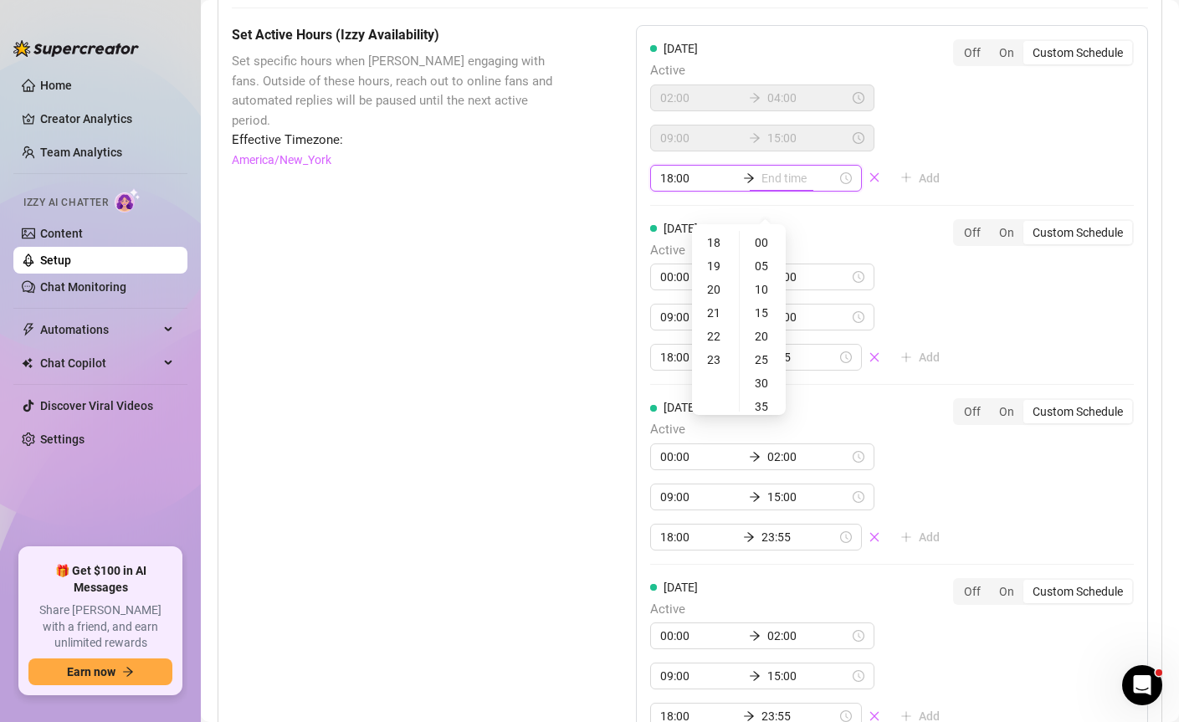
click at [780, 187] on input at bounding box center [799, 178] width 75 height 18
type input "18:00"
click at [716, 353] on div "23" at bounding box center [716, 359] width 40 height 23
type input "23:55"
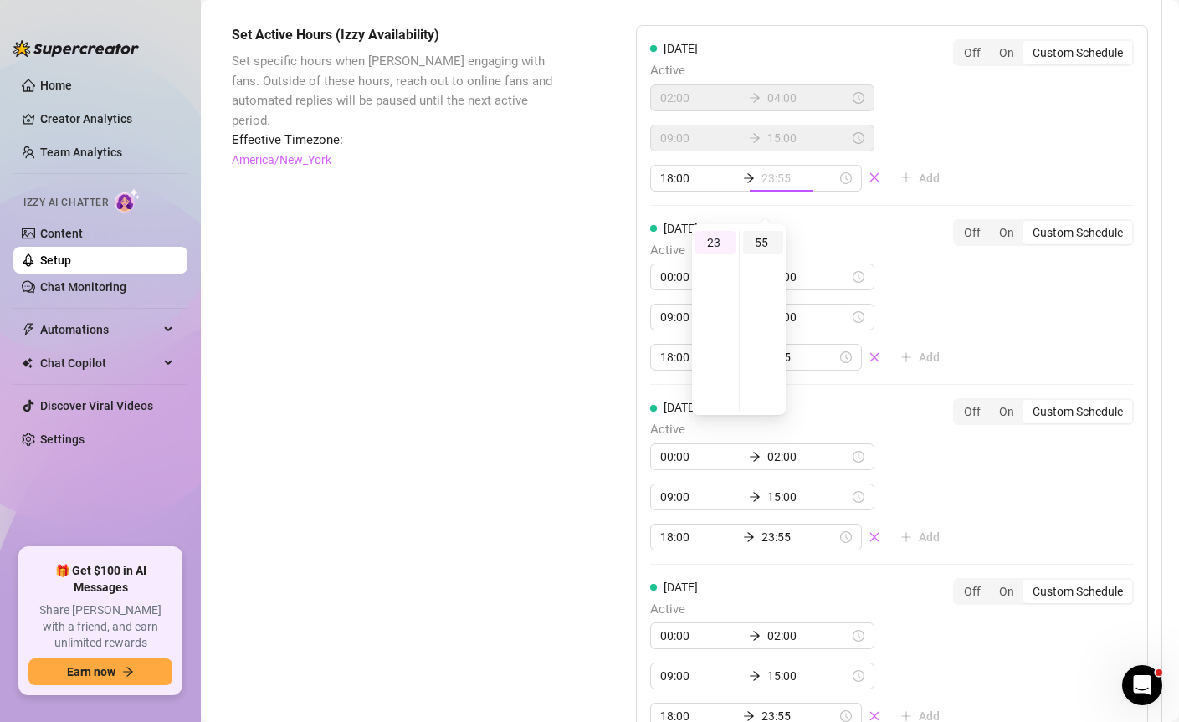
click at [767, 245] on div "55" at bounding box center [763, 242] width 40 height 23
click at [995, 150] on div "[DATE] Active 02:00 04:00 09:00 15:00 18:00 23:55 Add Off On Custom Schedule [D…" at bounding box center [892, 601] width 512 height 1152
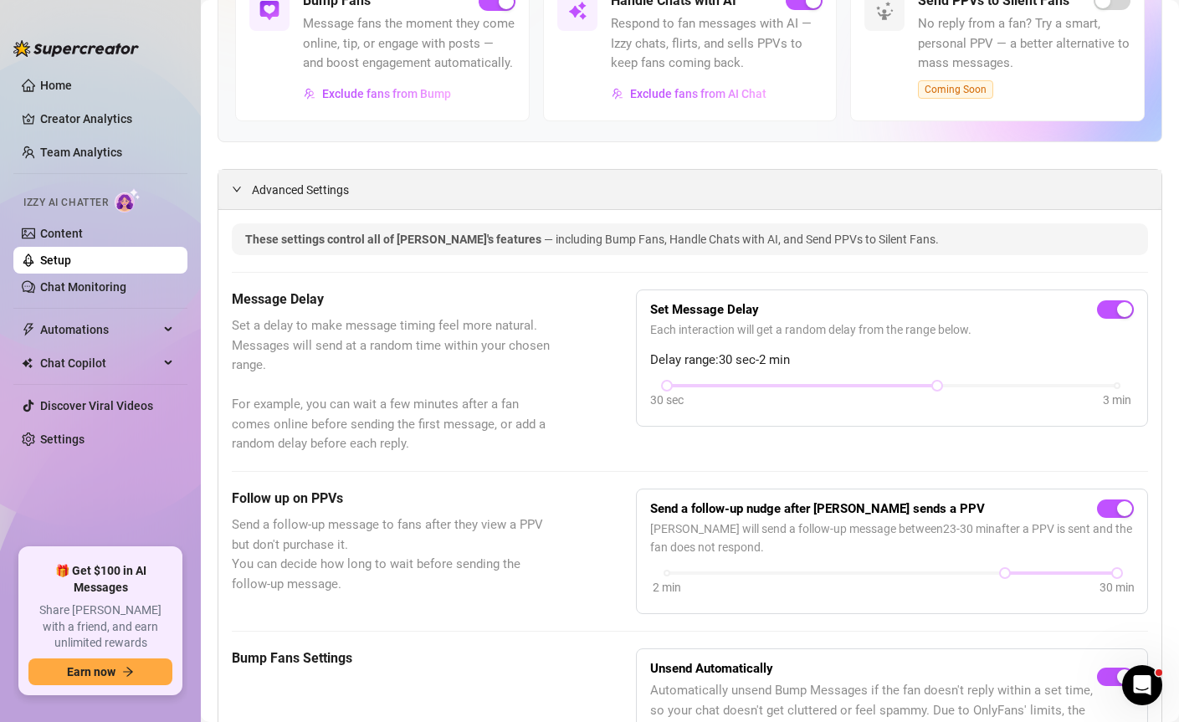
scroll to position [578, 0]
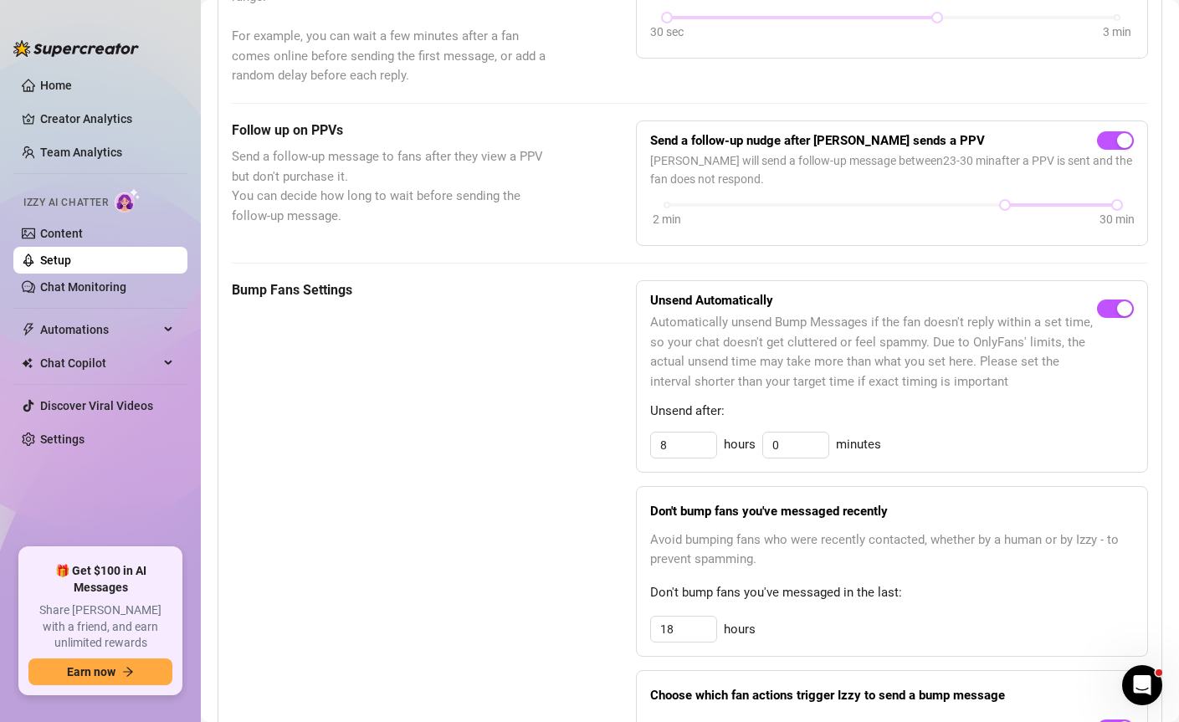
click at [472, 480] on div "Bump Fans Settings" at bounding box center [392, 548] width 321 height 536
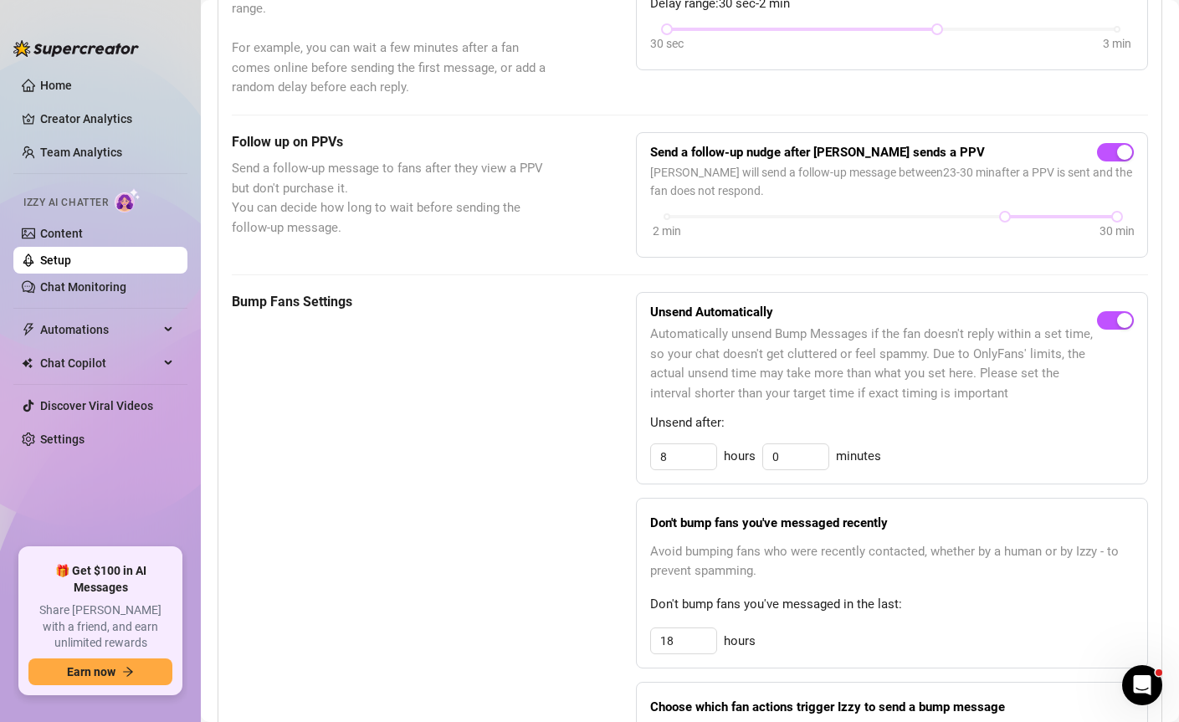
scroll to position [430, 0]
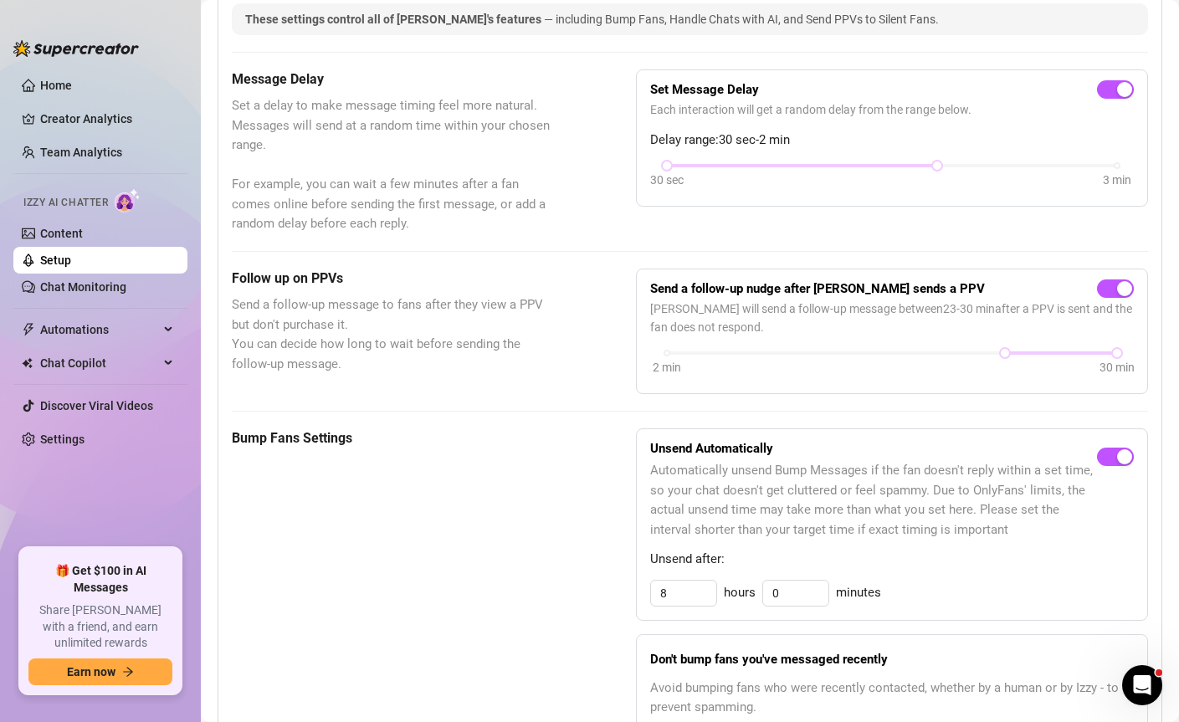
click at [1116, 185] on div "30 sec 3 min" at bounding box center [892, 177] width 484 height 32
click at [1117, 187] on div "30 sec 3 min" at bounding box center [892, 177] width 484 height 32
click at [1116, 181] on div "30 sec 3 min" at bounding box center [892, 177] width 484 height 32
drag, startPoint x: 924, startPoint y: 187, endPoint x: 1107, endPoint y: 192, distance: 183.4
click at [1107, 167] on div "30 sec 3 min" at bounding box center [892, 164] width 450 height 7
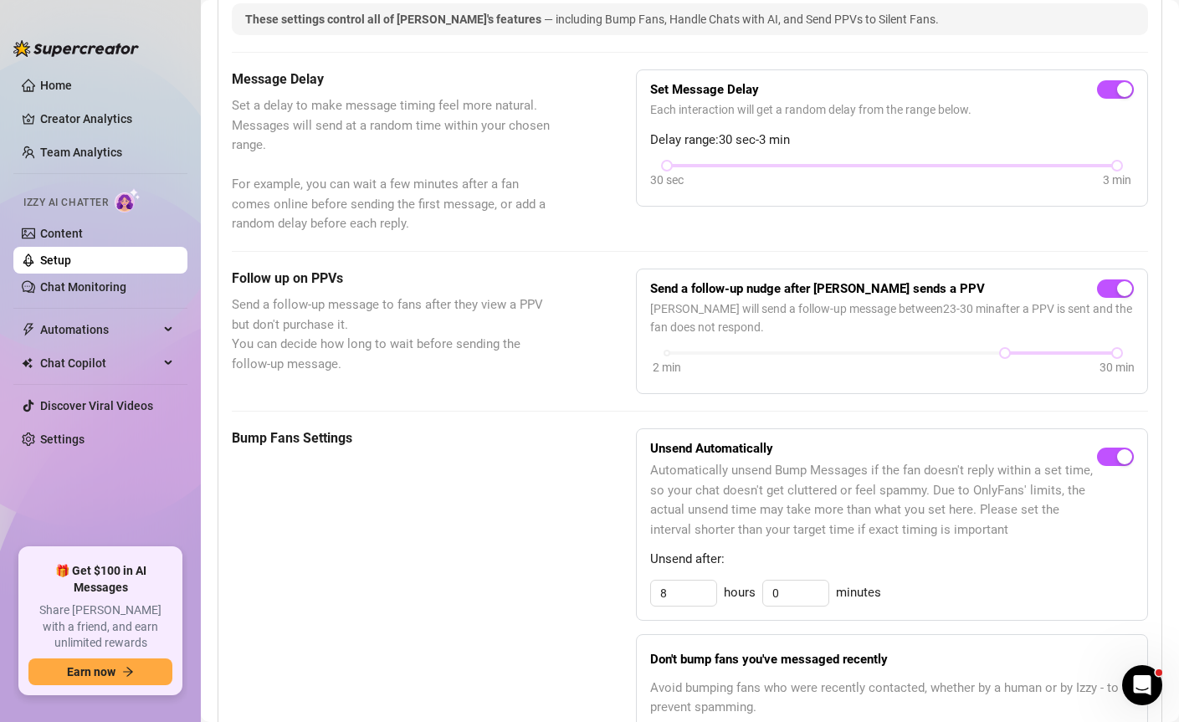
click at [983, 234] on div "Message Delay Set a delay to make message timing feel more natural. Messages wi…" at bounding box center [690, 151] width 916 height 165
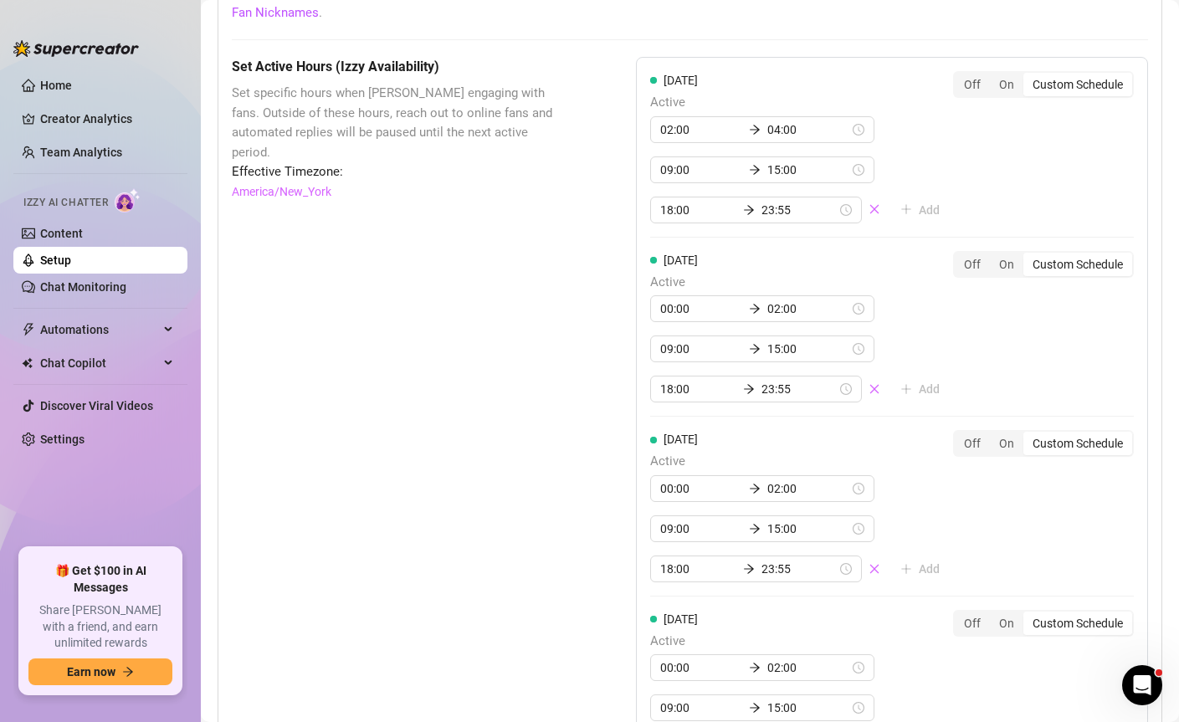
scroll to position [2182, 0]
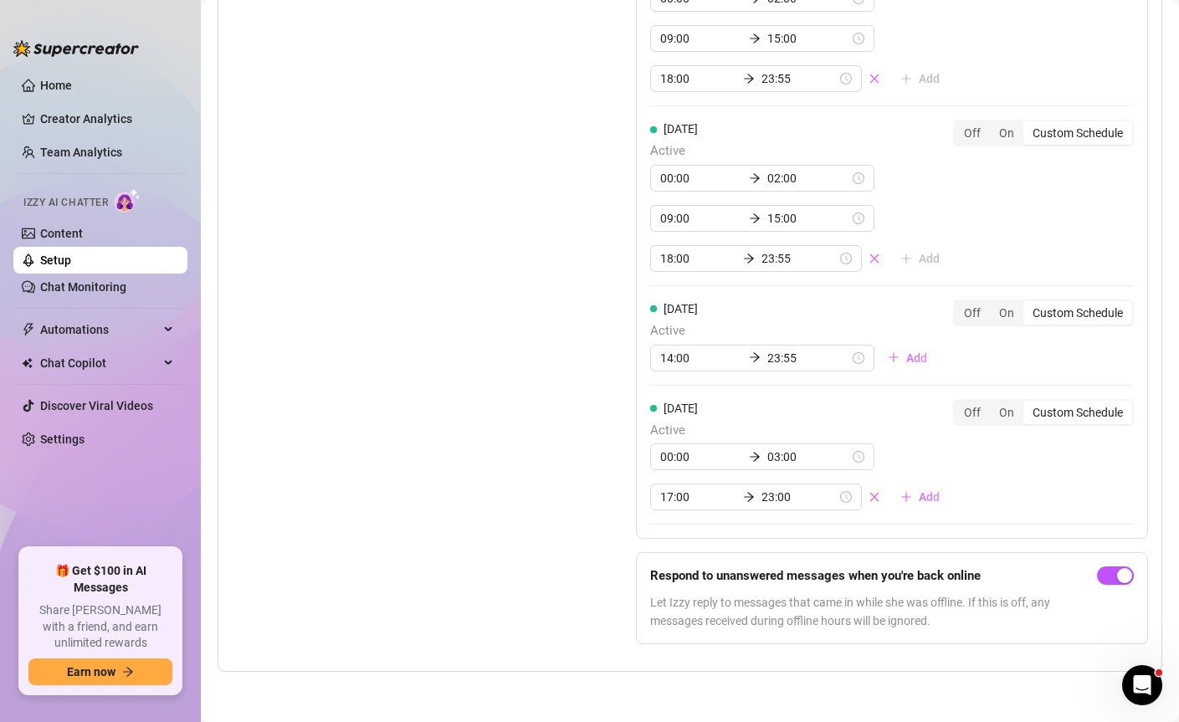
click at [548, 247] on div "Set Active Hours (Izzy Availability) Set specific hours when Izzy engaging with…" at bounding box center [690, 22] width 916 height 1270
click at [72, 89] on link "Home" at bounding box center [56, 85] width 32 height 13
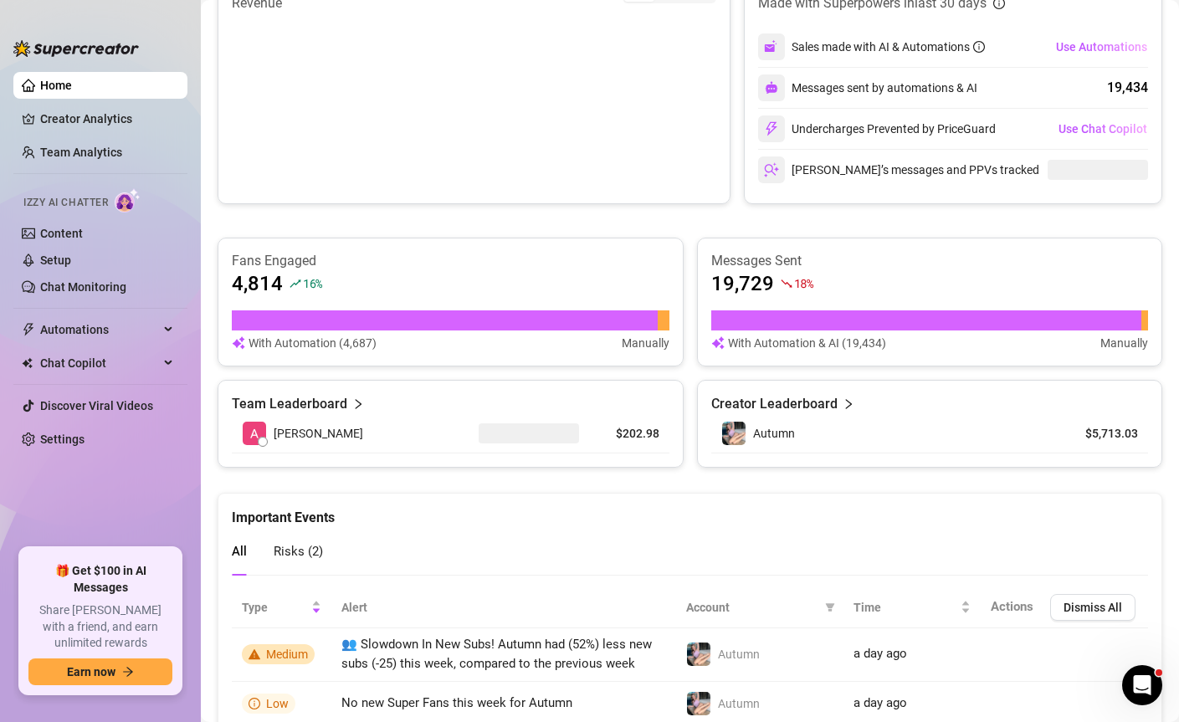
scroll to position [932, 0]
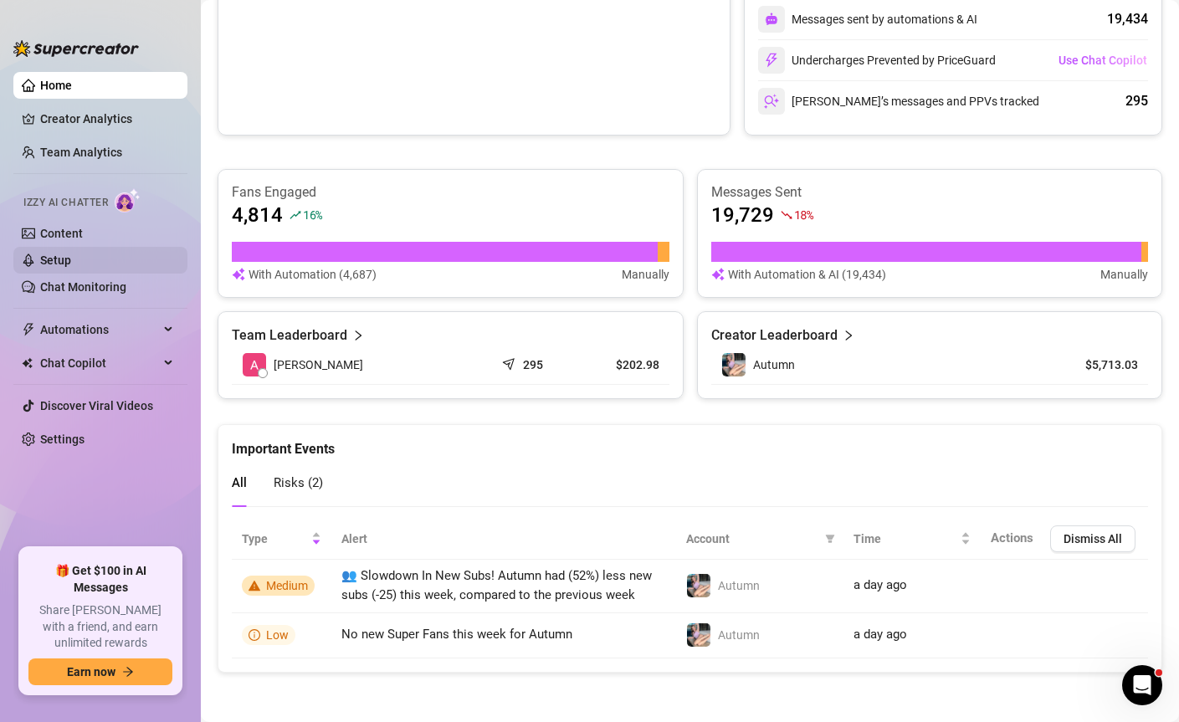
click at [63, 254] on link "Setup" at bounding box center [55, 260] width 31 height 13
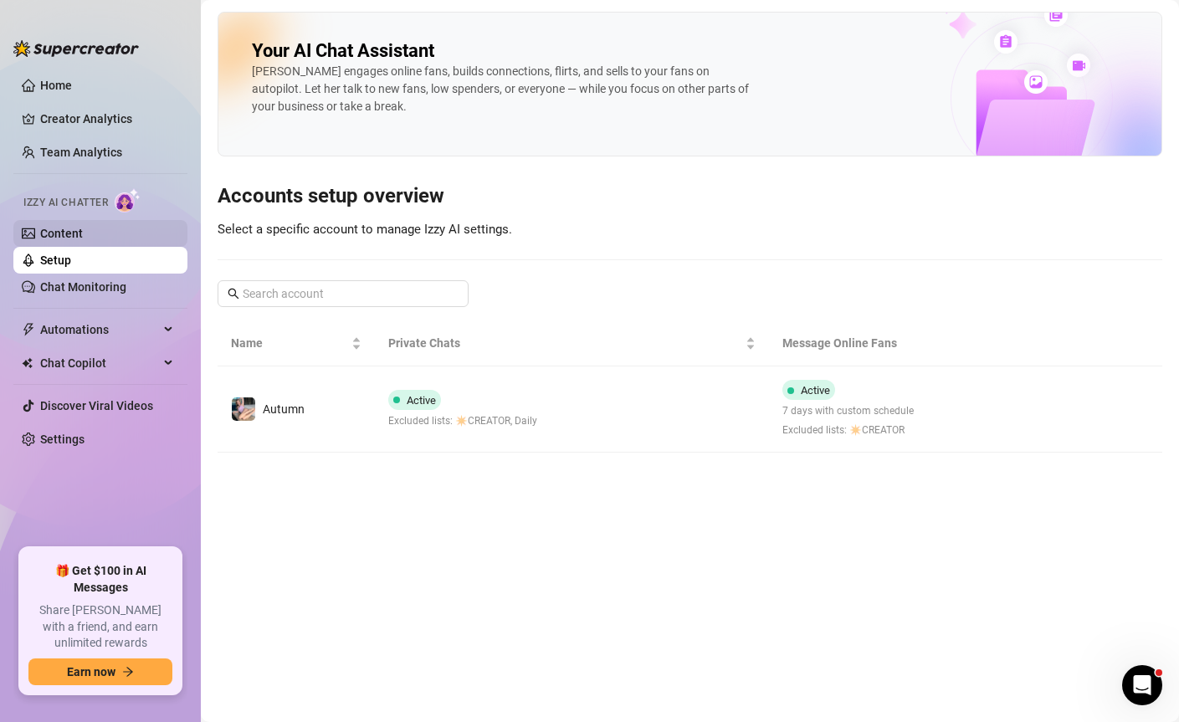
click at [83, 237] on link "Content" at bounding box center [61, 233] width 43 height 13
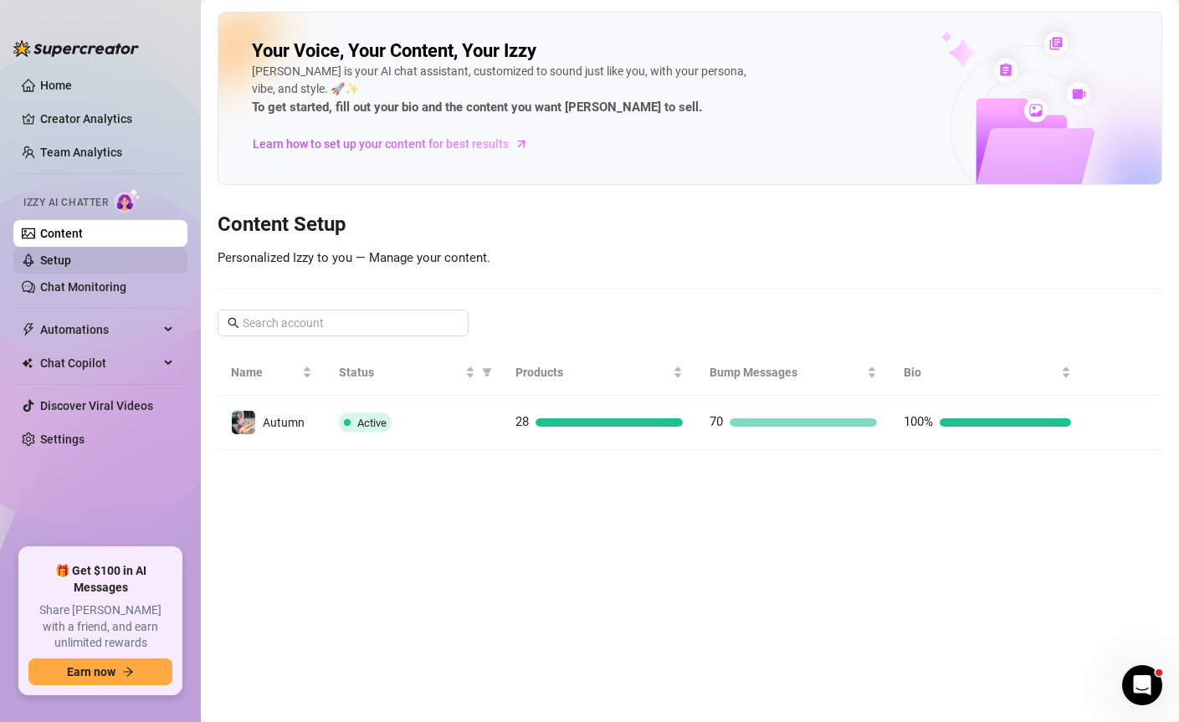
click at [69, 259] on link "Setup" at bounding box center [55, 260] width 31 height 13
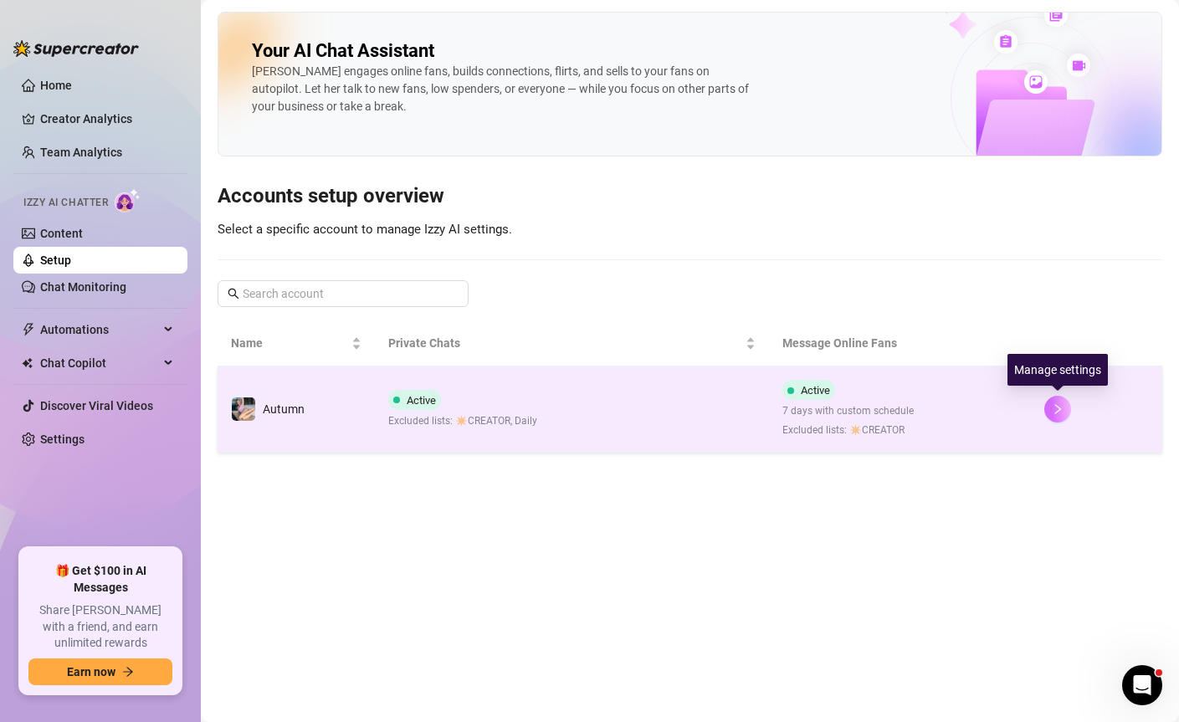
click at [1050, 411] on button "button" at bounding box center [1058, 409] width 27 height 27
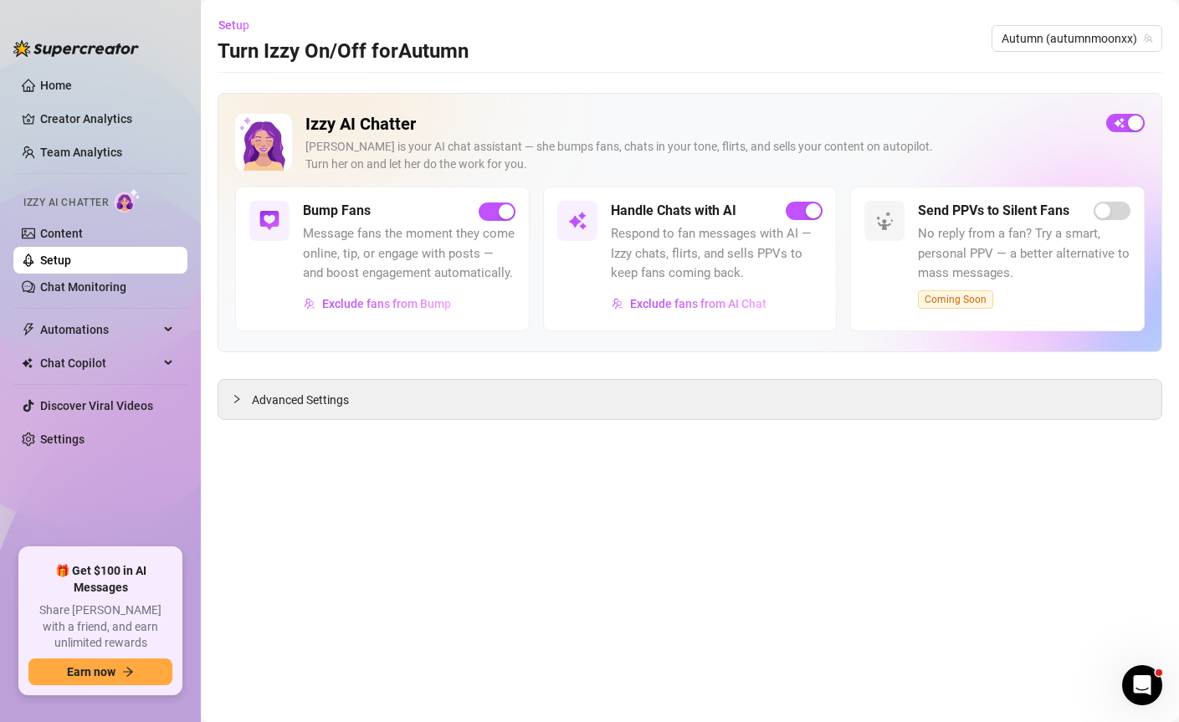
click at [866, 423] on main "Setup Turn Izzy On/Off for Autumn Autumn (autumnmoonxx) Izzy AI Chatter [PERSON…" at bounding box center [690, 361] width 978 height 722
click at [236, 396] on icon "collapsed" at bounding box center [236, 399] width 5 height 8
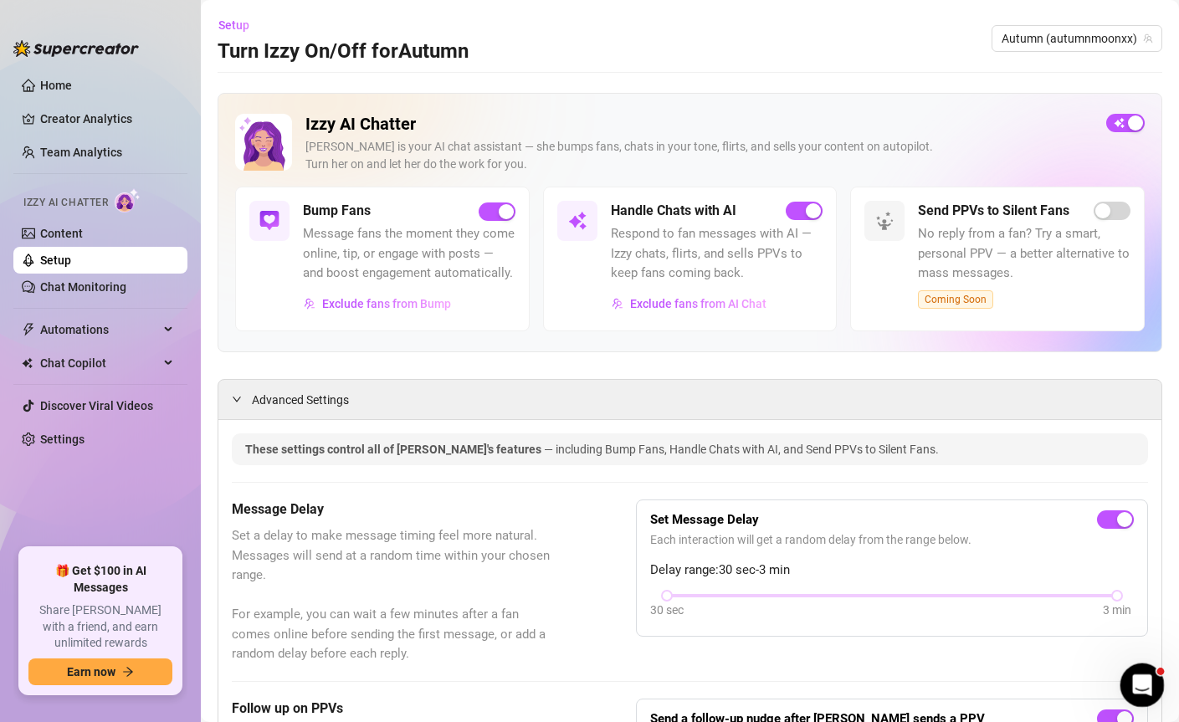
click at [1136, 685] on icon "Open Intercom Messenger" at bounding box center [1141, 684] width 28 height 28
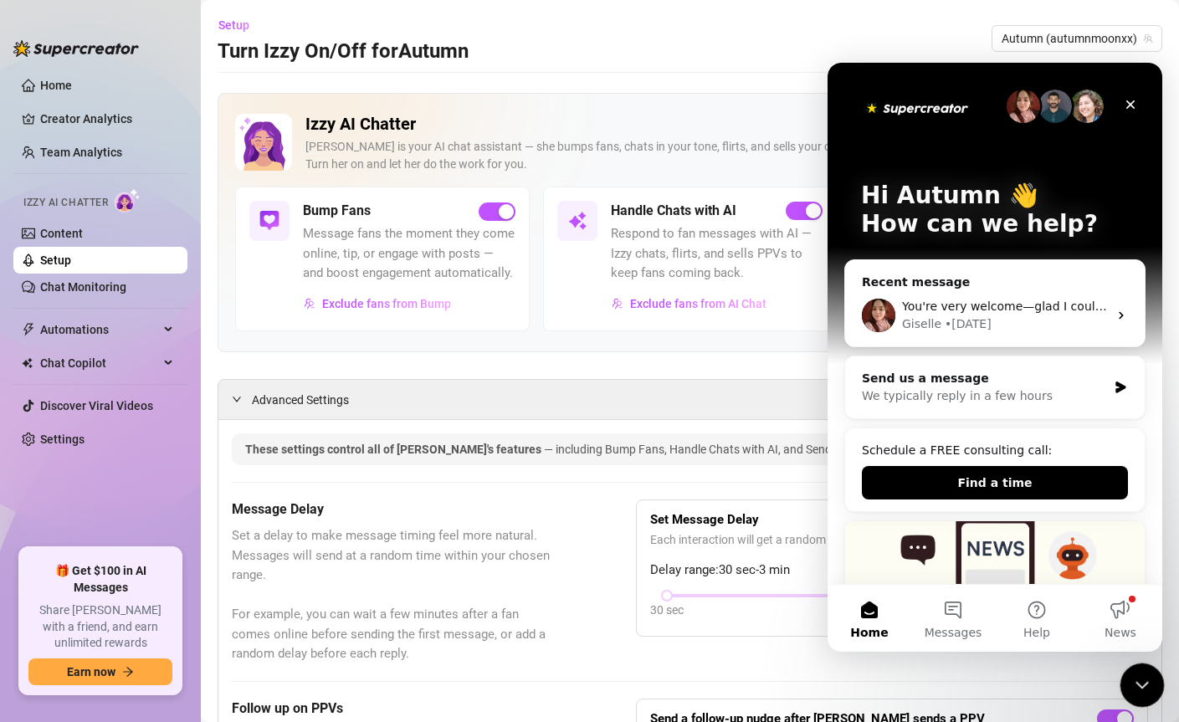
click at [957, 375] on div "Send us a message" at bounding box center [984, 379] width 245 height 18
click at [1116, 392] on icon "Intercom messenger" at bounding box center [1121, 388] width 10 height 12
click at [1043, 384] on div "Send us a message" at bounding box center [984, 379] width 245 height 18
click at [1116, 389] on icon "Intercom messenger" at bounding box center [1121, 388] width 10 height 12
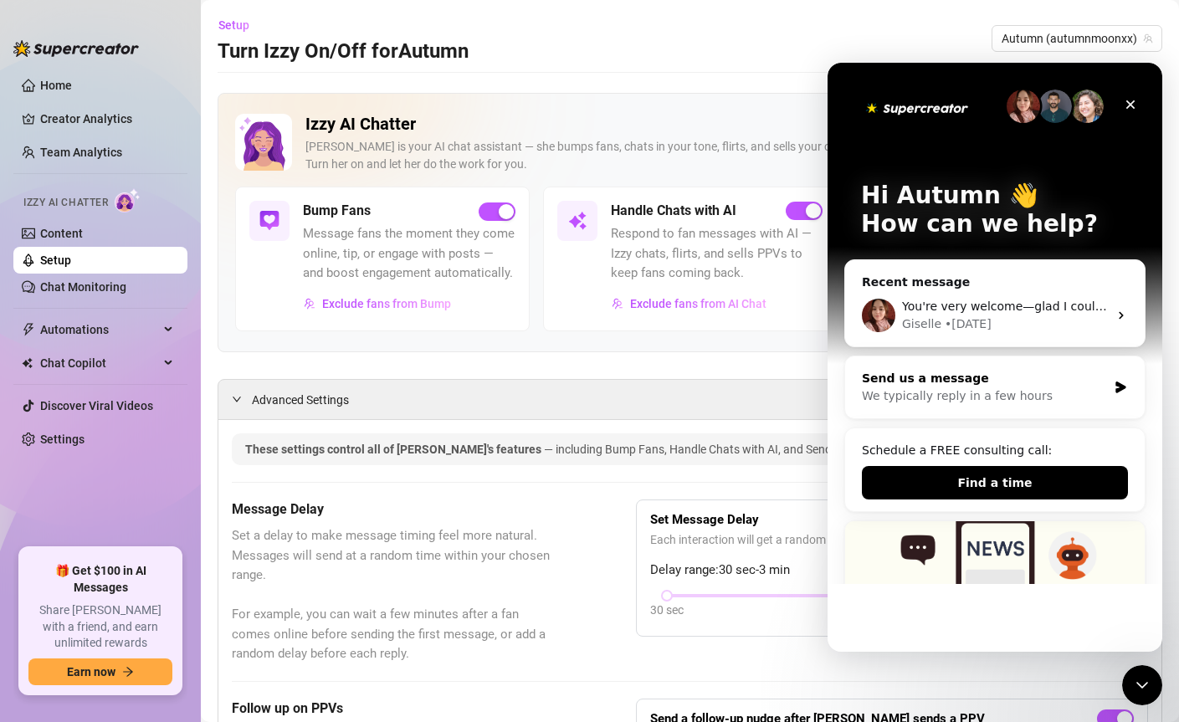
click at [1116, 389] on icon "Intercom messenger" at bounding box center [1121, 388] width 10 height 12
click at [962, 411] on div "Send us a message We typically reply in a few hours" at bounding box center [995, 388] width 300 height 62
drag, startPoint x: 1018, startPoint y: 400, endPoint x: 1088, endPoint y: 370, distance: 76.5
click at [1019, 400] on div "We typically reply in a few hours" at bounding box center [984, 397] width 245 height 18
click at [1090, 370] on div "Send us a message" at bounding box center [984, 379] width 245 height 18
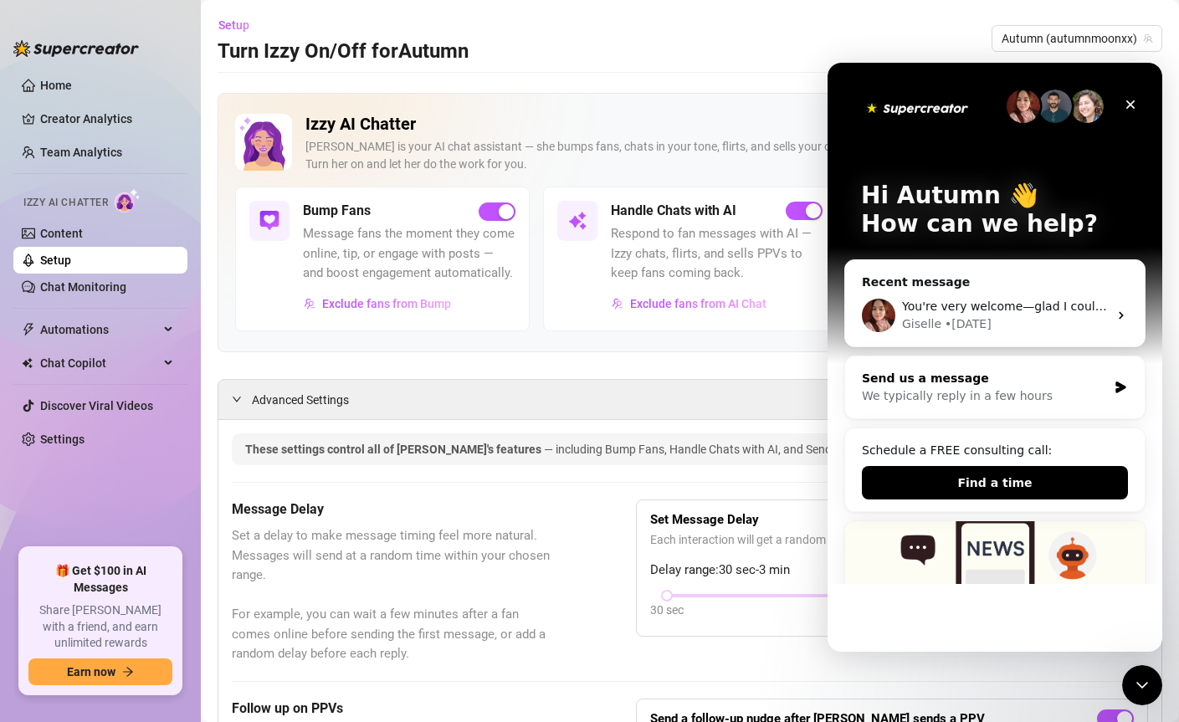
click at [1109, 372] on div "Send us a message We typically reply in a few hours" at bounding box center [995, 388] width 300 height 62
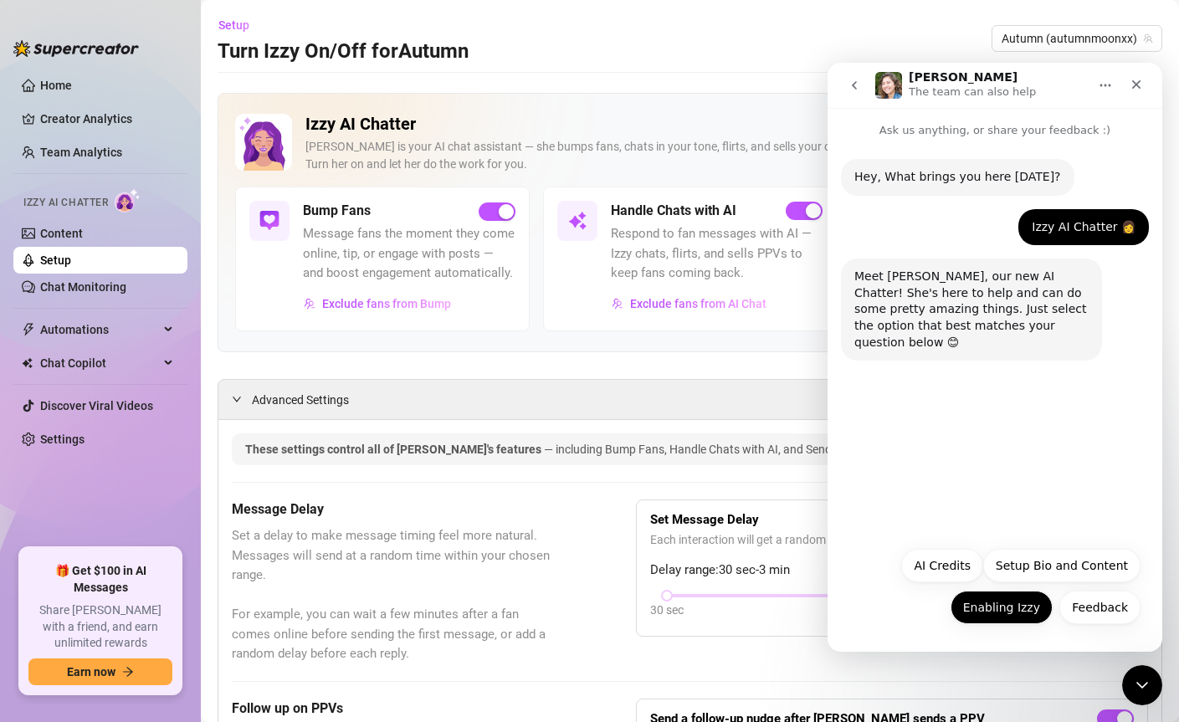
click at [1007, 606] on button "Enabling Izzy" at bounding box center [1002, 607] width 102 height 33
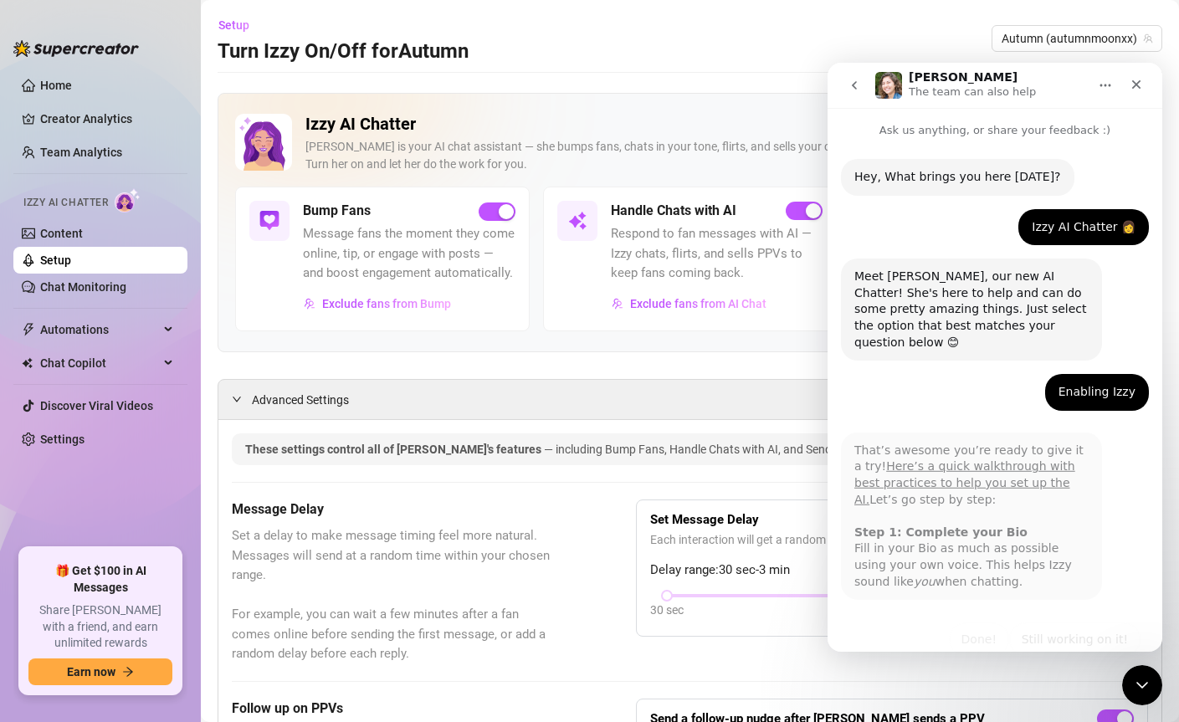
scroll to position [17, 0]
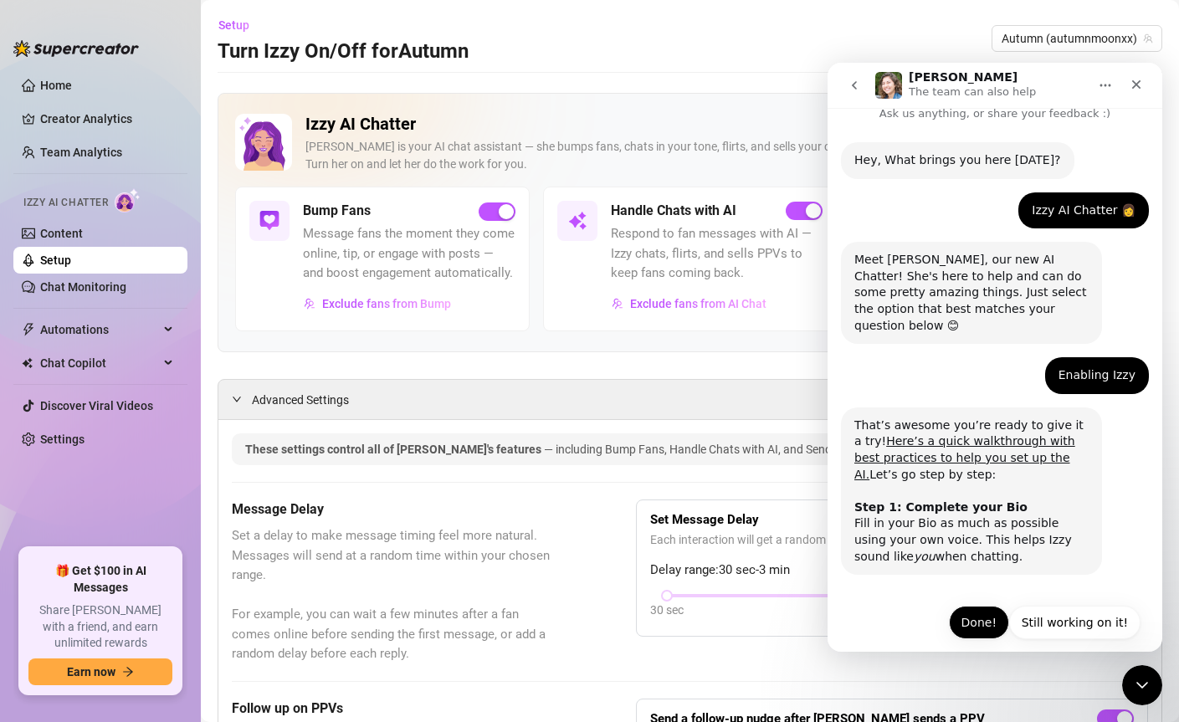
click at [968, 606] on button "Done!" at bounding box center [979, 622] width 60 height 33
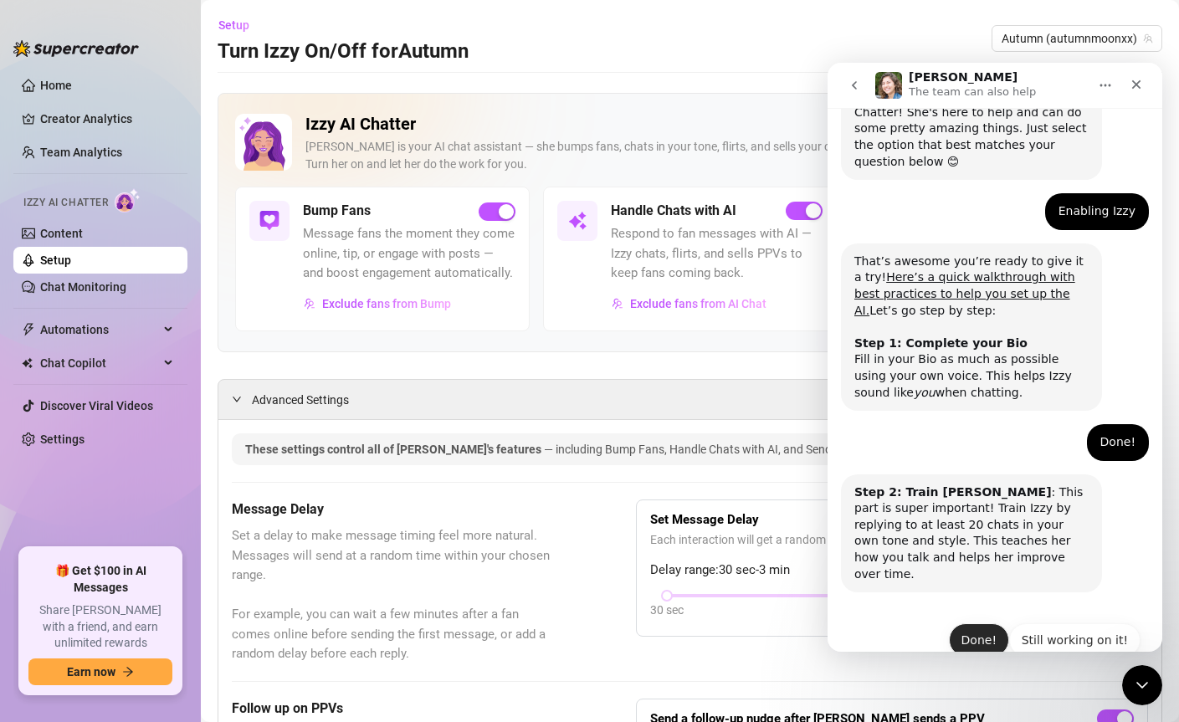
scroll to position [182, 0]
click at [986, 622] on button "Done!" at bounding box center [979, 638] width 60 height 33
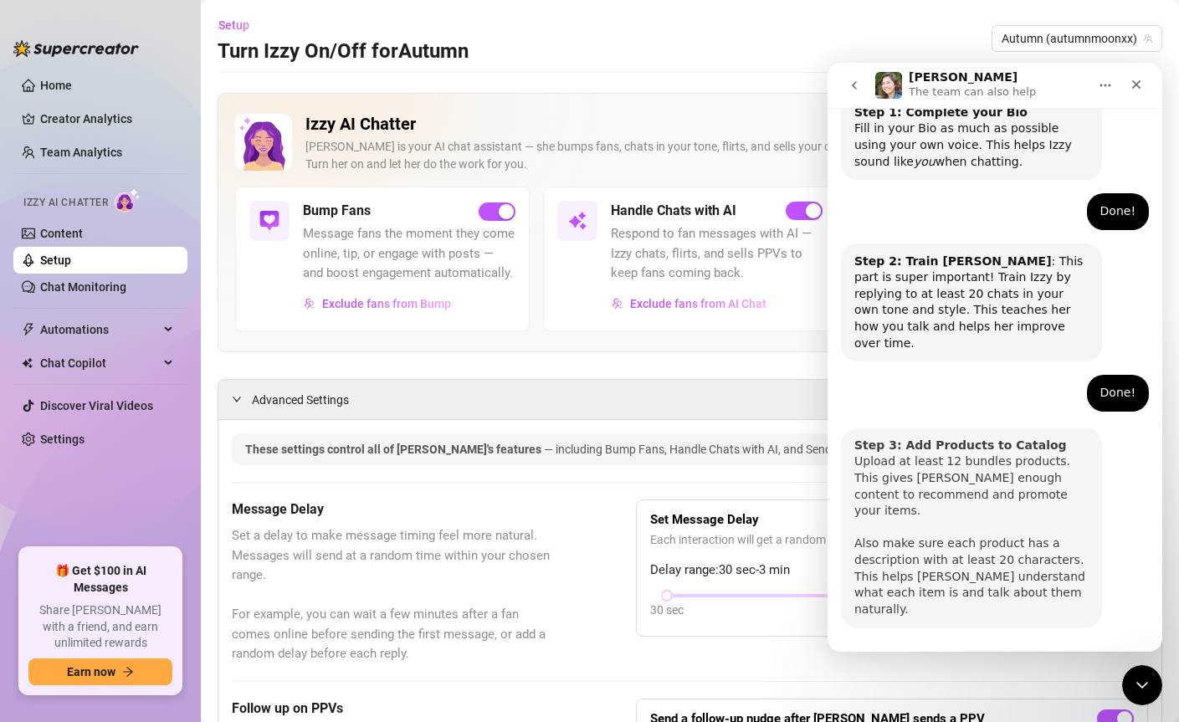
scroll to position [413, 0]
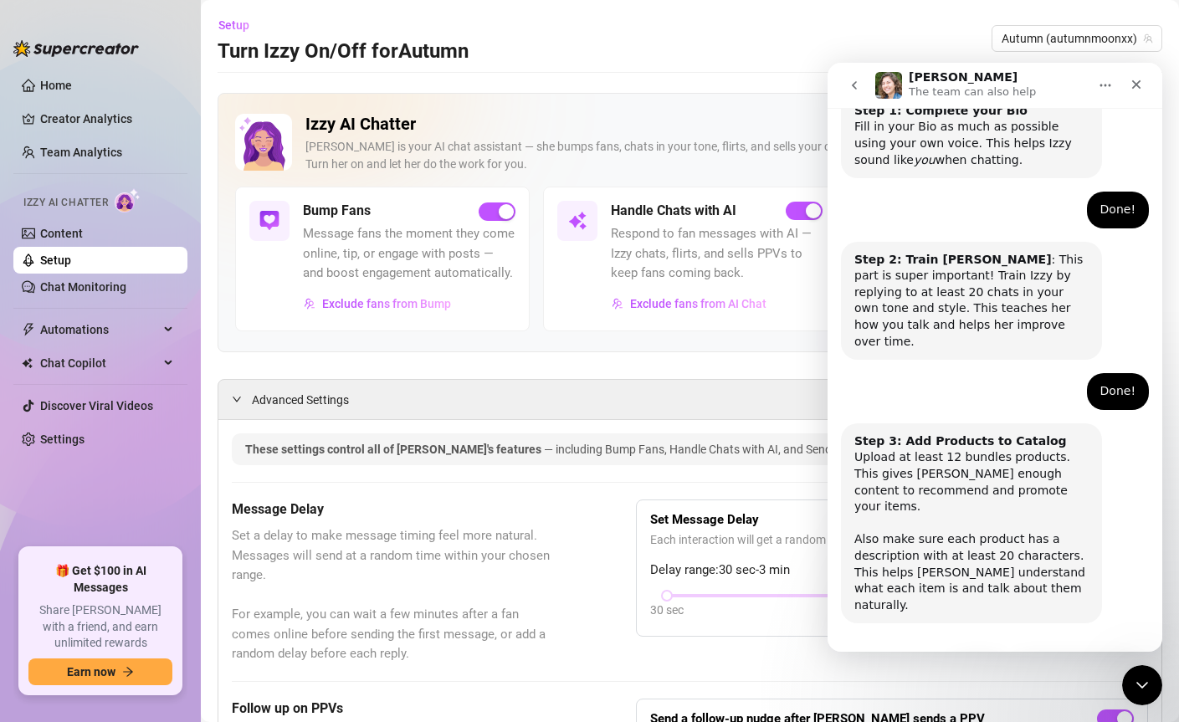
click at [964, 94] on p "The team can also help" at bounding box center [972, 92] width 127 height 17
click at [849, 83] on icon "go back" at bounding box center [854, 85] width 13 height 13
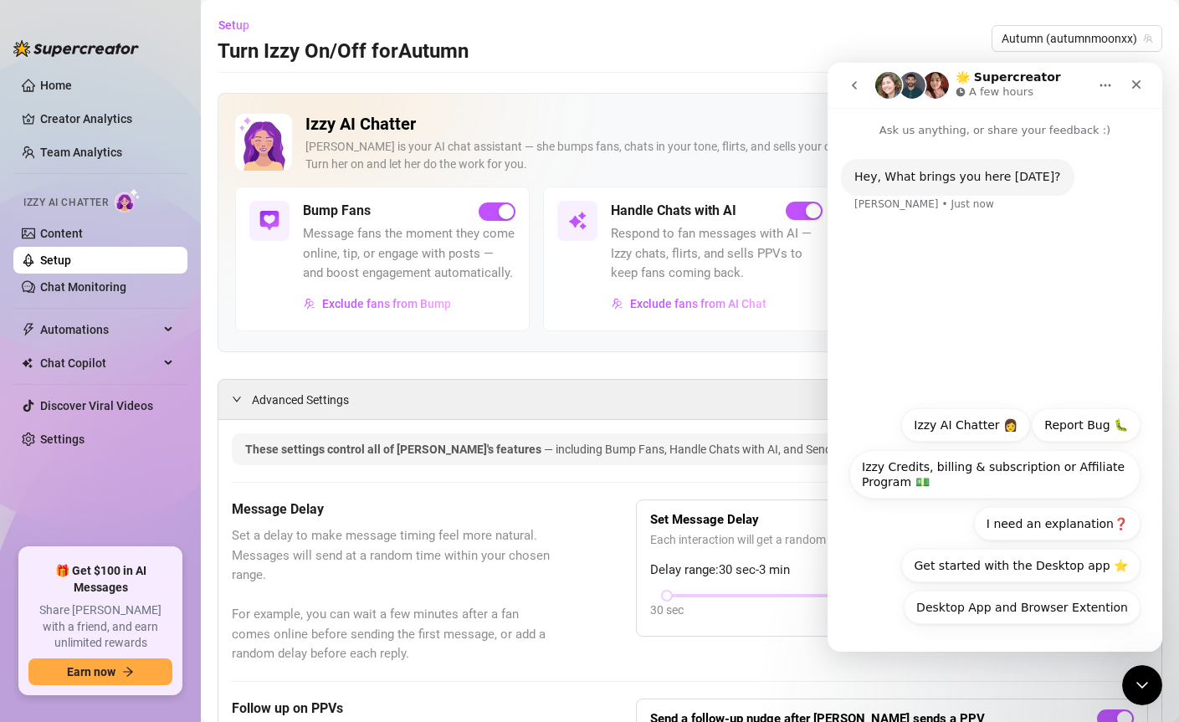
click at [822, 37] on div "Setup Turn Izzy On/Off for Autumn Autumn (autumnmoonxx)" at bounding box center [690, 39] width 945 height 54
click at [857, 82] on icon "go back" at bounding box center [854, 85] width 13 height 13
click at [850, 88] on icon "go back" at bounding box center [854, 85] width 13 height 13
click at [858, 85] on icon "go back" at bounding box center [854, 85] width 13 height 13
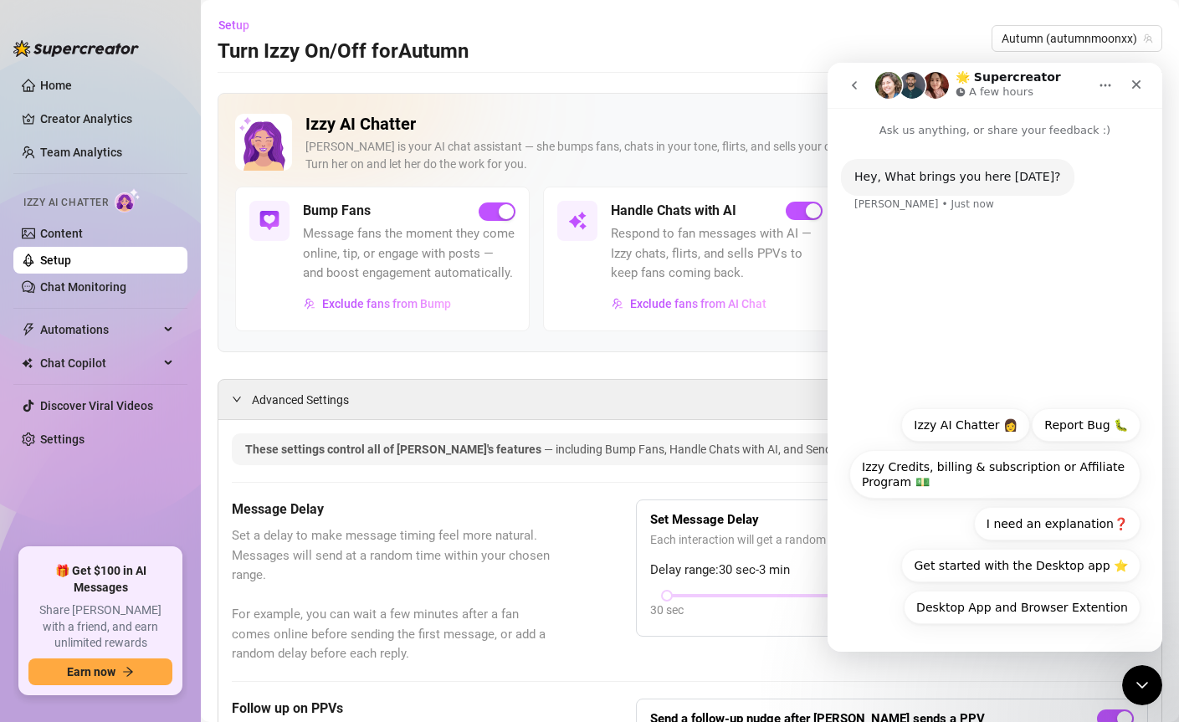
click at [858, 85] on icon "go back" at bounding box center [854, 85] width 13 height 13
click at [1138, 88] on icon "Close" at bounding box center [1136, 84] width 13 height 13
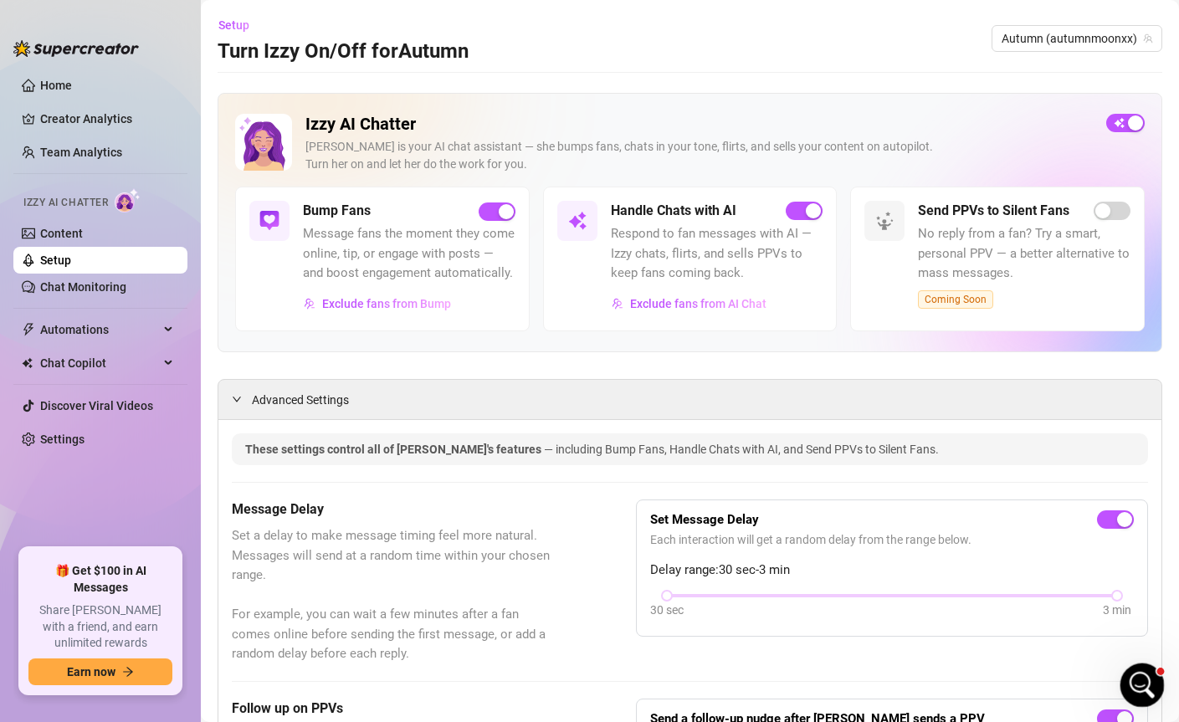
click at [1151, 674] on div "Open Intercom Messenger" at bounding box center [1139, 682] width 55 height 55
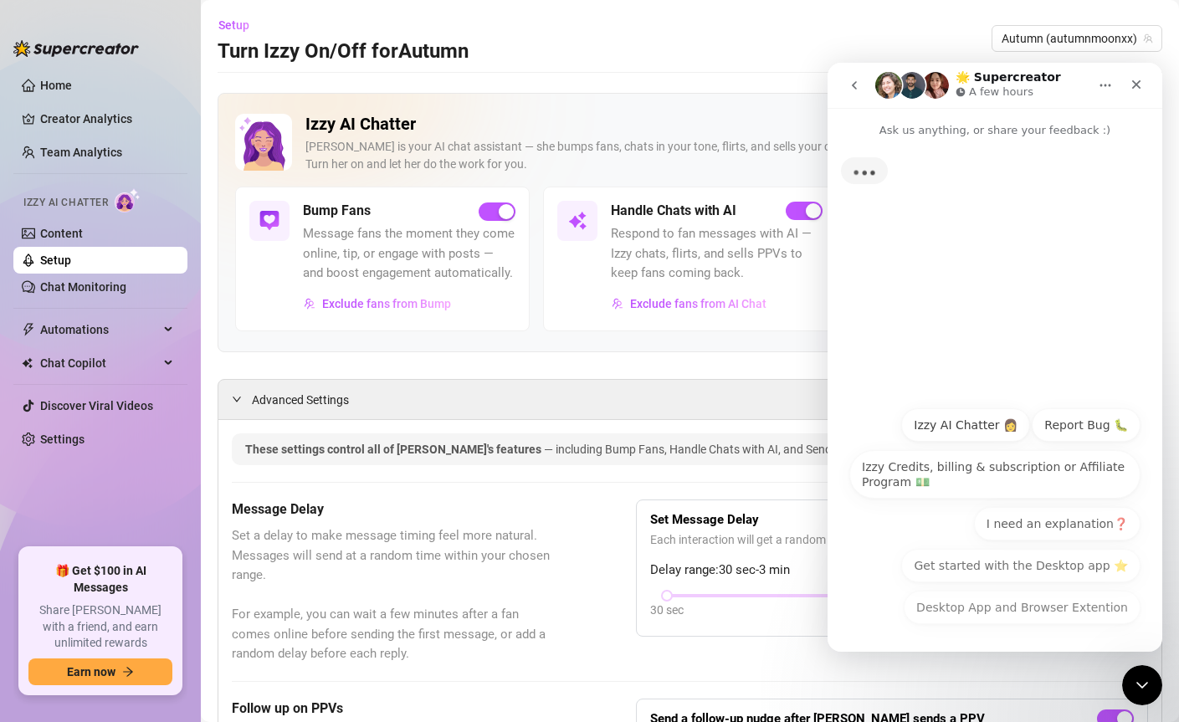
click at [850, 85] on icon "go back" at bounding box center [854, 85] width 13 height 13
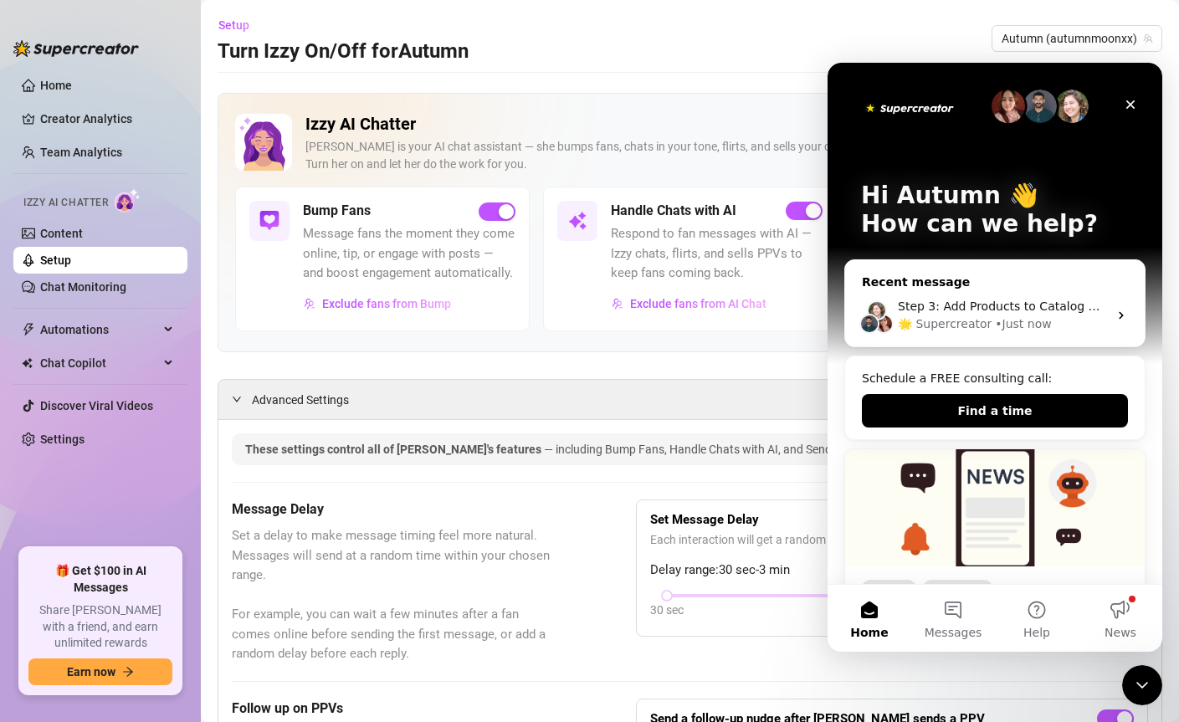
click at [973, 321] on div "🌟 Supercreator" at bounding box center [945, 325] width 94 height 18
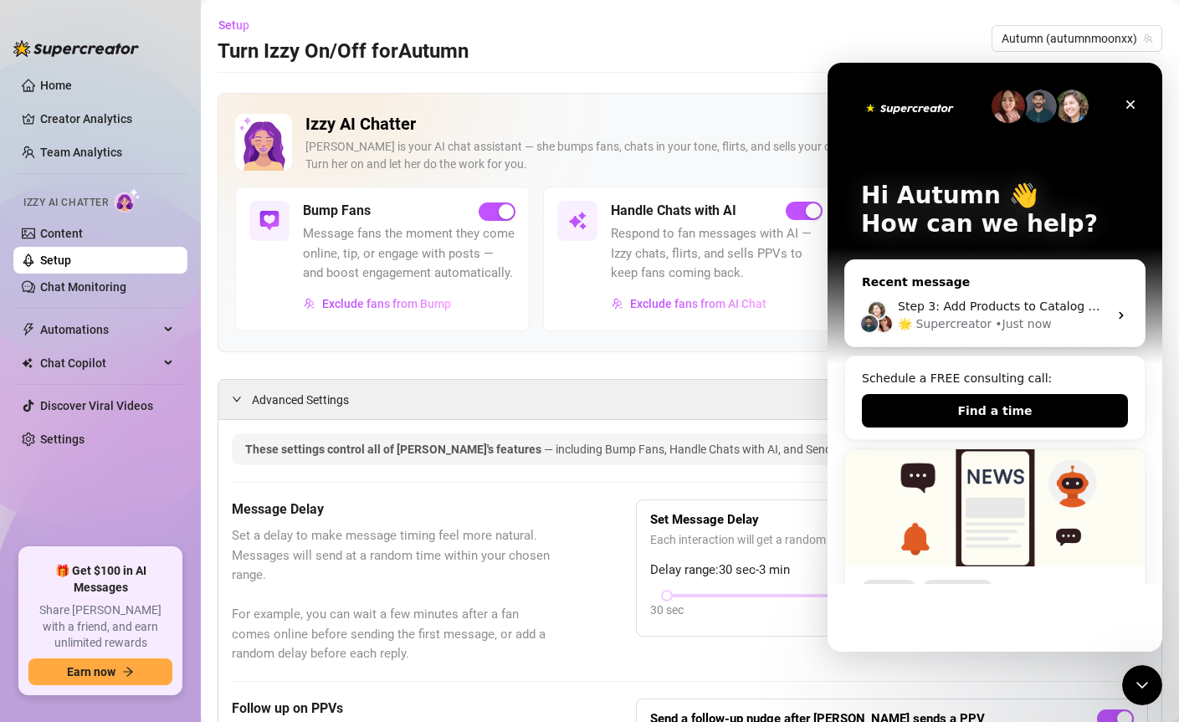
click at [1102, 279] on div "Recent message" at bounding box center [995, 283] width 266 height 18
click at [1106, 307] on div "Step 3: Add Products to Catalog Upload at least 12 bundles products. This gives…" at bounding box center [995, 316] width 300 height 62
click at [1109, 309] on div "Step 3: Add Products to Catalog Upload at least 12 bundles products. This gives…" at bounding box center [995, 316] width 300 height 62
click at [1115, 309] on icon "Intercom messenger" at bounding box center [1121, 315] width 13 height 13
click at [1115, 311] on icon "Intercom messenger" at bounding box center [1121, 315] width 13 height 13
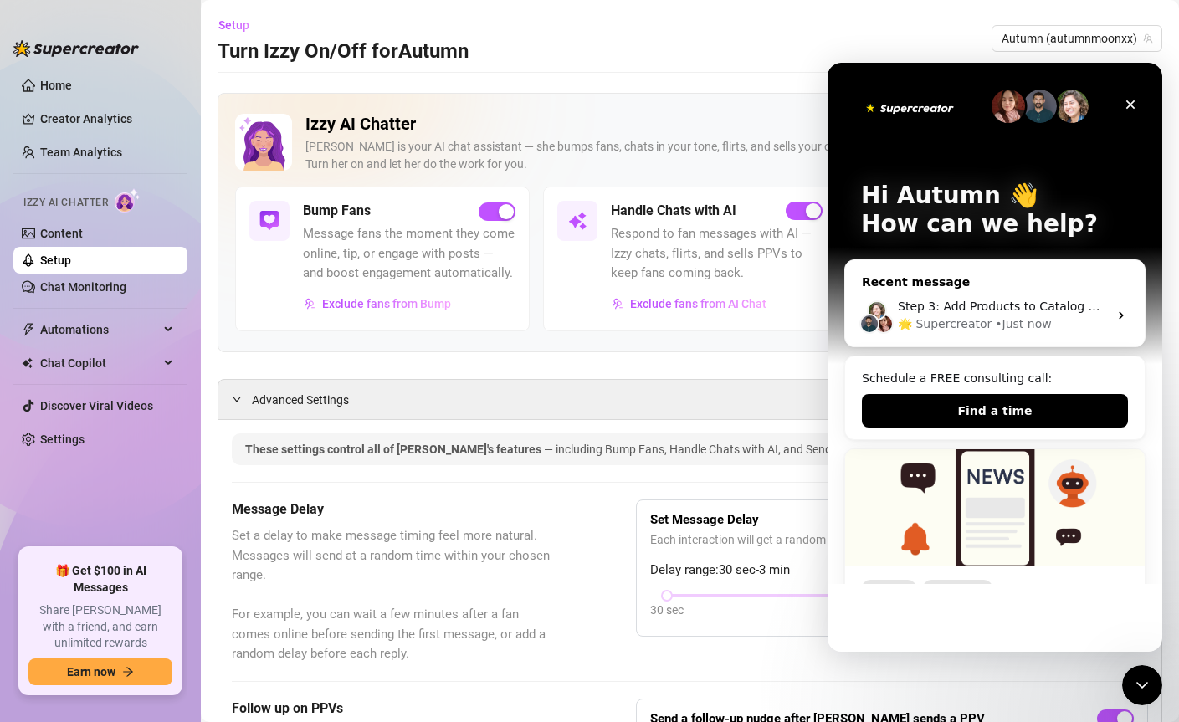
click at [1115, 311] on icon "Intercom messenger" at bounding box center [1121, 315] width 13 height 13
click at [960, 319] on div "🌟 Supercreator" at bounding box center [945, 325] width 94 height 18
click at [960, 324] on div "🌟 Supercreator" at bounding box center [945, 325] width 94 height 18
click at [974, 324] on div "🌟 Supercreator" at bounding box center [945, 325] width 94 height 18
click at [1116, 307] on div "Step 3: Add Products to Catalog Upload at least 12 bundles products. This gives…" at bounding box center [995, 316] width 300 height 62
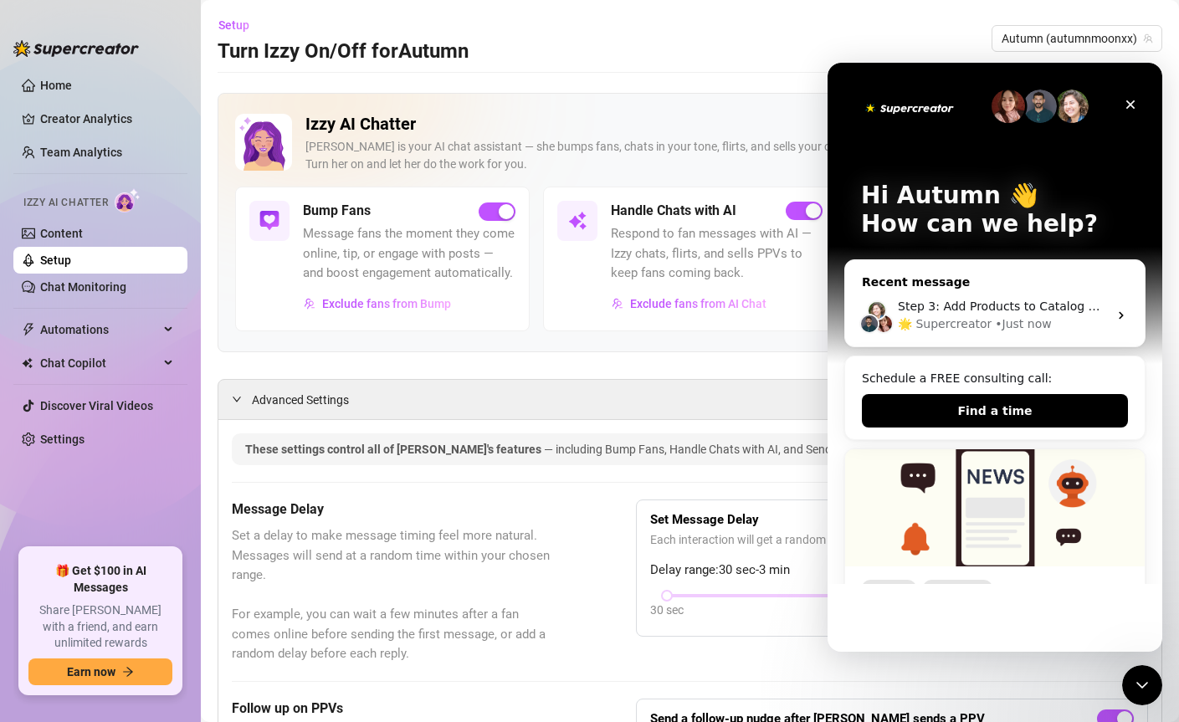
click at [1119, 316] on icon "Intercom messenger" at bounding box center [1121, 316] width 4 height 8
drag, startPoint x: 1113, startPoint y: 316, endPoint x: 1090, endPoint y: 312, distance: 23.8
click at [1115, 316] on icon "Intercom messenger" at bounding box center [1121, 315] width 13 height 13
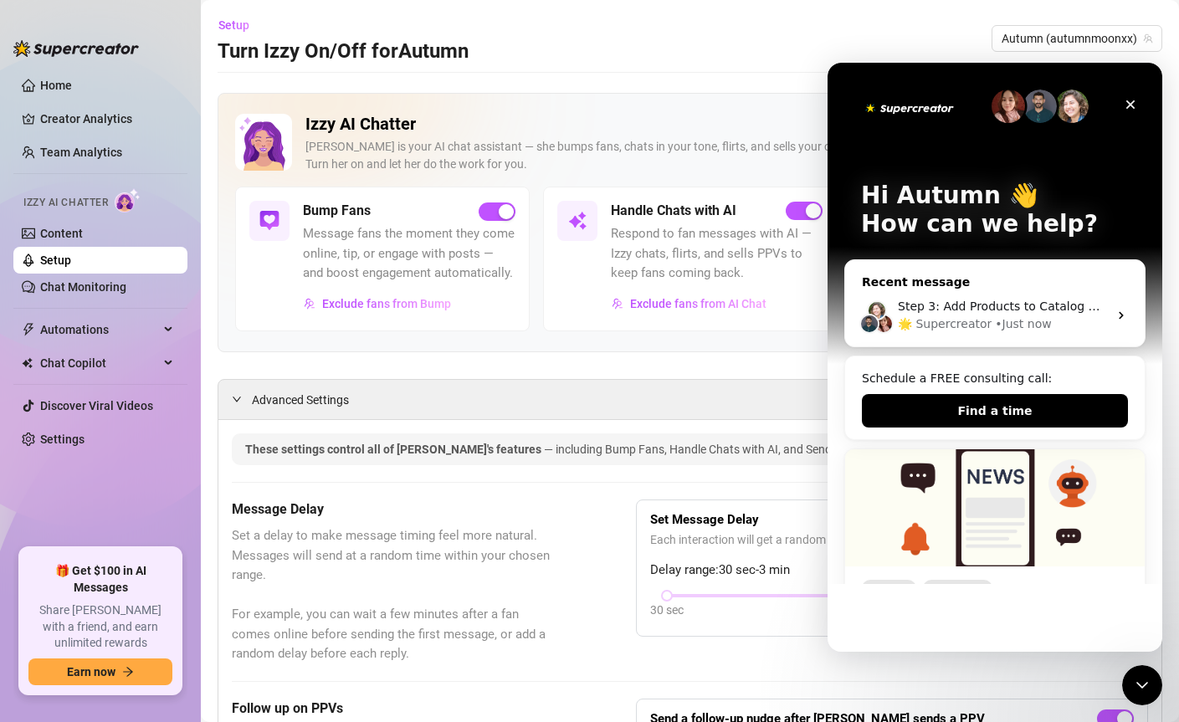
drag, startPoint x: 1016, startPoint y: 300, endPoint x: 962, endPoint y: 290, distance: 55.5
click at [937, 286] on div "Step 3: Add Products to Catalog Upload at least 12 bundles products. This gives…" at bounding box center [995, 316] width 300 height 62
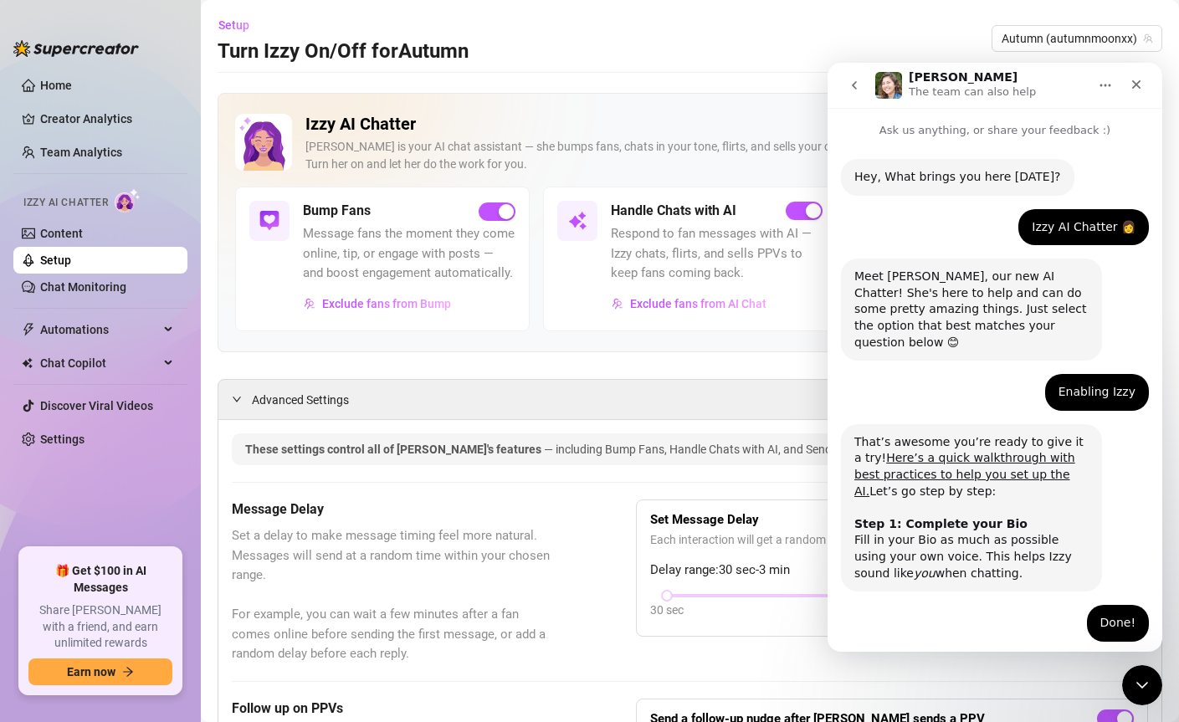
scroll to position [294, 0]
click at [980, 639] on div "Hey, What brings you here [DATE]? [PERSON_NAME] • 1m ago Izzy AI Chatter 👩 Autu…" at bounding box center [995, 635] width 335 height 992
drag, startPoint x: 979, startPoint y: 643, endPoint x: 983, endPoint y: 614, distance: 28.7
click at [978, 649] on div "Hey, What brings you here [DATE]? [PERSON_NAME] • 1m ago Izzy AI Chatter 👩 Autu…" at bounding box center [995, 635] width 335 height 992
click at [1103, 82] on icon "Home" at bounding box center [1105, 85] width 13 height 13
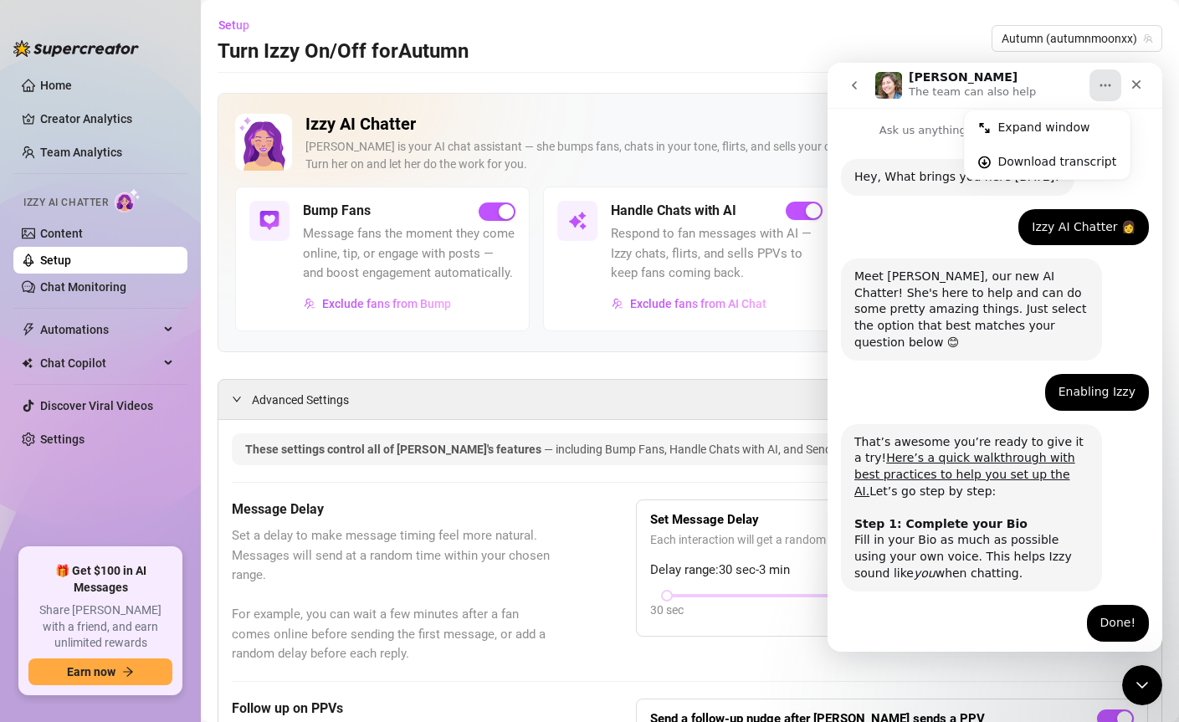
click at [1103, 82] on icon "Home" at bounding box center [1105, 85] width 13 height 13
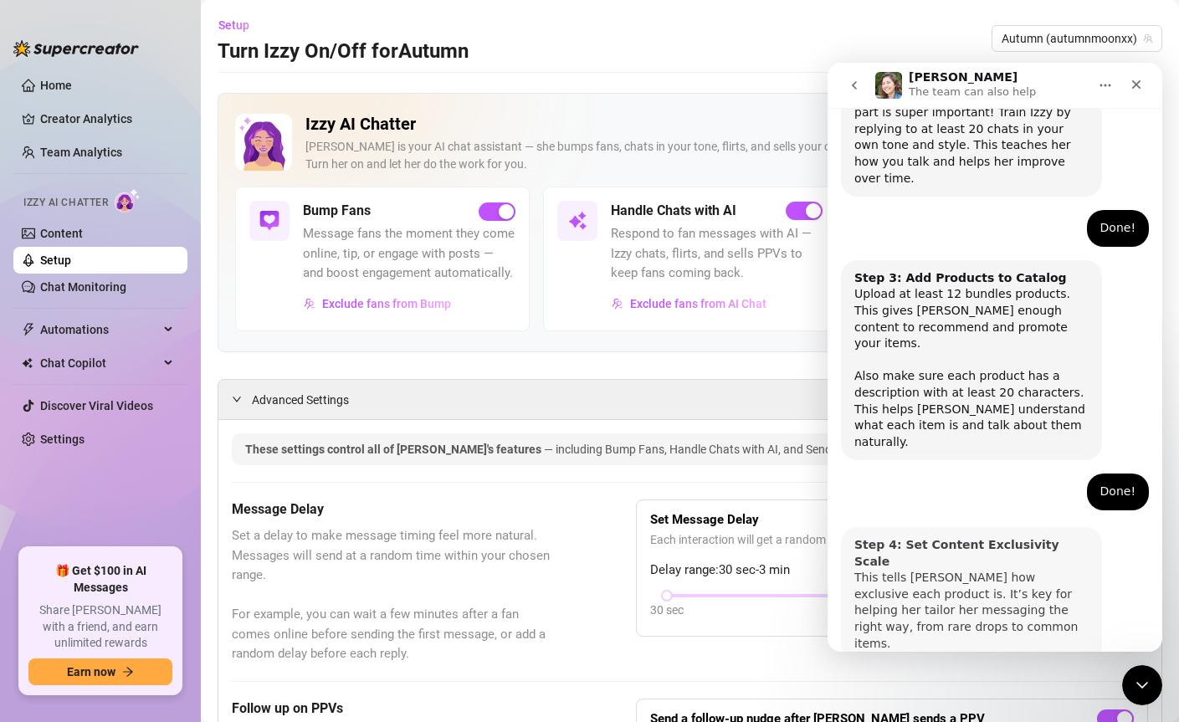
scroll to position [578, 0]
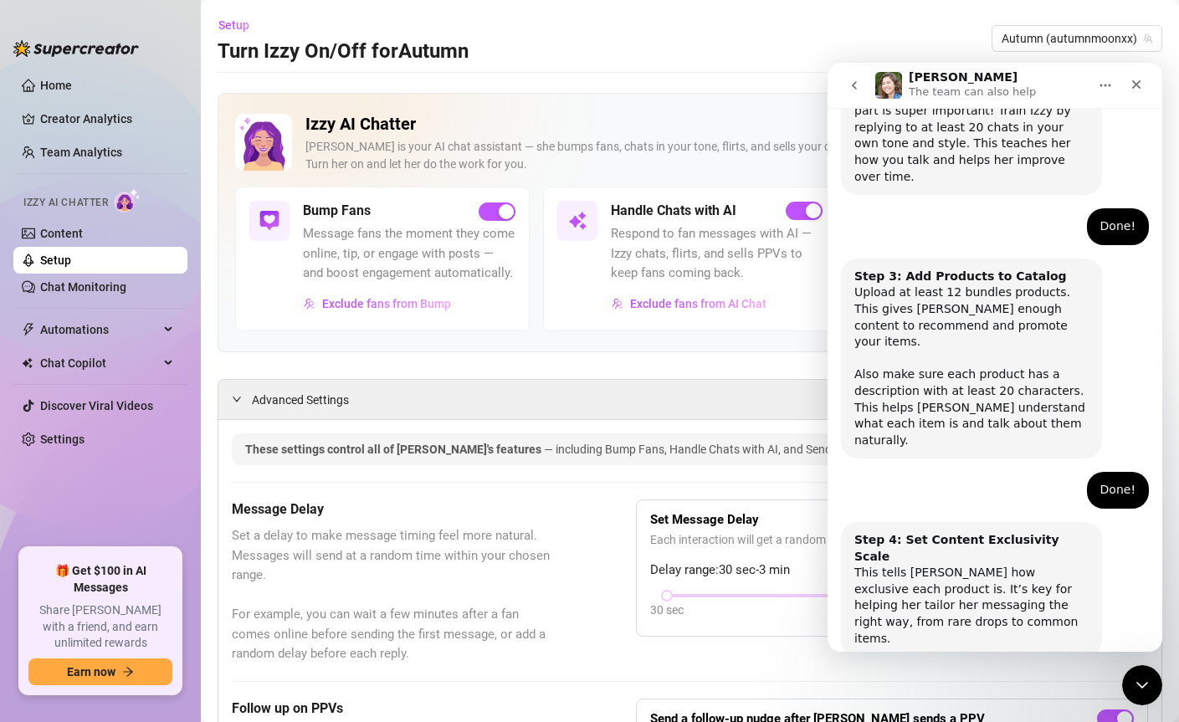
click at [849, 87] on icon "go back" at bounding box center [854, 85] width 13 height 13
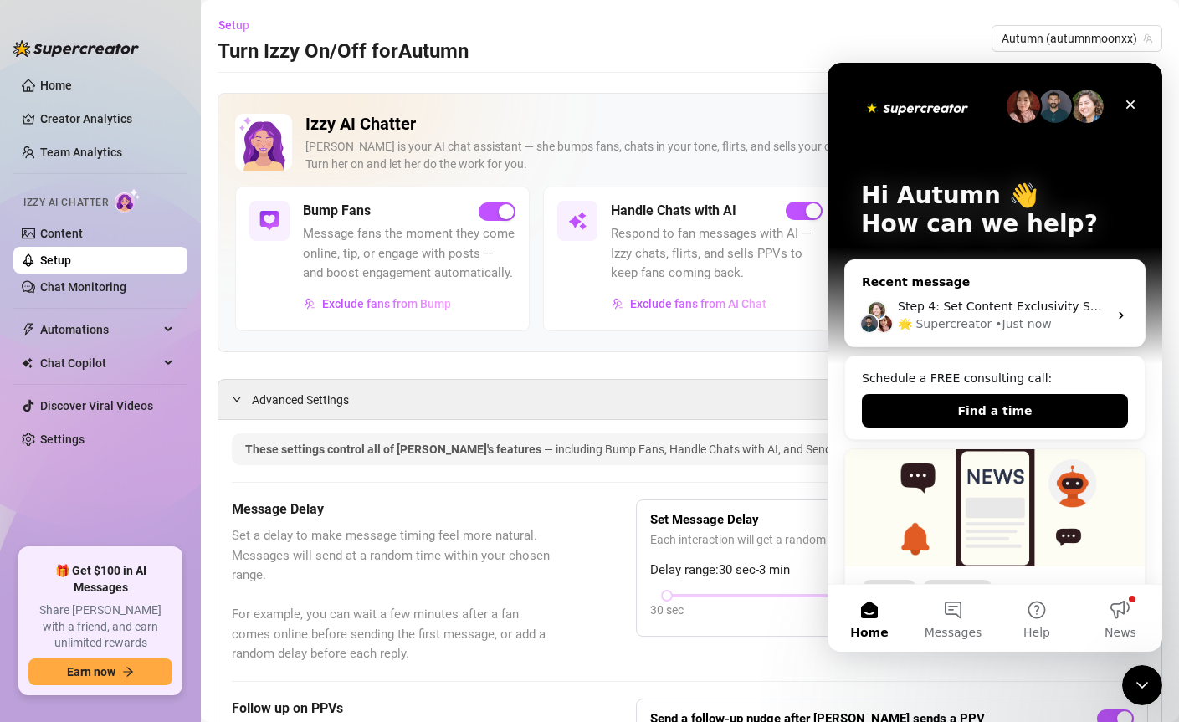
click at [976, 268] on div "Recent message Step 4: Set Content Exclusivity Scale This tells [PERSON_NAME] h…" at bounding box center [994, 303] width 301 height 88
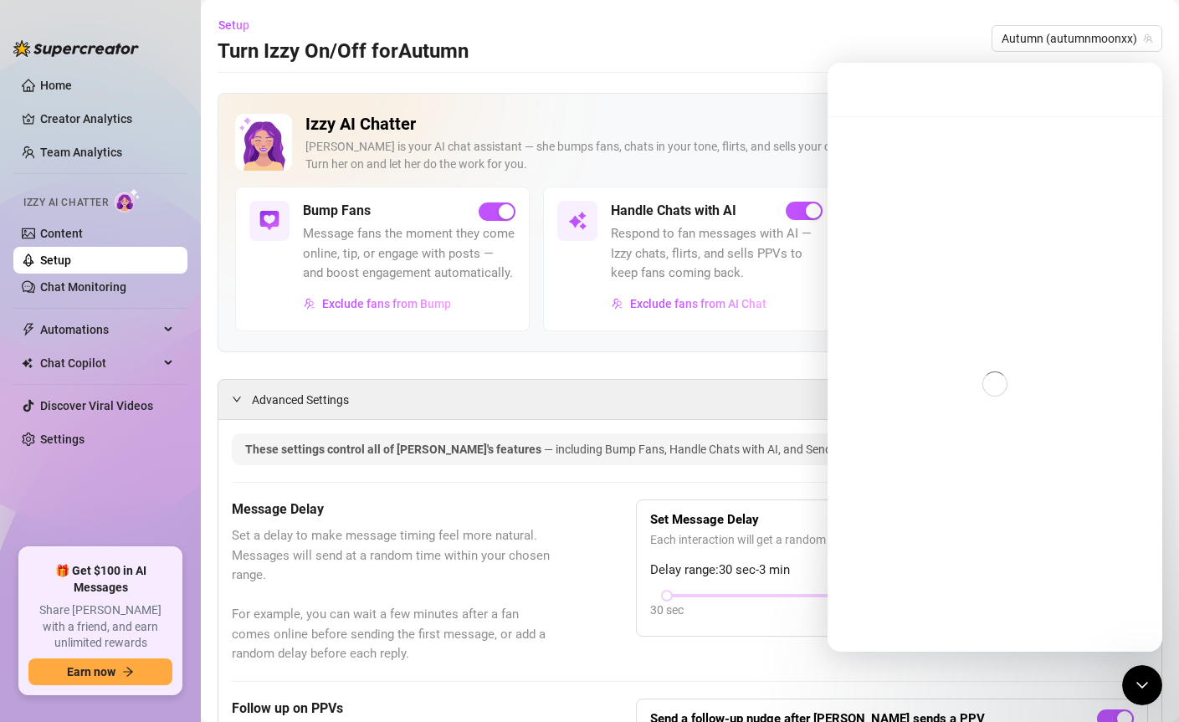
scroll to position [578, 0]
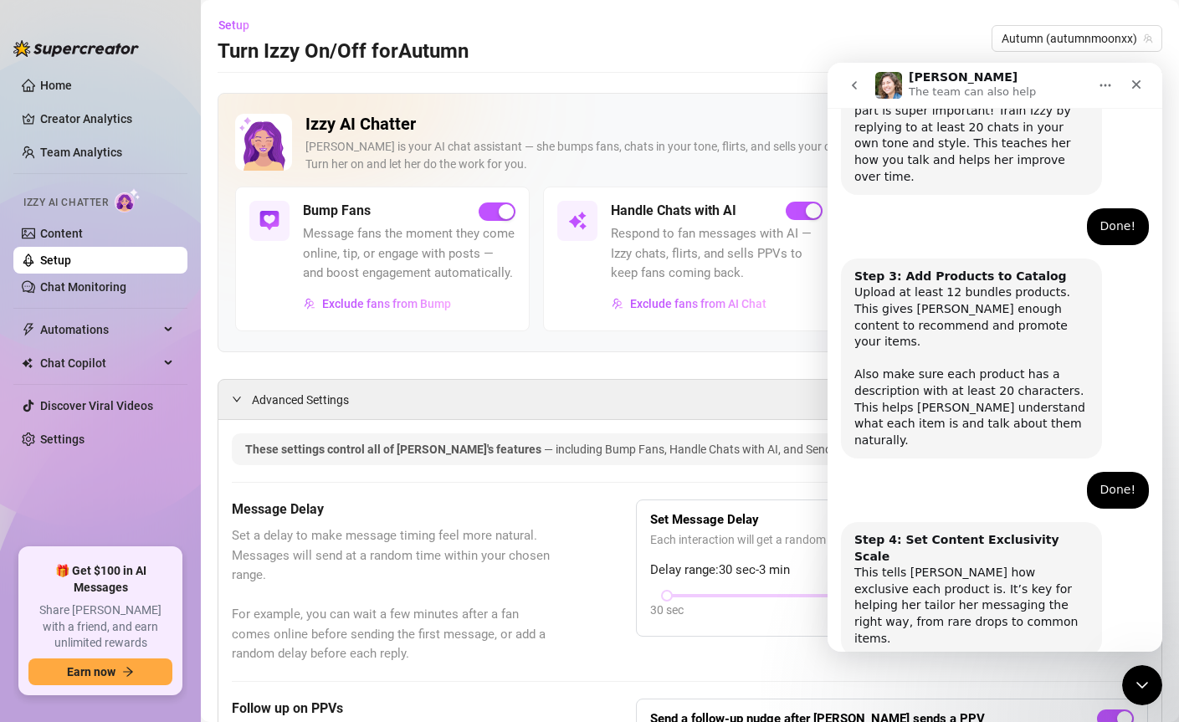
click at [928, 92] on p "The team can also help" at bounding box center [972, 92] width 127 height 17
click at [929, 92] on p "The team can also help" at bounding box center [972, 92] width 127 height 17
click at [857, 80] on icon "go back" at bounding box center [854, 85] width 13 height 13
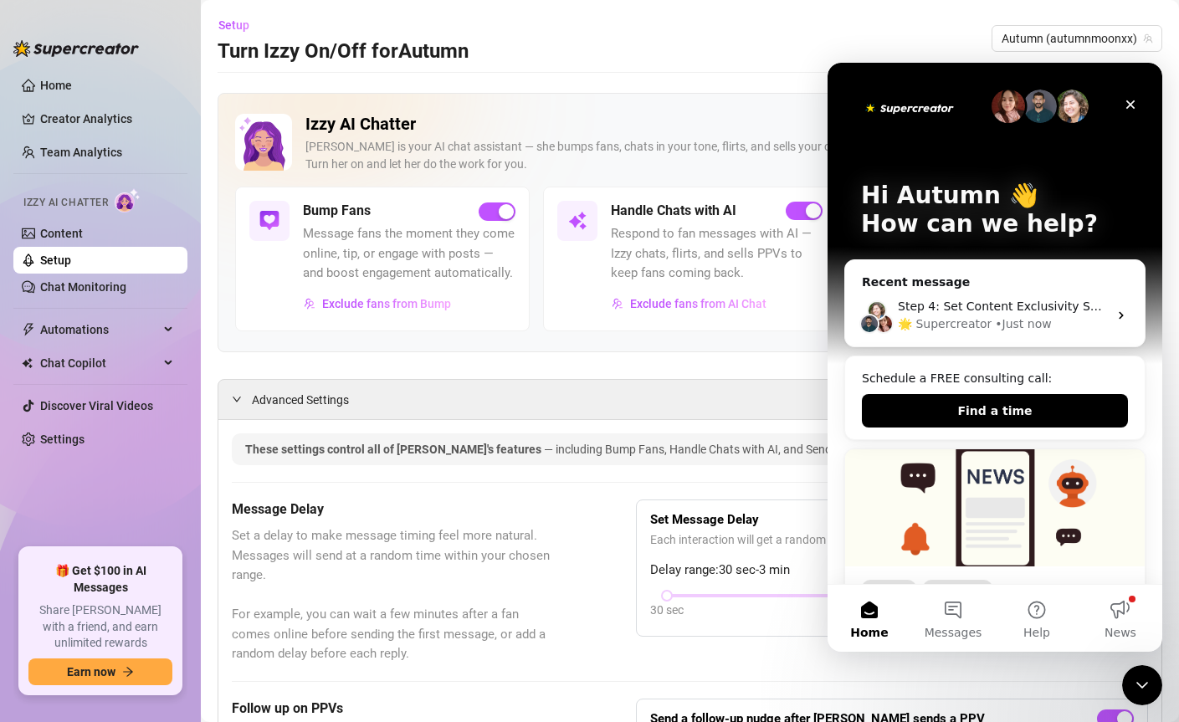
scroll to position [0, 0]
click at [1015, 108] on img "Intercom messenger" at bounding box center [1023, 106] width 33 height 33
drag, startPoint x: 1015, startPoint y: 108, endPoint x: 1010, endPoint y: 125, distance: 17.5
click at [1014, 109] on img "Intercom messenger" at bounding box center [1023, 106] width 33 height 33
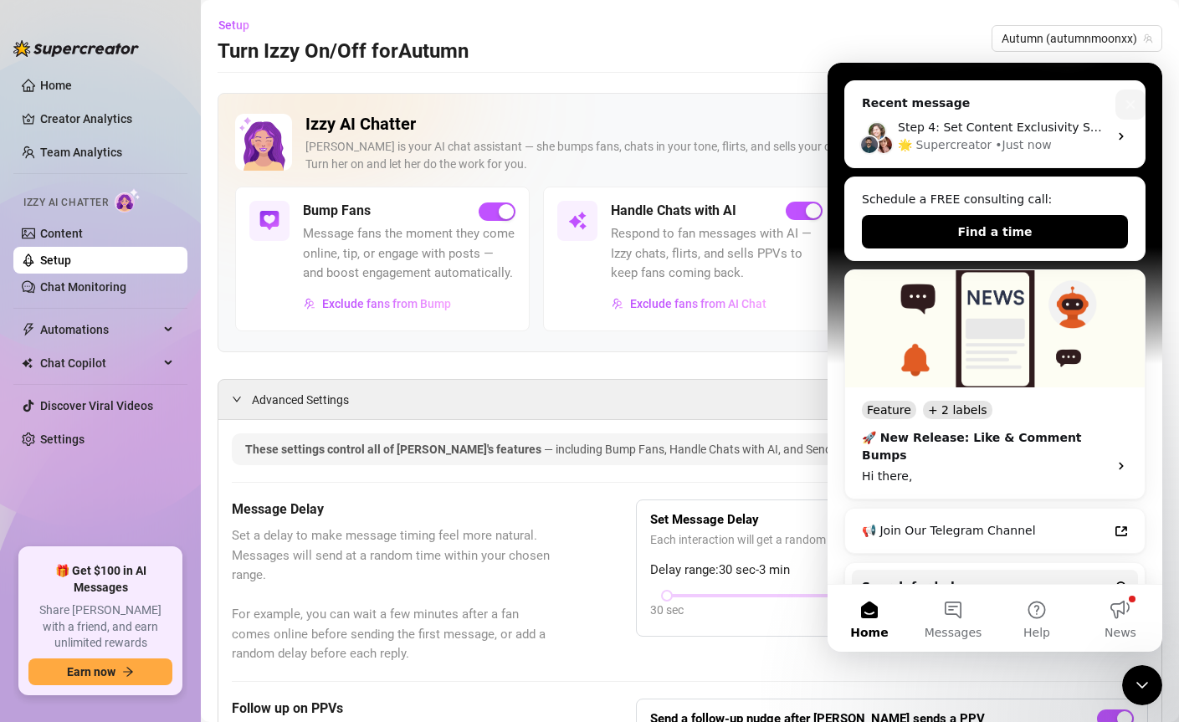
scroll to position [345, 0]
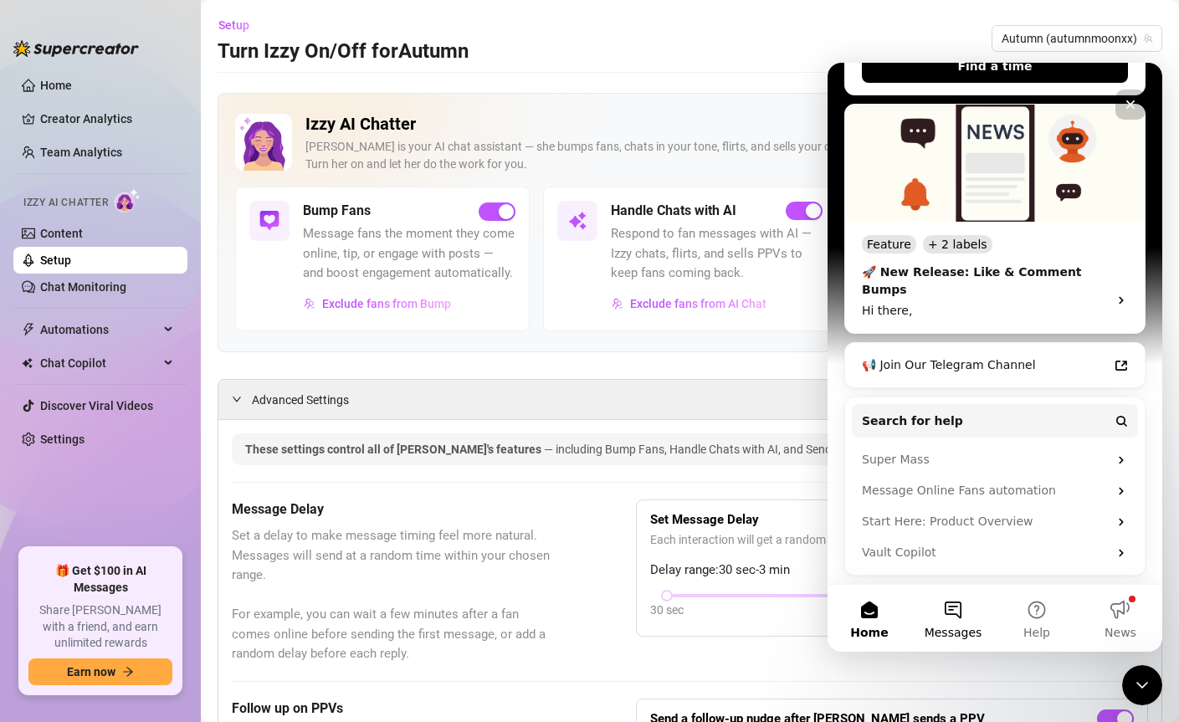
click at [958, 613] on button "Messages" at bounding box center [953, 618] width 84 height 67
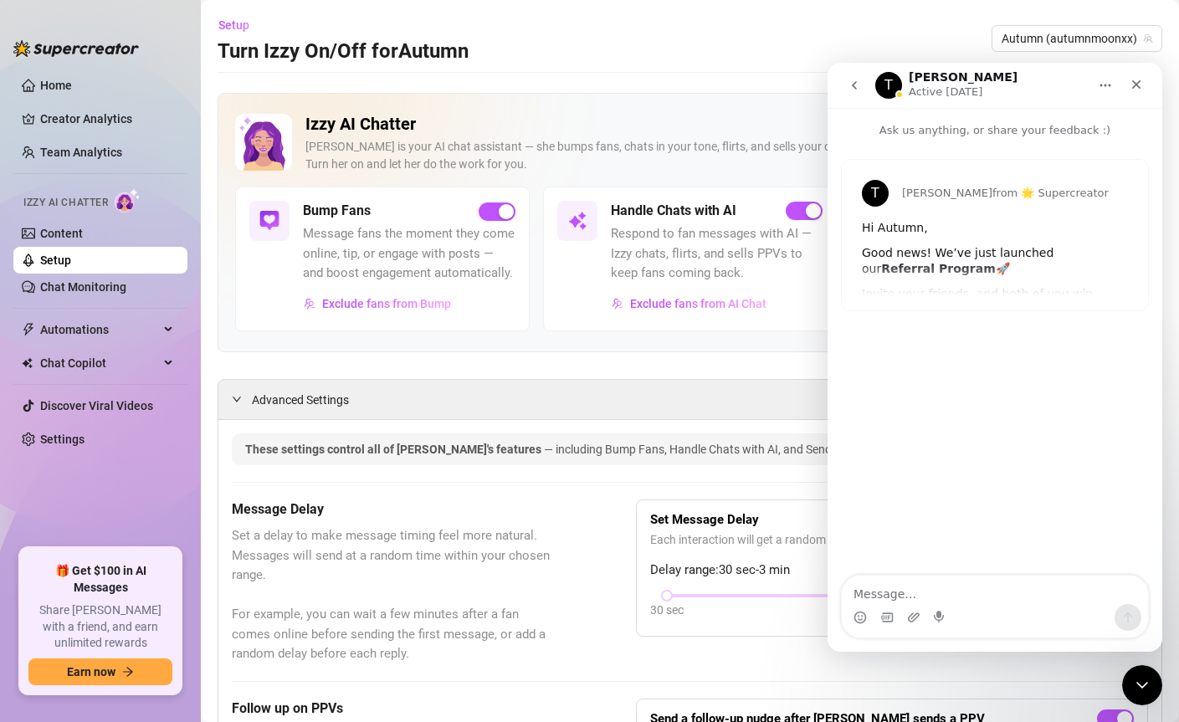
click at [846, 81] on button "go back" at bounding box center [855, 85] width 32 height 32
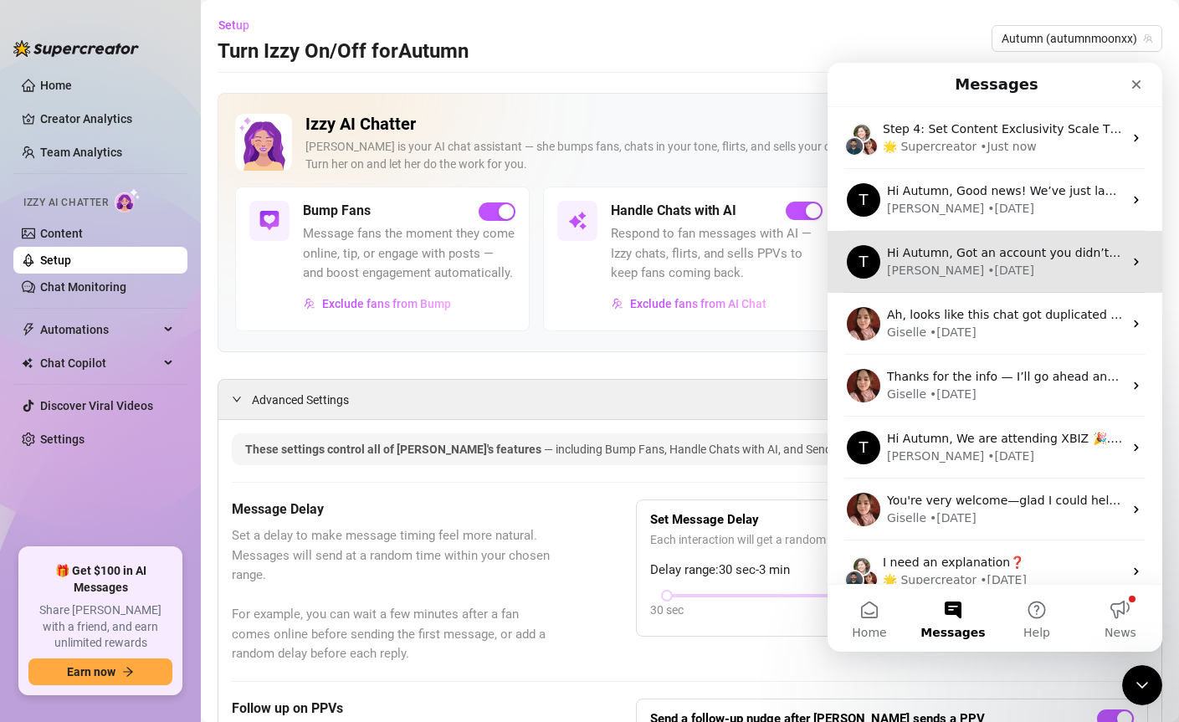
scroll to position [142, 0]
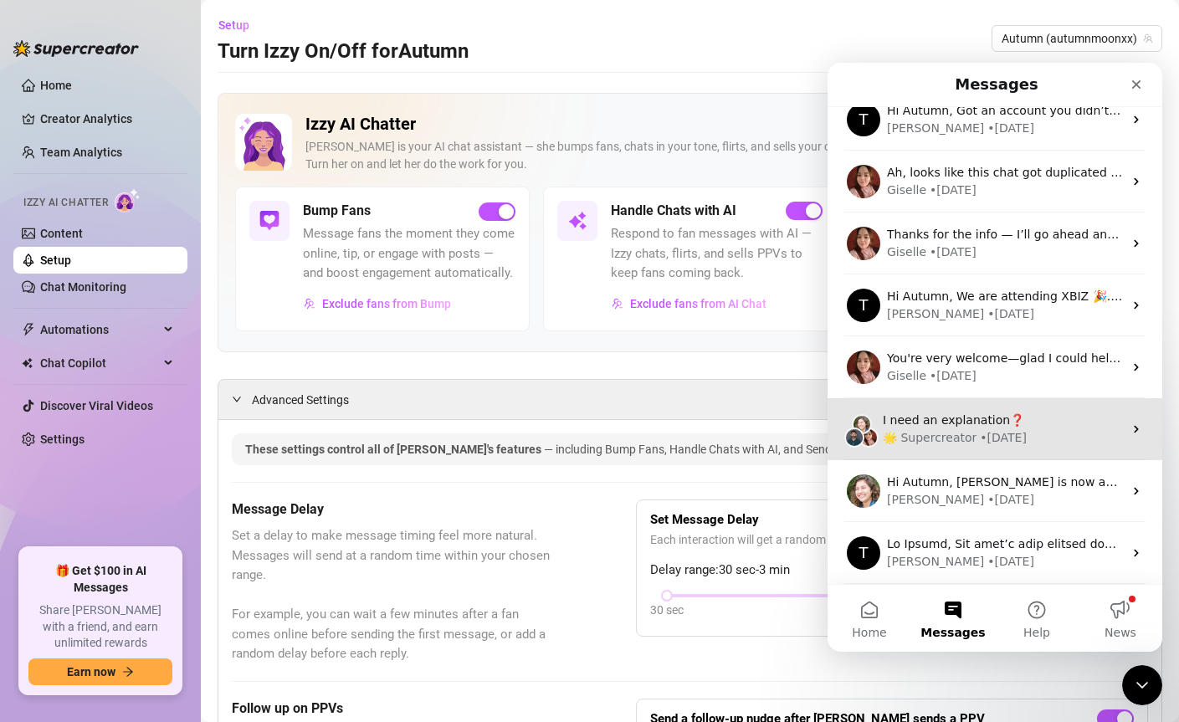
click at [993, 414] on span "I need an explanation❓" at bounding box center [953, 419] width 141 height 13
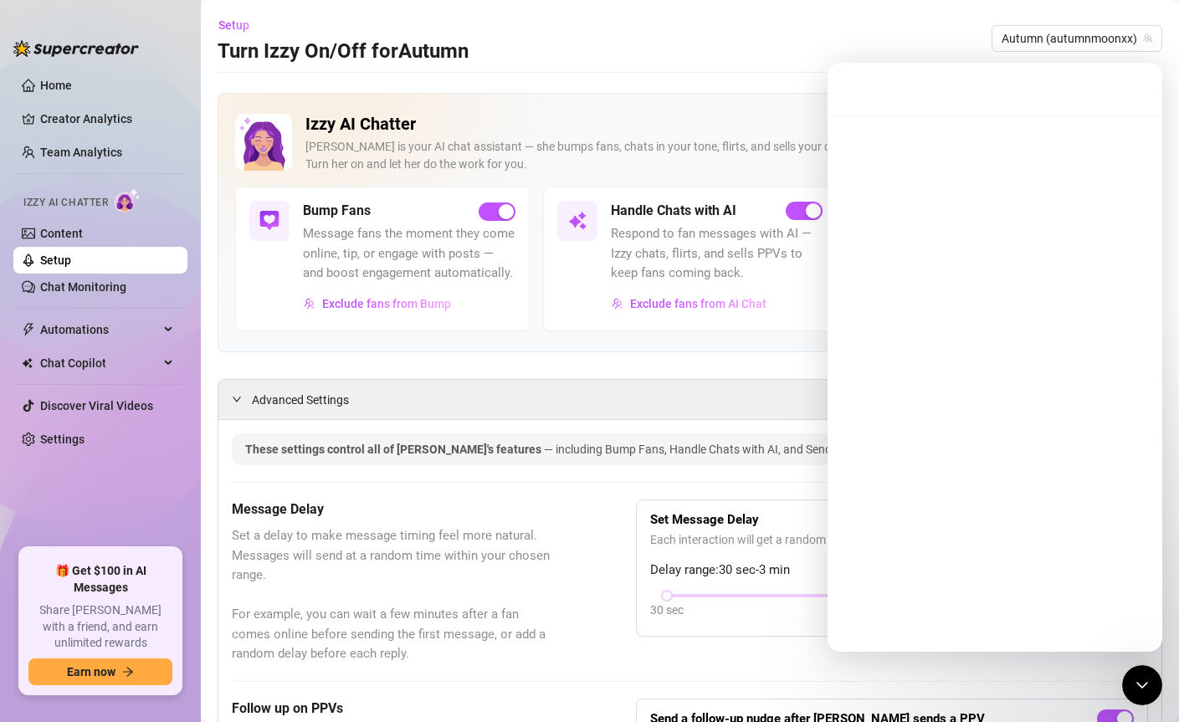
scroll to position [74, 0]
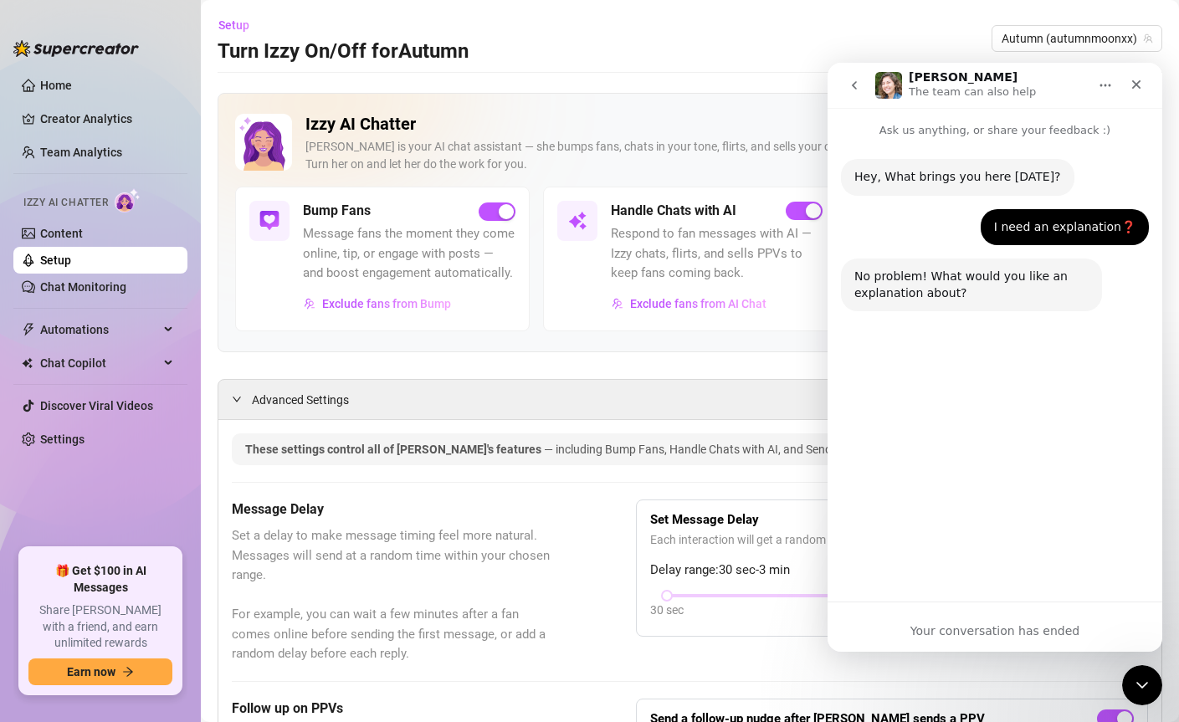
click at [858, 85] on icon "go back" at bounding box center [854, 85] width 13 height 13
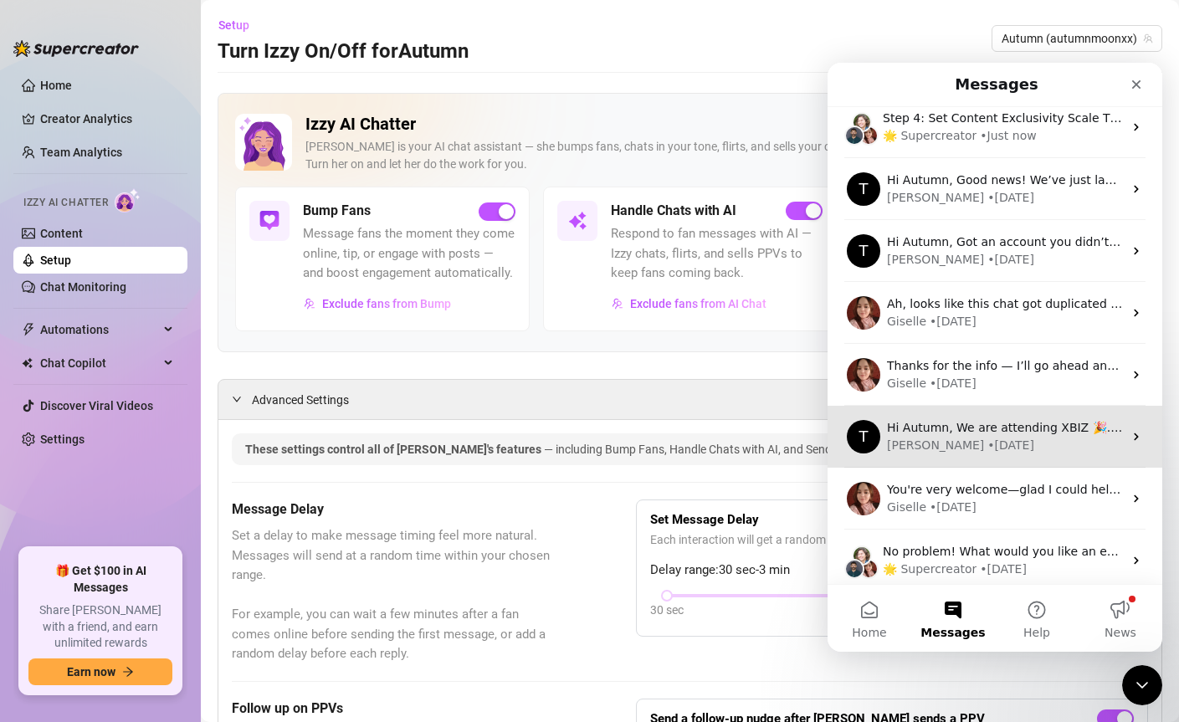
scroll to position [142, 0]
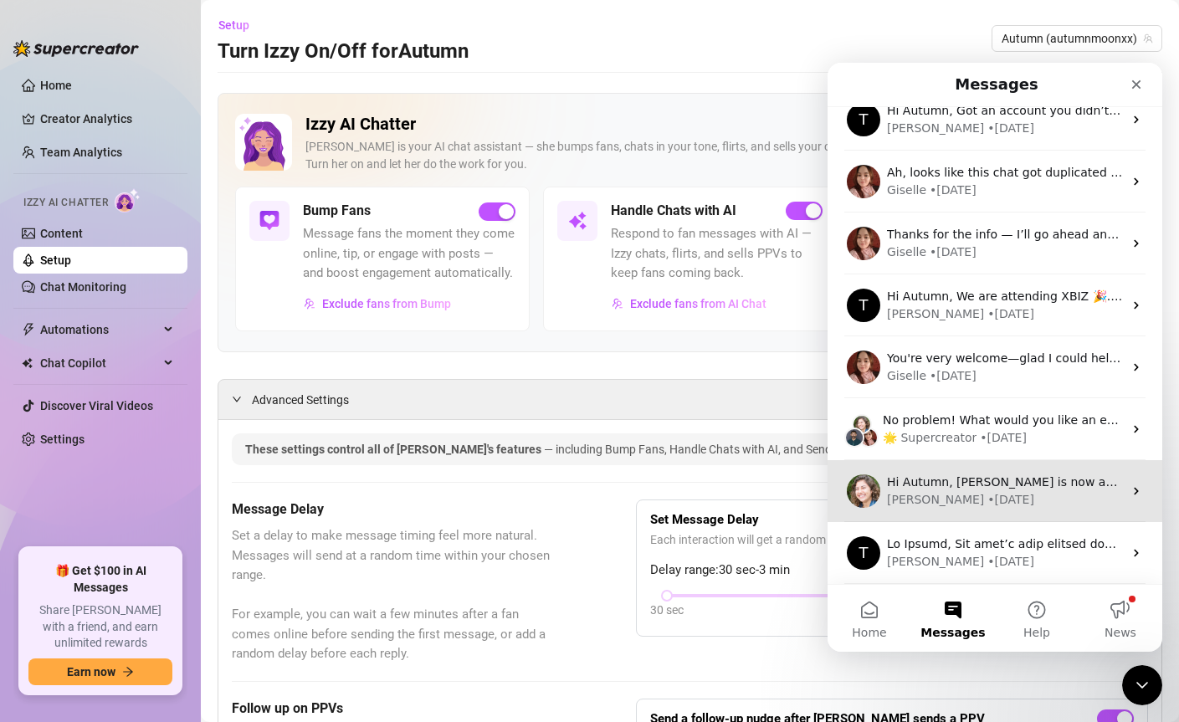
click at [1009, 498] on div "[PERSON_NAME] • [DATE]" at bounding box center [1005, 500] width 236 height 18
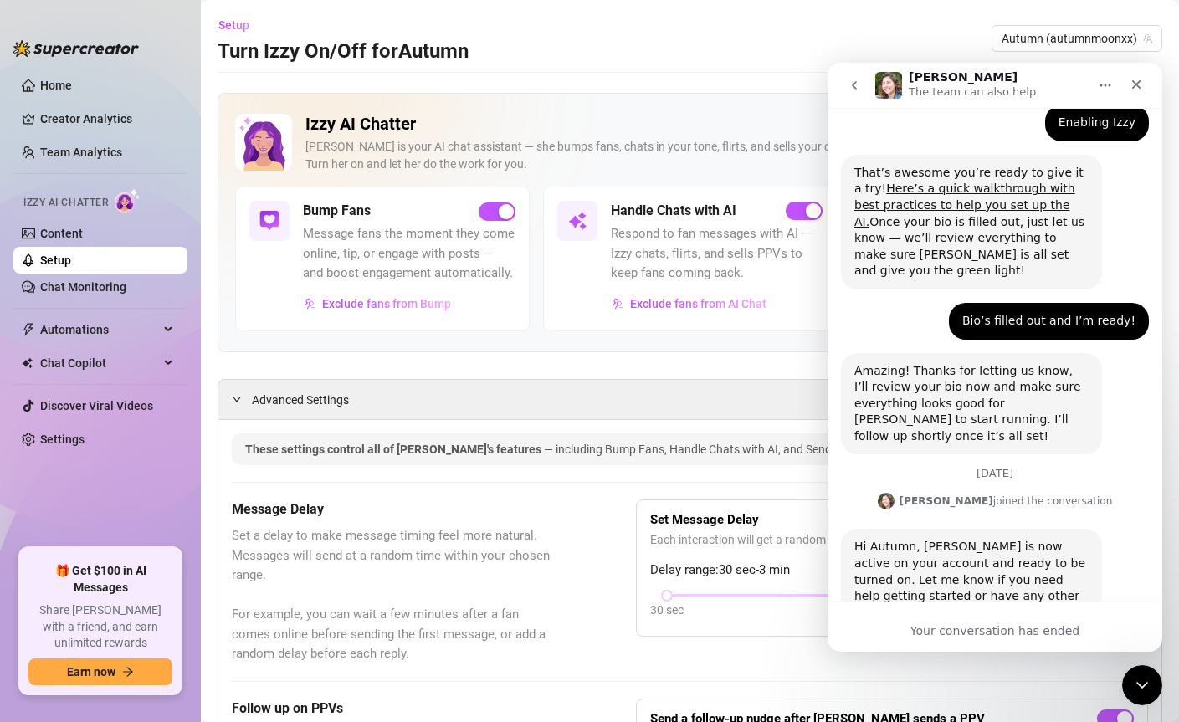
scroll to position [323, 0]
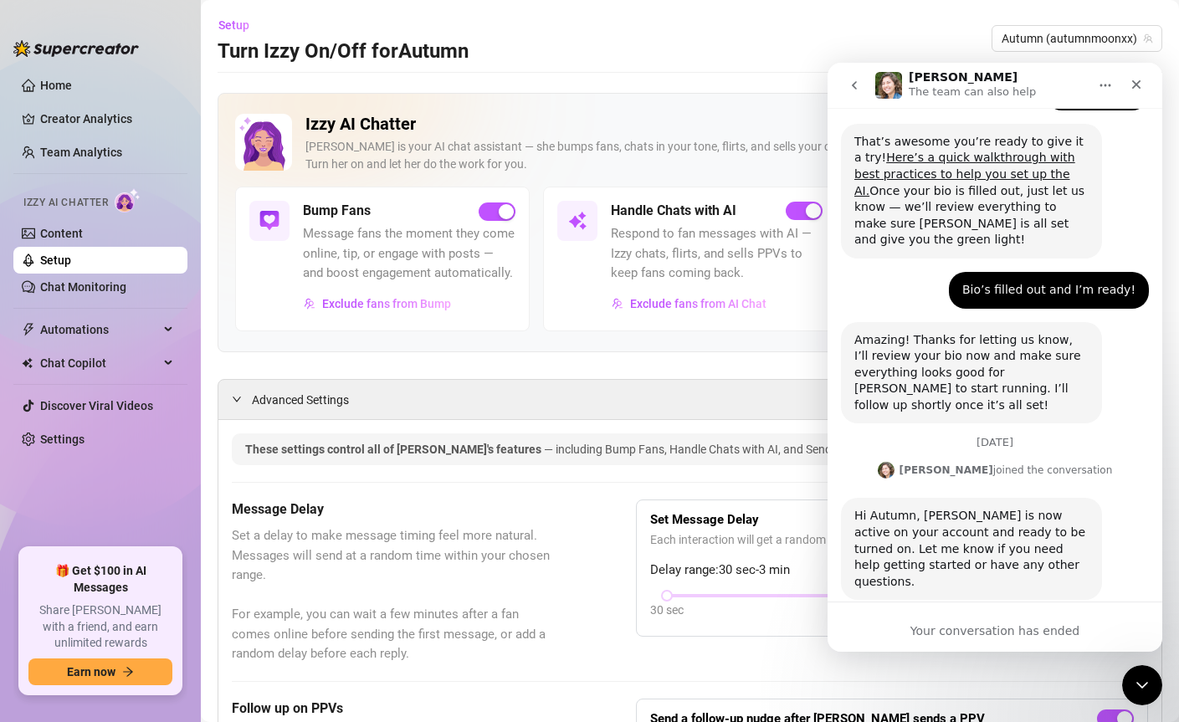
click at [848, 83] on icon "go back" at bounding box center [854, 85] width 13 height 13
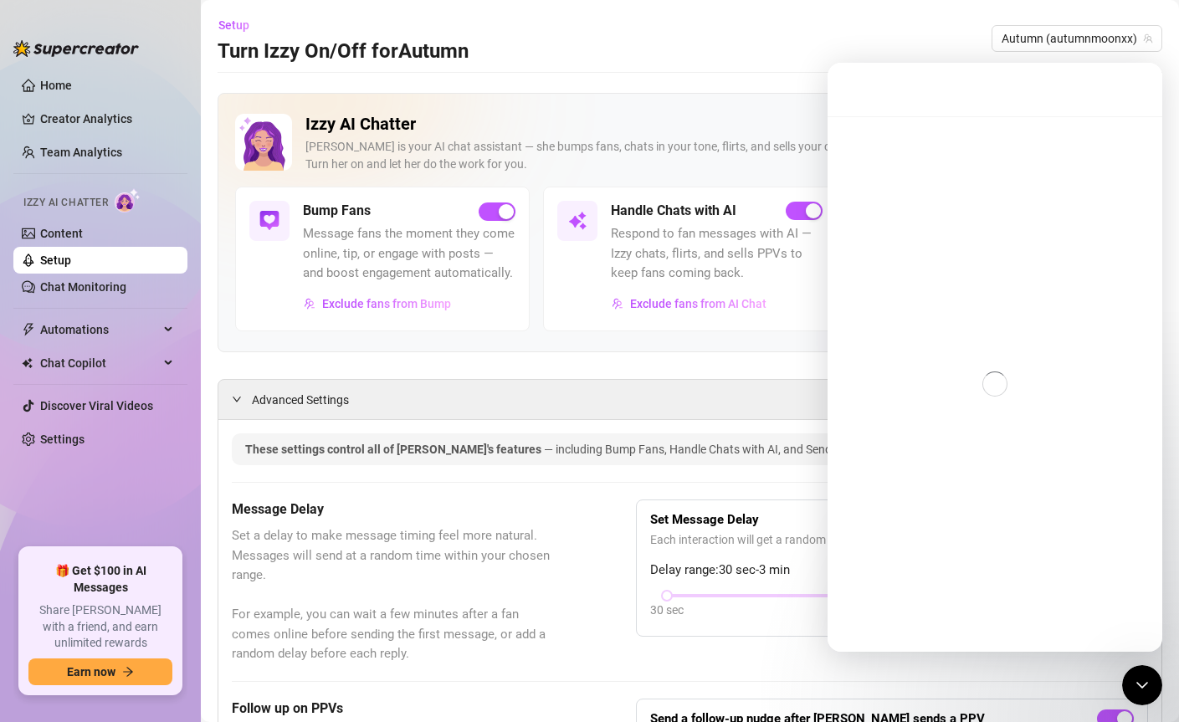
scroll to position [578, 0]
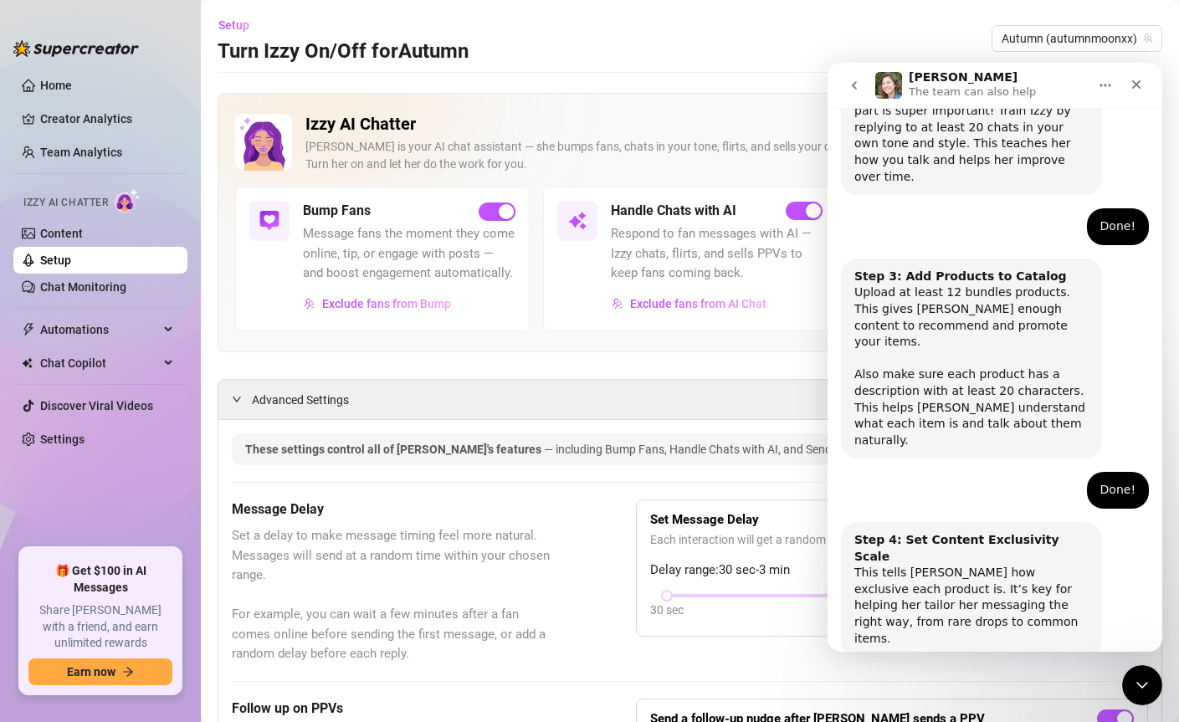
click at [860, 89] on icon "go back" at bounding box center [854, 85] width 13 height 13
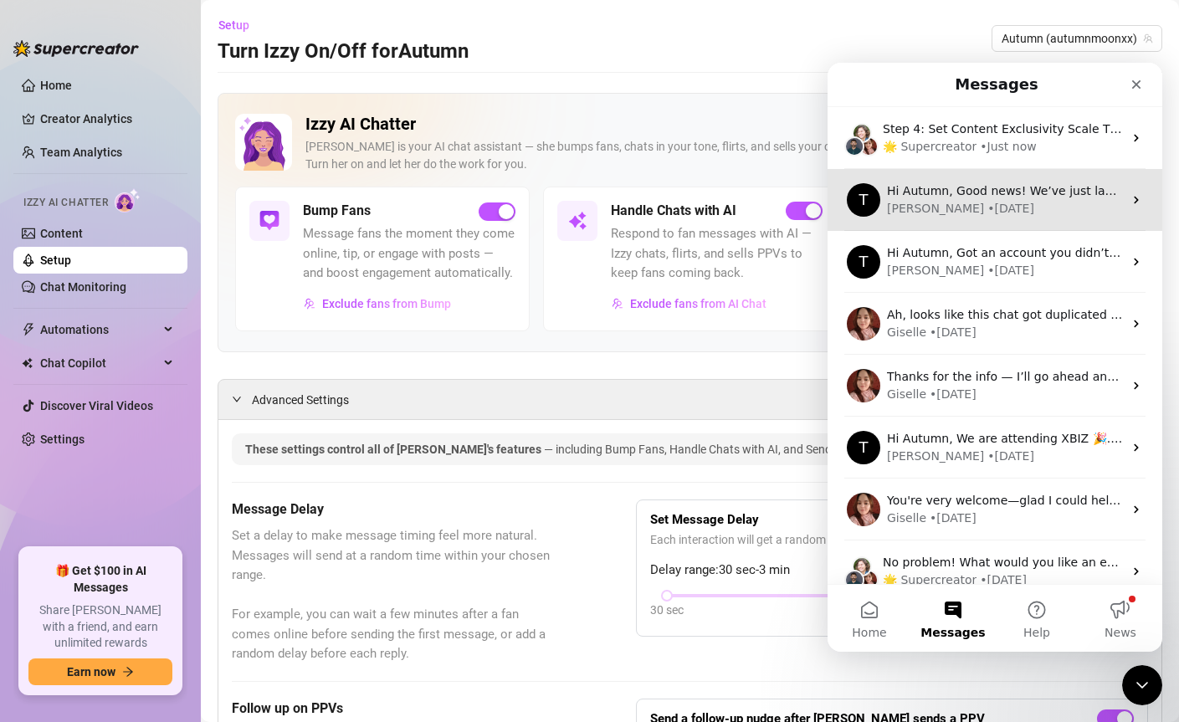
click at [988, 211] on div "• [DATE]" at bounding box center [1011, 209] width 47 height 18
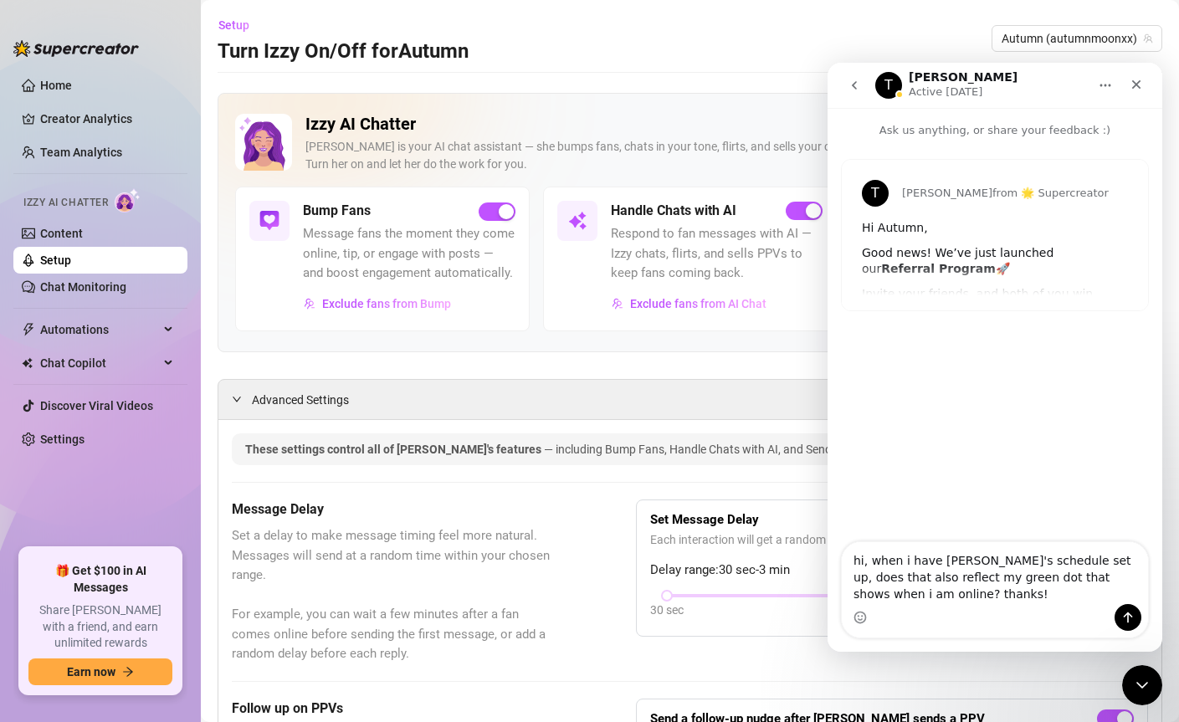
type textarea "hi, when i have [PERSON_NAME]'s schedule set up, does that also reflect my gree…"
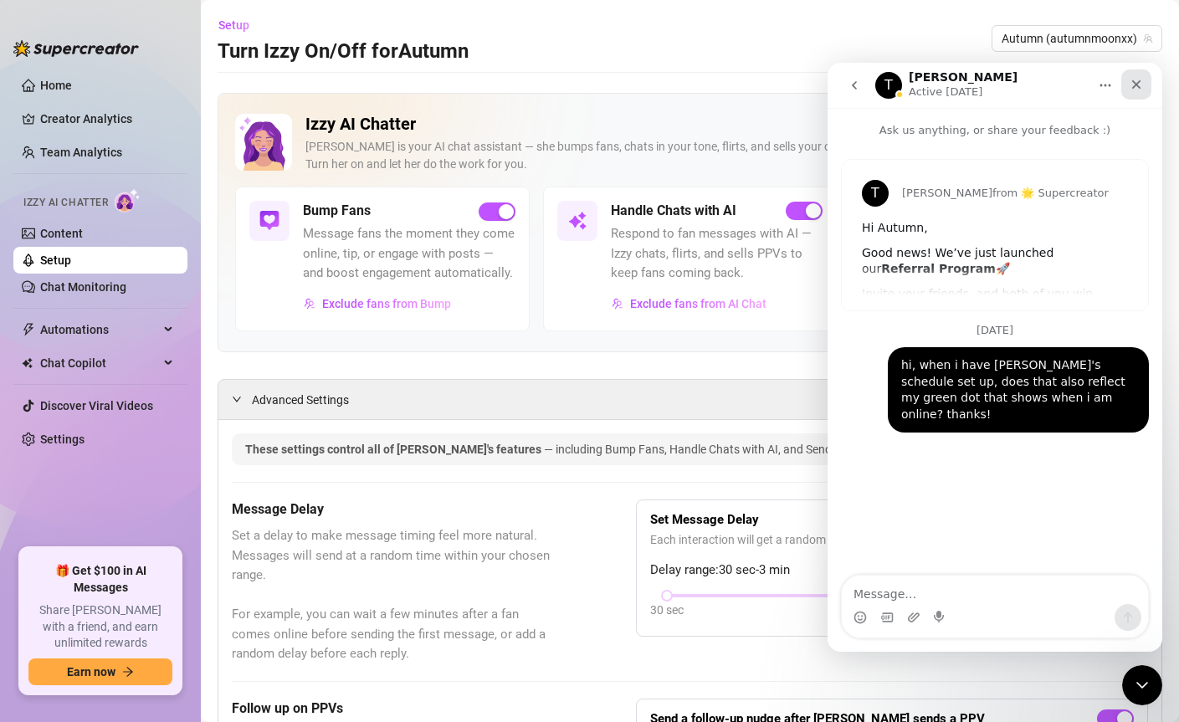
drag, startPoint x: 1128, startPoint y: 81, endPoint x: 1875, endPoint y: 113, distance: 747.2
click at [1128, 81] on div "Close" at bounding box center [1137, 84] width 30 height 30
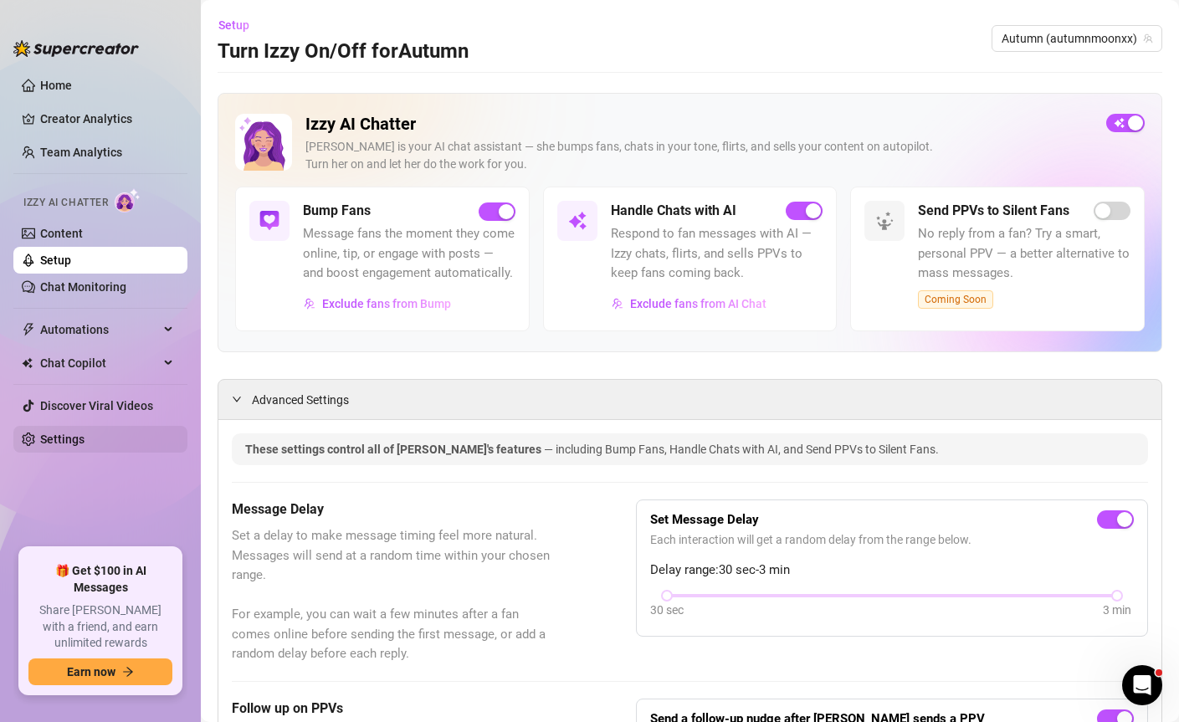
click at [54, 446] on link "Settings" at bounding box center [62, 439] width 44 height 13
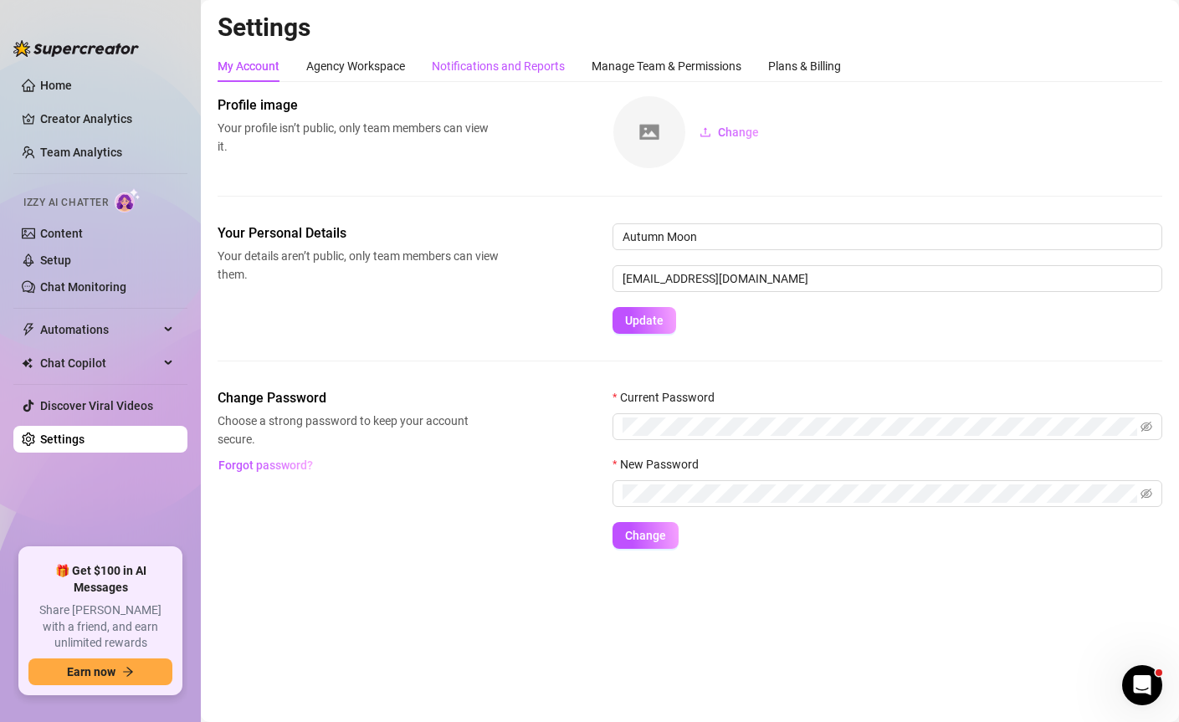
click at [494, 70] on div "Notifications and Reports" at bounding box center [498, 66] width 133 height 18
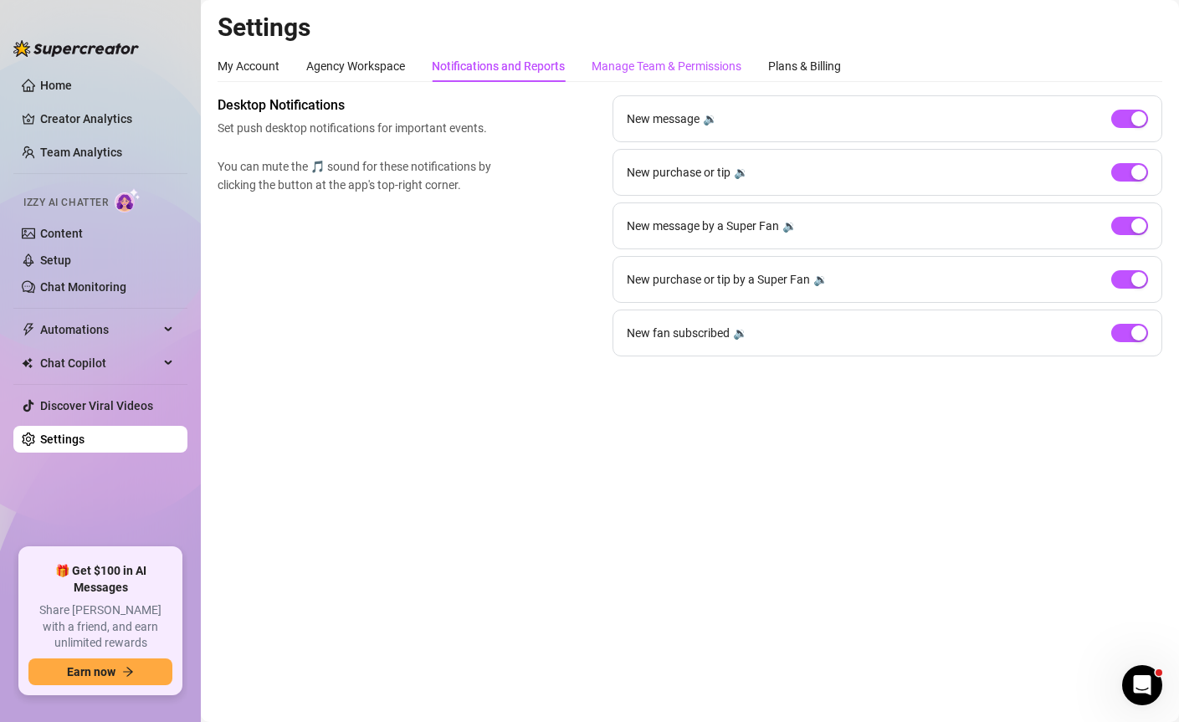
click at [660, 59] on div "Manage Team & Permissions" at bounding box center [667, 66] width 150 height 18
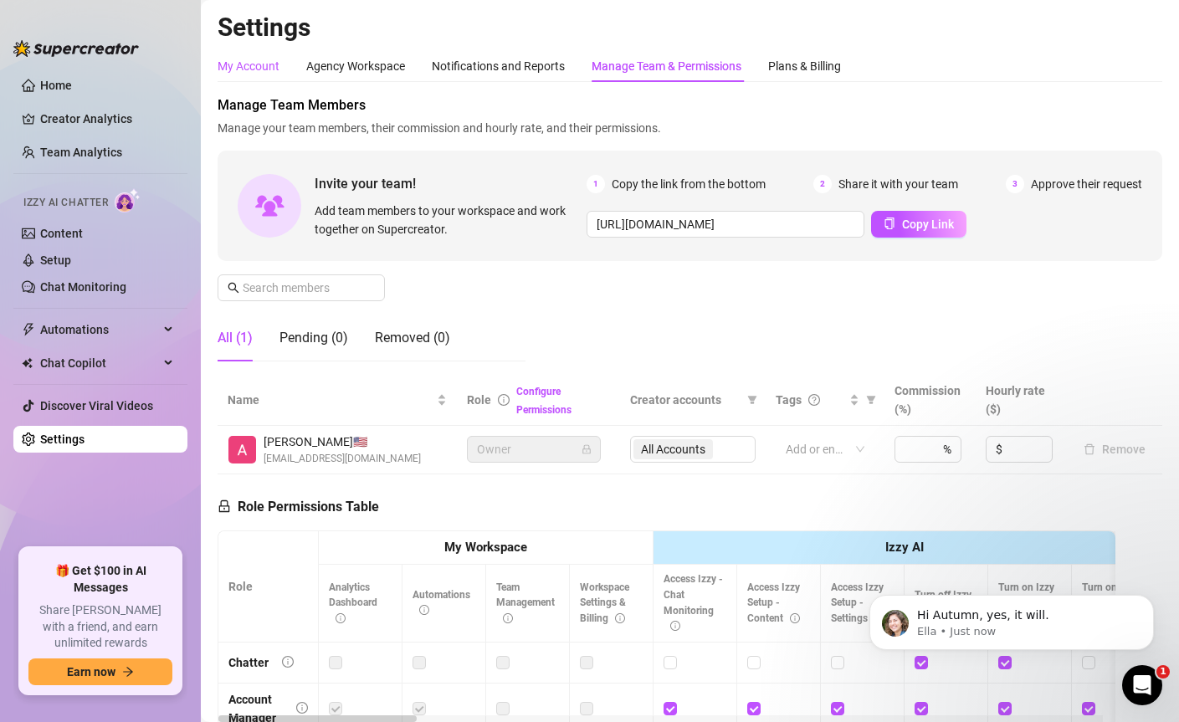
click at [244, 69] on div "My Account" at bounding box center [249, 66] width 62 height 18
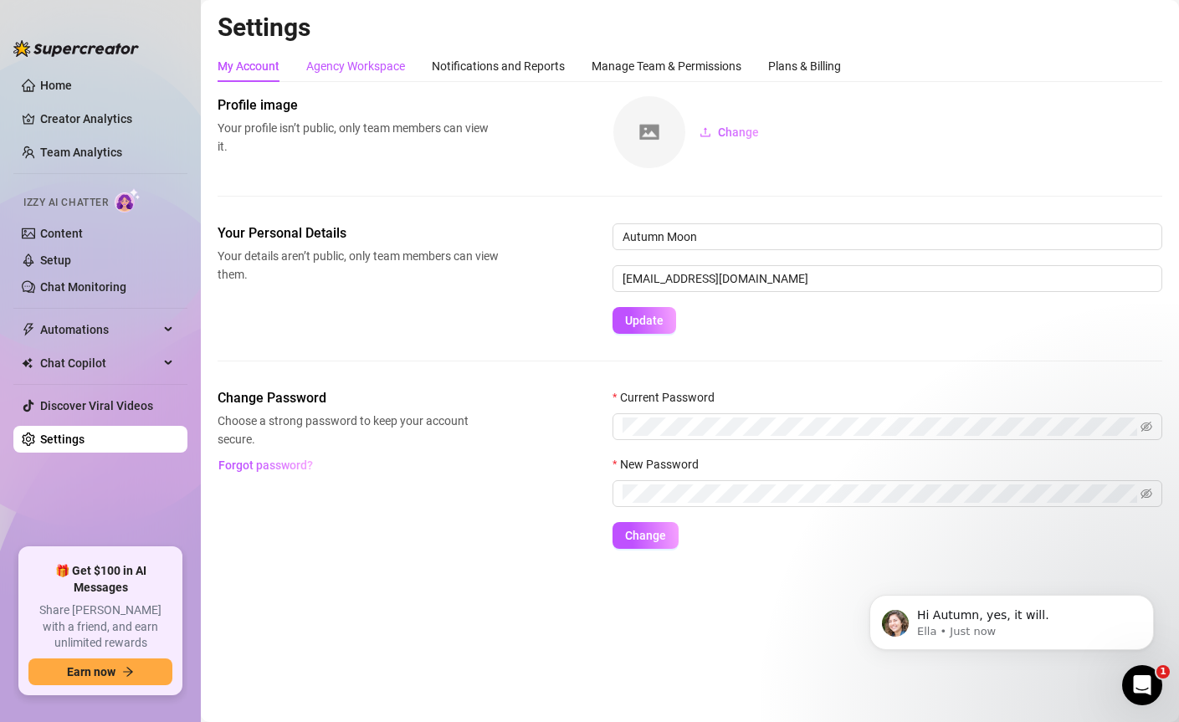
click at [356, 72] on div "Agency Workspace" at bounding box center [355, 66] width 99 height 18
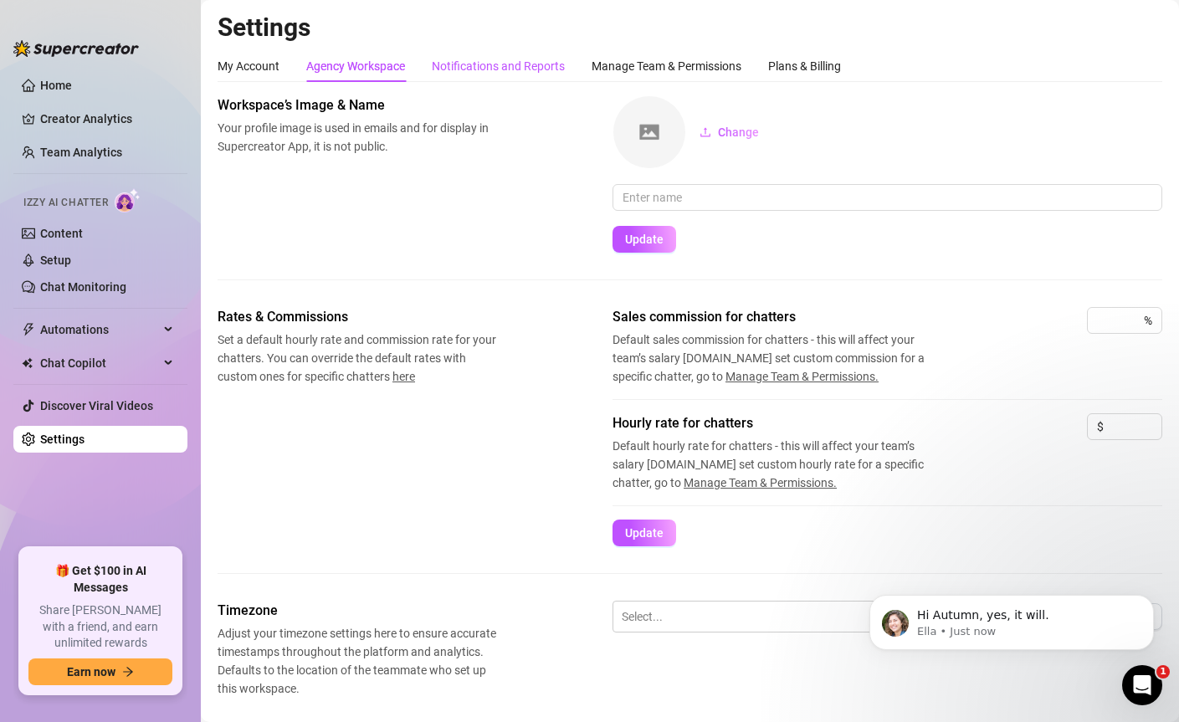
click at [516, 72] on div "Notifications and Reports" at bounding box center [498, 66] width 133 height 18
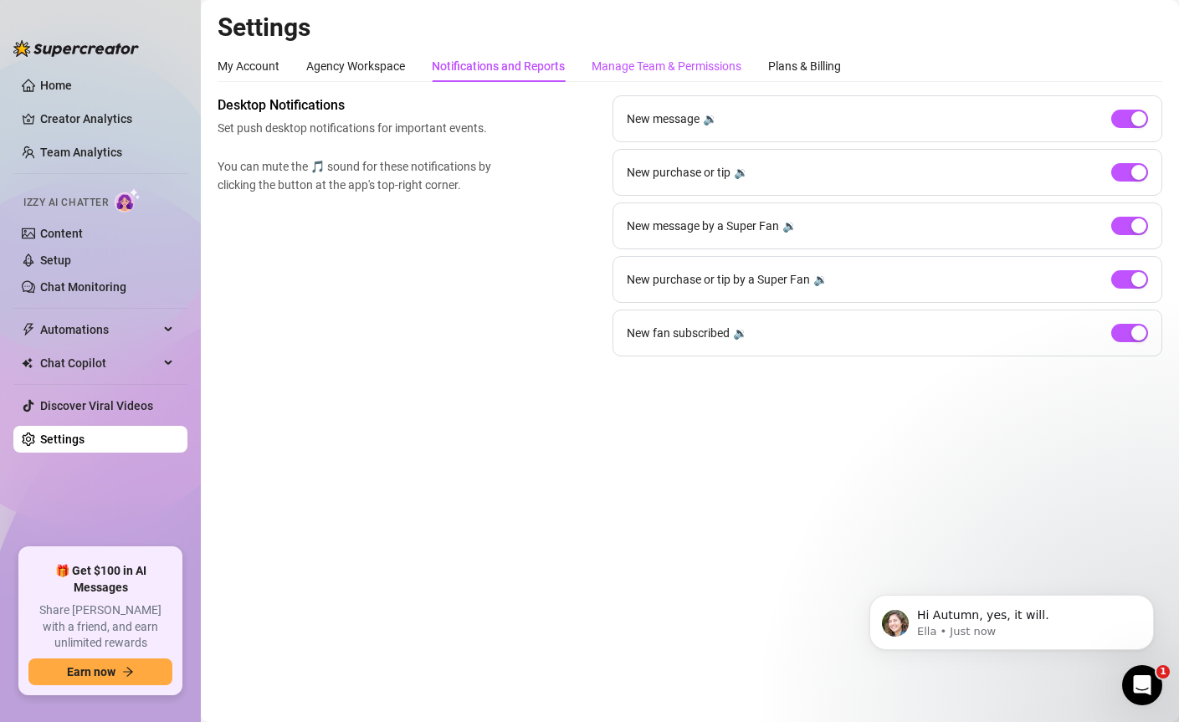
click at [614, 69] on div "Manage Team & Permissions" at bounding box center [667, 66] width 150 height 18
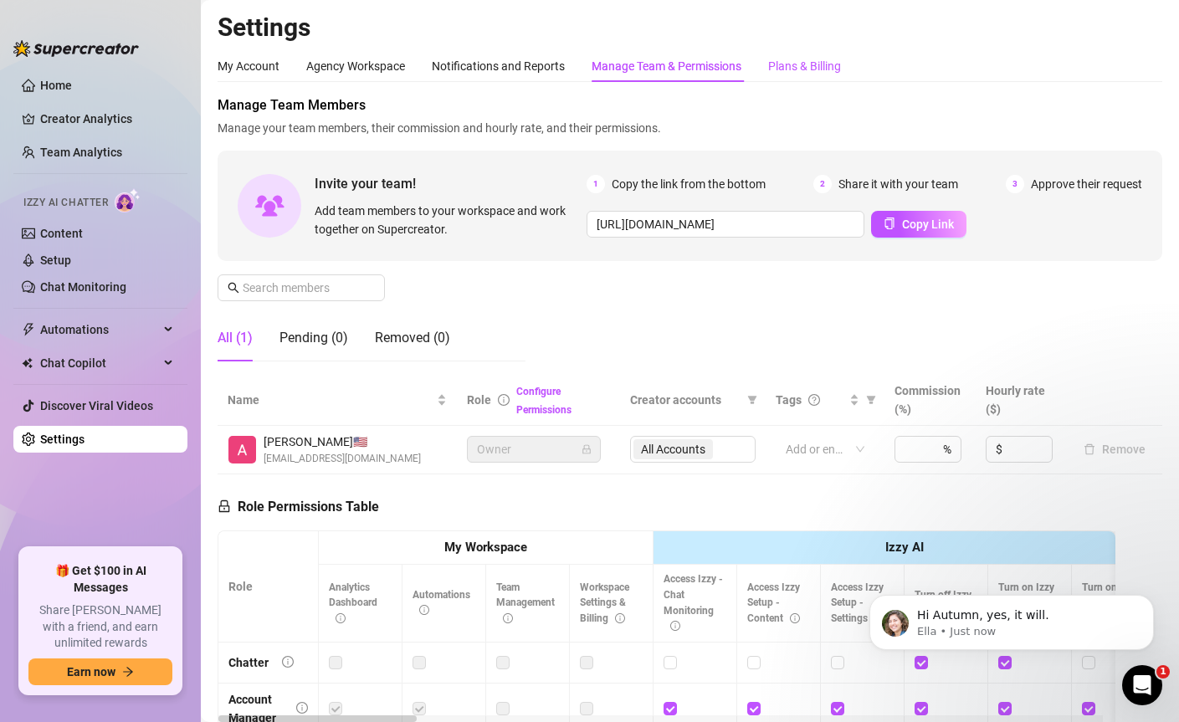
click at [798, 70] on div "Plans & Billing" at bounding box center [804, 66] width 73 height 18
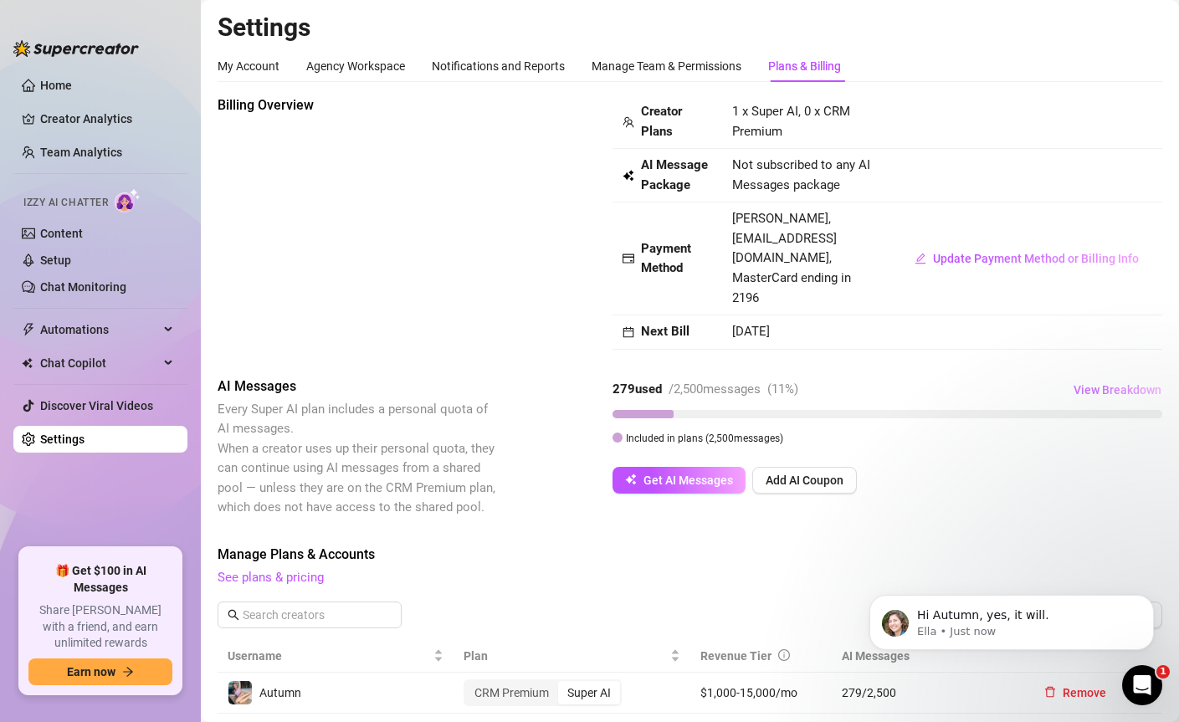
click at [1089, 383] on span "View Breakdown" at bounding box center [1118, 389] width 88 height 13
click at [1112, 383] on span "View Breakdown" at bounding box center [1118, 389] width 88 height 13
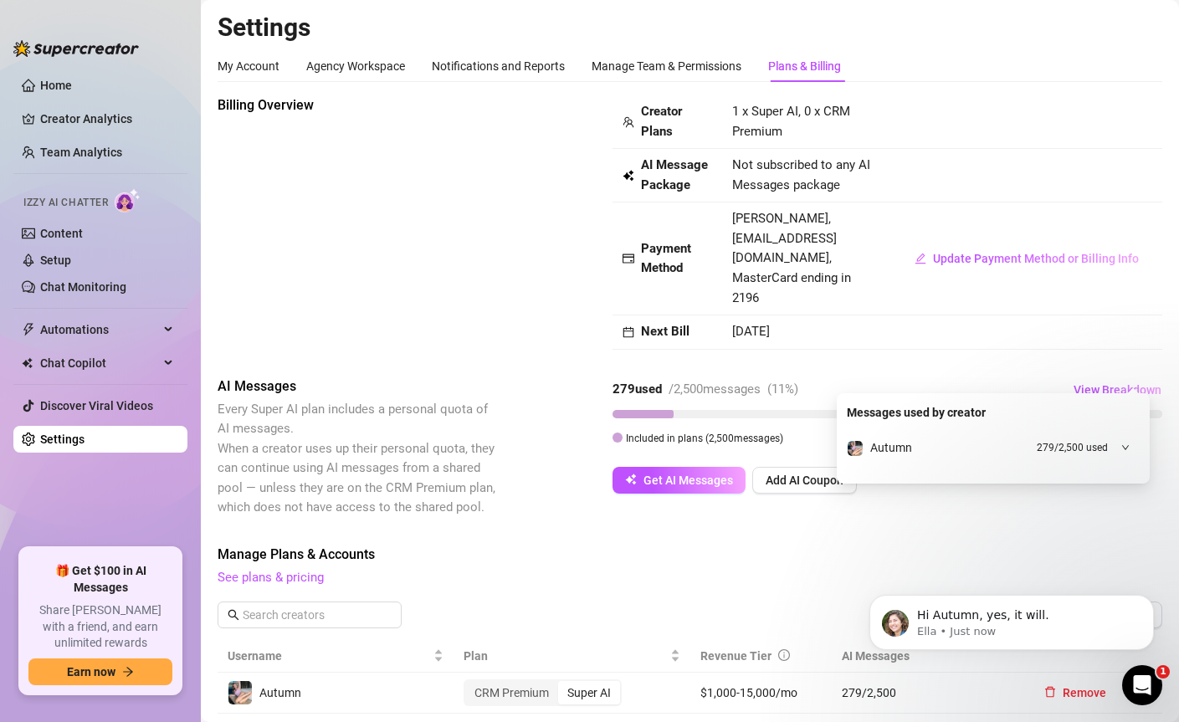
click at [1120, 454] on div at bounding box center [1120, 448] width 18 height 18
click at [1122, 450] on icon "down" at bounding box center [1126, 448] width 8 height 8
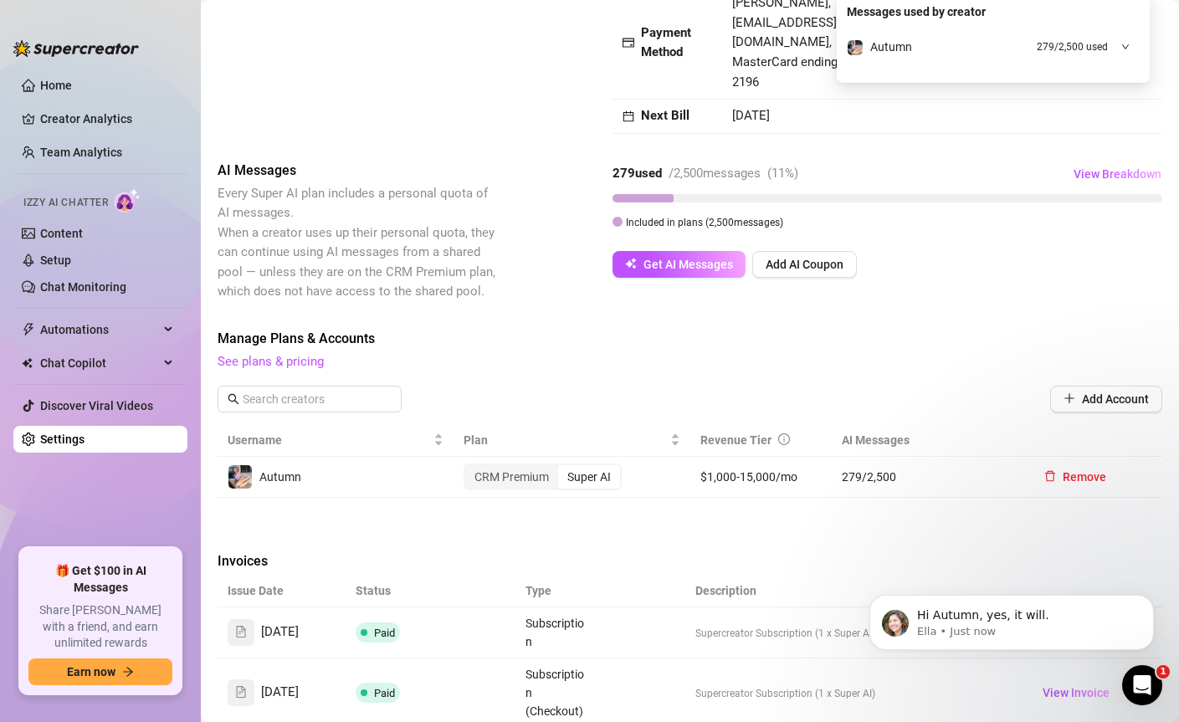
scroll to position [411, 0]
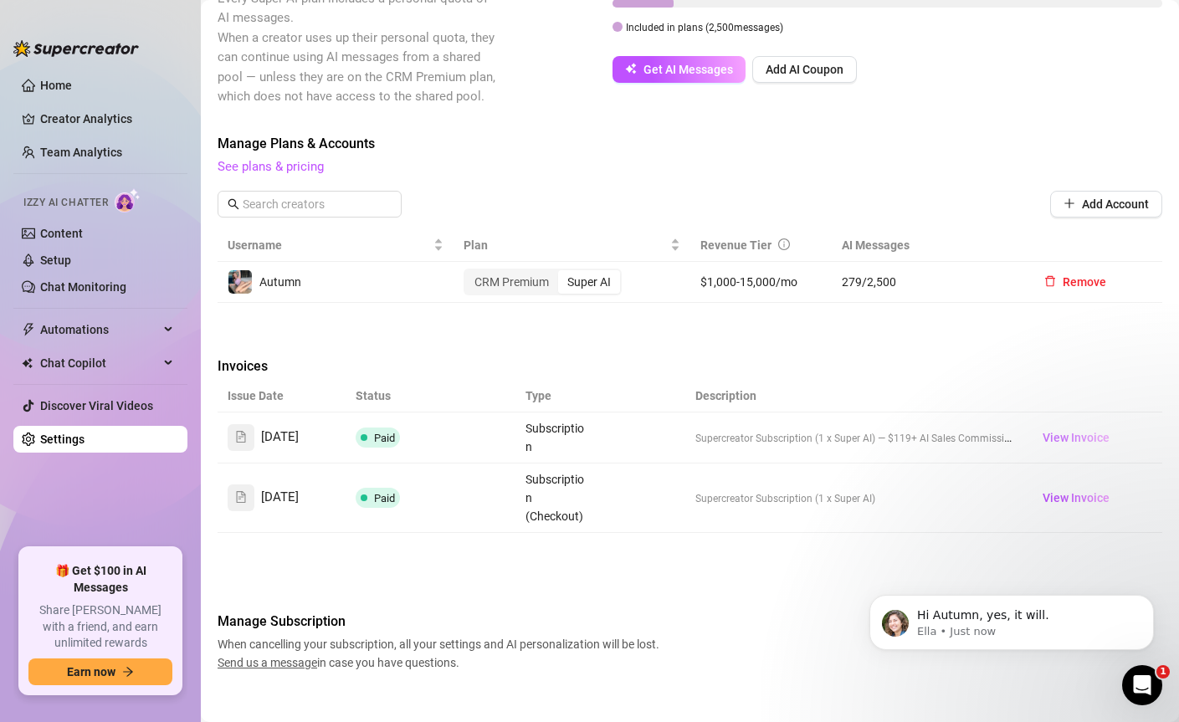
click at [1043, 429] on span "View Invoice" at bounding box center [1076, 438] width 67 height 18
click at [1075, 489] on span "View Invoice" at bounding box center [1076, 498] width 67 height 18
